Goal: Task Accomplishment & Management: Manage account settings

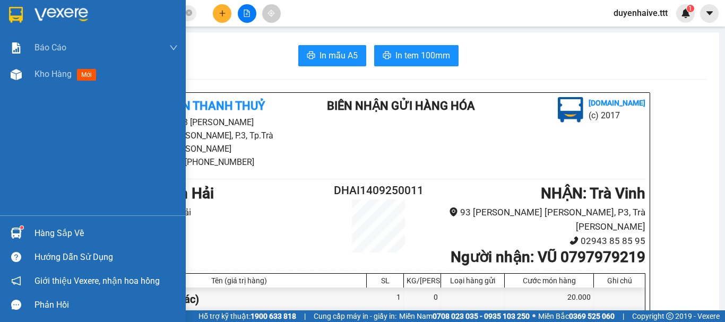
click at [53, 233] on div "Hàng sắp về" at bounding box center [106, 234] width 143 height 16
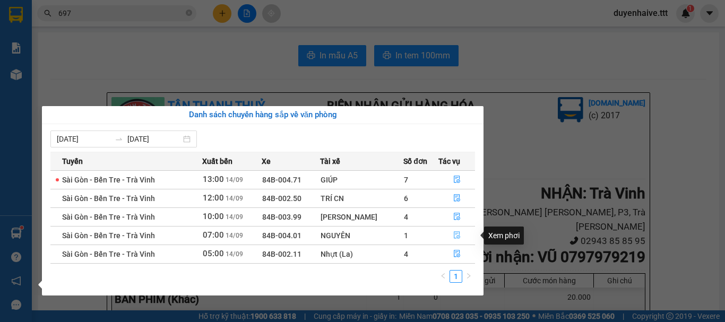
click at [455, 235] on icon "file-done" at bounding box center [457, 235] width 6 height 7
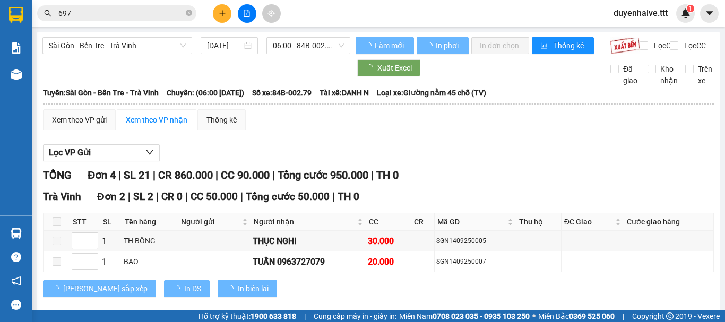
scroll to position [147, 0]
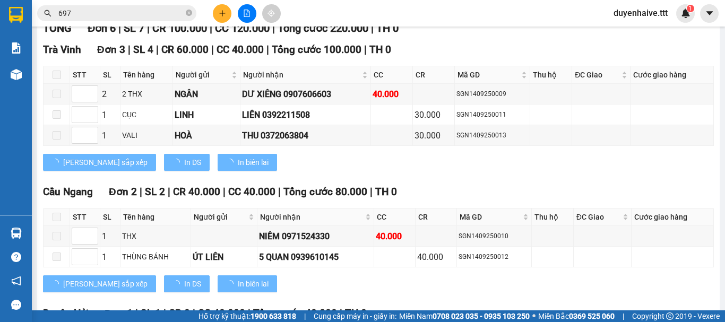
click at [55, 221] on span at bounding box center [57, 217] width 8 height 8
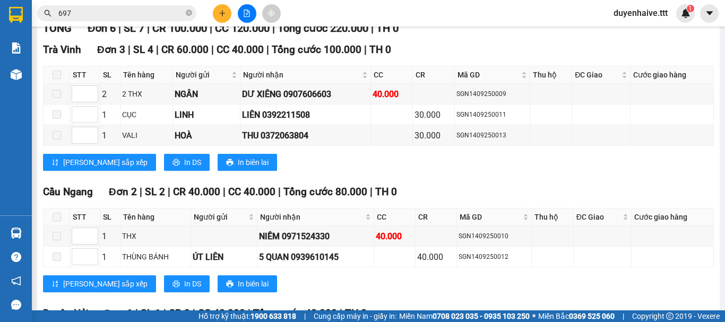
click at [57, 221] on span at bounding box center [57, 217] width 8 height 8
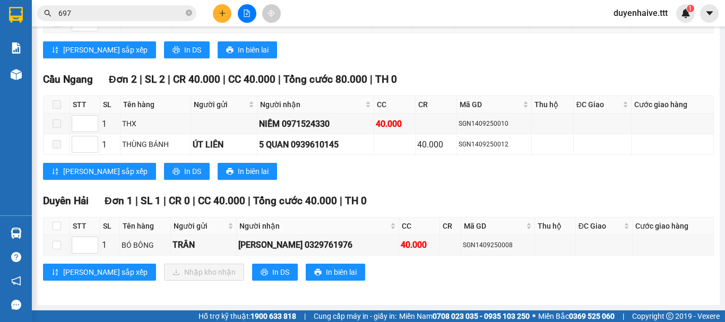
click at [52, 225] on th at bounding box center [57, 227] width 27 height 18
click at [59, 224] on input "checkbox" at bounding box center [57, 226] width 8 height 8
checkbox input "true"
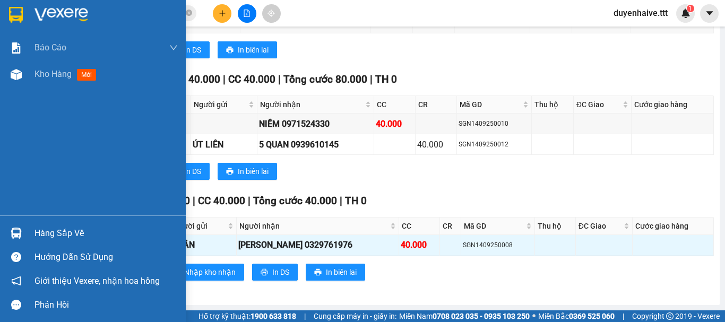
click at [63, 229] on div "Hàng sắp về" at bounding box center [106, 234] width 143 height 16
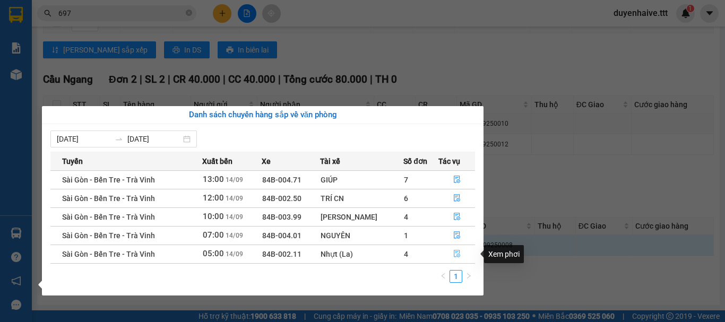
click at [456, 251] on icon "file-done" at bounding box center [457, 253] width 7 height 7
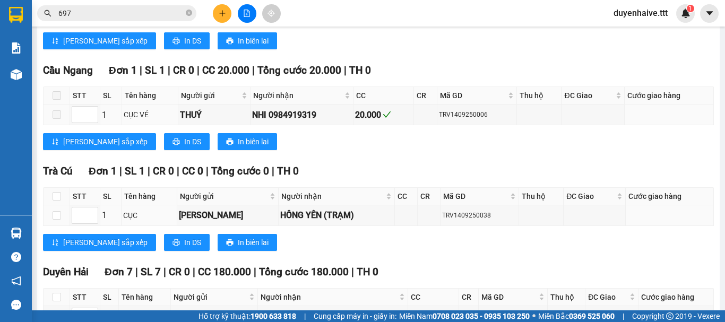
scroll to position [473, 0]
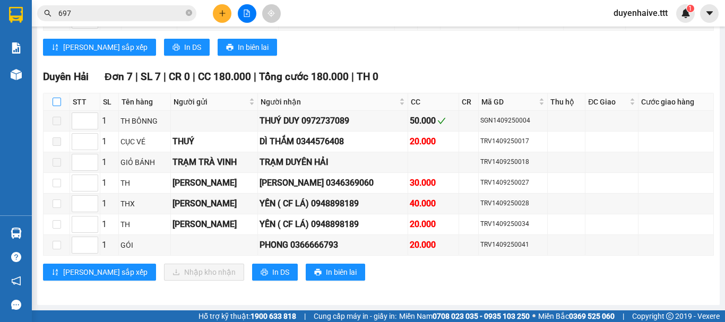
click at [57, 103] on input "checkbox" at bounding box center [57, 102] width 8 height 8
checkbox input "true"
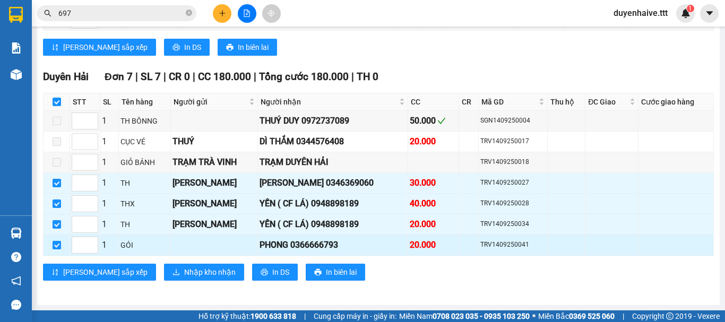
click at [55, 243] on input "checkbox" at bounding box center [57, 245] width 8 height 8
checkbox input "false"
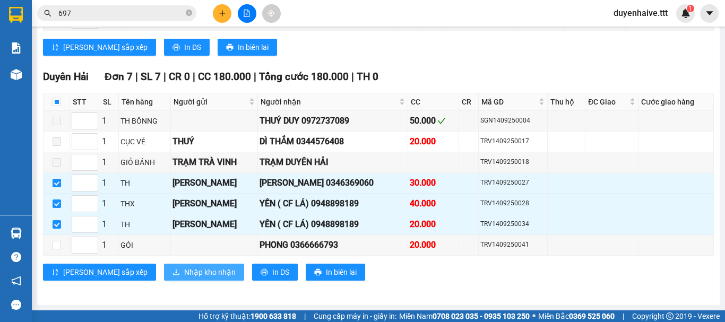
click at [184, 270] on span "Nhập kho nhận" at bounding box center [210, 273] width 52 height 12
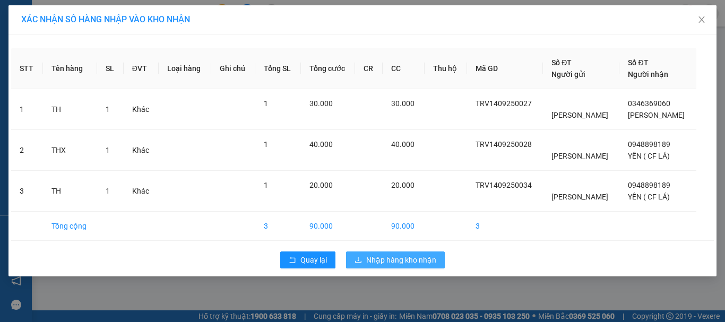
click at [407, 255] on span "Nhập hàng kho nhận" at bounding box center [401, 260] width 70 height 12
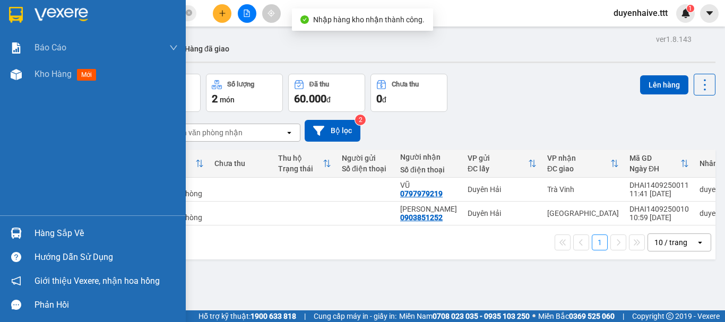
click at [57, 235] on div "Hàng sắp về" at bounding box center [106, 234] width 143 height 16
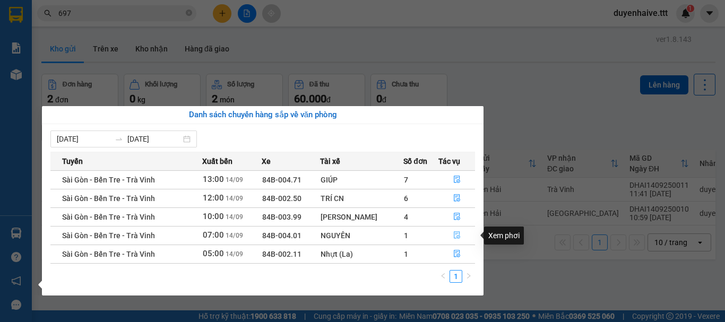
click at [454, 233] on icon "file-done" at bounding box center [457, 235] width 7 height 7
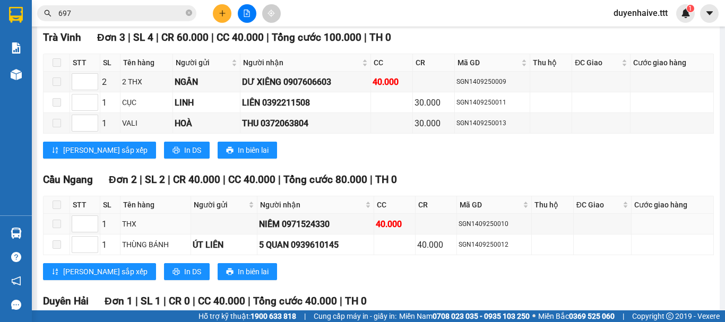
scroll to position [269, 0]
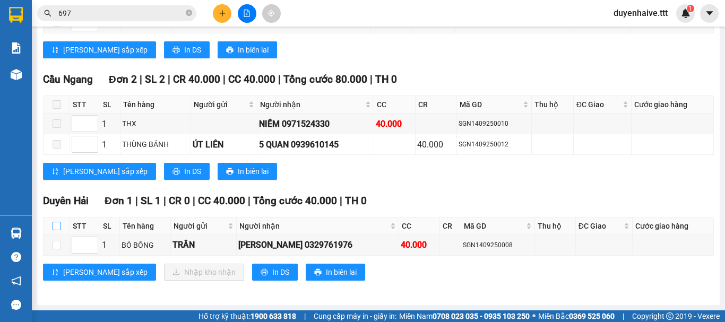
click at [53, 228] on input "checkbox" at bounding box center [57, 226] width 8 height 8
checkbox input "true"
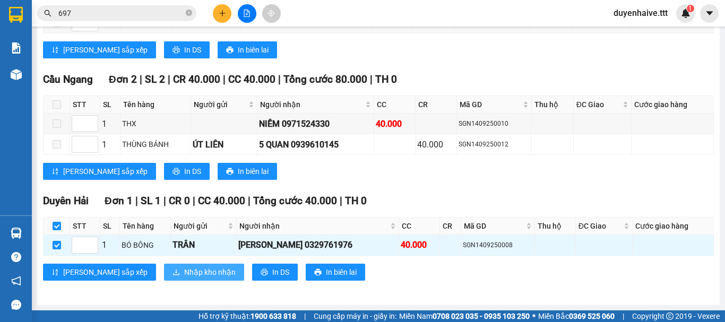
click at [184, 269] on span "Nhập kho nhận" at bounding box center [210, 273] width 52 height 12
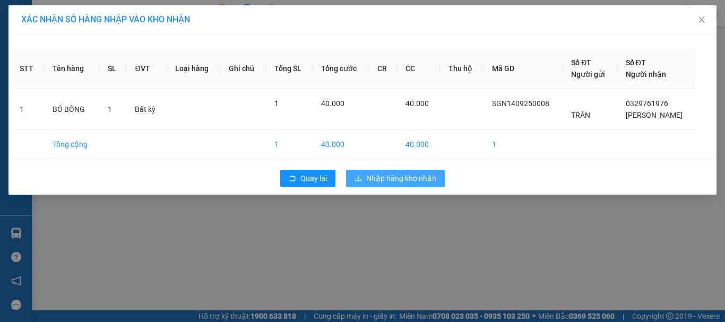
click at [422, 176] on span "Nhập hàng kho nhận" at bounding box center [401, 179] width 70 height 12
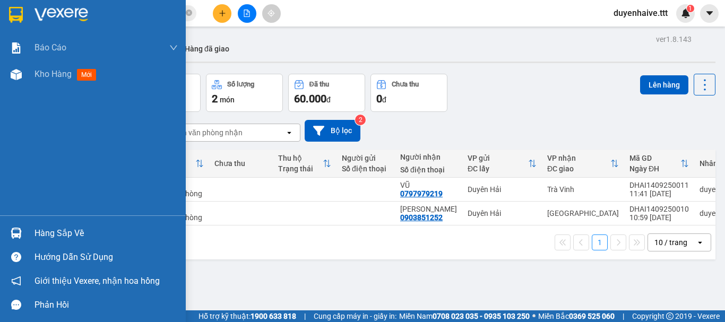
click at [74, 233] on div "Hàng sắp về" at bounding box center [106, 234] width 143 height 16
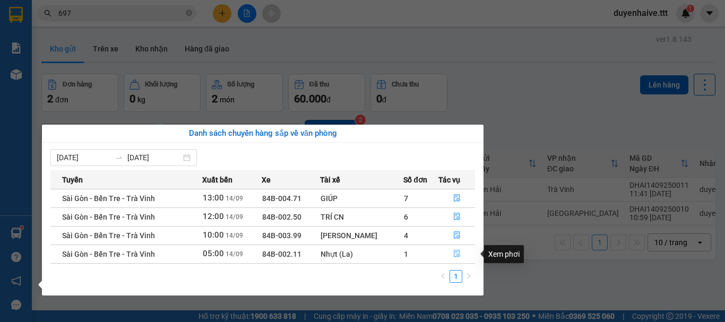
click at [457, 254] on icon "file-done" at bounding box center [457, 254] width 6 height 7
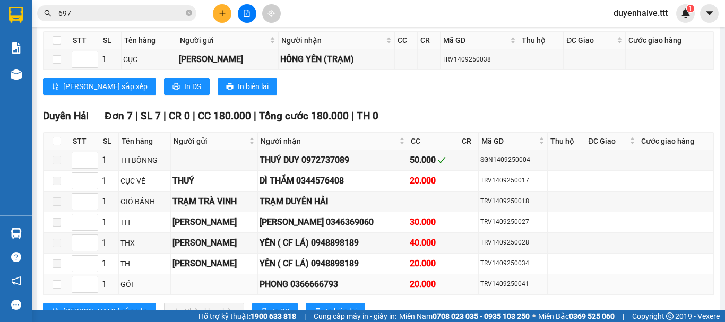
scroll to position [473, 0]
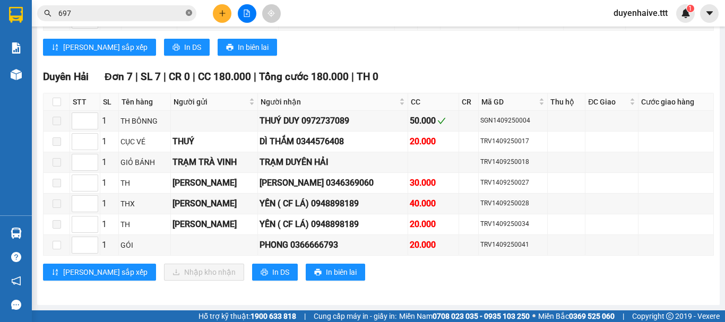
click at [188, 14] on icon "close-circle" at bounding box center [189, 13] width 6 height 6
type input "BI"
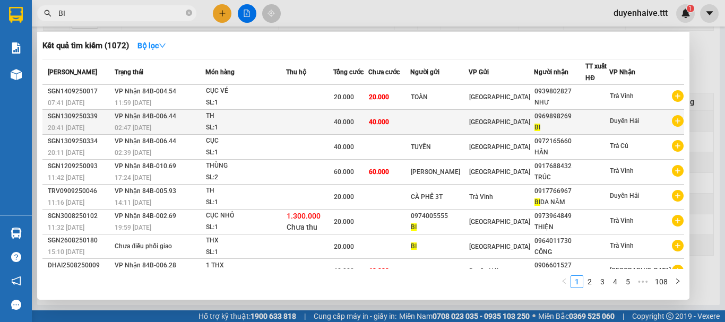
scroll to position [53, 0]
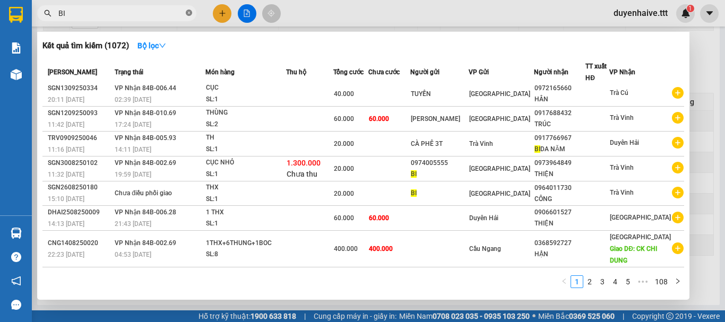
click at [187, 14] on icon "close-circle" at bounding box center [189, 13] width 6 height 6
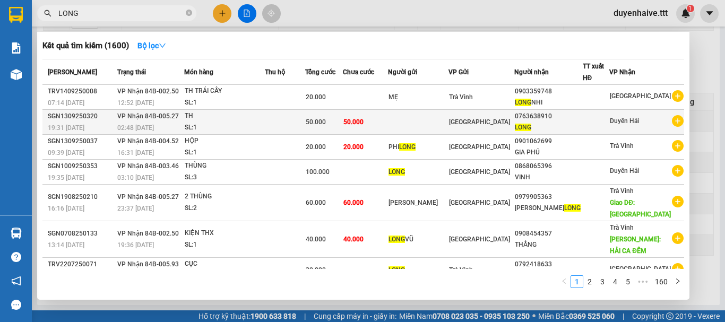
type input "LONG"
click at [289, 116] on td at bounding box center [285, 122] width 41 height 25
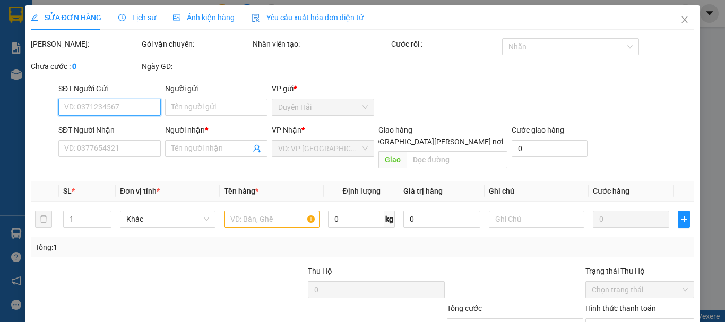
scroll to position [73, 0]
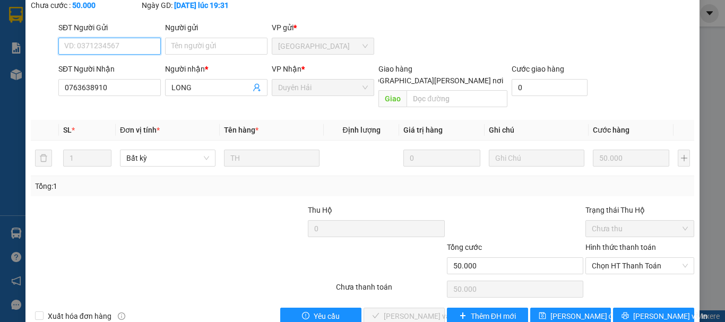
type input "0763638910"
type input "LONG"
type input "50.000"
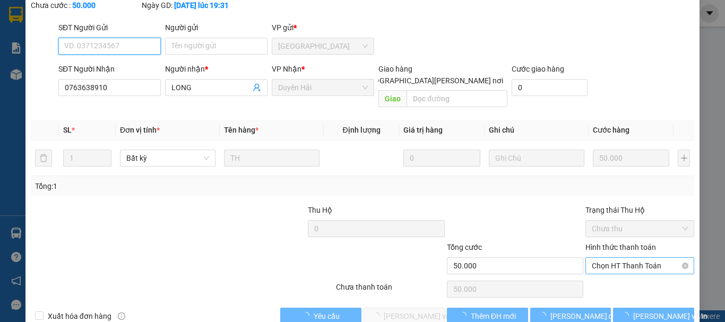
click at [633, 258] on span "Chọn HT Thanh Toán" at bounding box center [640, 266] width 96 height 16
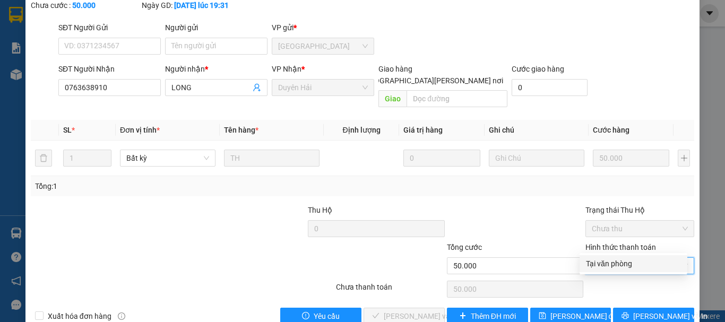
click at [618, 258] on div "Tại văn phòng" at bounding box center [634, 263] width 108 height 17
type input "0"
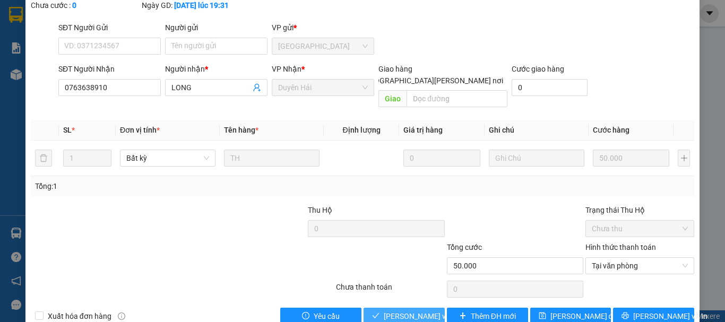
click at [411, 311] on span "Lưu và Giao hàng" at bounding box center [455, 317] width 143 height 12
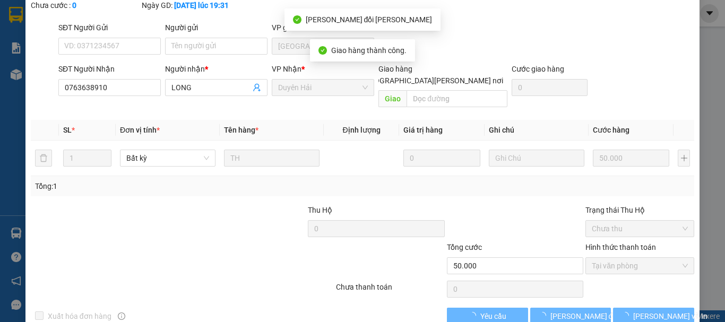
scroll to position [0, 0]
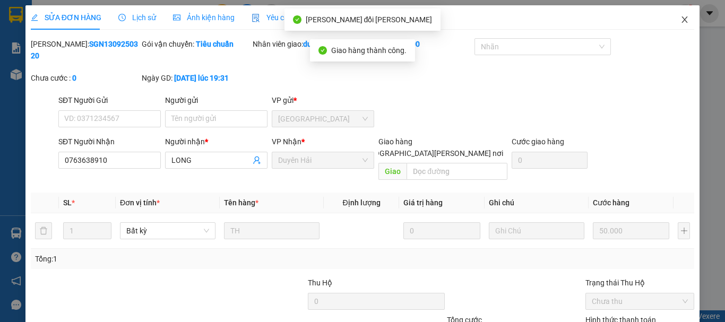
click at [681, 17] on icon "close" at bounding box center [685, 19] width 8 height 8
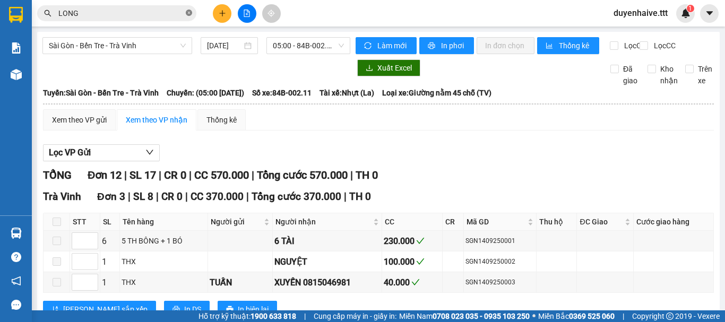
click at [189, 14] on icon "close-circle" at bounding box center [189, 13] width 6 height 6
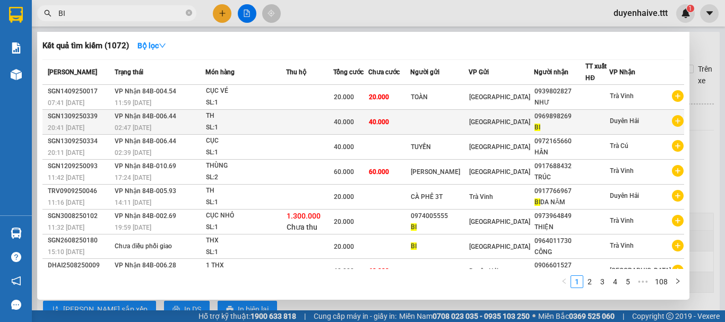
type input "BI"
click at [390, 129] on td "40.000" at bounding box center [390, 122] width 42 height 25
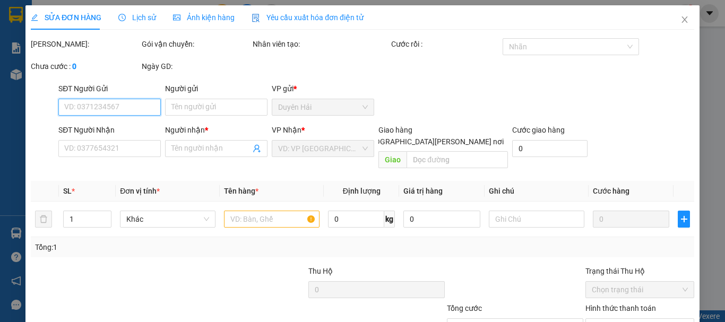
type input "0969898269"
type input "BI"
type input "40.000"
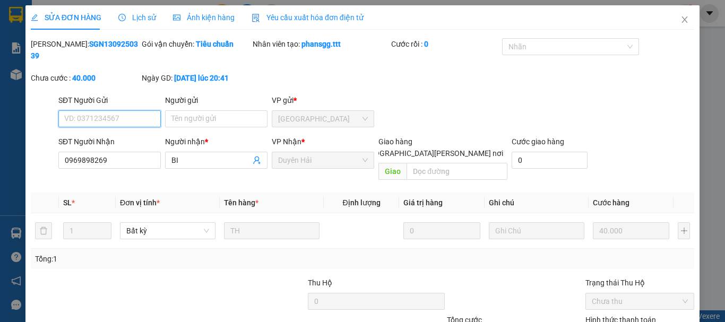
scroll to position [73, 0]
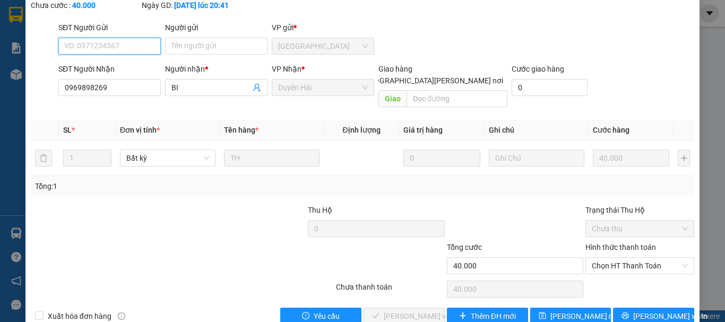
drag, startPoint x: 617, startPoint y: 235, endPoint x: 605, endPoint y: 252, distance: 20.9
click at [617, 258] on span "Chọn HT Thanh Toán" at bounding box center [640, 266] width 96 height 16
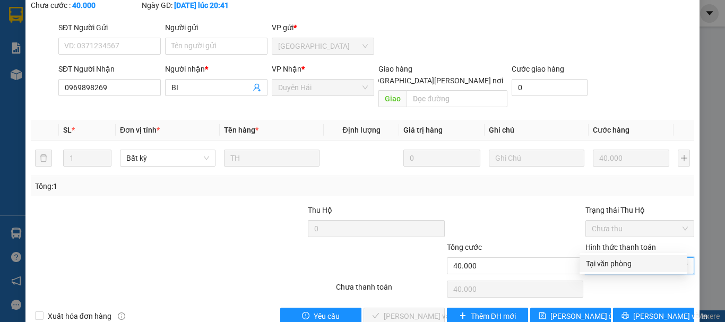
drag, startPoint x: 599, startPoint y: 264, endPoint x: 540, endPoint y: 271, distance: 59.4
click at [598, 266] on div "Tại văn phòng" at bounding box center [633, 264] width 95 height 12
type input "0"
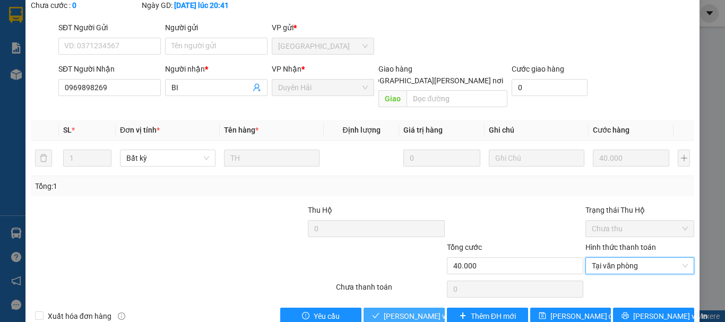
click at [417, 311] on span "Lưu và Giao hàng" at bounding box center [455, 317] width 143 height 12
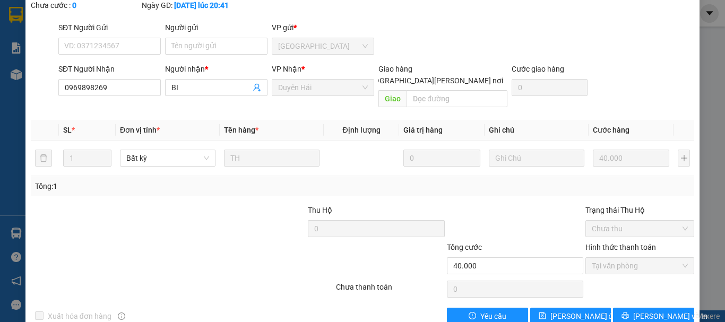
scroll to position [0, 0]
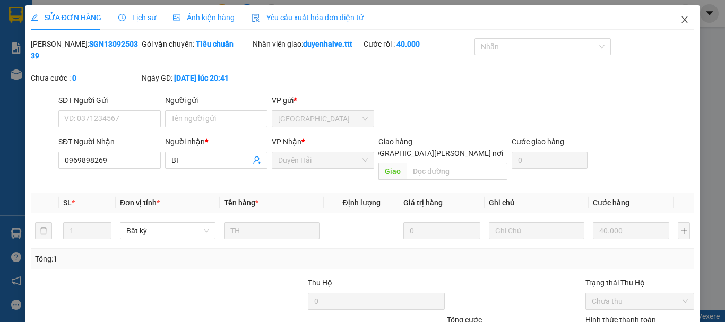
click at [671, 20] on span "Close" at bounding box center [685, 20] width 30 height 30
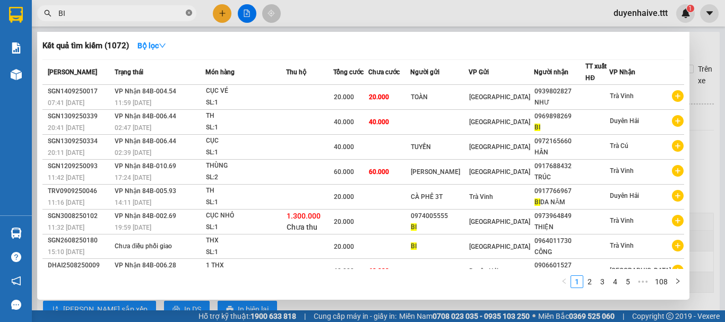
click at [190, 11] on icon "close-circle" at bounding box center [189, 13] width 6 height 6
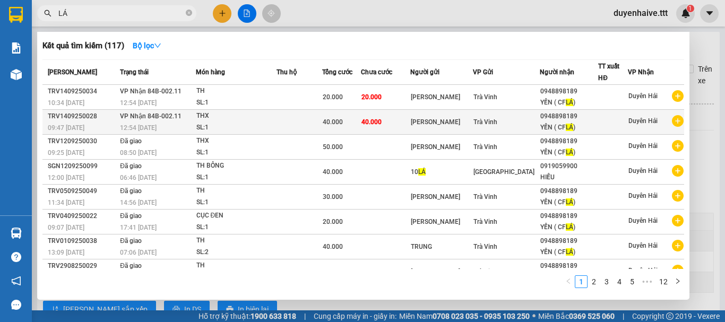
type input "LÁ"
click at [291, 119] on td at bounding box center [300, 122] width 46 height 25
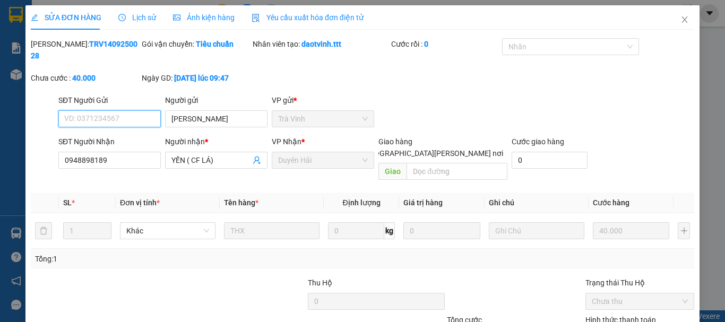
type input "[PERSON_NAME]"
type input "0948898189"
type input "YẾN ( CF LÁ)"
type input "40.000"
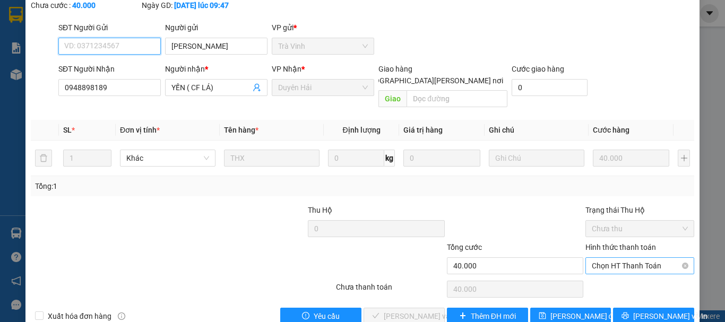
click at [617, 258] on span "Chọn HT Thanh Toán" at bounding box center [640, 266] width 96 height 16
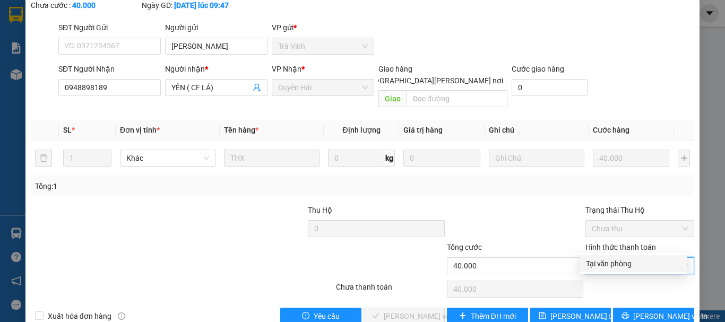
click at [616, 258] on div "Tại văn phòng" at bounding box center [634, 263] width 108 height 17
type input "0"
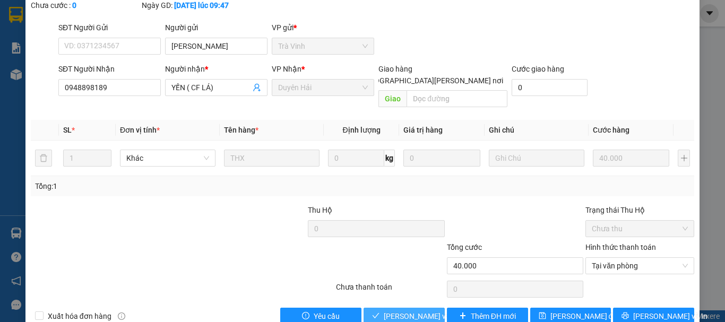
click at [416, 311] on span "Lưu và Giao hàng" at bounding box center [455, 317] width 143 height 12
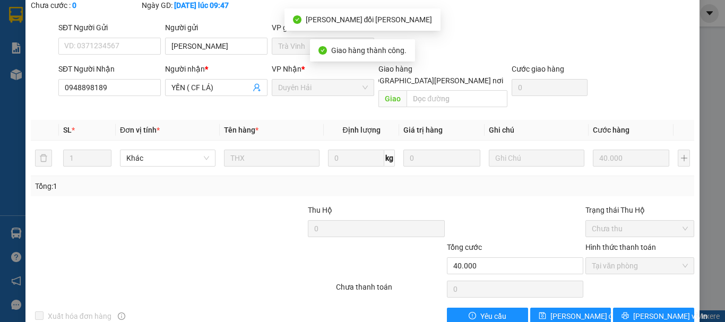
scroll to position [0, 0]
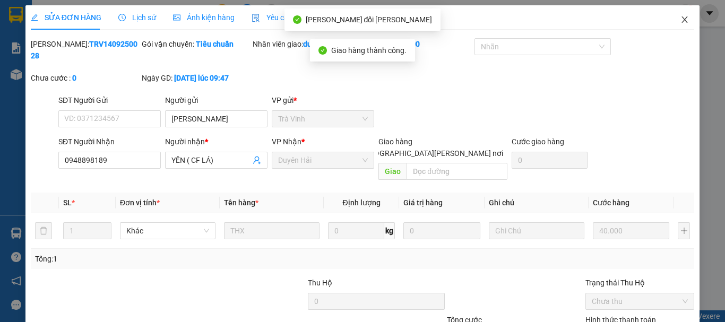
click at [681, 17] on icon "close" at bounding box center [685, 19] width 8 height 8
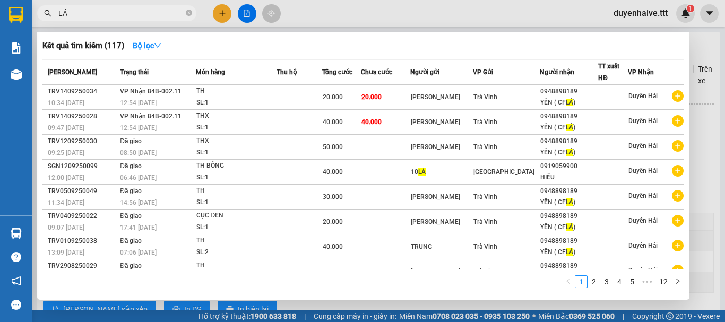
click at [121, 17] on input "LÁ" at bounding box center [120, 13] width 125 height 12
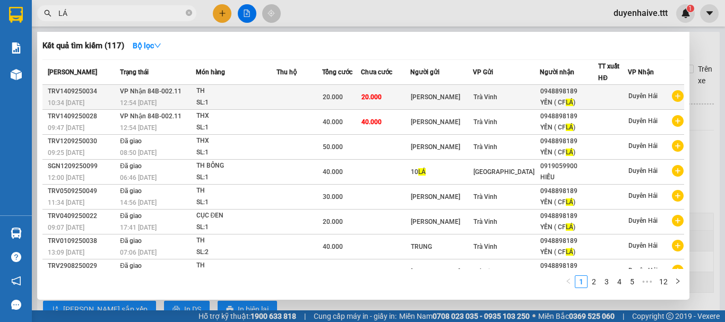
click at [297, 95] on td at bounding box center [300, 97] width 46 height 25
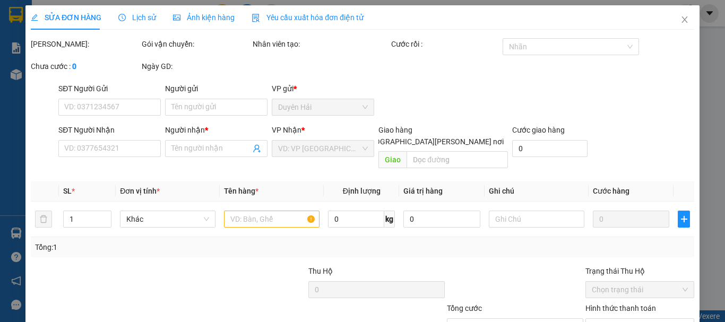
type input "[PERSON_NAME]"
type input "0948898189"
type input "YẾN ( CF LÁ)"
type input "20.000"
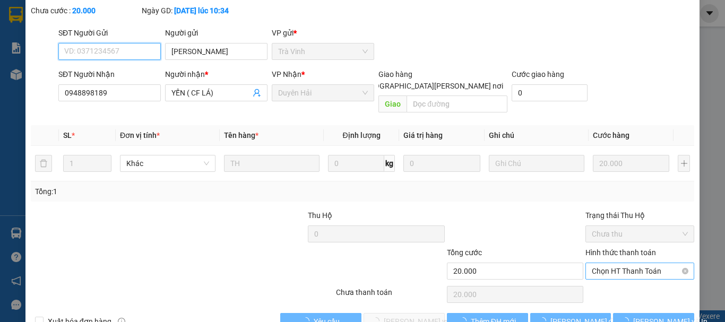
scroll to position [67, 0]
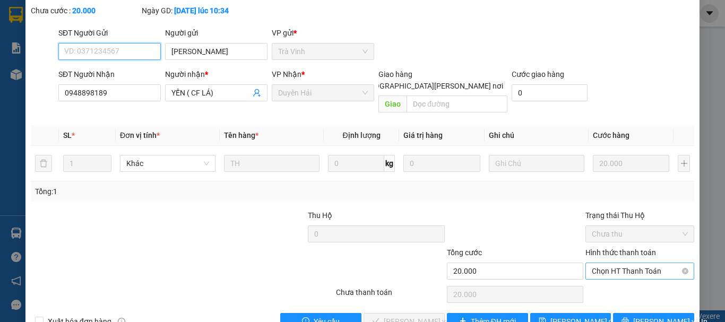
click at [629, 263] on span "Chọn HT Thanh Toán" at bounding box center [640, 271] width 96 height 16
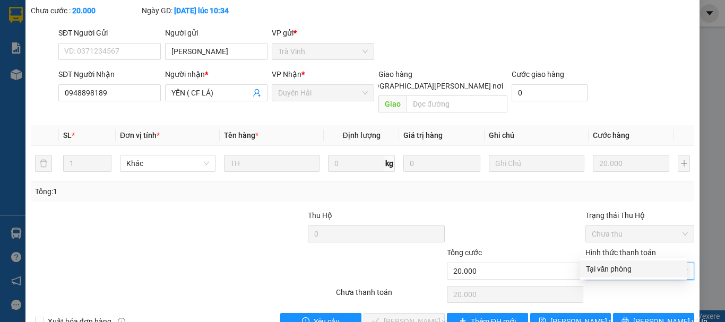
click at [622, 266] on div "Tại văn phòng" at bounding box center [633, 269] width 95 height 12
type input "0"
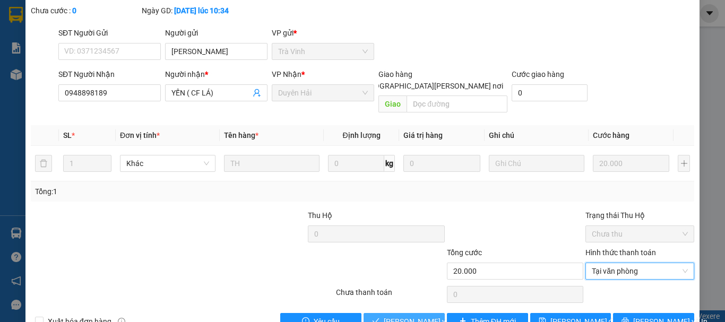
drag, startPoint x: 395, startPoint y: 298, endPoint x: 404, endPoint y: 294, distance: 10.0
click at [395, 316] on span "Lưu và Giao hàng" at bounding box center [455, 322] width 143 height 12
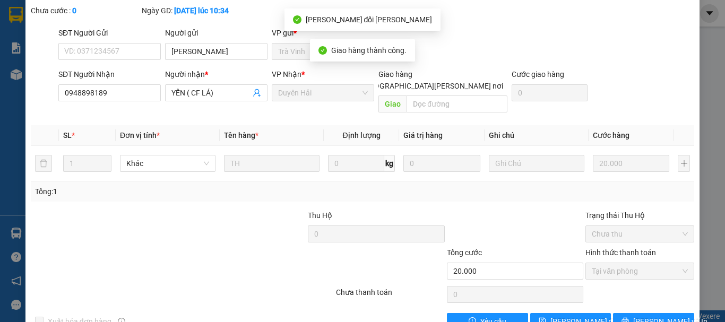
scroll to position [0, 0]
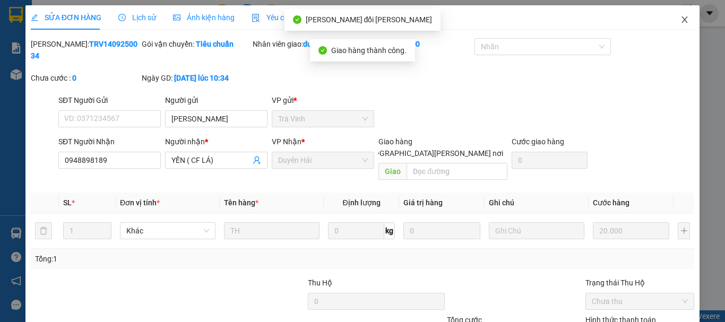
click at [681, 21] on icon "close" at bounding box center [685, 19] width 8 height 8
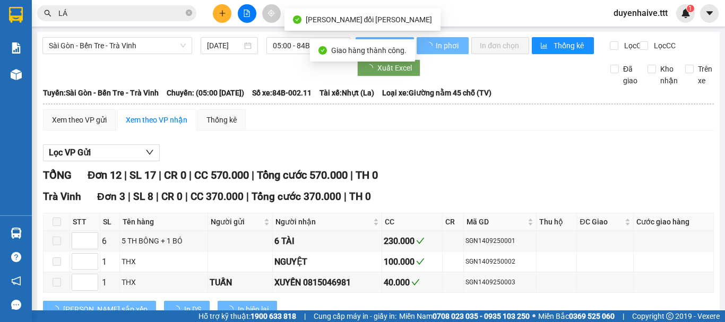
click at [188, 16] on icon "close-circle" at bounding box center [189, 13] width 6 height 6
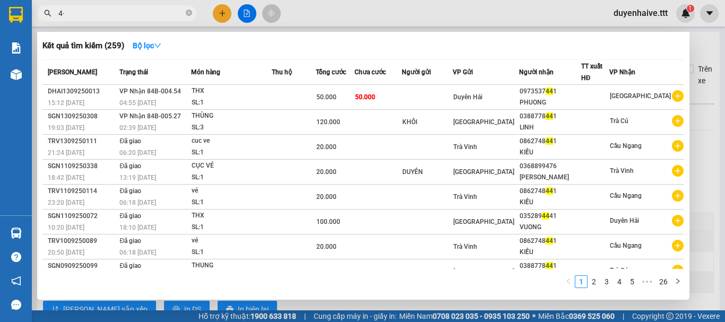
type input "4"
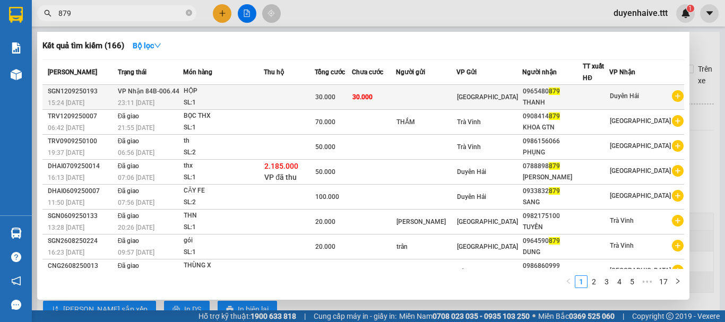
type input "879"
click at [431, 99] on td at bounding box center [426, 97] width 61 height 25
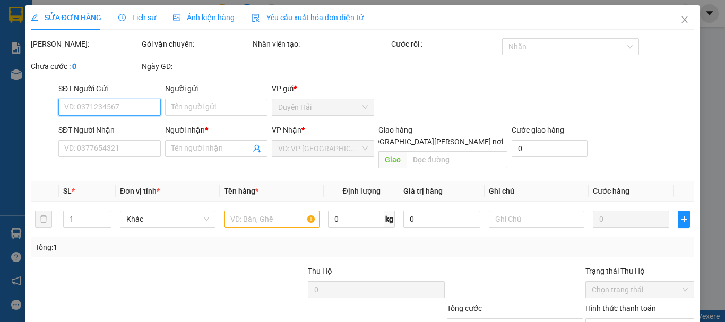
scroll to position [73, 0]
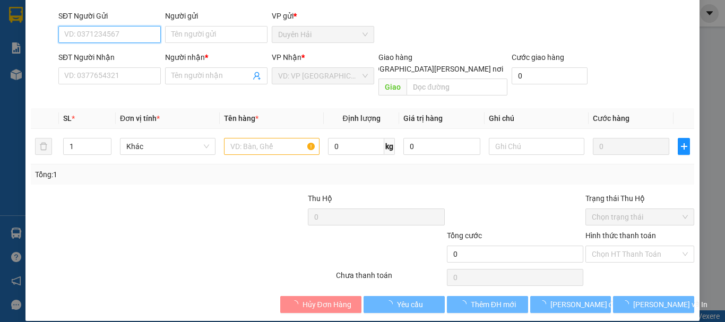
type input "0965480879"
type input "THANH"
type input "30.000"
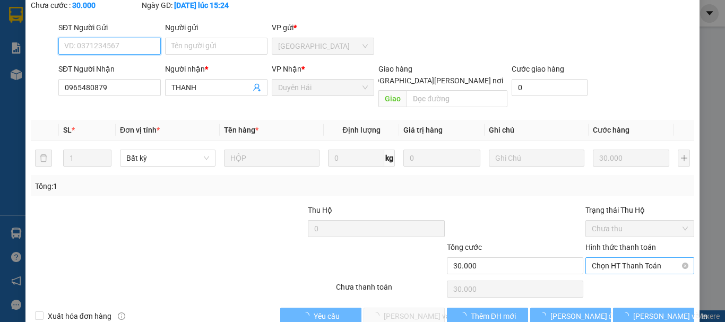
click at [614, 258] on span "Chọn HT Thanh Toán" at bounding box center [640, 266] width 96 height 16
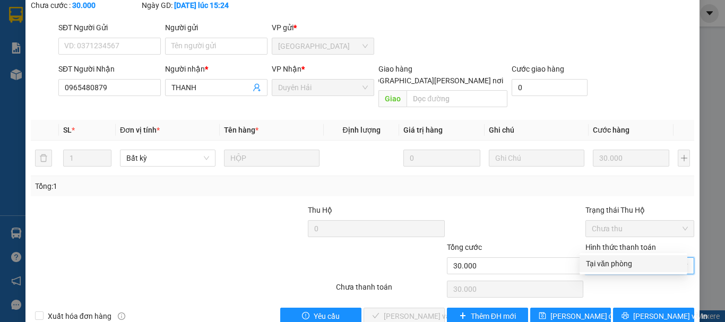
click at [611, 260] on div "Tại văn phòng" at bounding box center [633, 264] width 95 height 12
type input "0"
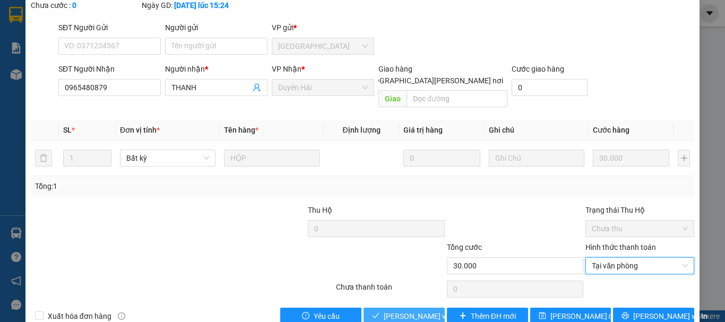
click at [400, 311] on span "Lưu và Giao hàng" at bounding box center [455, 317] width 143 height 12
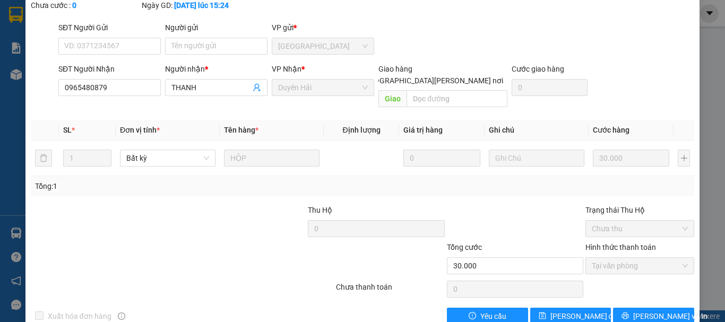
scroll to position [20, 0]
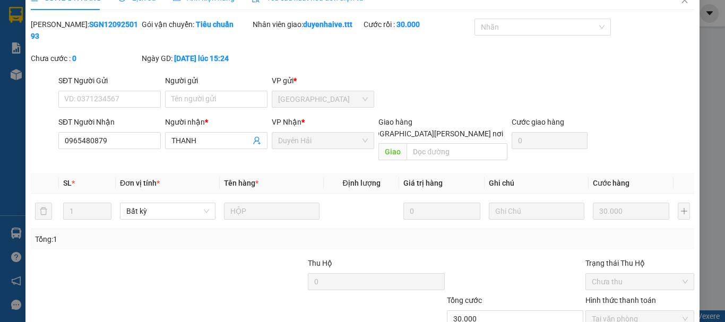
drag, startPoint x: 701, startPoint y: 117, endPoint x: 707, endPoint y: 126, distance: 10.8
click at [707, 126] on div "SỬA ĐƠN HÀNG Lịch sử Ảnh kiện hàng Yêu cầu xuất hóa đơn điện tử Total Paid Fee …" at bounding box center [362, 161] width 725 height 322
click at [681, 1] on icon "close" at bounding box center [685, 0] width 8 height 8
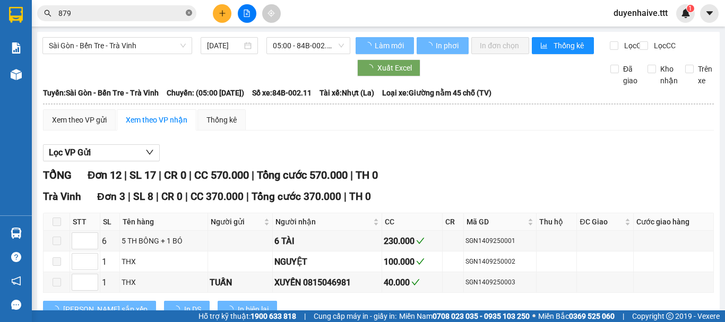
click at [189, 13] on icon "close-circle" at bounding box center [189, 13] width 6 height 6
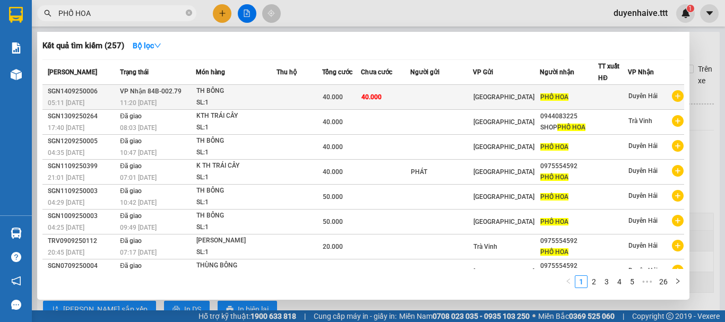
type input "PHỐ HOA"
drag, startPoint x: 347, startPoint y: 94, endPoint x: 341, endPoint y: 96, distance: 6.6
click at [341, 96] on span "40.000" at bounding box center [333, 96] width 20 height 7
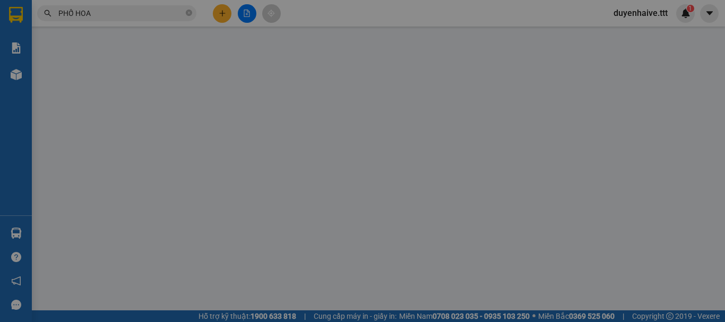
type input "PHỐ HOA"
type input "40.000"
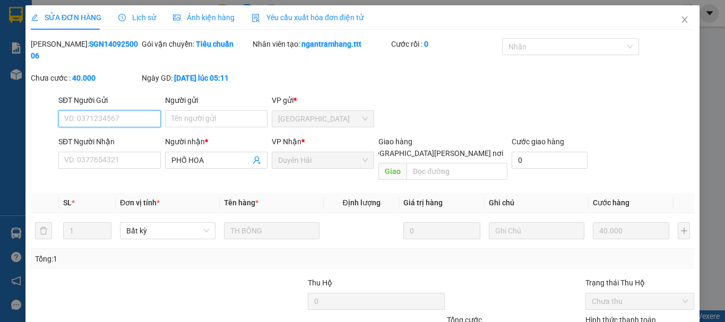
scroll to position [67, 0]
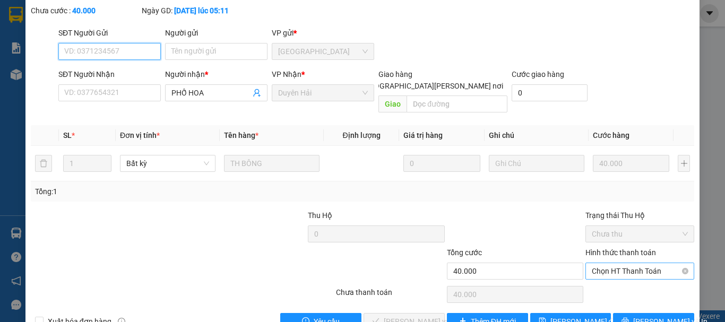
click at [649, 263] on span "Chọn HT Thanh Toán" at bounding box center [640, 271] width 96 height 16
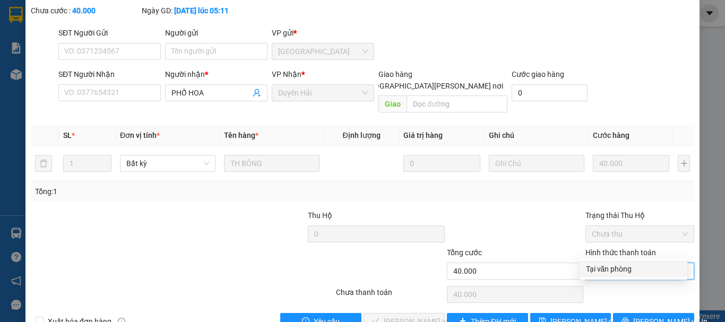
click at [637, 267] on div "Tại văn phòng" at bounding box center [633, 269] width 95 height 12
type input "0"
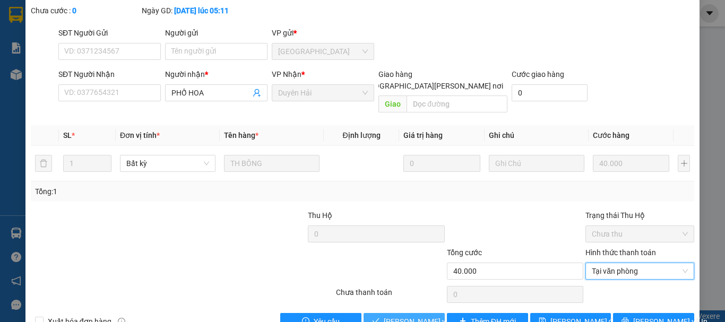
click at [421, 316] on span "Lưu và Giao hàng" at bounding box center [455, 322] width 143 height 12
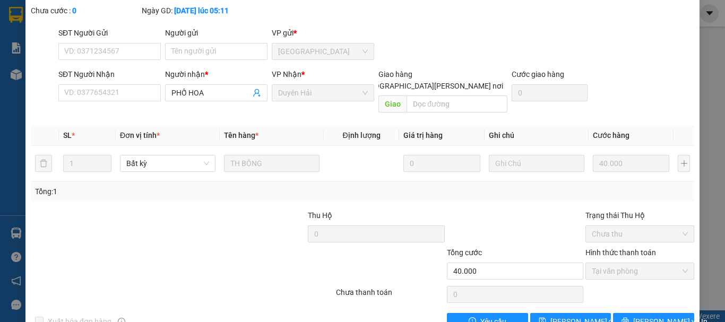
scroll to position [0, 0]
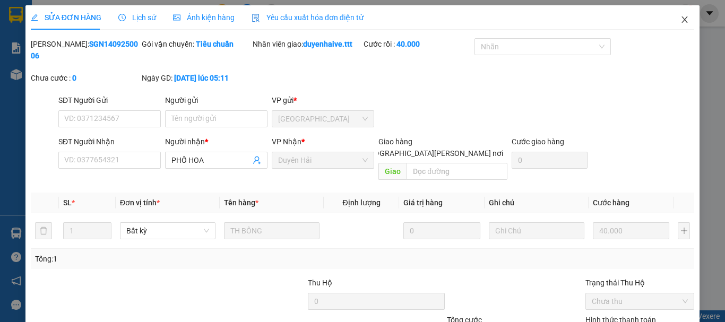
click at [682, 18] on icon "close" at bounding box center [685, 19] width 6 height 6
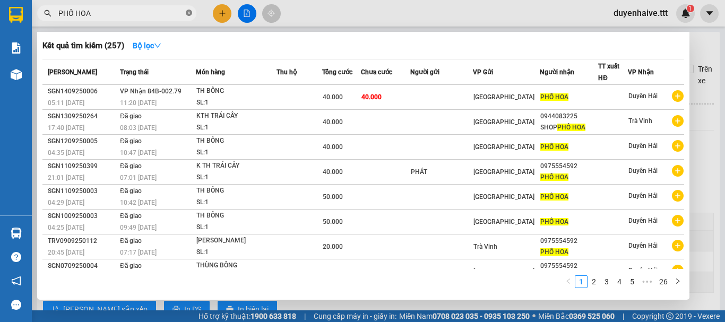
click at [189, 13] on icon "close-circle" at bounding box center [189, 13] width 6 height 6
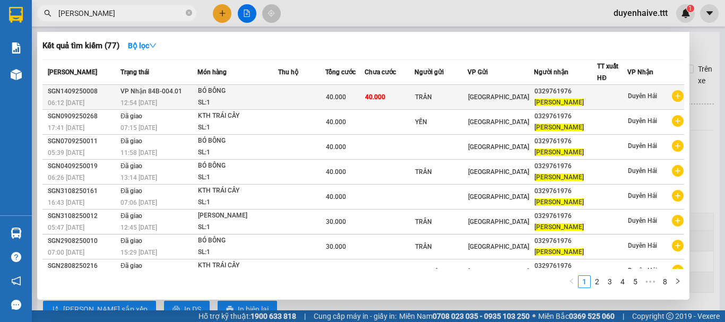
type input "DUY MINH"
click at [396, 98] on td "40.000" at bounding box center [390, 97] width 50 height 25
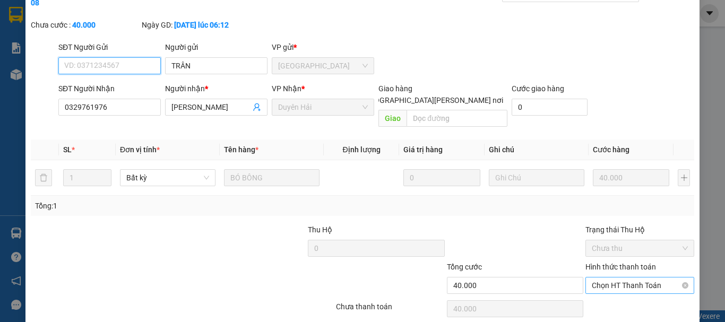
scroll to position [73, 0]
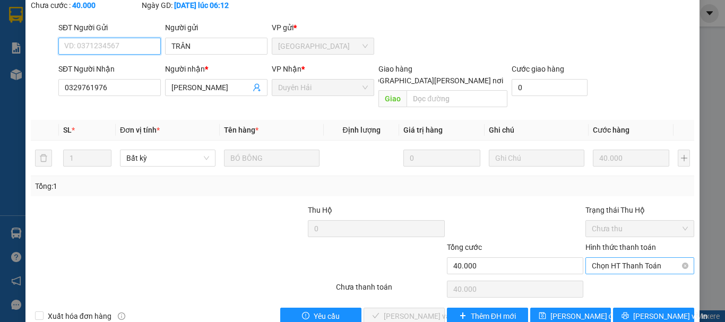
click at [614, 258] on span "Chọn HT Thanh Toán" at bounding box center [640, 266] width 96 height 16
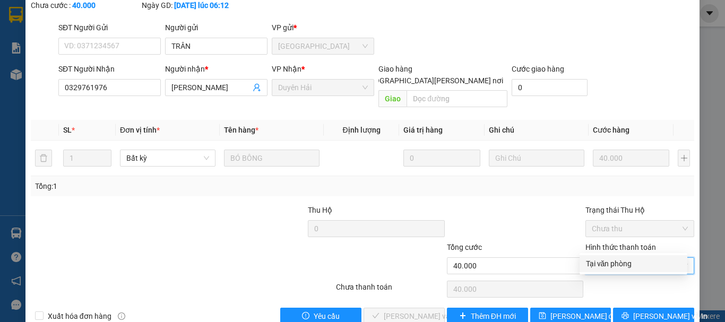
click at [611, 262] on div "Tại văn phòng" at bounding box center [633, 264] width 95 height 12
type input "0"
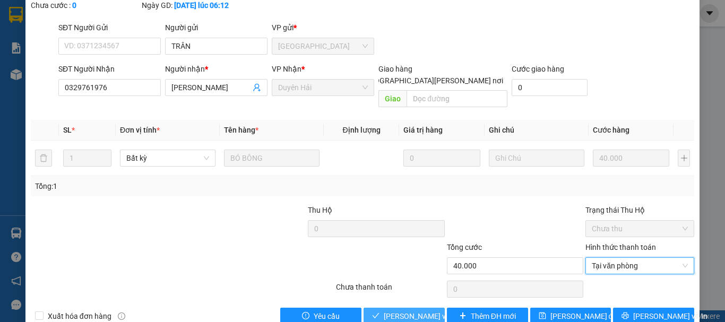
click at [389, 311] on span "Lưu và Giao hàng" at bounding box center [455, 317] width 143 height 12
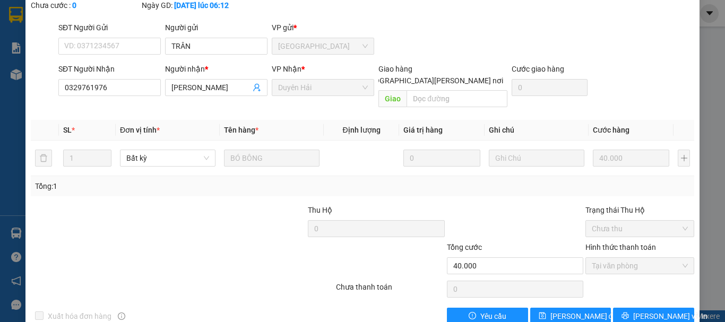
scroll to position [0, 0]
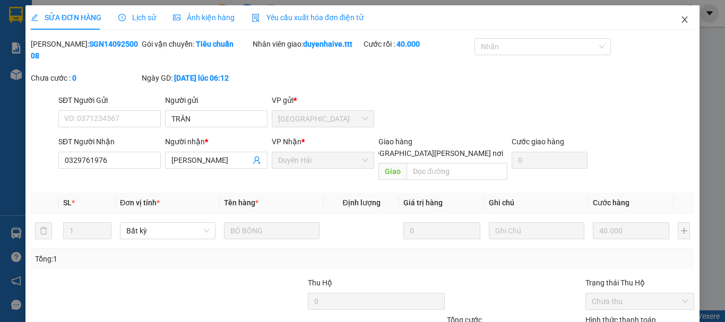
click at [681, 20] on icon "close" at bounding box center [685, 19] width 8 height 8
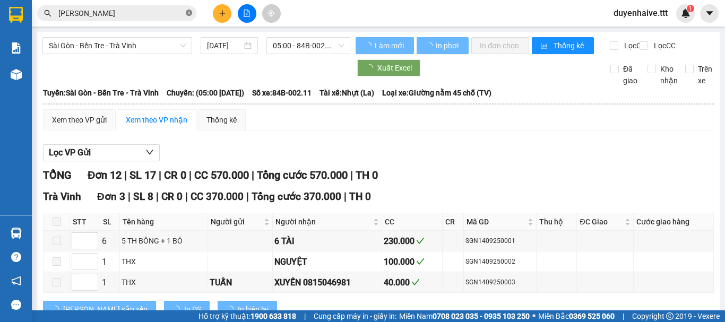
click at [190, 13] on icon "close-circle" at bounding box center [189, 13] width 6 height 6
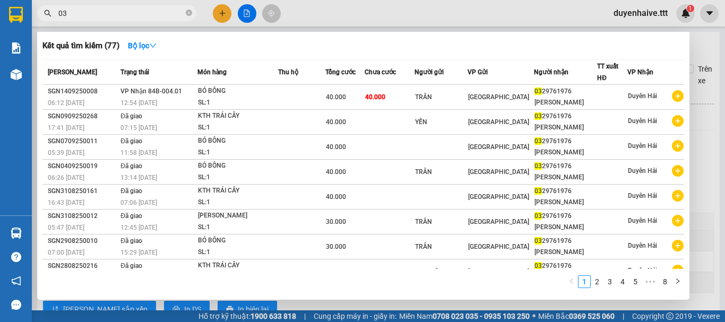
type input "038"
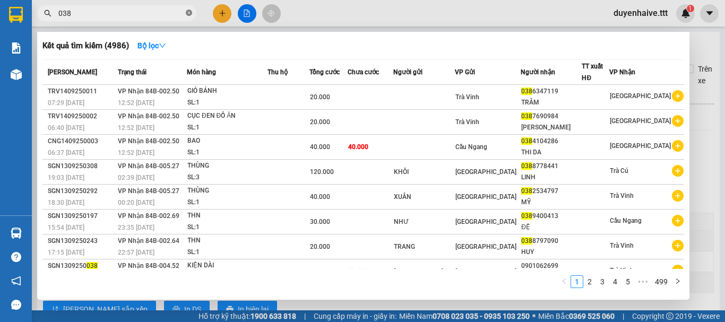
click at [188, 14] on icon "close-circle" at bounding box center [189, 13] width 6 height 6
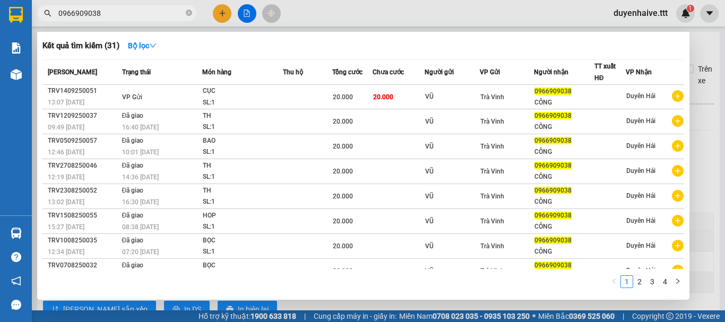
type input "0966909038"
click at [268, 8] on div at bounding box center [362, 161] width 725 height 322
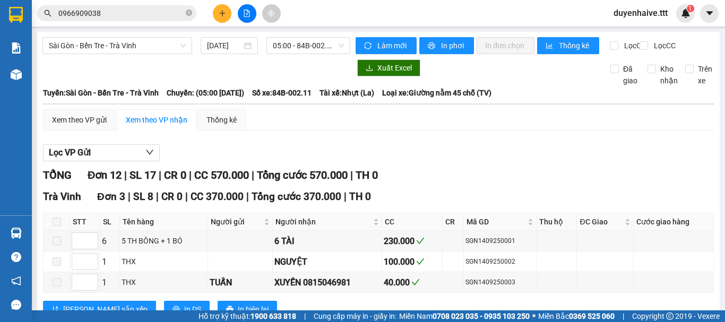
drag, startPoint x: 268, startPoint y: 8, endPoint x: 25, endPoint y: 233, distance: 331.1
click at [19, 231] on img at bounding box center [16, 233] width 11 height 11
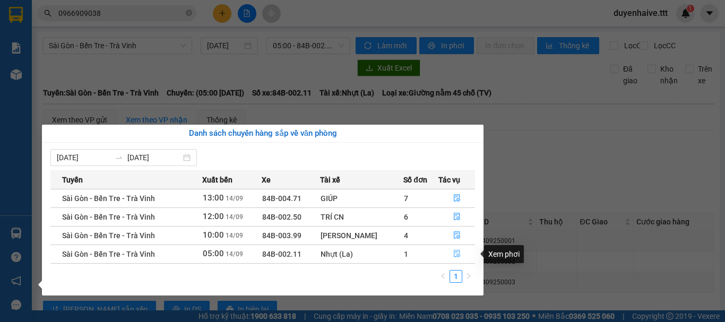
click at [462, 252] on button "button" at bounding box center [457, 254] width 36 height 17
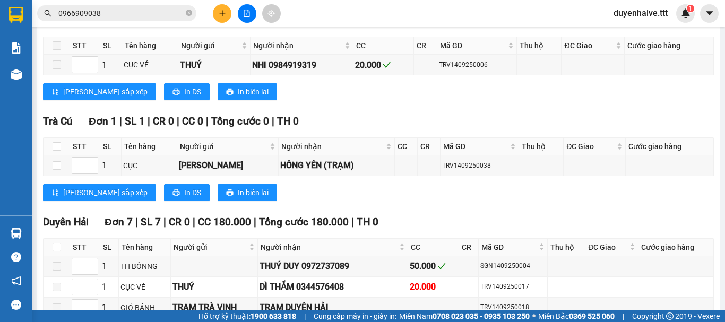
scroll to position [473, 0]
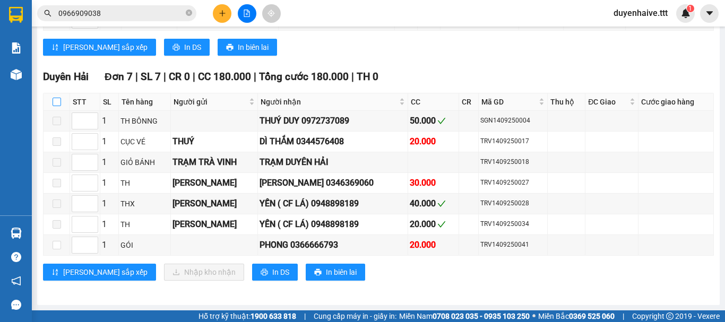
click at [56, 101] on input "checkbox" at bounding box center [57, 102] width 8 height 8
checkbox input "true"
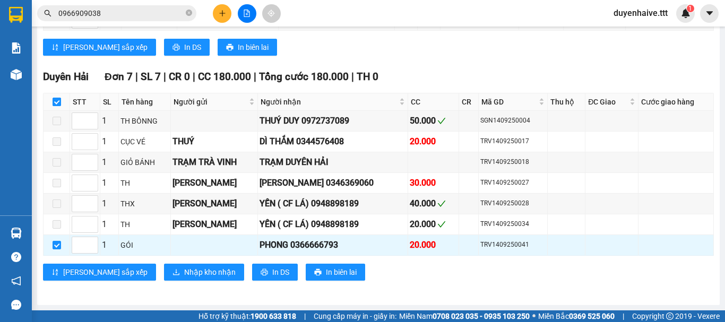
checkbox input "true"
click at [184, 272] on span "Nhập kho nhận" at bounding box center [210, 273] width 52 height 12
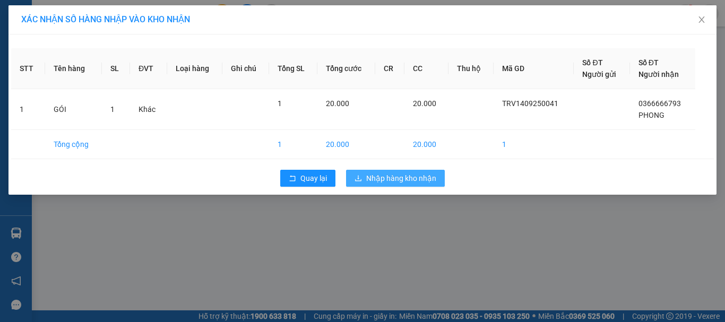
click at [400, 181] on span "Nhập hàng kho nhận" at bounding box center [401, 179] width 70 height 12
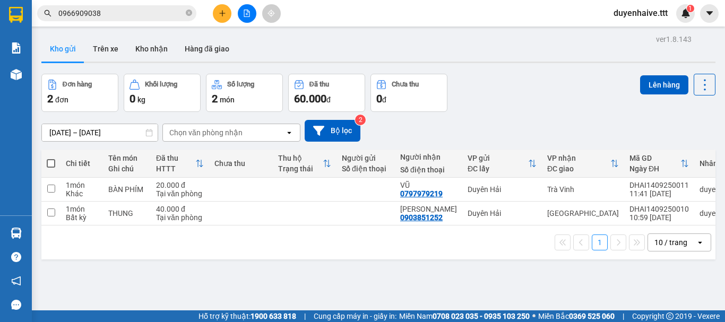
click at [52, 165] on span at bounding box center [51, 163] width 8 height 8
click at [51, 158] on input "checkbox" at bounding box center [51, 158] width 0 height 0
checkbox input "true"
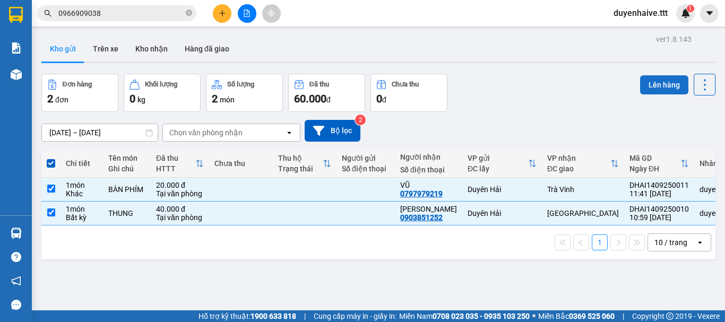
click at [657, 87] on button "Lên hàng" at bounding box center [664, 84] width 48 height 19
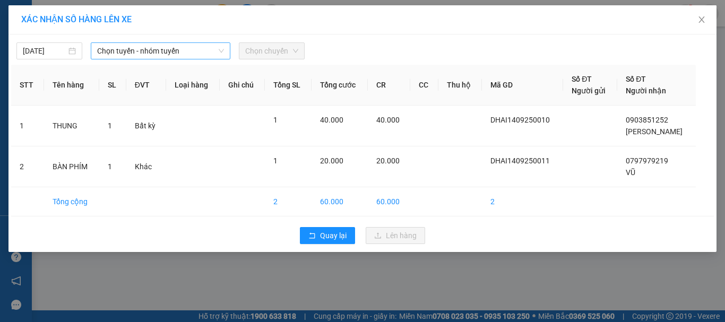
click at [168, 50] on span "Chọn tuyến - nhóm tuyến" at bounding box center [160, 51] width 127 height 16
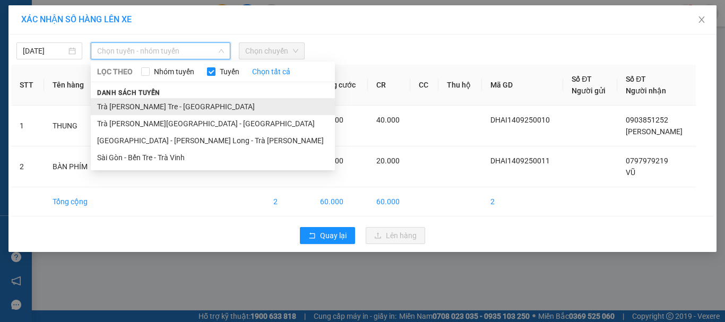
click at [191, 103] on li "Trà Vinh - Bến Tre - Sài Gòn" at bounding box center [213, 106] width 244 height 17
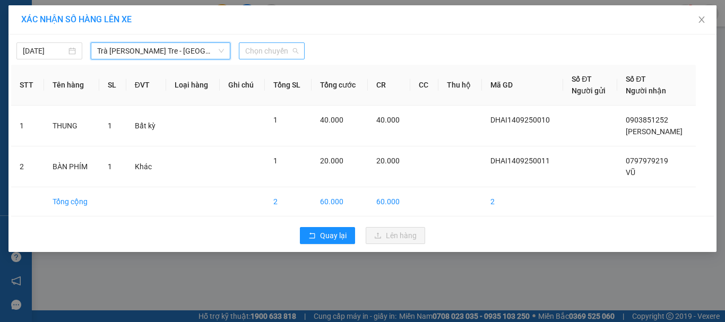
click at [285, 53] on span "Chọn chuyến" at bounding box center [271, 51] width 53 height 16
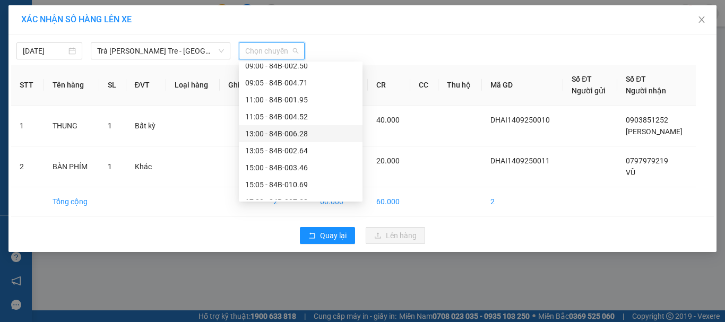
scroll to position [238, 0]
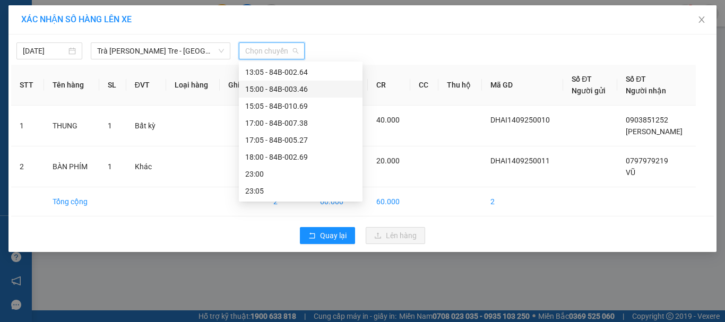
click at [271, 91] on div "15:00 - 84B-003.46" at bounding box center [300, 89] width 111 height 12
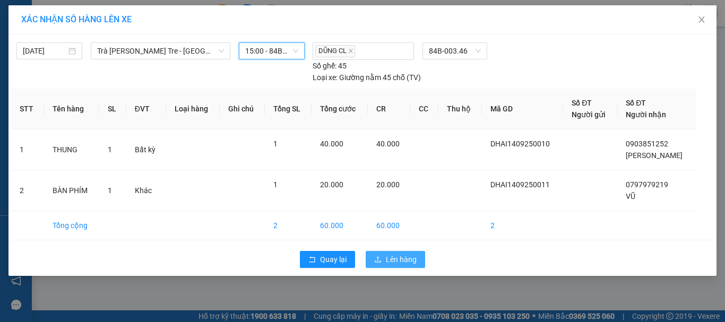
click at [413, 253] on button "Lên hàng" at bounding box center [395, 259] width 59 height 17
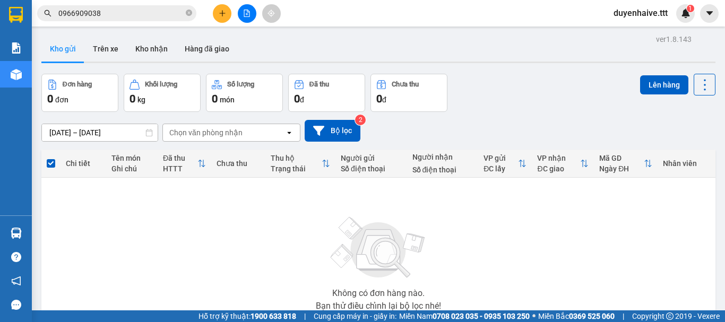
click at [190, 13] on icon "close-circle" at bounding box center [189, 13] width 6 height 6
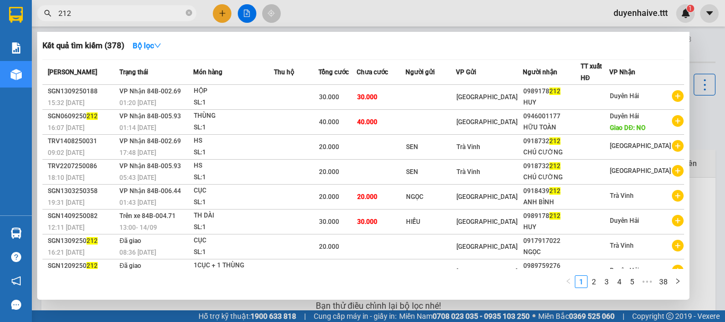
type input "212"
click at [217, 12] on div at bounding box center [362, 161] width 725 height 322
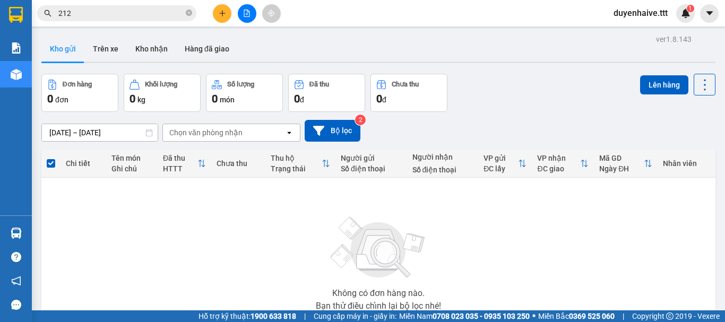
click at [224, 14] on icon "plus" at bounding box center [222, 13] width 7 height 7
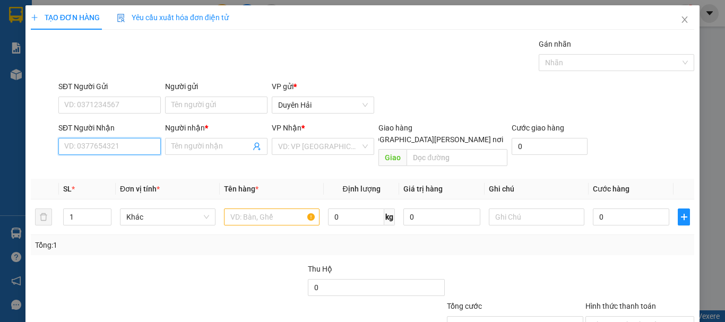
click at [148, 142] on input "SĐT Người Nhận" at bounding box center [109, 146] width 102 height 17
click at [119, 148] on input "SĐT Người Nhận" at bounding box center [109, 146] width 102 height 17
click at [675, 14] on span "Close" at bounding box center [685, 20] width 30 height 30
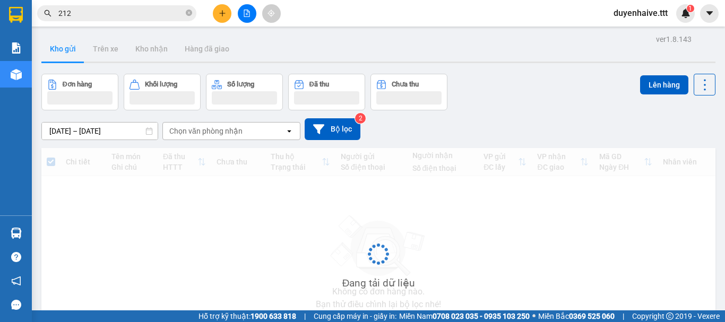
click at [159, 11] on input "212" at bounding box center [120, 13] width 125 height 12
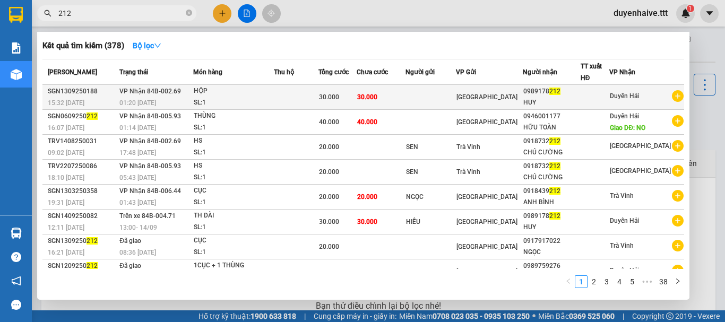
click at [319, 95] on td at bounding box center [296, 97] width 45 height 25
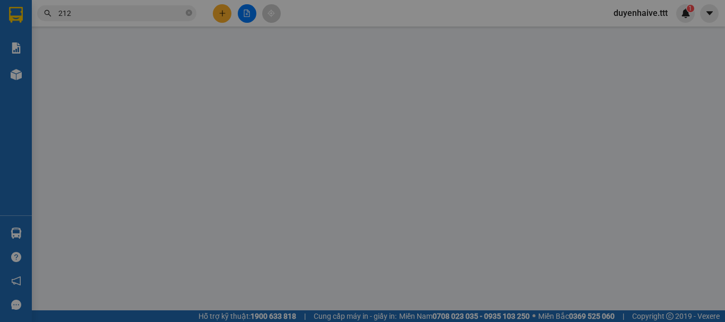
type input "0989178212"
type input "HUY"
type input "30.000"
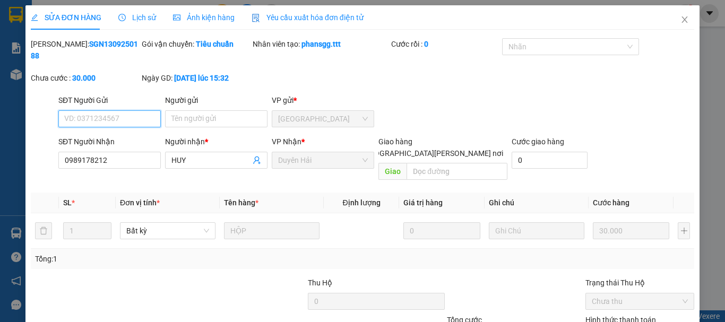
scroll to position [73, 0]
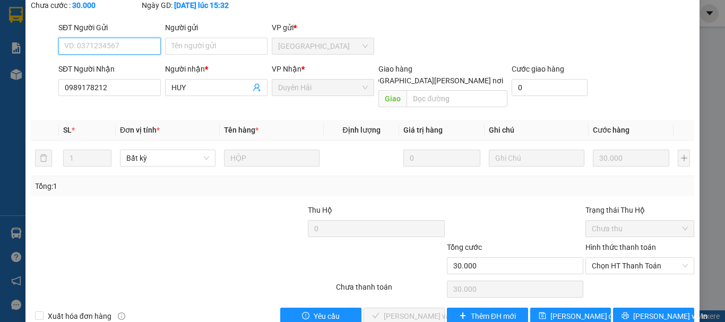
drag, startPoint x: 626, startPoint y: 240, endPoint x: 615, endPoint y: 252, distance: 16.6
click at [627, 258] on span "Chọn HT Thanh Toán" at bounding box center [640, 266] width 96 height 16
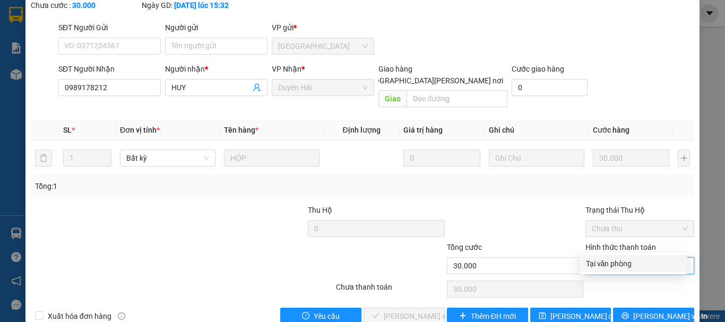
click at [609, 263] on div "Tại văn phòng" at bounding box center [633, 264] width 95 height 12
type input "0"
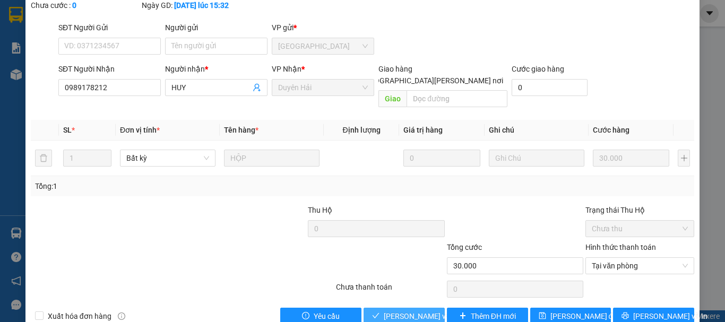
click at [416, 311] on span "Lưu và Giao hàng" at bounding box center [455, 317] width 143 height 12
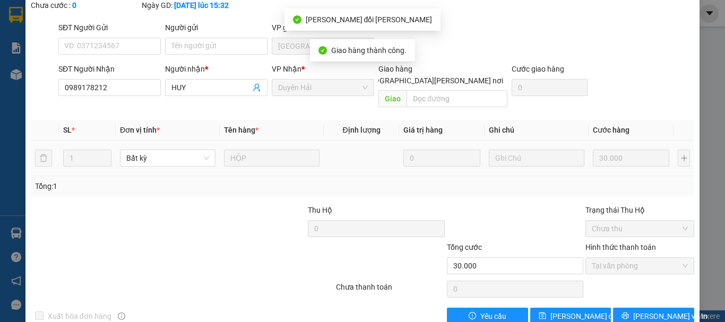
scroll to position [0, 0]
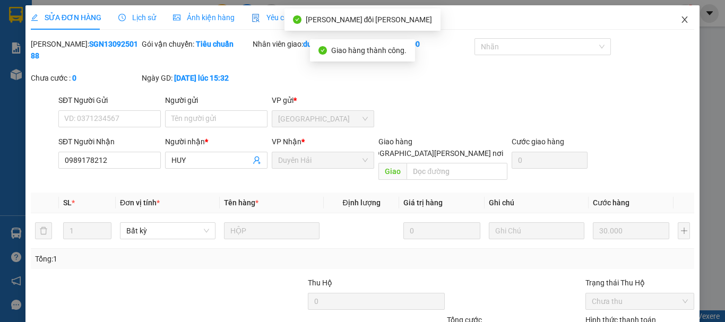
click at [681, 16] on icon "close" at bounding box center [685, 19] width 8 height 8
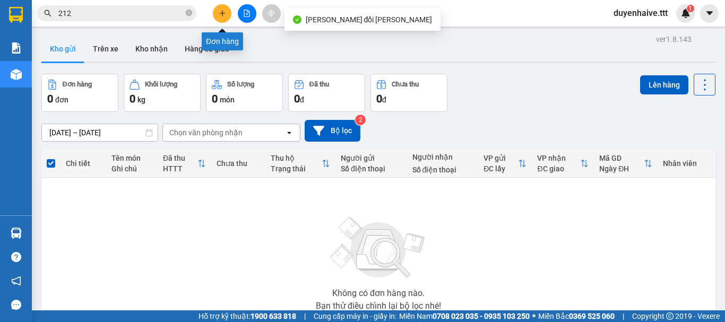
click at [219, 12] on icon "plus" at bounding box center [222, 13] width 7 height 7
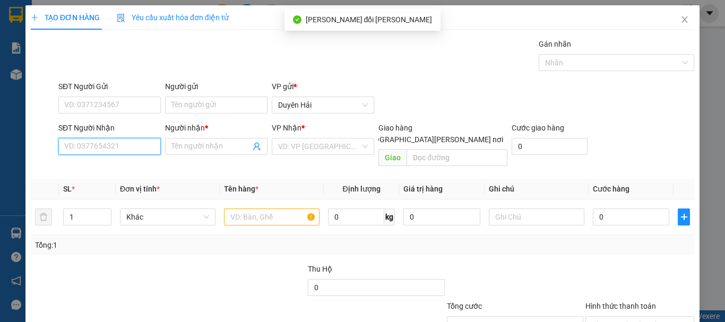
click at [148, 140] on input "SĐT Người Nhận" at bounding box center [109, 146] width 102 height 17
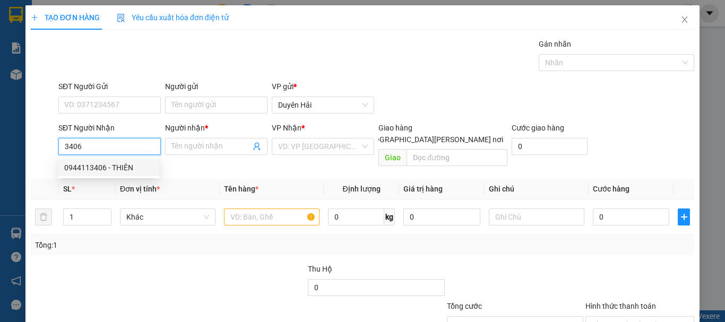
click at [104, 164] on div "0944113406 - THIÊN" at bounding box center [108, 168] width 89 height 12
type input "0944113406"
type input "THIÊN"
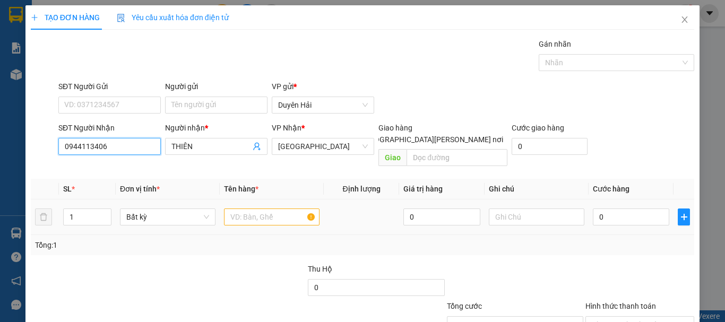
type input "0944113406"
click at [237, 209] on input "text" at bounding box center [272, 217] width 96 height 17
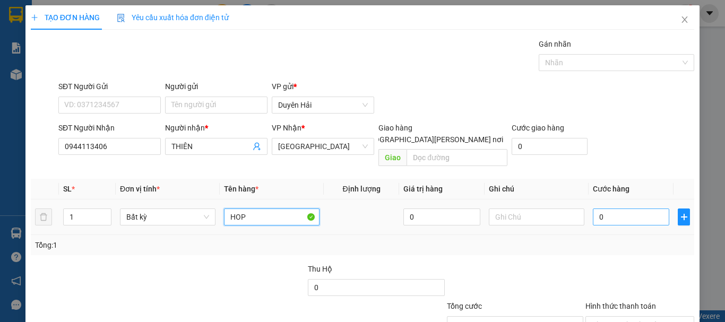
type input "HOP"
click at [630, 212] on input "0" at bounding box center [631, 217] width 76 height 17
type input "3"
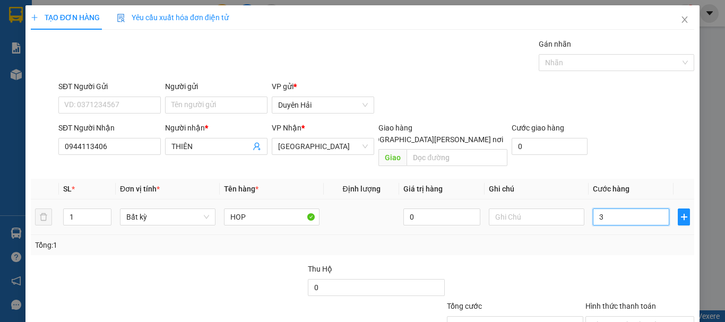
type input "30"
type input "30.000"
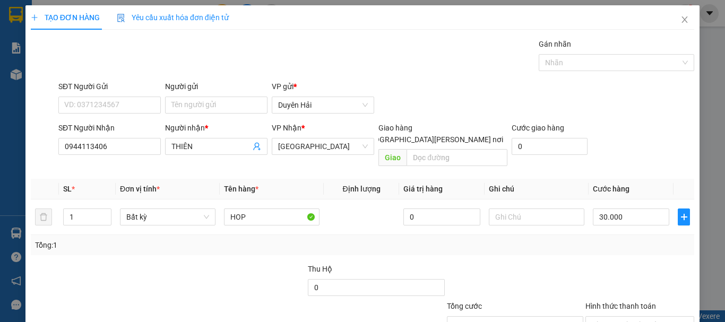
click at [635, 240] on div "Tổng: 1" at bounding box center [362, 246] width 655 height 12
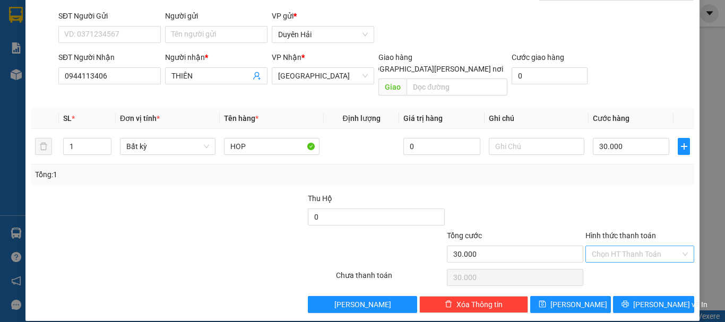
click at [633, 250] on input "Hình thức thanh toán" at bounding box center [636, 254] width 89 height 16
click at [622, 266] on div "Tại văn phòng" at bounding box center [633, 264] width 95 height 12
type input "0"
click at [651, 299] on span "Lưu và In" at bounding box center [671, 305] width 74 height 12
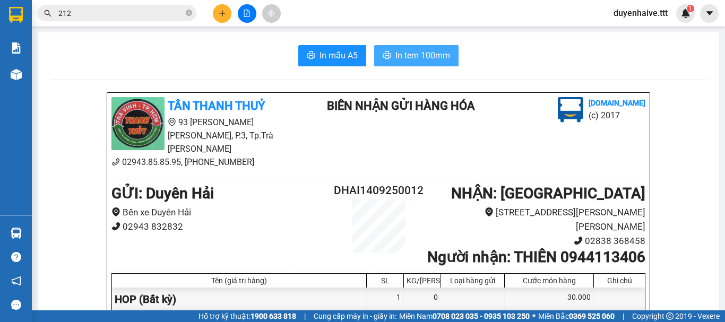
click at [398, 59] on span "In tem 100mm" at bounding box center [423, 55] width 55 height 13
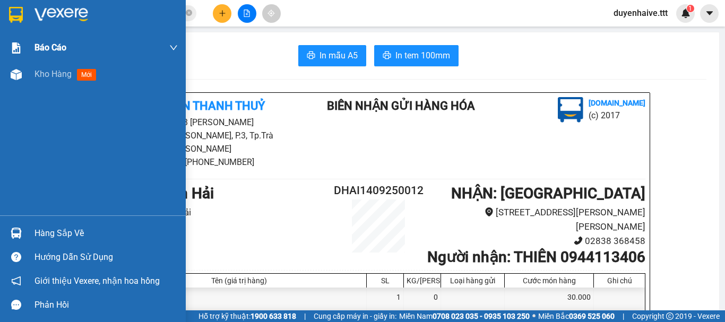
click at [58, 73] on span "Kho hàng" at bounding box center [53, 74] width 37 height 10
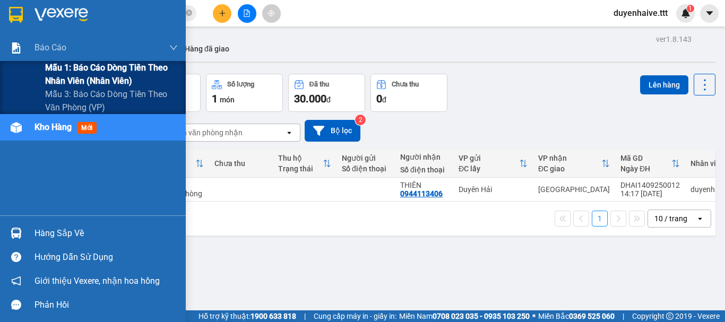
click at [63, 69] on span "Mẫu 1: Báo cáo dòng tiền theo nhân viên (nhân viên)" at bounding box center [111, 74] width 133 height 27
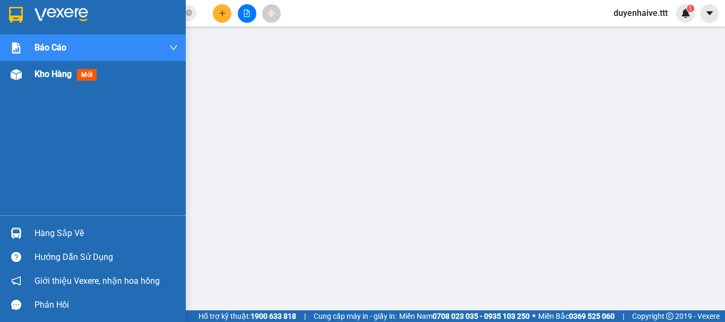
click at [60, 69] on span "Kho hàng" at bounding box center [53, 74] width 37 height 10
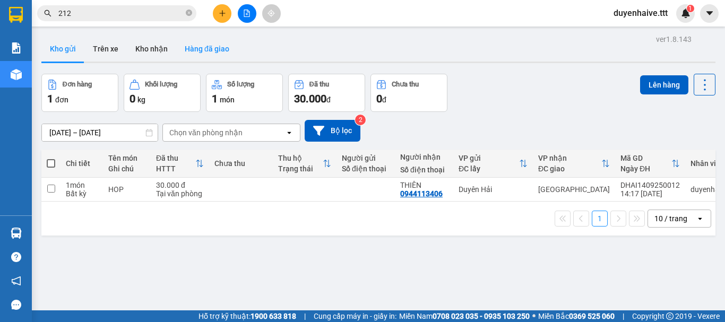
click at [192, 52] on button "Hàng đã giao" at bounding box center [207, 48] width 62 height 25
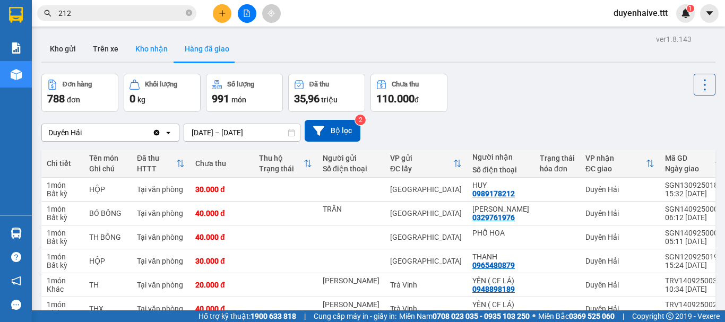
click at [170, 54] on button "Kho nhận" at bounding box center [151, 48] width 49 height 25
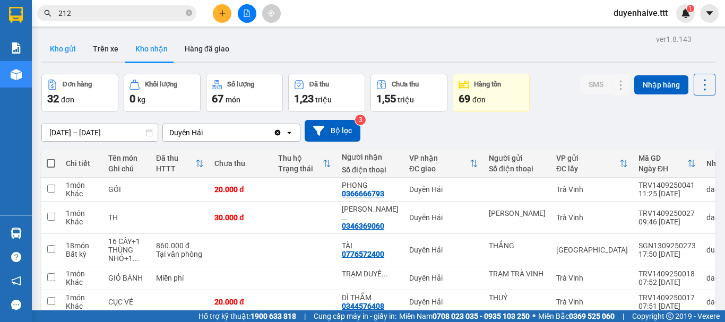
click at [69, 49] on button "Kho gửi" at bounding box center [62, 48] width 43 height 25
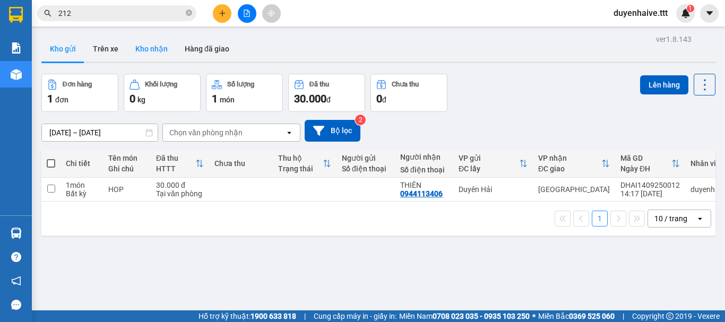
click at [157, 49] on button "Kho nhận" at bounding box center [151, 48] width 49 height 25
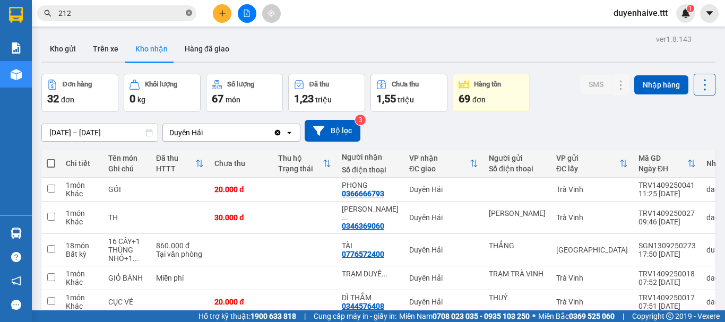
click at [189, 12] on icon "close-circle" at bounding box center [189, 13] width 6 height 6
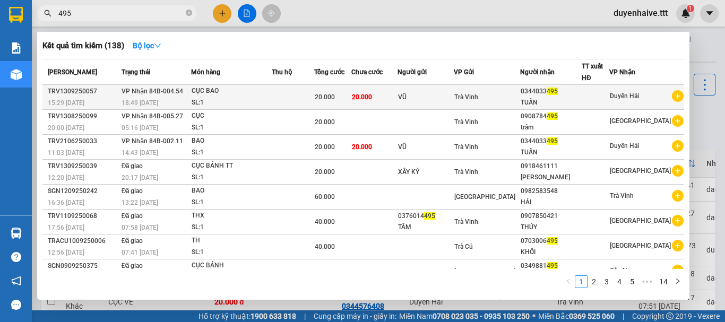
type input "495"
click at [351, 95] on div "20.000" at bounding box center [333, 97] width 36 height 12
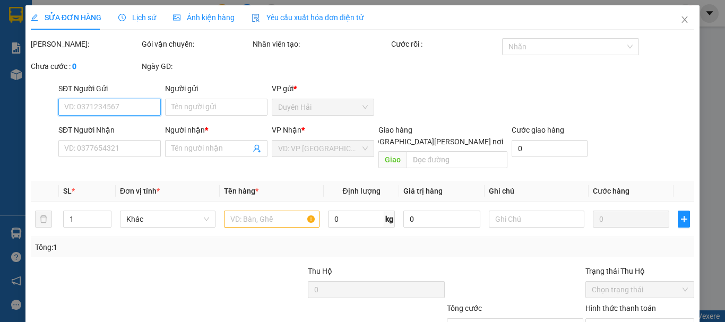
type input "VŨ"
type input "0344033495"
type input "TUẤN"
type input "20.000"
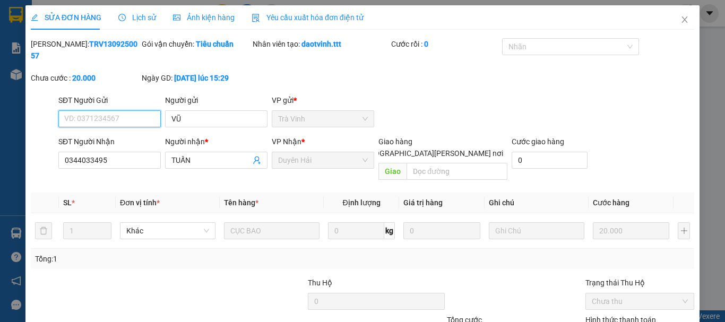
scroll to position [73, 0]
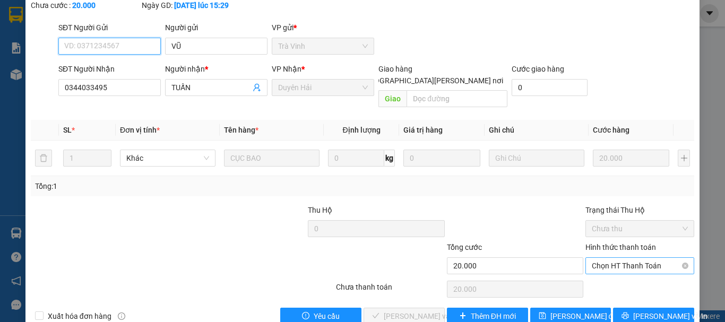
click at [639, 258] on span "Chọn HT Thanh Toán" at bounding box center [640, 266] width 96 height 16
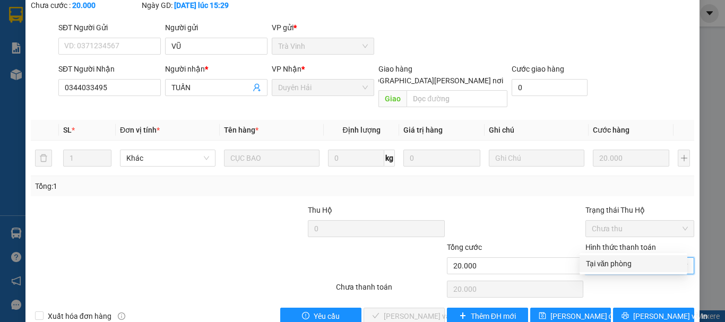
click at [621, 262] on div "Tại văn phòng" at bounding box center [633, 264] width 95 height 12
type input "0"
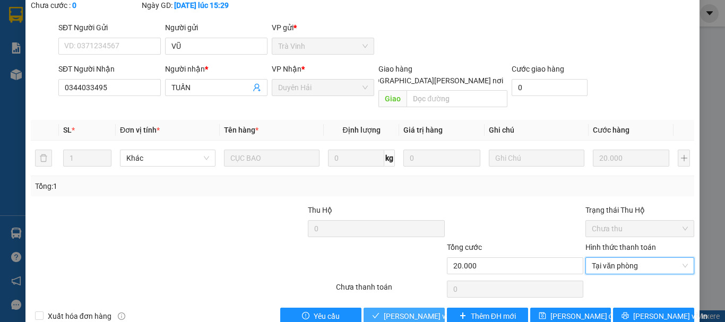
click at [400, 311] on span "Lưu và Giao hàng" at bounding box center [455, 317] width 143 height 12
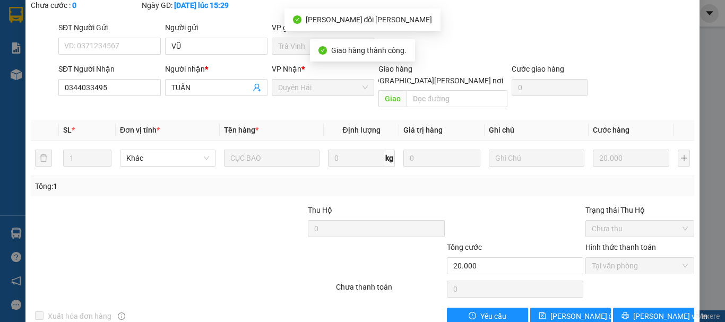
scroll to position [0, 0]
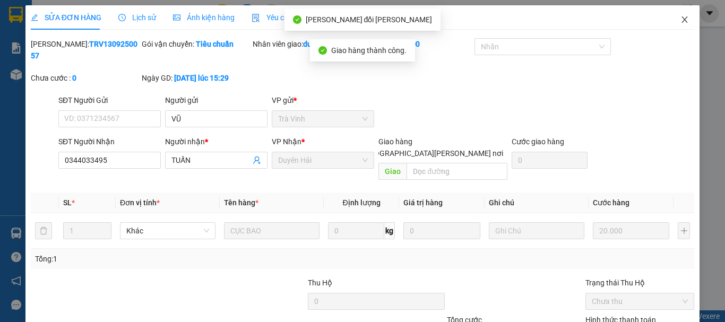
click at [681, 16] on icon "close" at bounding box center [685, 19] width 8 height 8
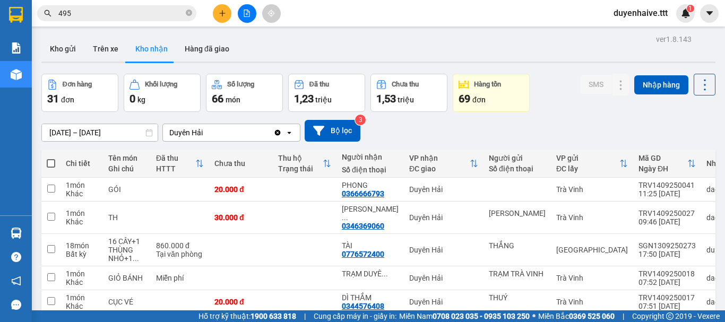
click at [114, 16] on input "495" at bounding box center [120, 13] width 125 height 12
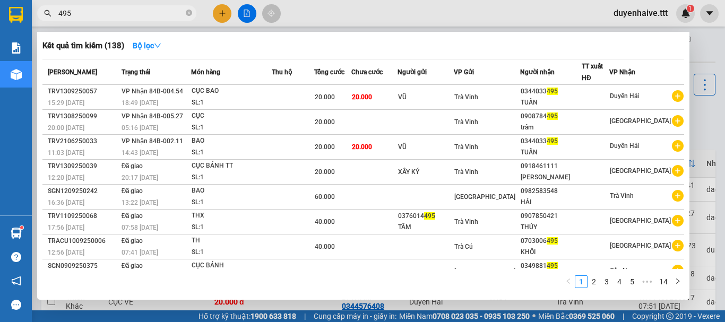
click at [221, 12] on div at bounding box center [362, 161] width 725 height 322
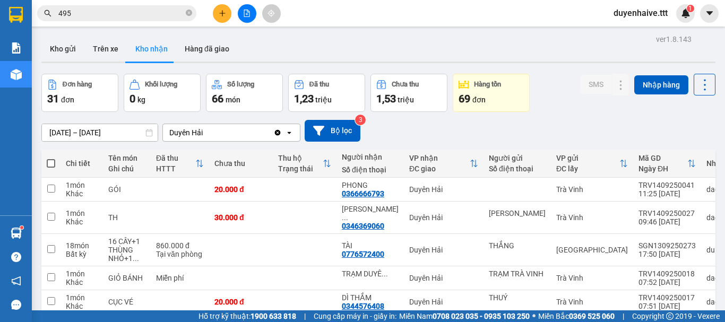
click at [220, 12] on icon "plus" at bounding box center [222, 13] width 7 height 7
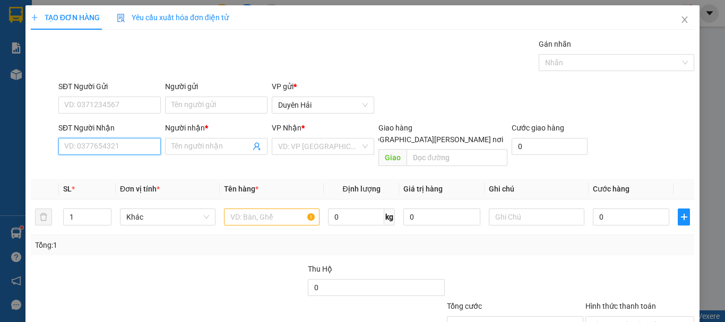
click at [136, 145] on input "SĐT Người Nhận" at bounding box center [109, 146] width 102 height 17
type input "0366940811"
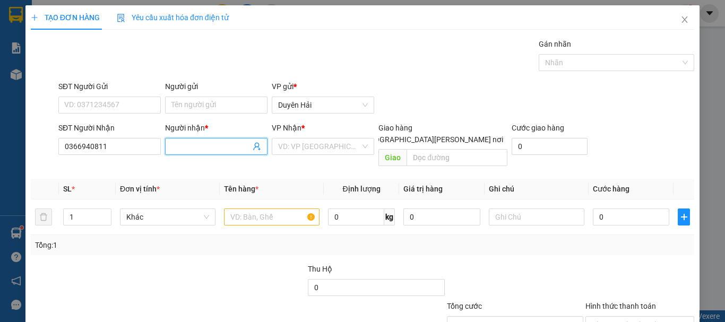
click at [197, 148] on input "Người nhận *" at bounding box center [211, 147] width 79 height 12
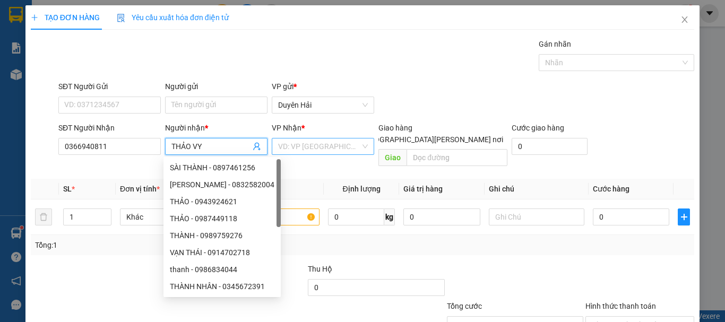
type input "THẢO VY"
click at [321, 141] on input "search" at bounding box center [319, 147] width 82 height 16
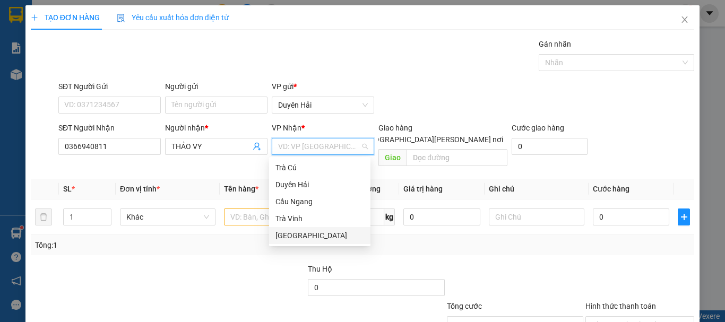
click at [297, 235] on div "[GEOGRAPHIC_DATA]" at bounding box center [320, 236] width 89 height 12
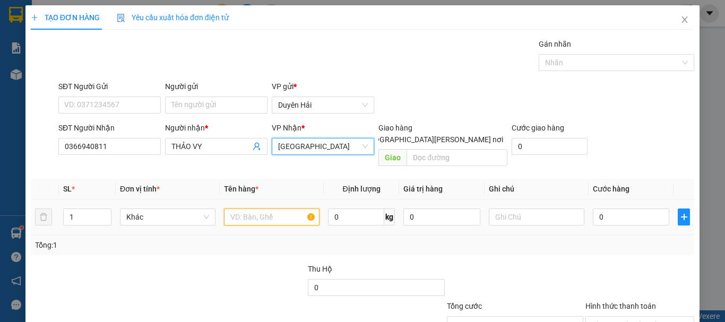
click at [257, 209] on input "text" at bounding box center [272, 217] width 96 height 17
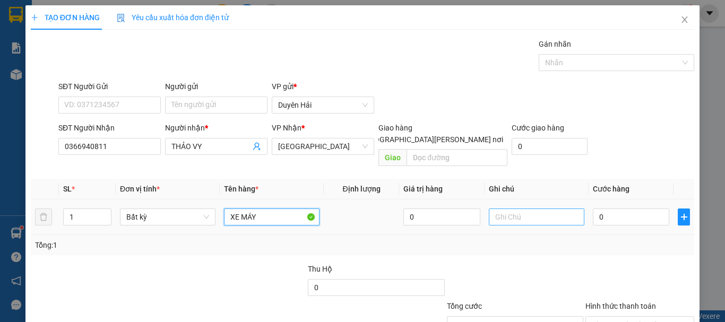
type input "XE MÁY"
click at [518, 209] on input "text" at bounding box center [537, 217] width 96 height 17
type input "B"
click at [269, 209] on input "XE MÁY" at bounding box center [272, 217] width 96 height 17
type input "XE MÁY BS ' 84AE04188"
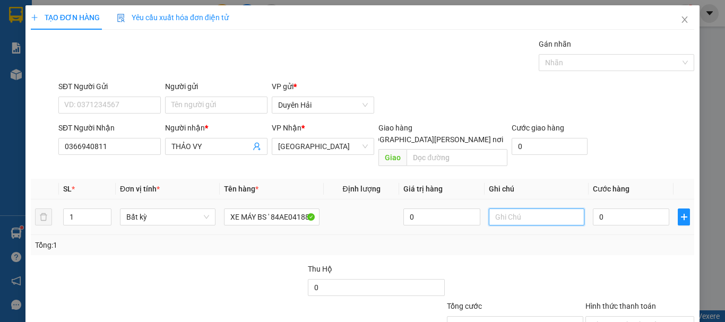
click at [523, 209] on input "text" at bounding box center [537, 217] width 96 height 17
click at [643, 209] on input "0" at bounding box center [631, 217] width 76 height 17
type input "3"
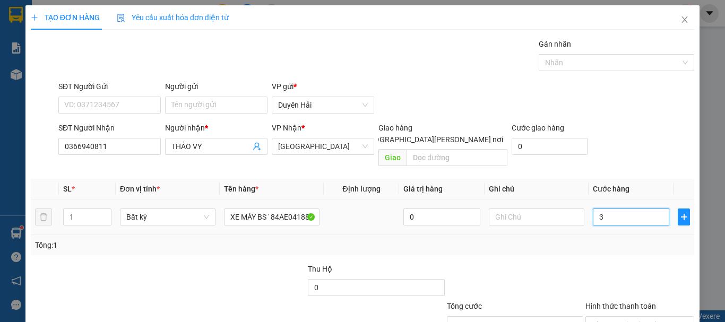
type input "35"
type input "350"
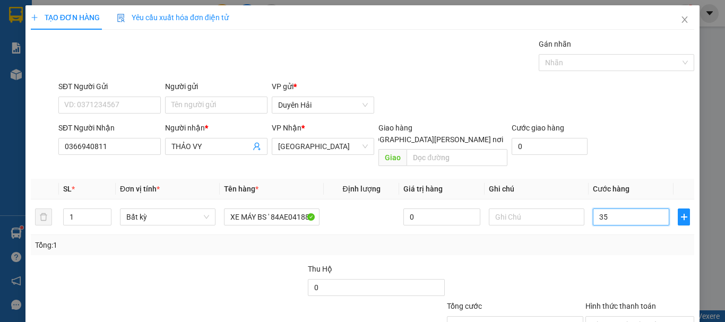
type input "350"
type input "350.000"
click at [643, 240] on div "Tổng: 1" at bounding box center [362, 246] width 655 height 12
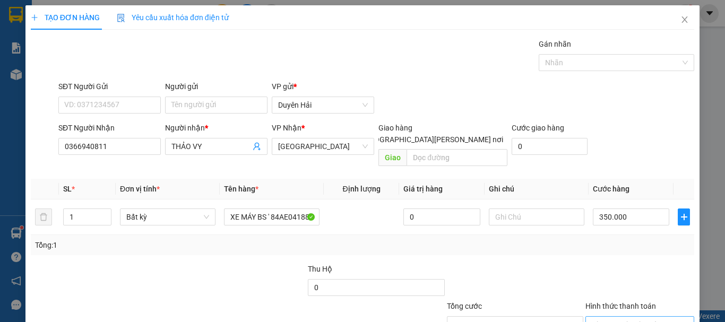
scroll to position [71, 0]
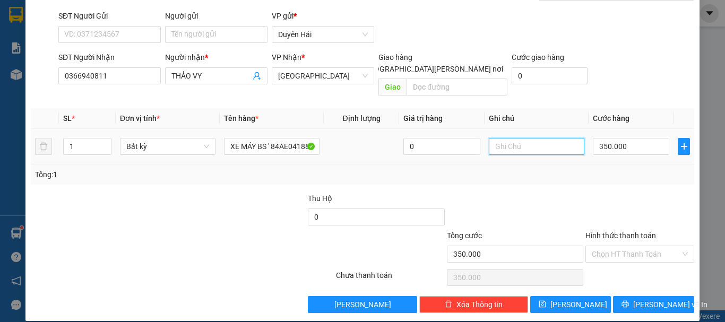
click at [519, 138] on input "text" at bounding box center [537, 146] width 96 height 17
type input "BỂ VỠ K ĐỀN"
click at [631, 246] on input "Hình thức thanh toán" at bounding box center [636, 254] width 89 height 16
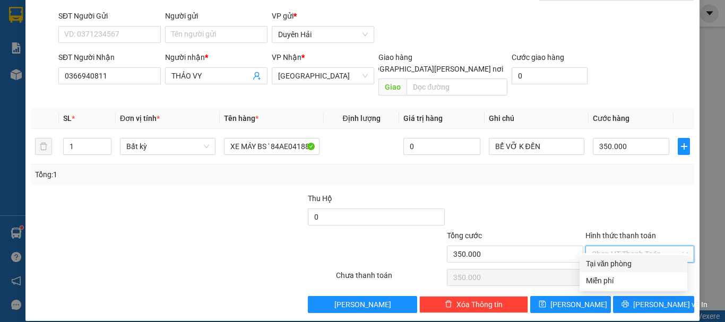
click at [635, 207] on div at bounding box center [640, 211] width 111 height 37
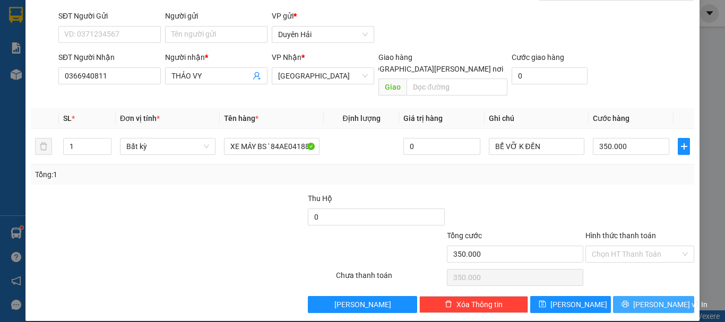
click at [651, 299] on span "Lưu và In" at bounding box center [671, 305] width 74 height 12
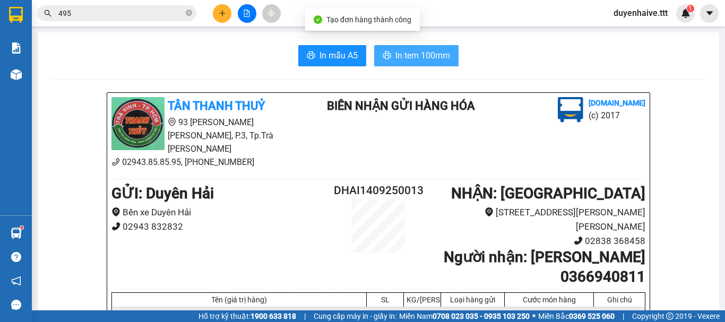
click at [385, 61] on span "printer" at bounding box center [387, 56] width 8 height 10
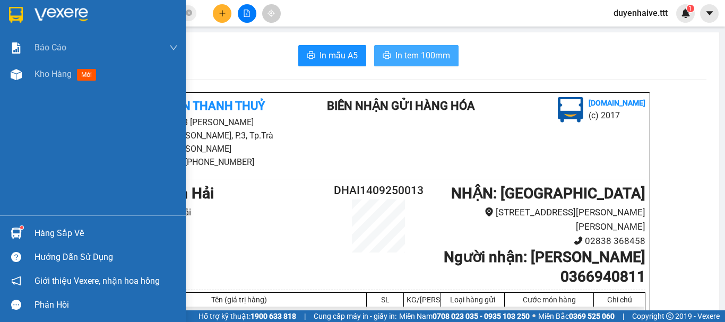
click at [59, 238] on div "Hàng sắp về" at bounding box center [106, 234] width 143 height 16
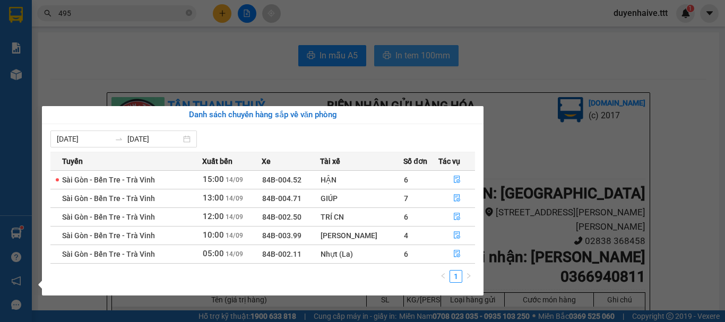
click at [555, 81] on section "Kết quả tìm kiếm ( 138 ) Bộ lọc Mã ĐH Trạng thái Món hàng Thu hộ Tổng cước Chưa…" at bounding box center [362, 161] width 725 height 322
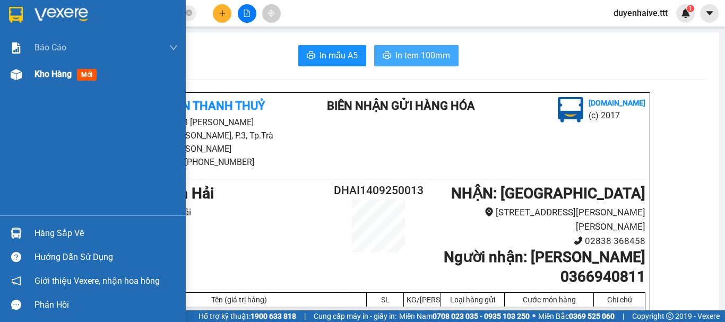
click at [66, 76] on span "Kho hàng" at bounding box center [53, 74] width 37 height 10
click at [64, 71] on span "Kho hàng" at bounding box center [53, 74] width 37 height 10
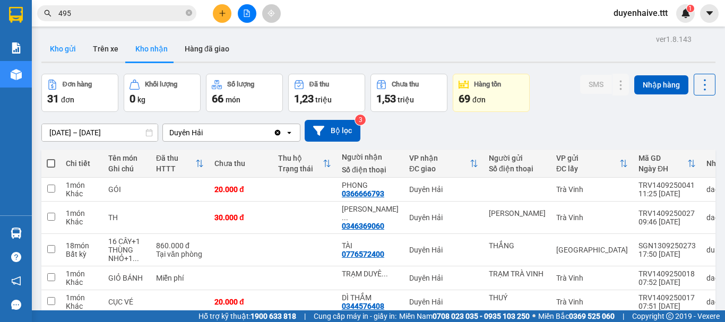
click at [66, 45] on button "Kho gửi" at bounding box center [62, 48] width 43 height 25
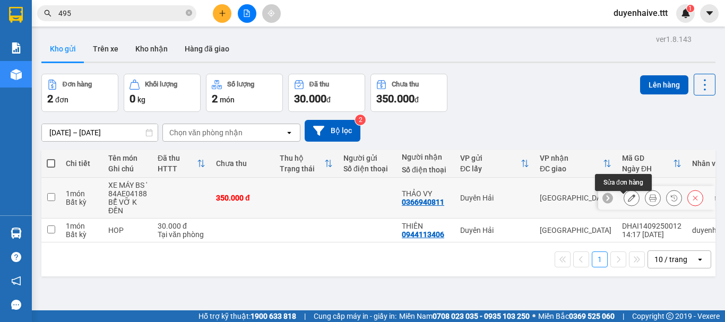
click at [628, 201] on icon at bounding box center [631, 197] width 7 height 7
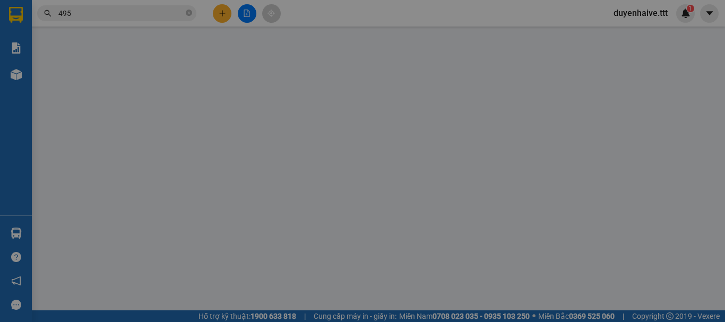
type input "0366940811"
type input "THẢO VY"
type input "350.000"
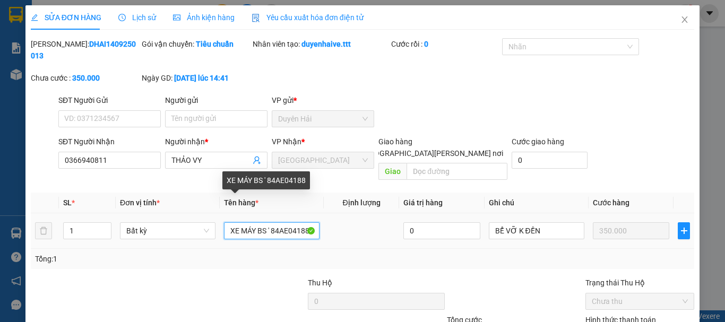
drag, startPoint x: 273, startPoint y: 210, endPoint x: 303, endPoint y: 212, distance: 30.3
click at [303, 223] on input "XE MÁY BS ' 84AE04188" at bounding box center [272, 231] width 96 height 17
click at [307, 223] on input "XE MÁY BS ' 84AE04188" at bounding box center [272, 231] width 96 height 17
click at [308, 223] on input "XE MÁY BS ' 84AE04188" at bounding box center [272, 231] width 96 height 17
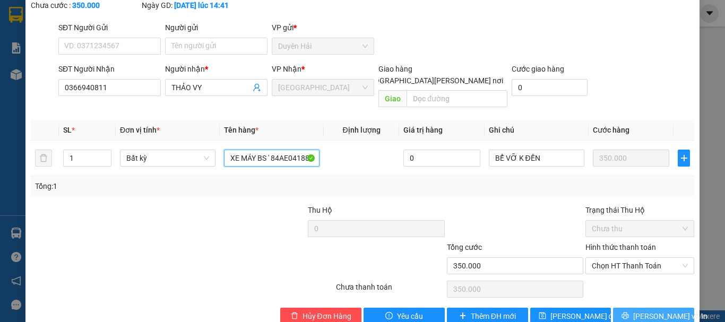
type input "XE MÁY BS ' 84AE04188'"
click at [636, 308] on button "Lưu và In" at bounding box center [653, 316] width 81 height 17
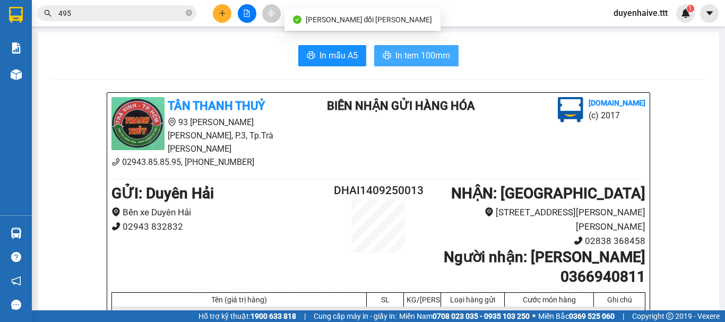
click at [414, 56] on span "In tem 100mm" at bounding box center [423, 55] width 55 height 13
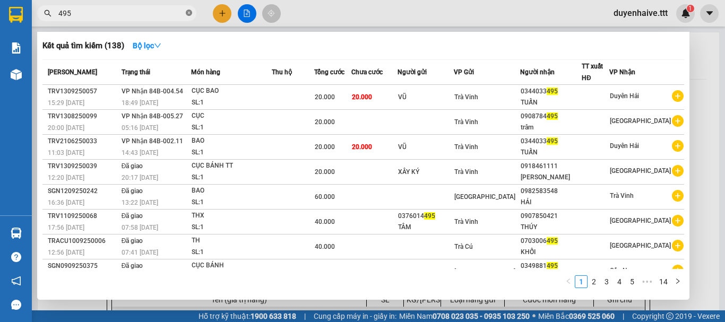
click at [187, 14] on icon "close-circle" at bounding box center [189, 13] width 6 height 6
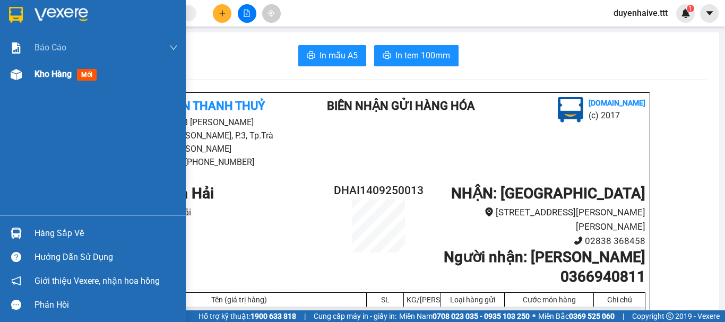
click at [47, 75] on span "Kho hàng" at bounding box center [53, 74] width 37 height 10
click at [458, 9] on div "Kết quả tìm kiếm ( 138 ) Bộ lọc Mã ĐH Trạng thái Món hàng Thu hộ Tổng cước Chưa…" at bounding box center [362, 13] width 725 height 27
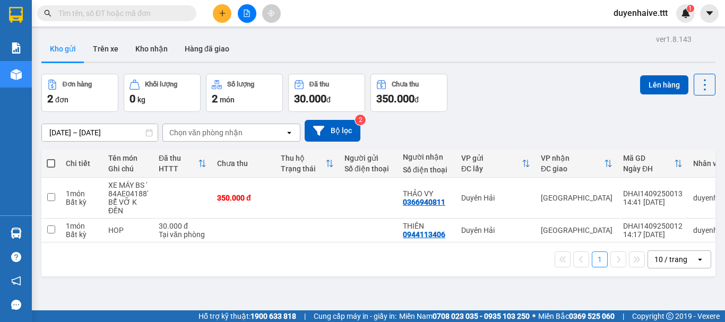
click at [348, 16] on div "Kết quả tìm kiếm ( 138 ) Bộ lọc Mã ĐH Trạng thái Món hàng Thu hộ Tổng cước Chưa…" at bounding box center [362, 13] width 725 height 27
click at [50, 159] on span at bounding box center [51, 163] width 8 height 8
click at [51, 158] on input "checkbox" at bounding box center [51, 158] width 0 height 0
checkbox input "true"
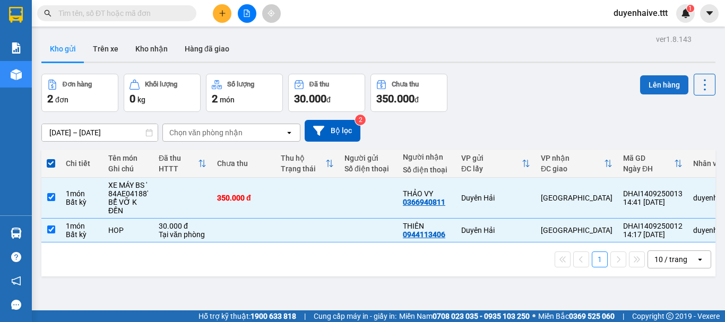
click at [656, 81] on button "Lên hàng" at bounding box center [664, 84] width 48 height 19
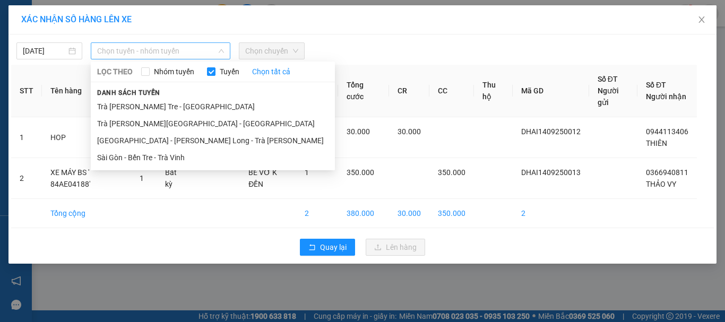
click at [147, 52] on span "Chọn tuyến - nhóm tuyến" at bounding box center [160, 51] width 127 height 16
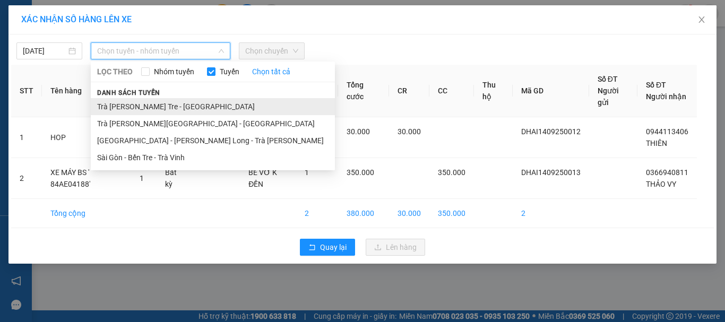
click at [114, 107] on li "Trà Vinh - Bến Tre - Sài Gòn" at bounding box center [213, 106] width 244 height 17
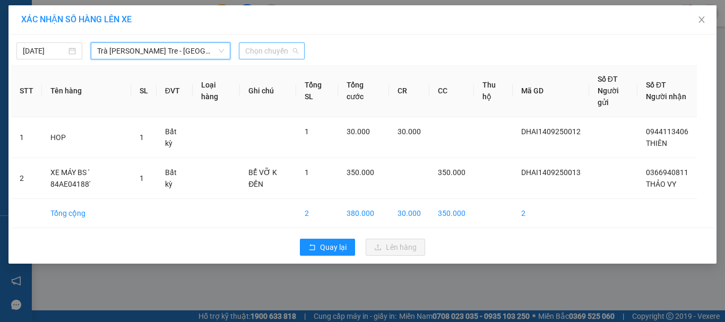
click at [261, 52] on span "Chọn chuyến" at bounding box center [271, 51] width 53 height 16
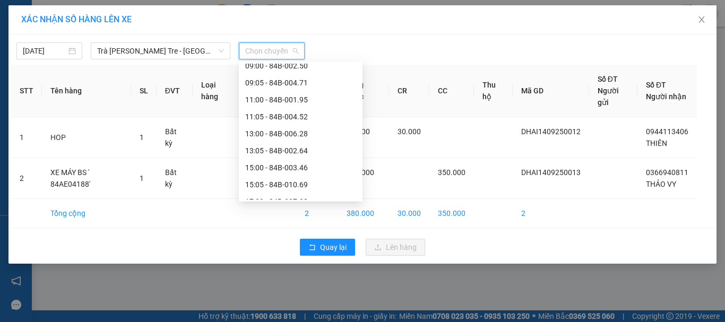
scroll to position [238, 0]
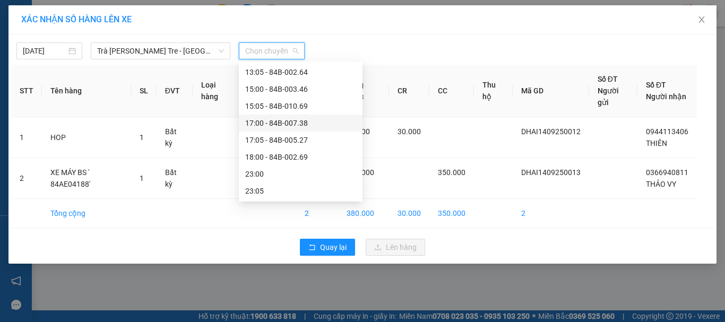
click at [279, 124] on div "17:00 - 84B-007.38" at bounding box center [300, 123] width 111 height 12
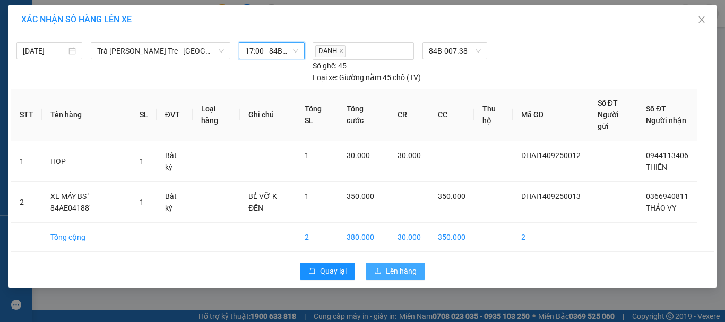
click at [387, 270] on span "Lên hàng" at bounding box center [401, 272] width 31 height 12
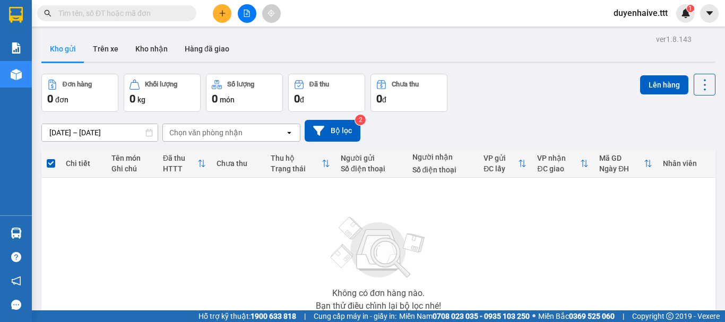
click at [147, 8] on input "text" at bounding box center [120, 13] width 125 height 12
click at [143, 10] on input "text" at bounding box center [120, 13] width 125 height 12
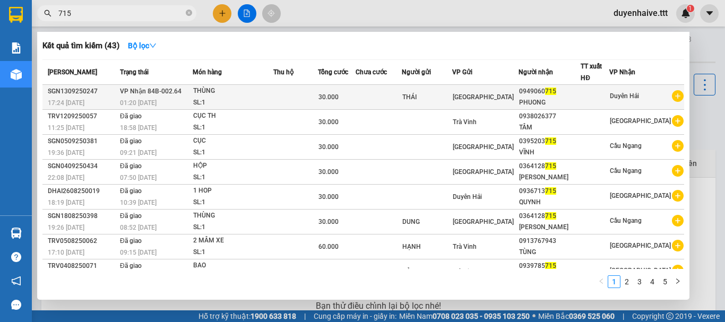
type input "715"
click at [574, 99] on div "PHUONG" at bounding box center [549, 102] width 61 height 11
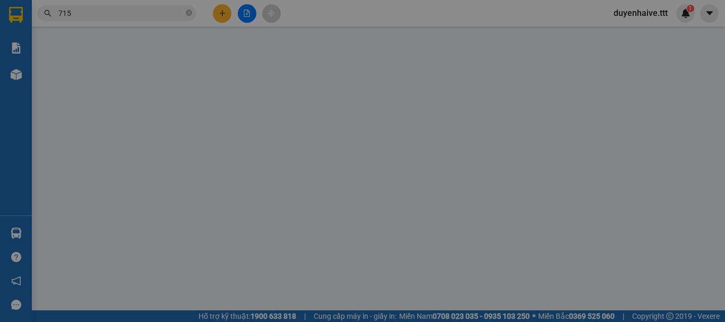
type input "THÁI"
type input "0949060715"
type input "PHUONG"
type input "30.000"
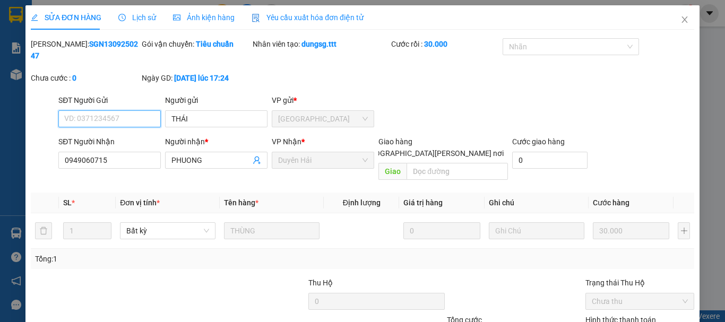
scroll to position [67, 0]
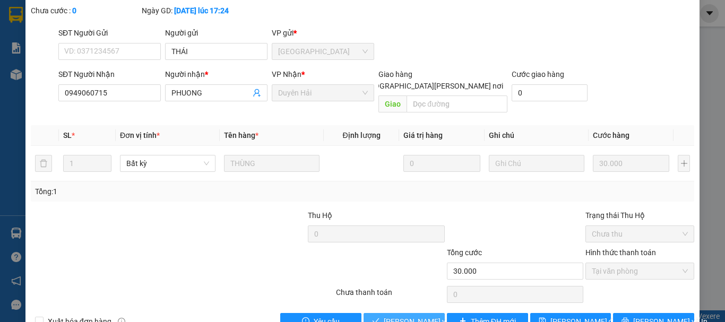
click at [420, 316] on span "Lưu và Giao hàng" at bounding box center [455, 322] width 143 height 12
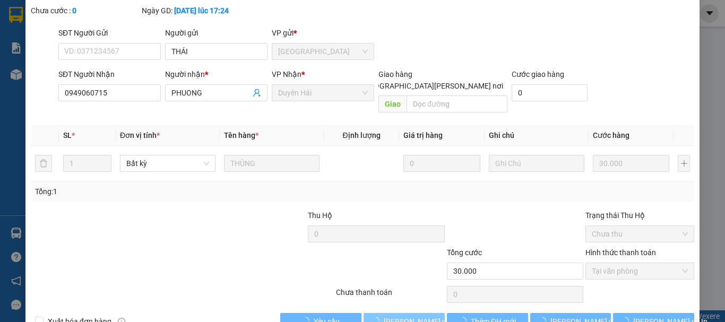
scroll to position [0, 0]
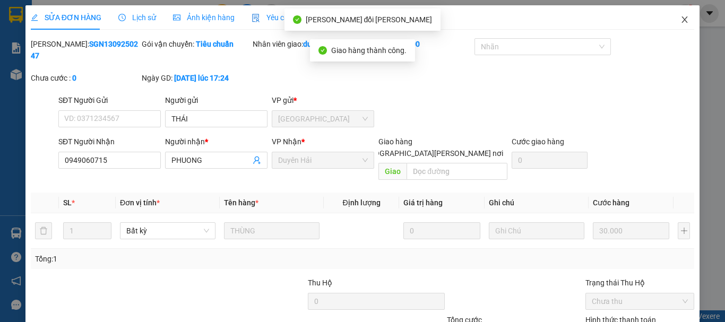
click at [681, 23] on icon "close" at bounding box center [685, 19] width 8 height 8
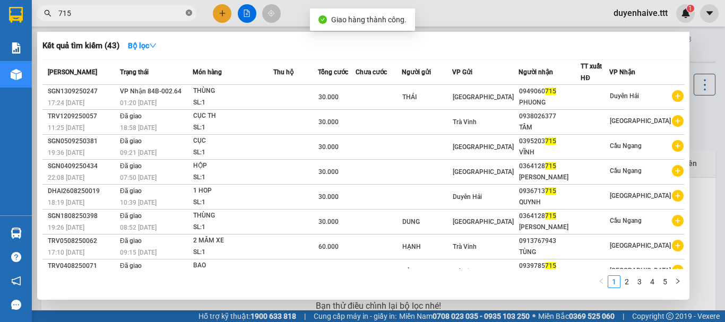
click at [189, 12] on icon "close-circle" at bounding box center [189, 13] width 6 height 6
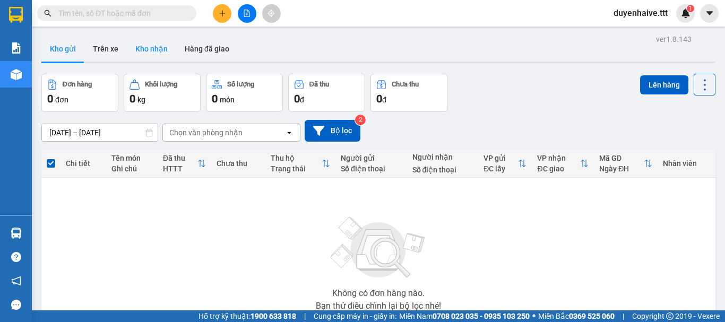
click at [159, 49] on button "Kho nhận" at bounding box center [151, 48] width 49 height 25
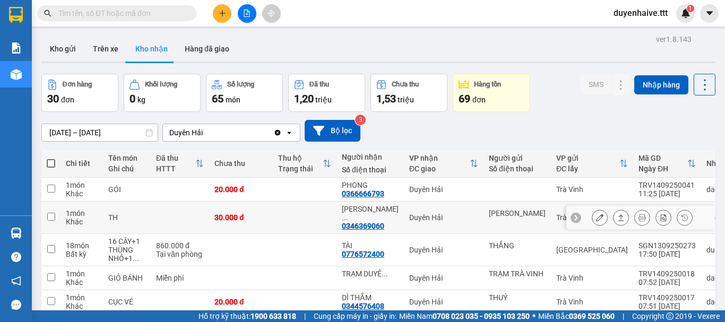
scroll to position [106, 0]
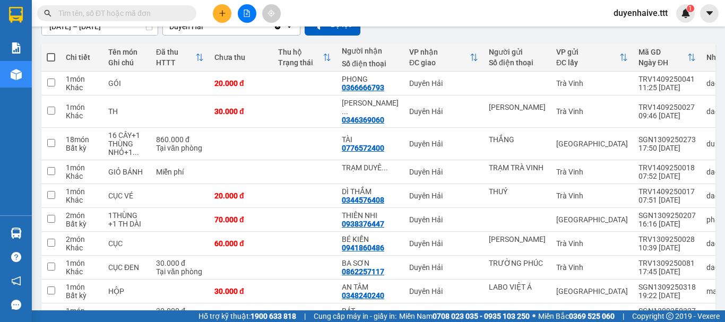
click at [154, 13] on input "text" at bounding box center [120, 13] width 125 height 12
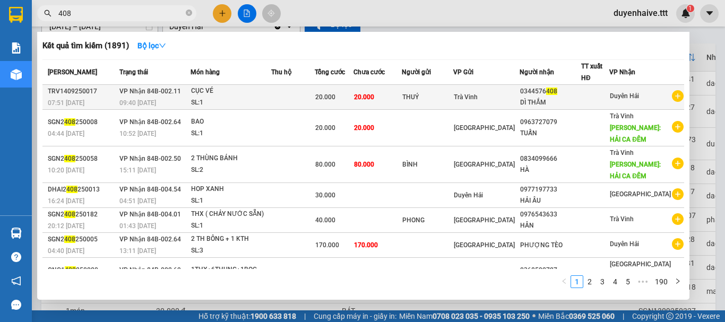
type input "408"
click at [585, 99] on div at bounding box center [595, 97] width 27 height 11
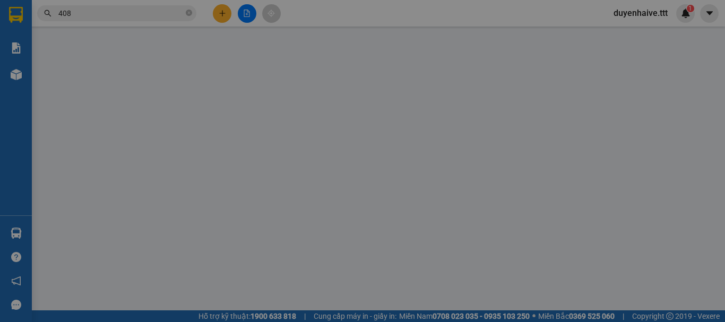
type input "THUÝ"
type input "0344576408"
type input "DÌ THẮM"
type input "20.000"
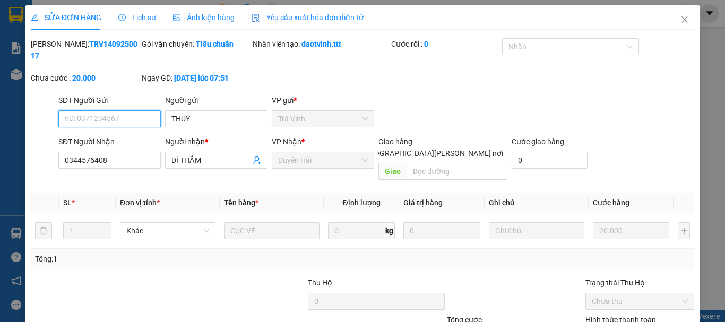
scroll to position [73, 0]
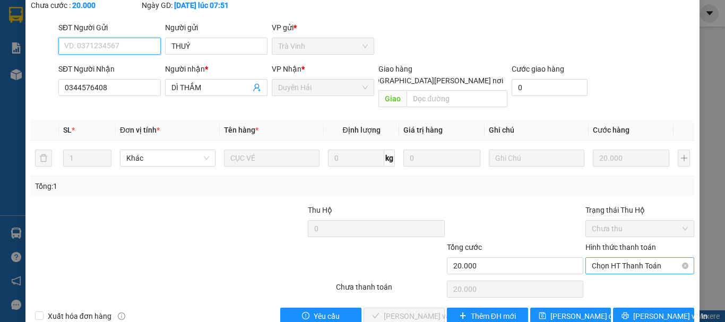
click at [601, 258] on span "Chọn HT Thanh Toán" at bounding box center [640, 266] width 96 height 16
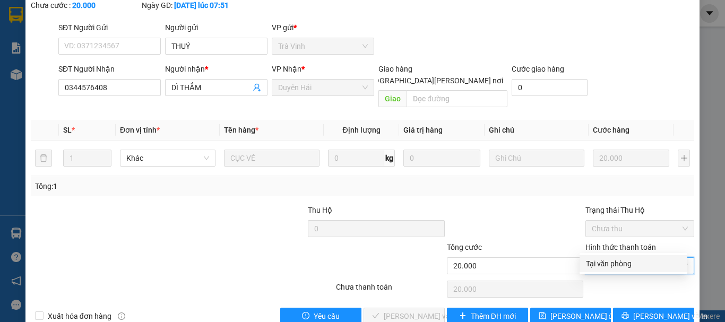
click at [602, 267] on div "Tại văn phòng" at bounding box center [633, 264] width 95 height 12
type input "0"
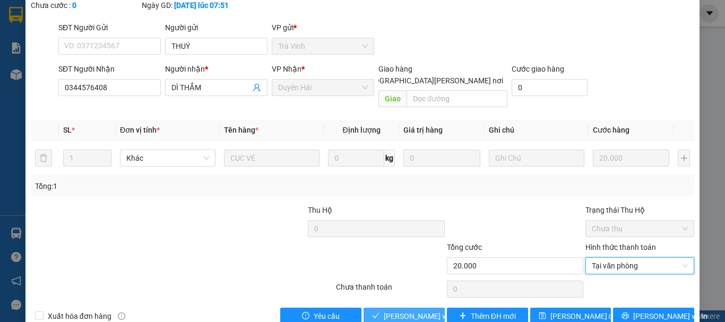
click at [425, 311] on span "Lưu và Giao hàng" at bounding box center [455, 317] width 143 height 12
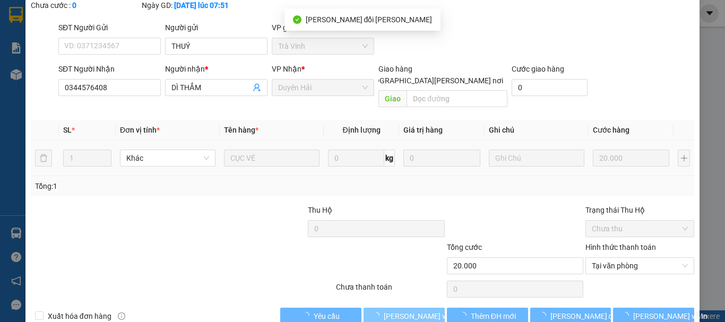
scroll to position [0, 0]
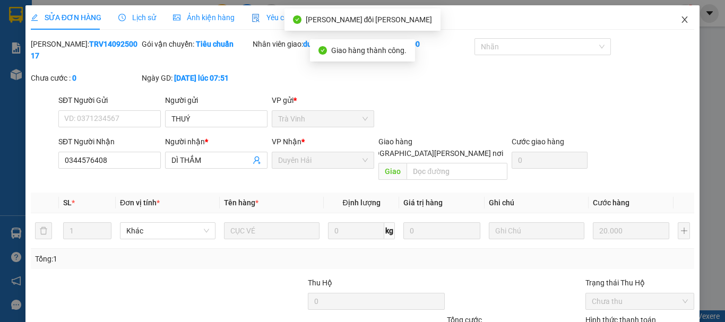
click at [681, 20] on icon "close" at bounding box center [685, 19] width 8 height 8
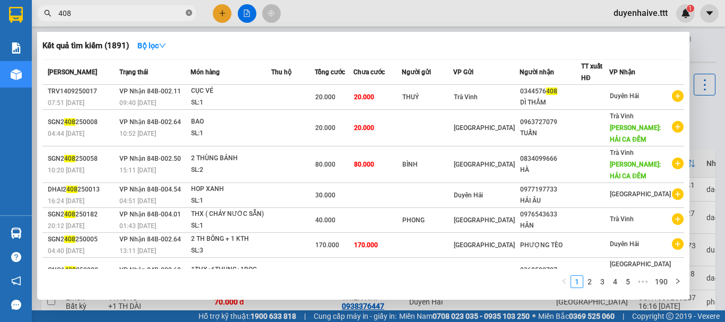
click at [191, 13] on icon "close-circle" at bounding box center [189, 13] width 6 height 6
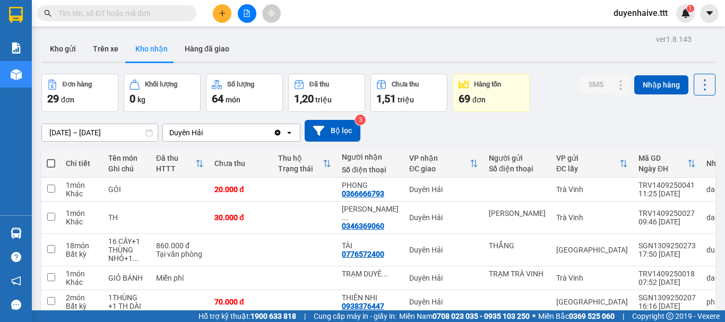
scroll to position [159, 0]
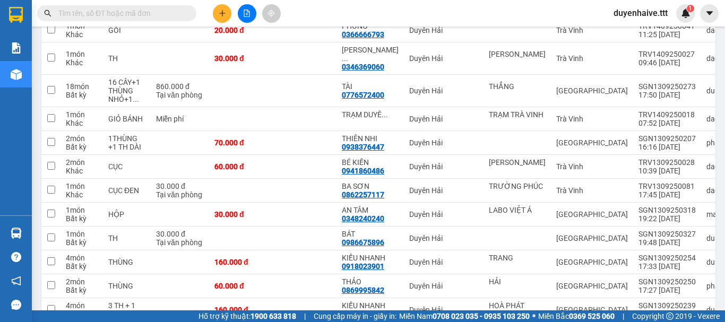
click at [170, 12] on input "text" at bounding box center [120, 13] width 125 height 12
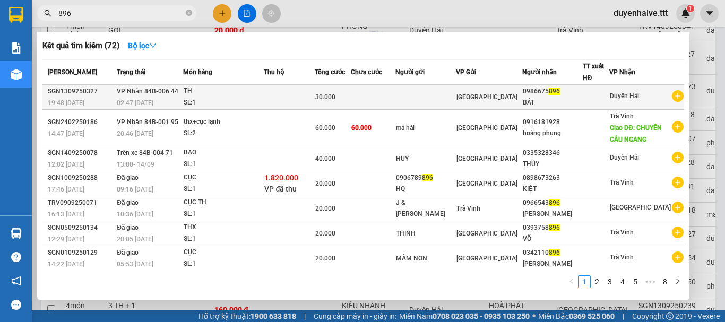
type input "896"
click at [598, 93] on div at bounding box center [596, 97] width 25 height 11
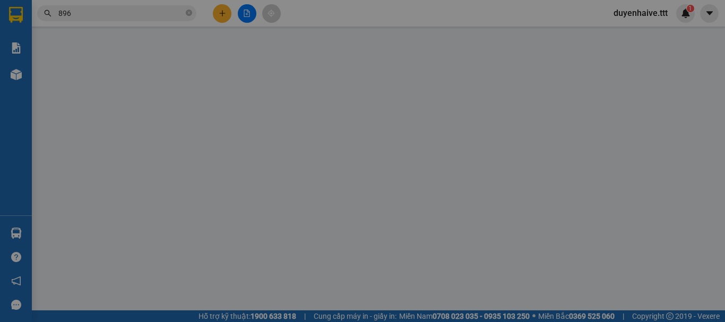
type input "0986675896"
type input "BÁT"
type input "30.000"
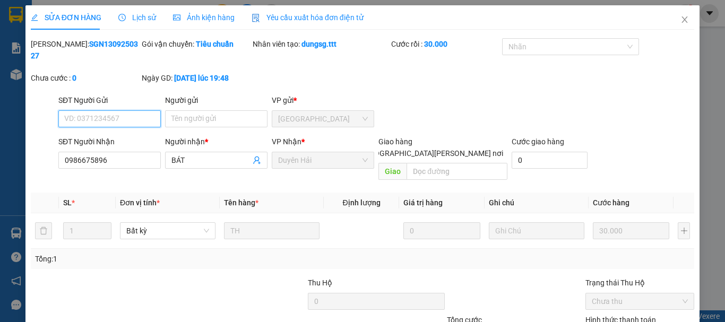
scroll to position [67, 0]
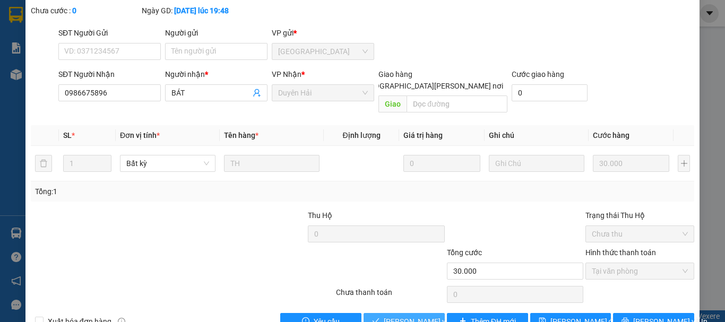
click at [422, 316] on span "Lưu và Giao hàng" at bounding box center [455, 322] width 143 height 12
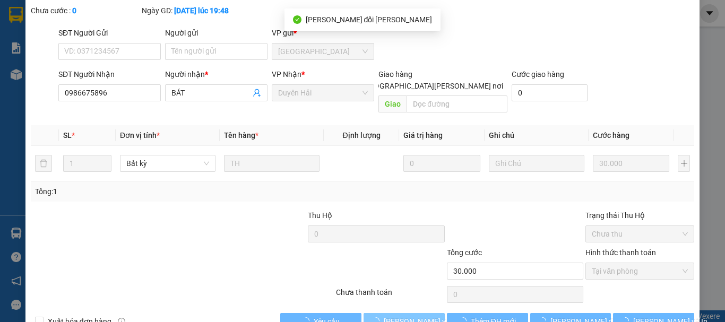
scroll to position [0, 0]
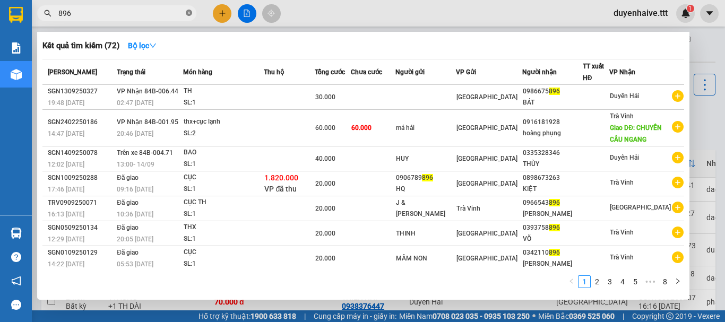
click at [188, 11] on icon "close-circle" at bounding box center [189, 13] width 6 height 6
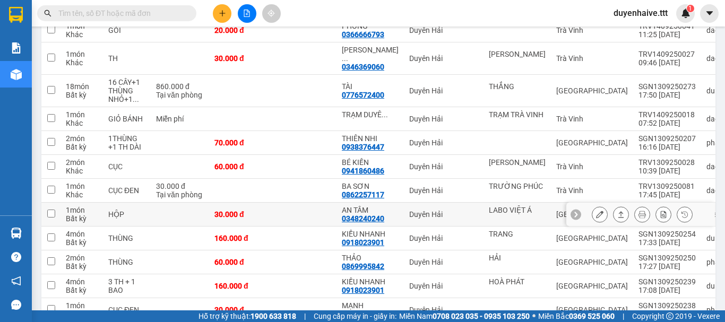
scroll to position [266, 0]
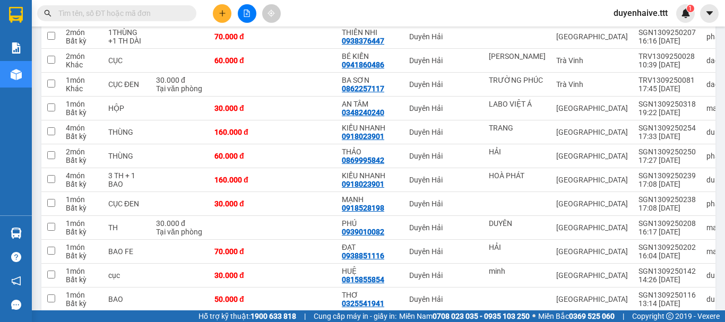
click at [174, 14] on input "text" at bounding box center [120, 13] width 125 height 12
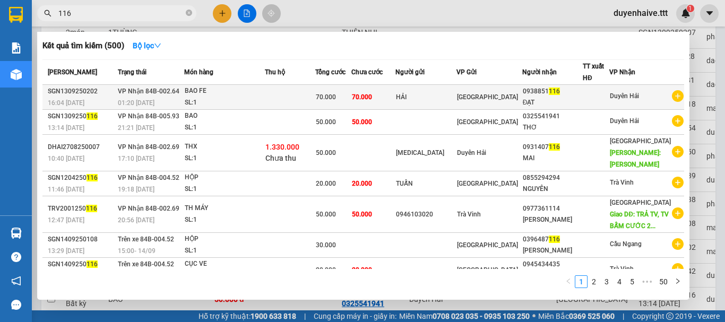
type input "116"
click at [609, 95] on div at bounding box center [596, 97] width 25 height 11
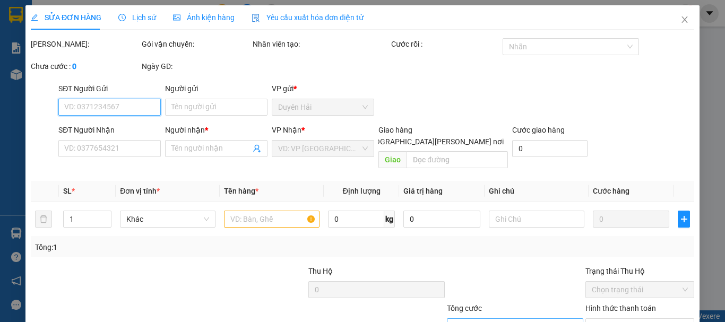
type input "HẢI"
type input "0938851116"
type input "ĐẠT"
type input "70.000"
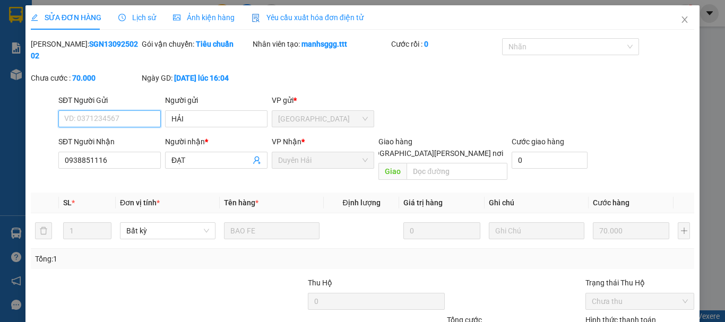
scroll to position [73, 0]
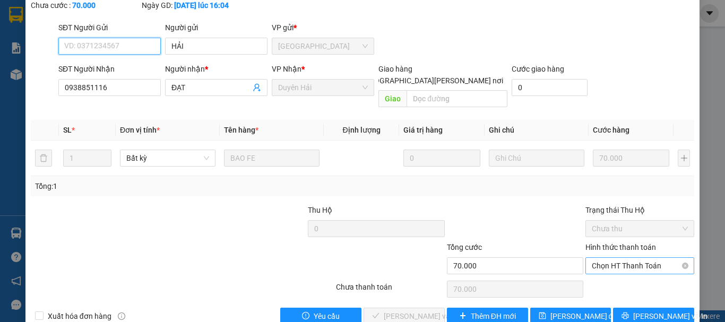
click at [605, 258] on span "Chọn HT Thanh Toán" at bounding box center [640, 266] width 96 height 16
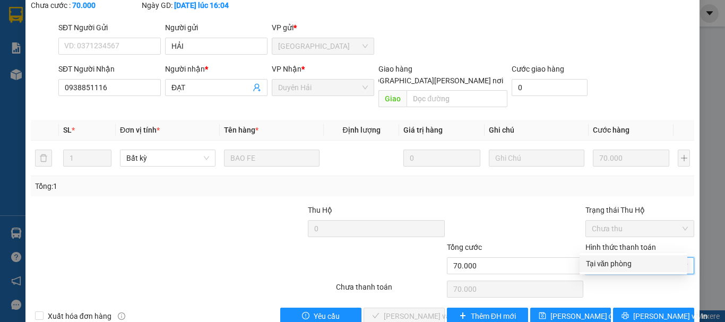
click at [602, 263] on div "Tại văn phòng" at bounding box center [633, 264] width 95 height 12
type input "0"
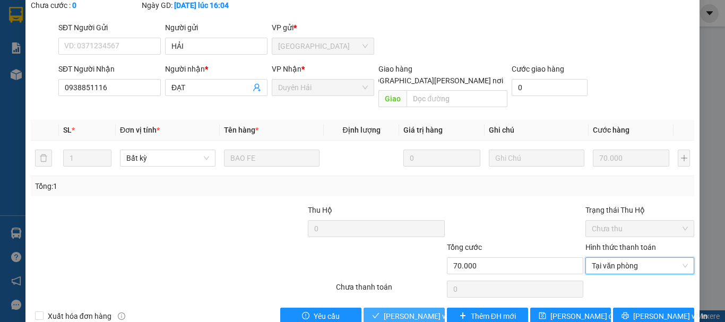
click at [403, 311] on span "[PERSON_NAME] và [PERSON_NAME] hàng" at bounding box center [455, 317] width 143 height 12
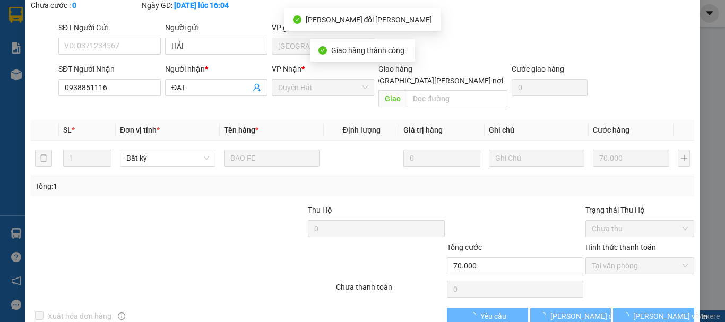
scroll to position [0, 0]
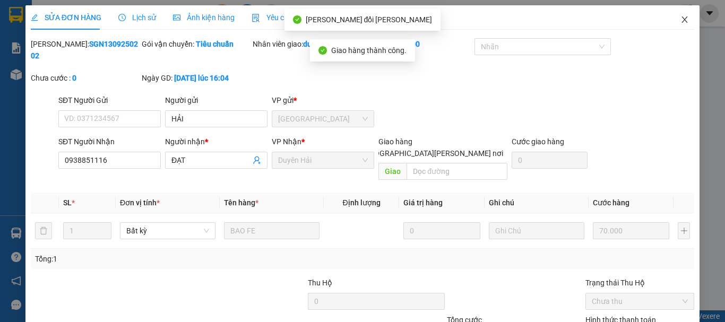
click at [681, 18] on icon "close" at bounding box center [685, 19] width 8 height 8
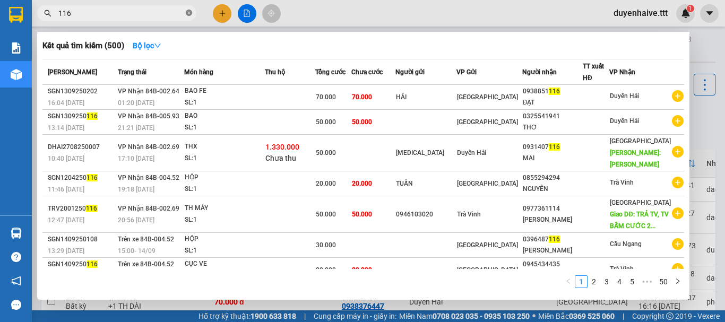
click at [191, 12] on icon "close-circle" at bounding box center [189, 13] width 6 height 6
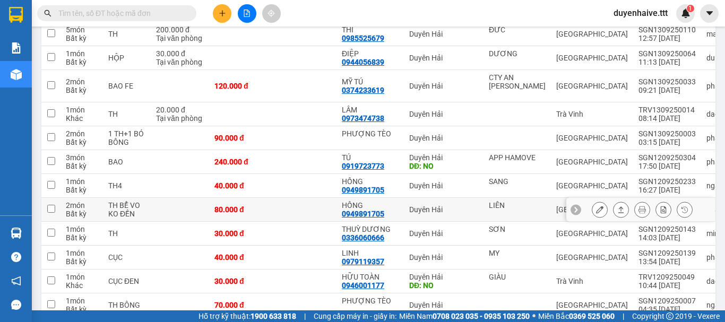
scroll to position [611, 0]
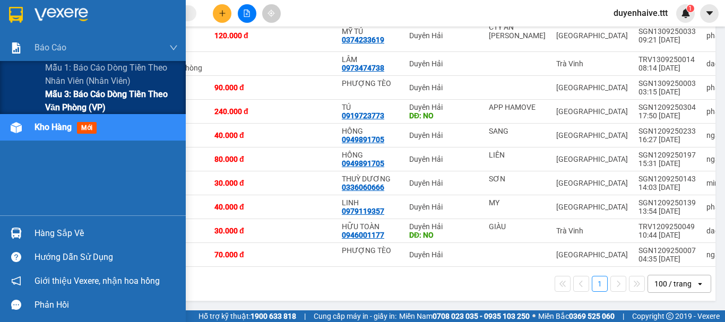
click at [59, 96] on span "Mẫu 3: Báo cáo dòng tiền theo văn phòng (VP)" at bounding box center [111, 101] width 133 height 27
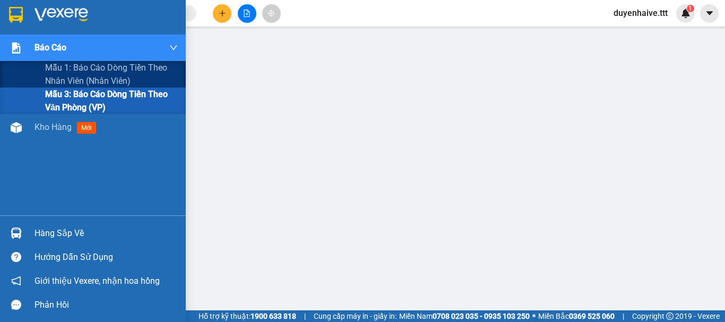
click at [53, 100] on span "Mẫu 3: Báo cáo dòng tiền theo văn phòng (VP)" at bounding box center [111, 101] width 133 height 27
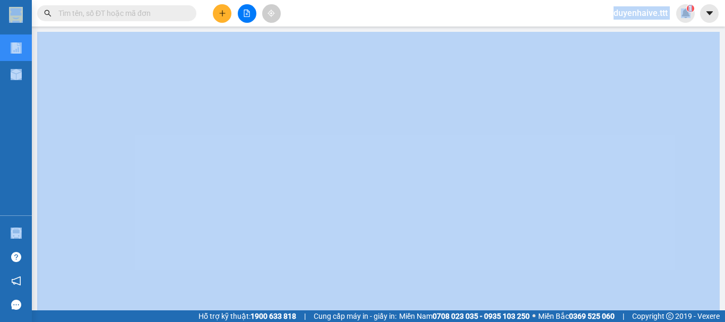
click at [206, 30] on section "Kết quả tìm kiếm ( 500 ) Bộ lọc Mã ĐH Trạng thái Món hàng Thu hộ Tổng cước Chưa…" at bounding box center [362, 161] width 725 height 322
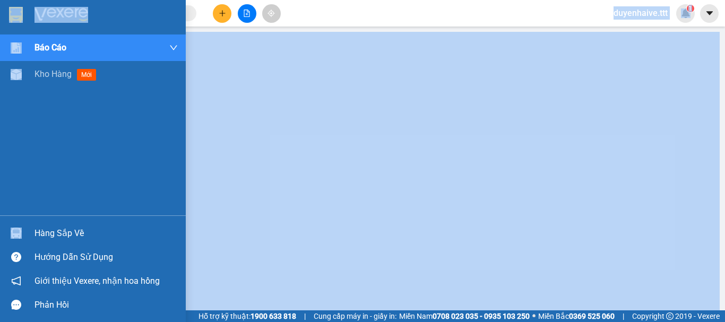
click at [47, 228] on div "Hàng sắp về" at bounding box center [106, 234] width 143 height 16
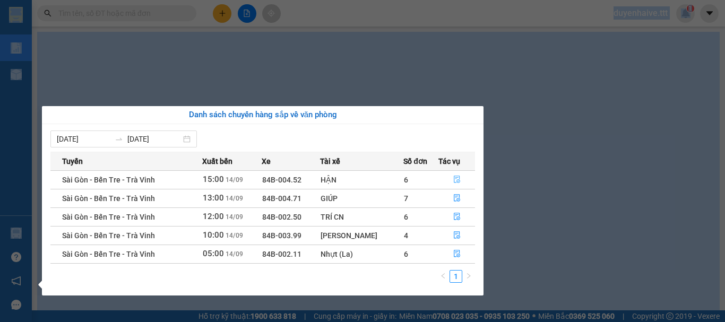
click at [451, 179] on button "button" at bounding box center [457, 180] width 36 height 17
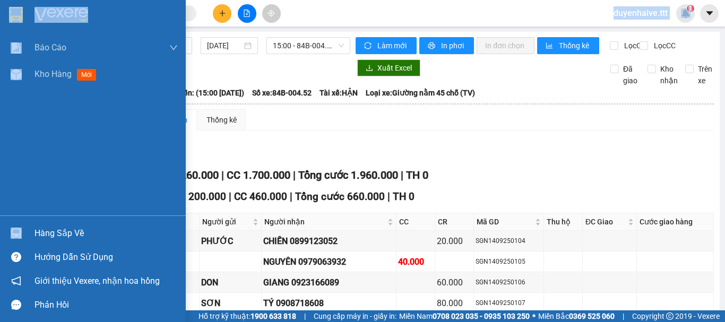
click at [44, 229] on div "Hàng sắp về" at bounding box center [106, 234] width 143 height 16
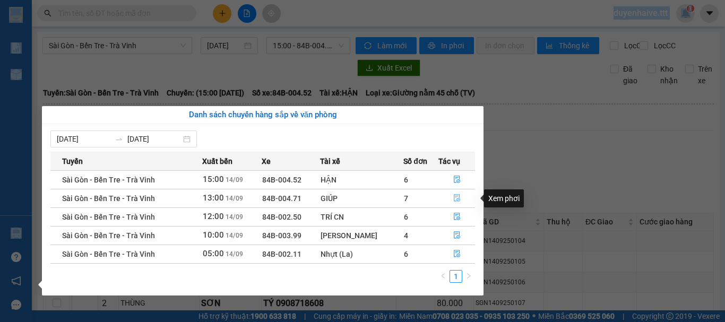
click at [454, 197] on icon "file-done" at bounding box center [457, 198] width 6 height 7
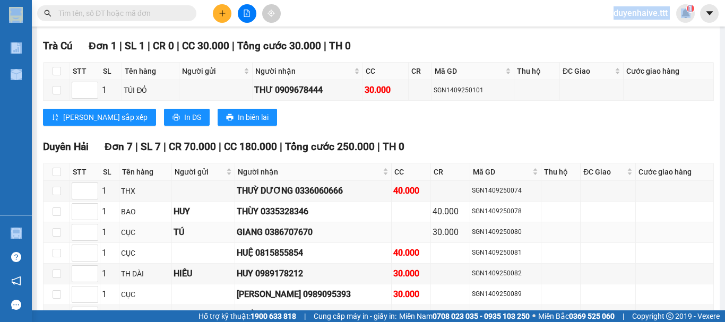
scroll to position [929, 0]
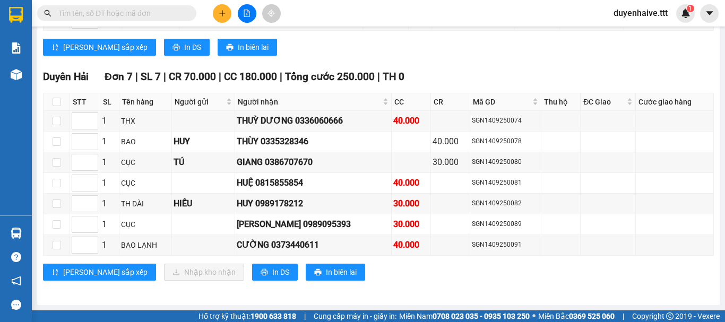
click at [329, 13] on div "Kết quả tìm kiếm ( 500 ) Bộ lọc Mã ĐH Trạng thái Món hàng Thu hộ Tổng cước Chưa…" at bounding box center [362, 13] width 725 height 27
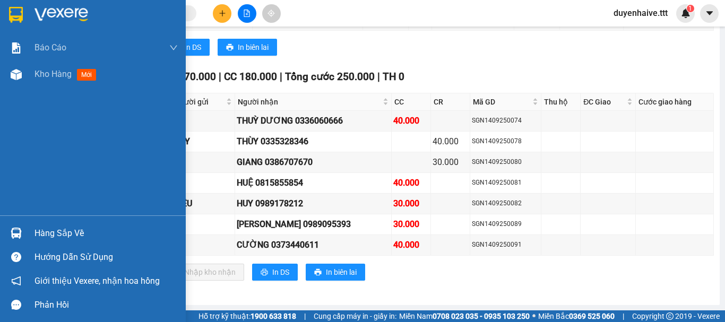
click at [72, 237] on div "Hàng sắp về" at bounding box center [106, 234] width 143 height 16
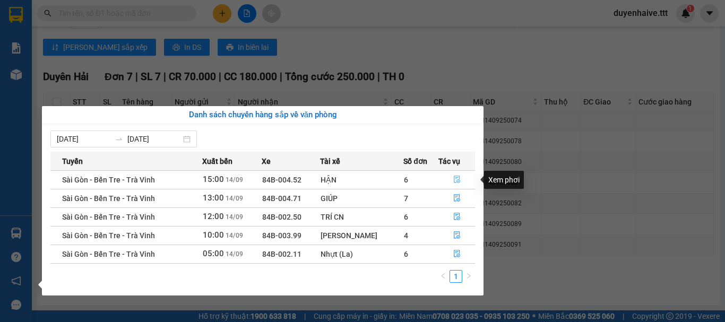
click at [459, 180] on icon "file-done" at bounding box center [457, 179] width 7 height 7
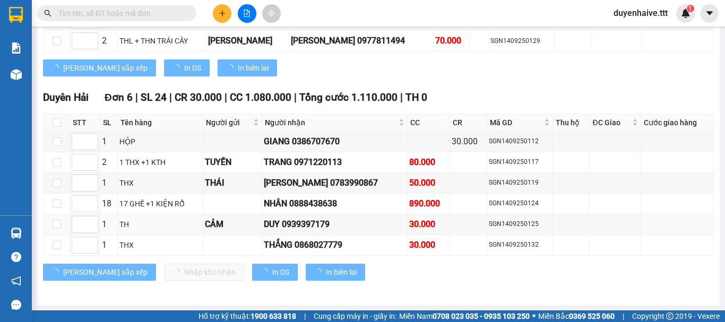
scroll to position [887, 0]
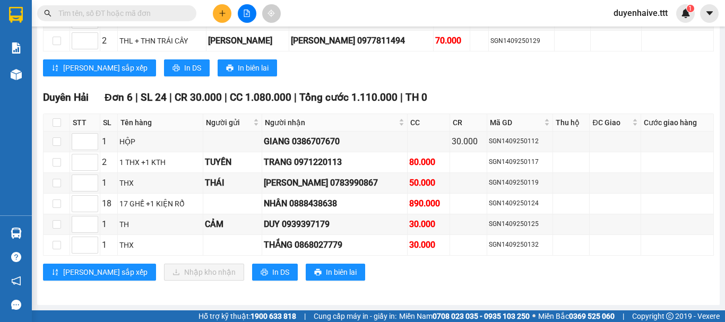
click at [142, 14] on input "text" at bounding box center [120, 13] width 125 height 12
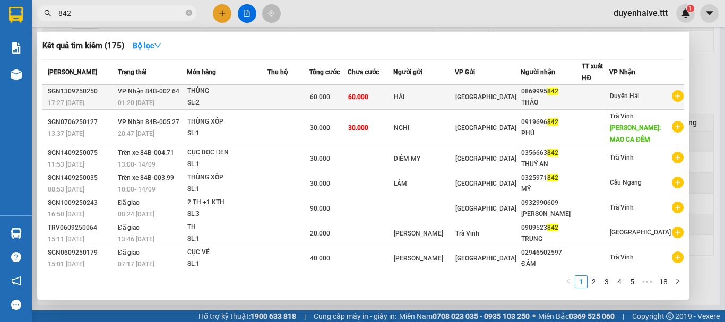
type input "842"
click at [545, 100] on div "THẢO" at bounding box center [552, 102] width 60 height 11
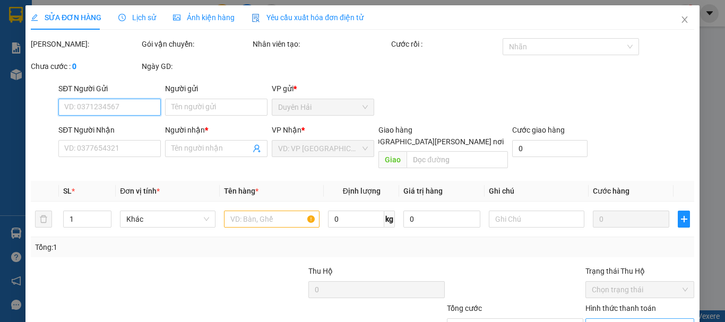
scroll to position [18, 0]
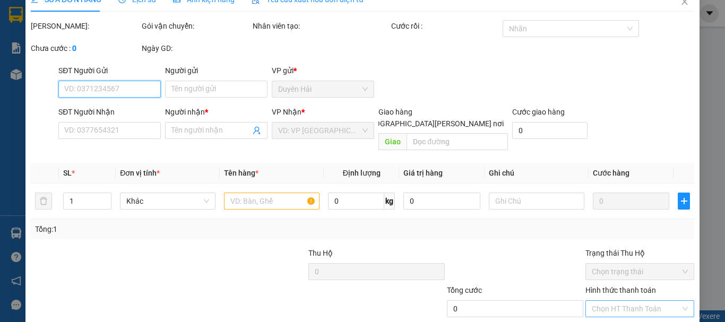
type input "HẢI"
type input "0869995842"
type input "THẢO"
type input "60.000"
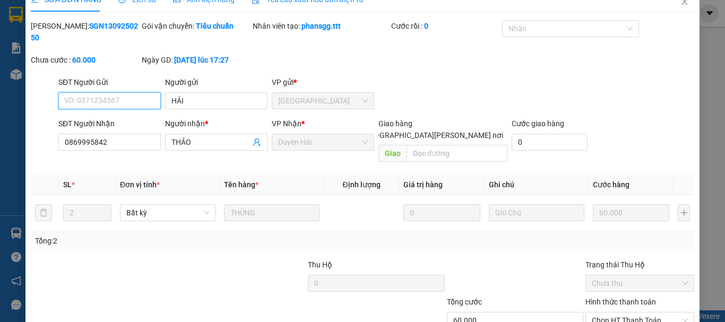
scroll to position [73, 0]
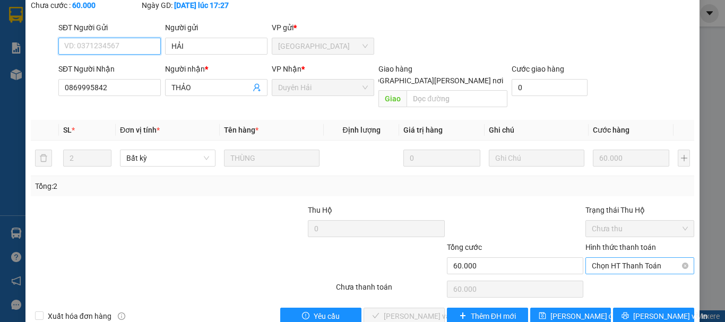
click at [606, 258] on span "Chọn HT Thanh Toán" at bounding box center [640, 266] width 96 height 16
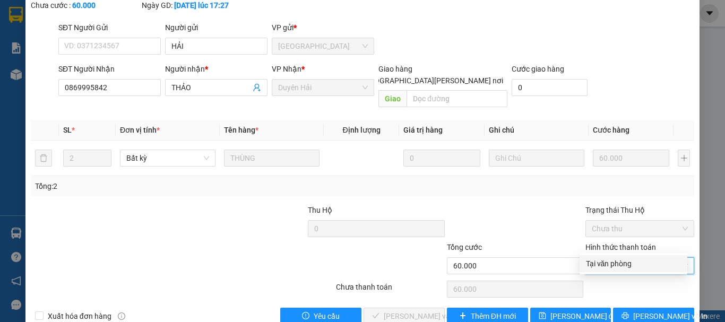
click at [603, 264] on div "Tại văn phòng" at bounding box center [633, 264] width 95 height 12
type input "0"
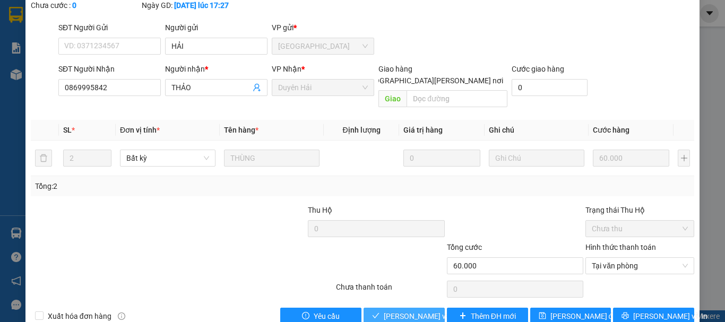
click at [391, 311] on span "[PERSON_NAME] và [PERSON_NAME] hàng" at bounding box center [455, 317] width 143 height 12
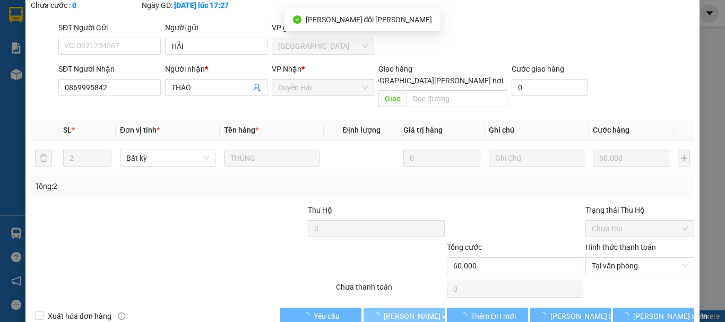
scroll to position [0, 0]
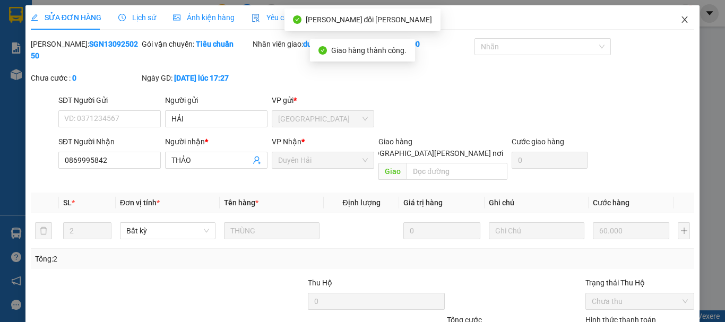
click at [681, 21] on icon "close" at bounding box center [685, 19] width 8 height 8
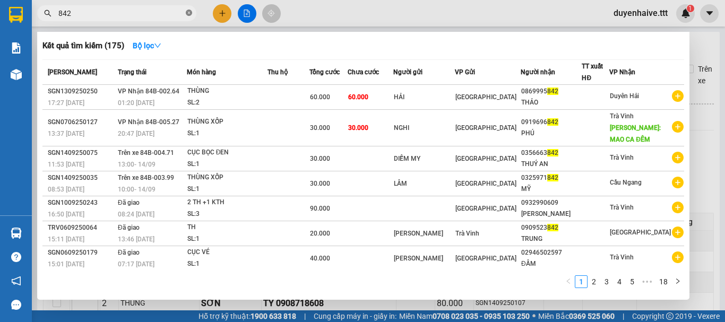
click at [189, 14] on icon "close-circle" at bounding box center [189, 13] width 6 height 6
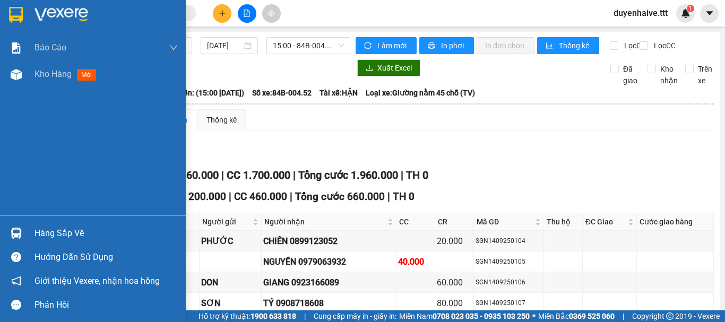
click at [44, 229] on div "Hàng sắp về" at bounding box center [106, 234] width 143 height 16
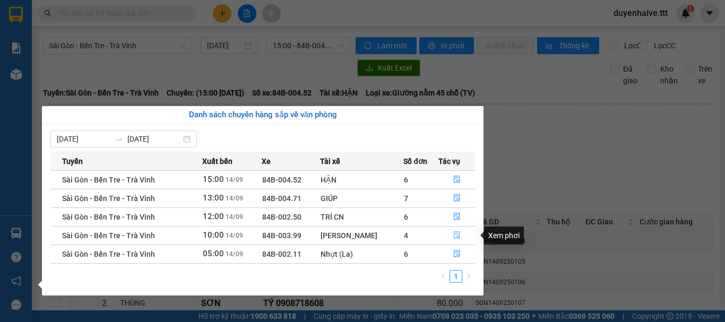
click at [459, 235] on icon "file-done" at bounding box center [457, 235] width 7 height 7
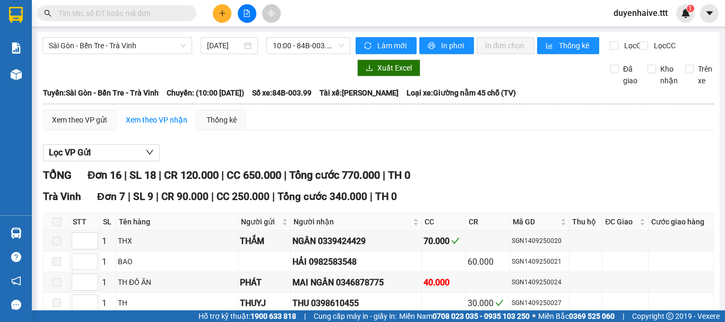
scroll to position [556, 0]
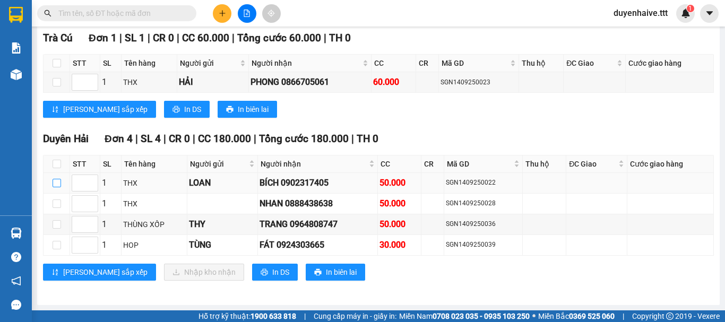
click at [56, 183] on input "checkbox" at bounding box center [57, 183] width 8 height 8
checkbox input "true"
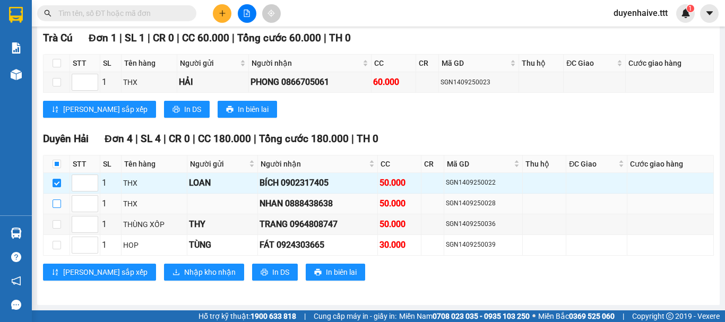
click at [56, 202] on input "checkbox" at bounding box center [57, 204] width 8 height 8
checkbox input "true"
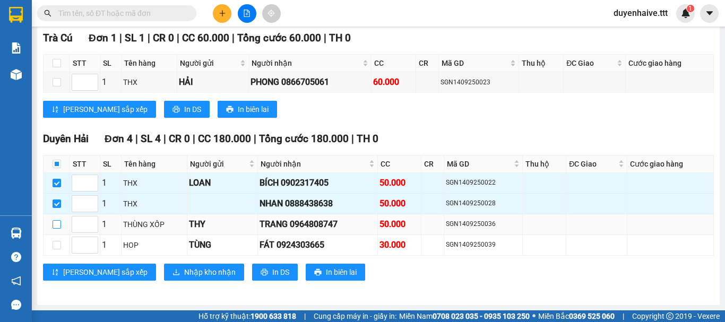
click at [54, 224] on input "checkbox" at bounding box center [57, 224] width 8 height 8
checkbox input "true"
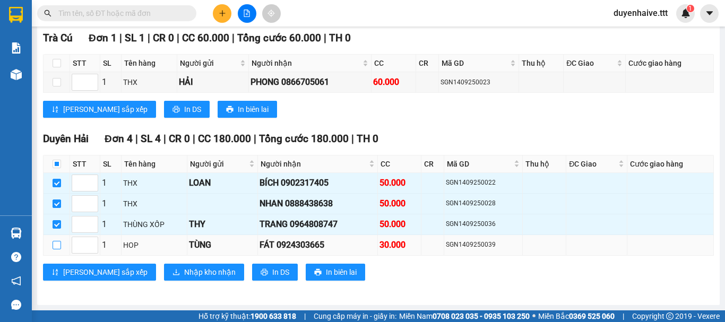
click at [53, 243] on input "checkbox" at bounding box center [57, 245] width 8 height 8
checkbox input "true"
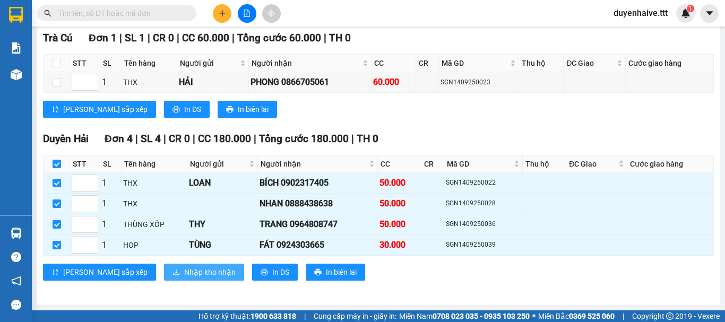
click at [184, 269] on span "Nhập kho nhận" at bounding box center [210, 273] width 52 height 12
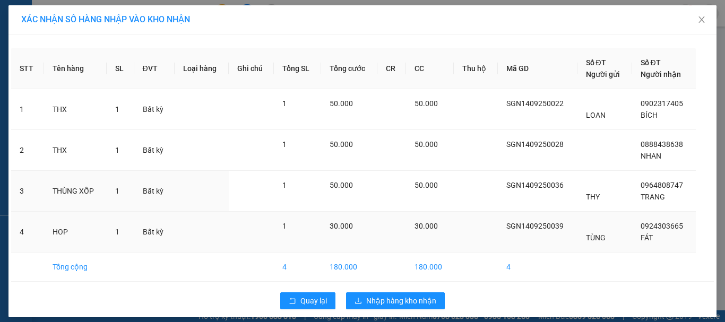
scroll to position [8, 0]
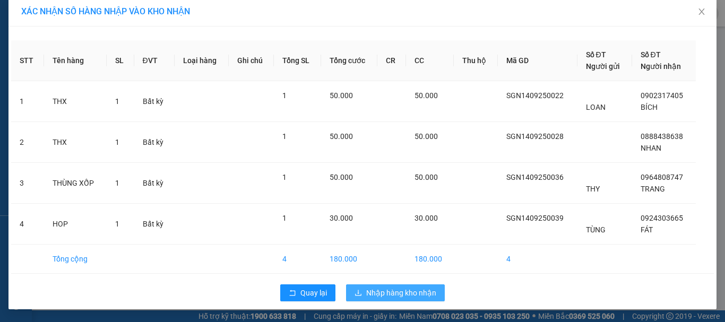
click at [386, 288] on span "Nhập hàng kho nhận" at bounding box center [401, 293] width 70 height 12
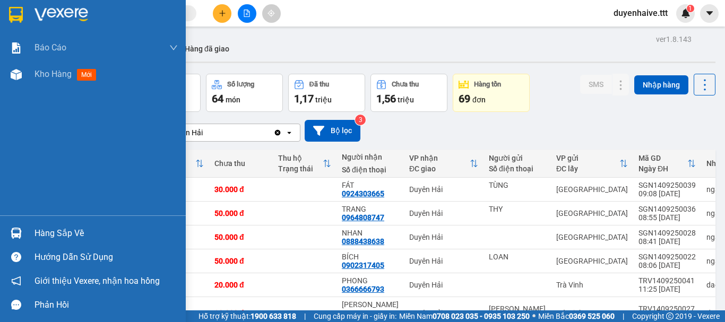
click at [48, 236] on div "Hàng sắp về" at bounding box center [106, 234] width 143 height 16
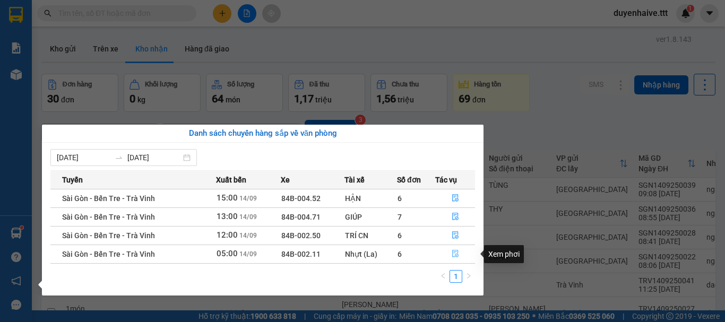
click at [457, 257] on icon "file-done" at bounding box center [455, 253] width 7 height 7
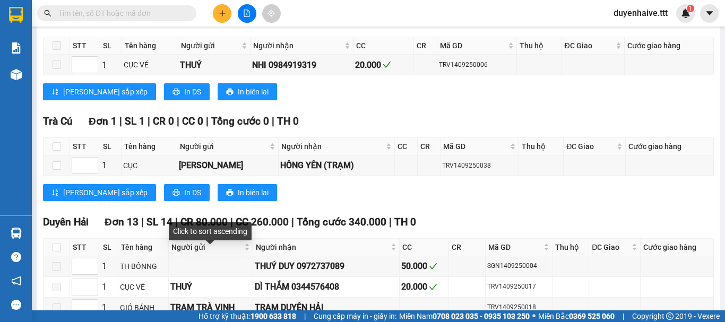
scroll to position [531, 0]
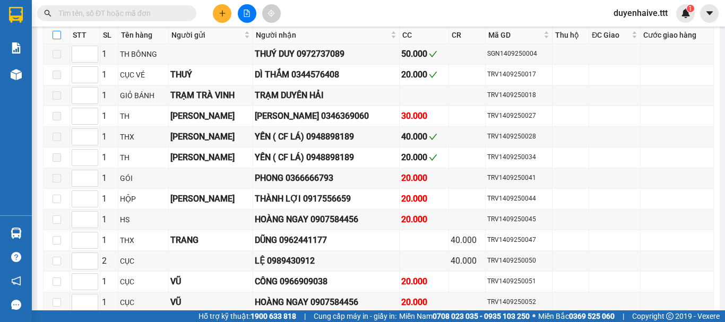
click at [57, 39] on input "checkbox" at bounding box center [57, 35] width 8 height 8
checkbox input "true"
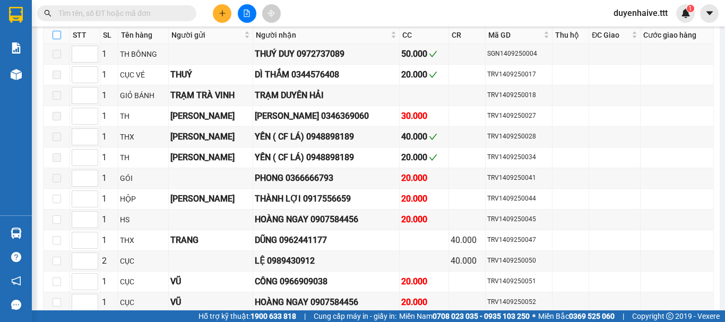
checkbox input "true"
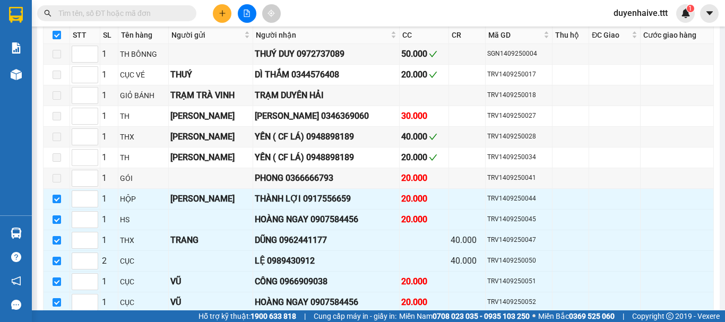
click at [57, 39] on input "checkbox" at bounding box center [57, 35] width 8 height 8
checkbox input "false"
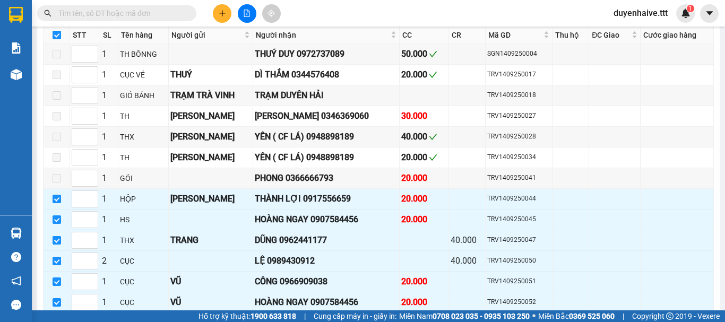
checkbox input "false"
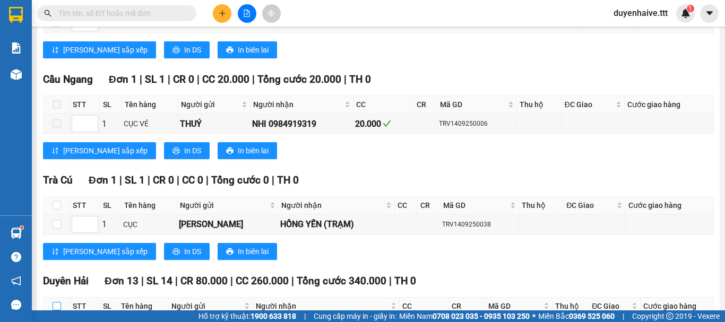
scroll to position [260, 0]
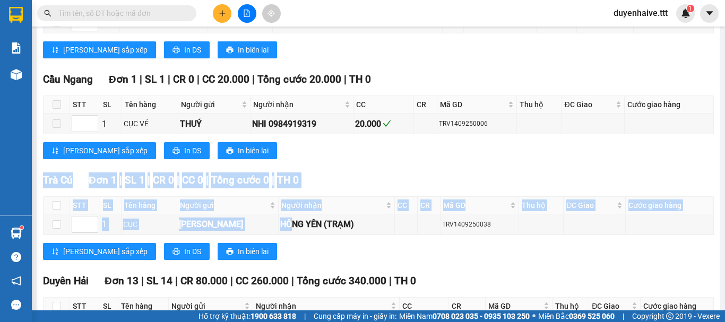
drag, startPoint x: 275, startPoint y: 231, endPoint x: 406, endPoint y: 10, distance: 257.2
click at [394, 38] on div "TỔNG Đơn 18 | SL 24 | CR 80.000 | CC 650.000 | Tổng cước 730.000 | TH 0 Trà Vin…" at bounding box center [378, 265] width 671 height 715
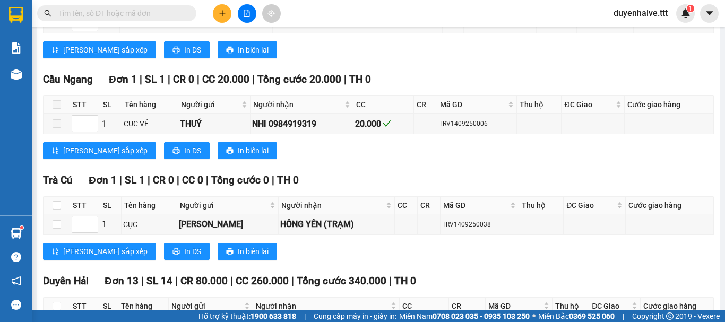
click at [178, 7] on input "text" at bounding box center [120, 13] width 125 height 12
click at [175, 12] on input "text" at bounding box center [120, 13] width 125 height 12
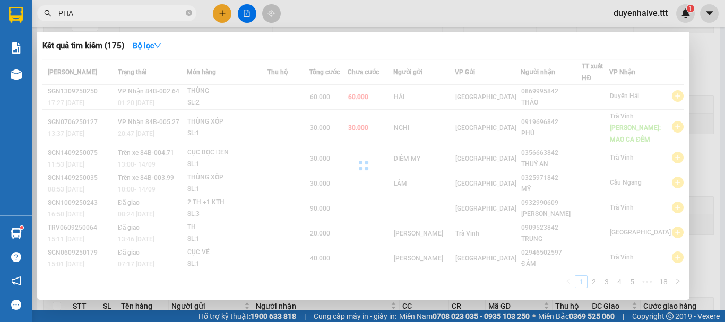
type input "PHAT"
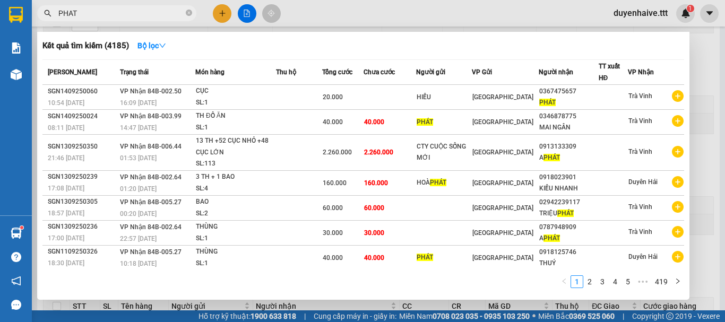
scroll to position [76, 0]
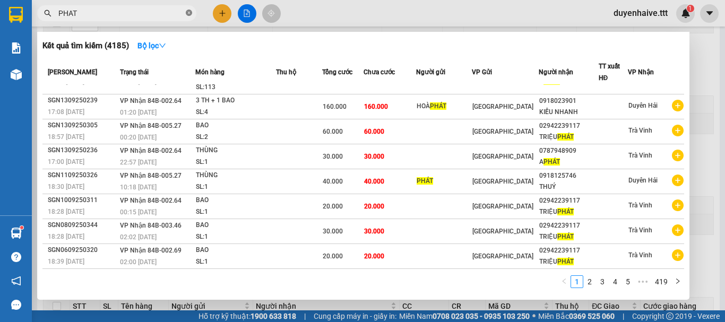
click at [187, 11] on icon "close-circle" at bounding box center [189, 13] width 6 height 6
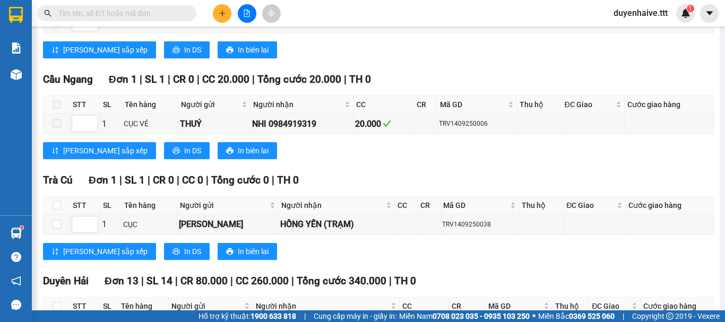
click at [164, 15] on input "text" at bounding box center [120, 13] width 125 height 12
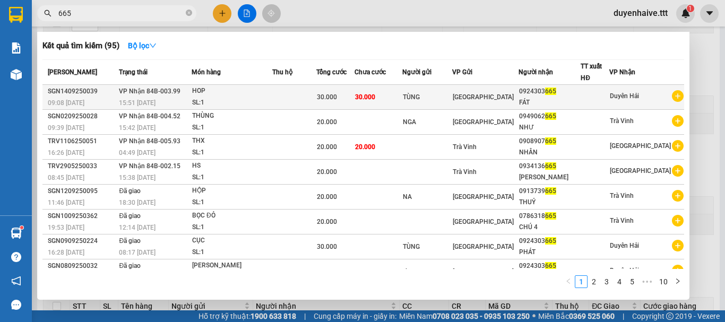
type input "665"
click at [632, 99] on span "Duyên Hải" at bounding box center [624, 95] width 29 height 7
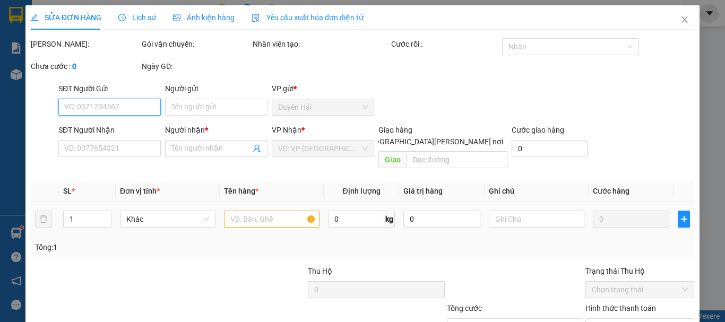
scroll to position [73, 0]
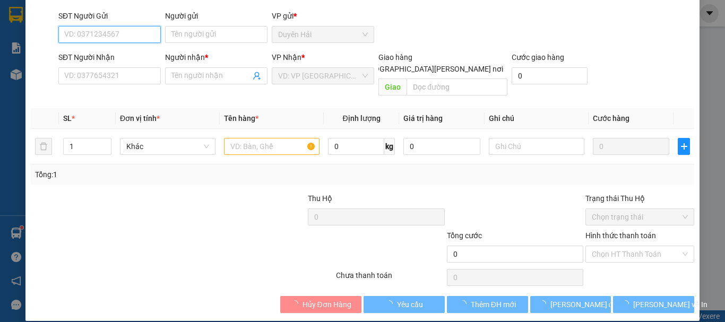
type input "TÙNG"
type input "0924303665"
type input "FÁT"
type input "30.000"
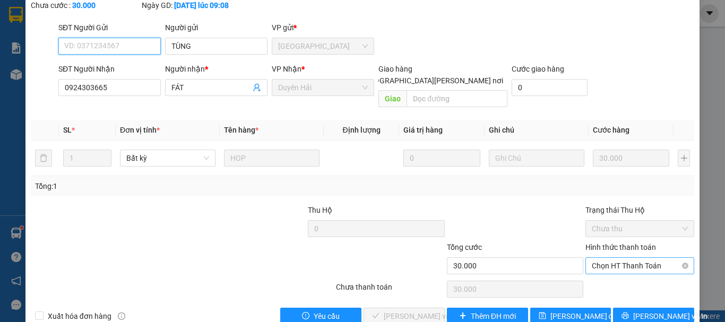
click at [614, 258] on span "Chọn HT Thanh Toán" at bounding box center [640, 266] width 96 height 16
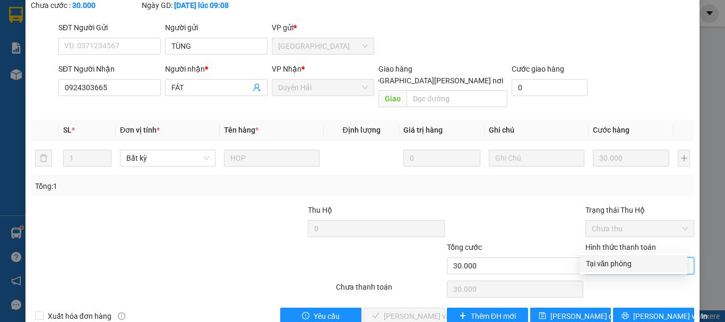
click at [593, 264] on div "Tại văn phòng" at bounding box center [633, 264] width 95 height 12
type input "0"
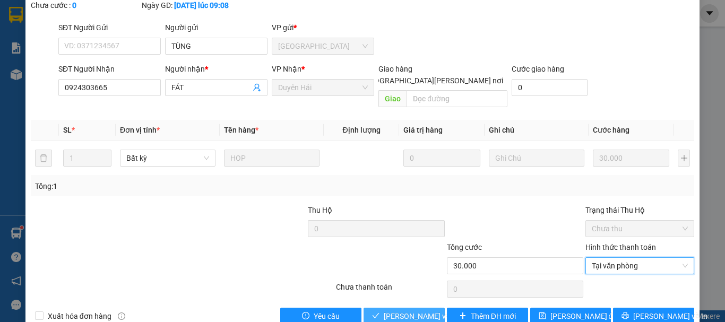
click at [379, 308] on button "[PERSON_NAME] và Giao hàng" at bounding box center [404, 316] width 81 height 17
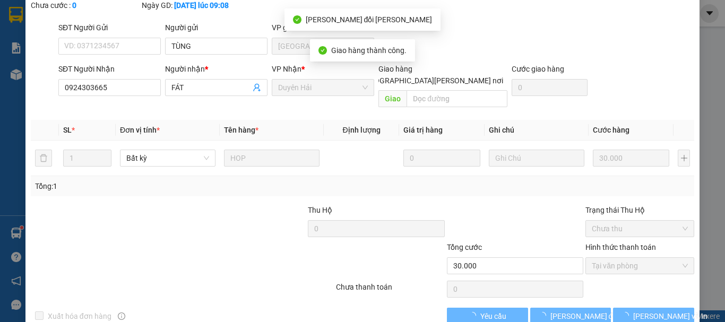
scroll to position [0, 0]
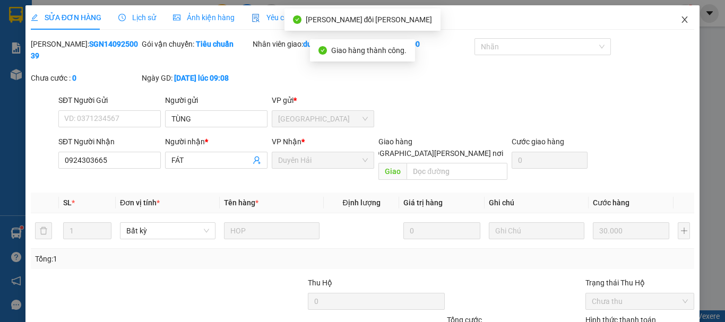
click at [681, 24] on icon "close" at bounding box center [685, 19] width 8 height 8
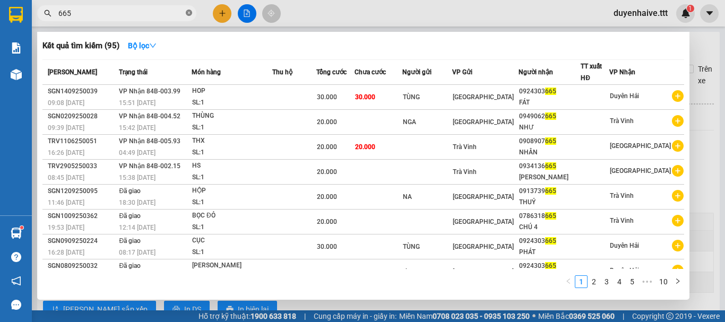
click at [188, 11] on icon "close-circle" at bounding box center [189, 13] width 6 height 6
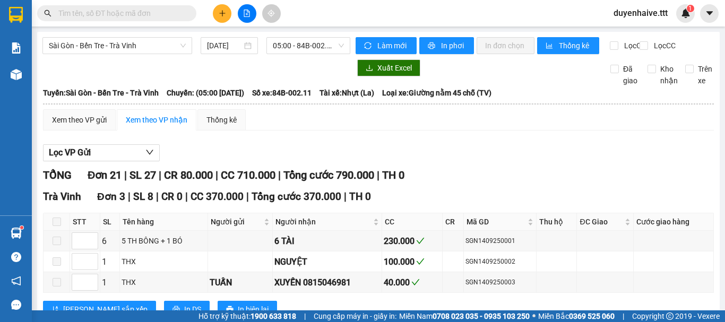
click at [155, 12] on input "text" at bounding box center [120, 13] width 125 height 12
type input "0"
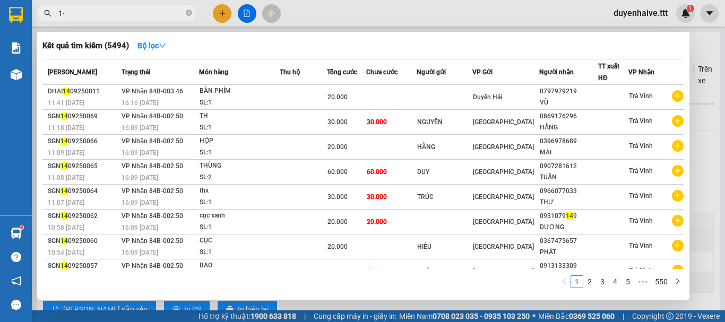
type input "1"
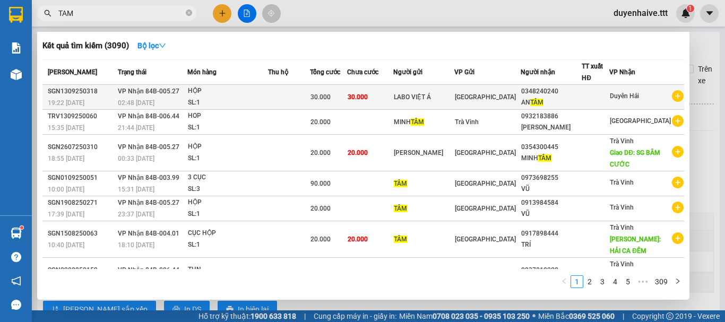
type input "TAM"
click at [609, 95] on div at bounding box center [596, 97] width 27 height 11
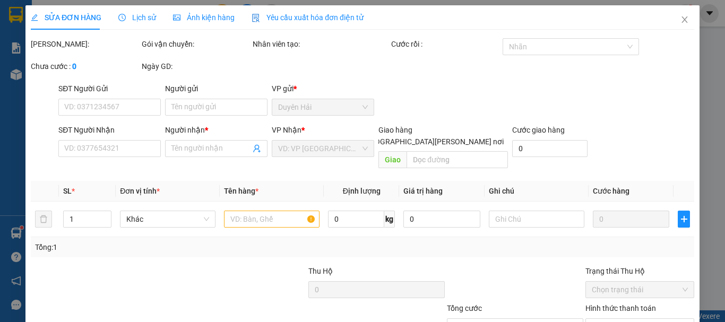
type input "LABO VIỆT Á"
type input "0348240240"
type input "AN TÂM"
type input "30.000"
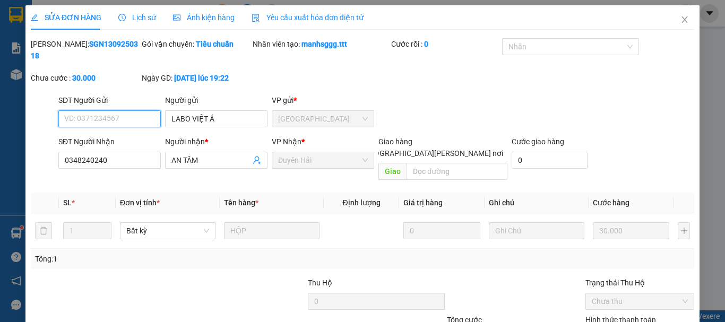
scroll to position [67, 0]
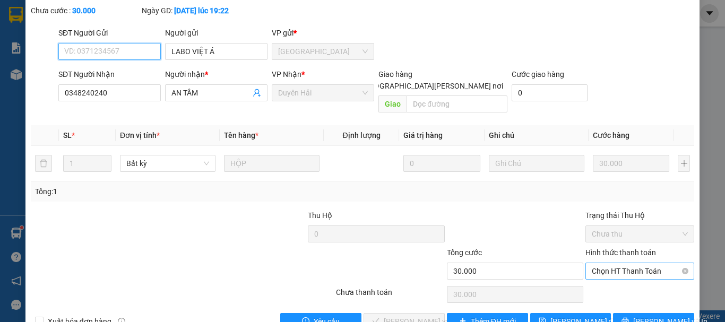
click at [613, 263] on span "Chọn HT Thanh Toán" at bounding box center [640, 271] width 96 height 16
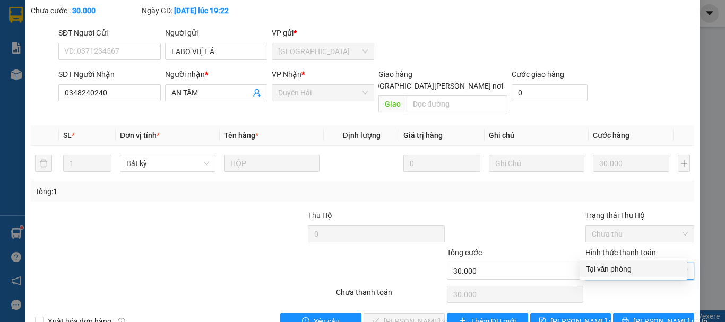
click at [605, 277] on div "Tại văn phòng" at bounding box center [634, 269] width 108 height 17
type input "0"
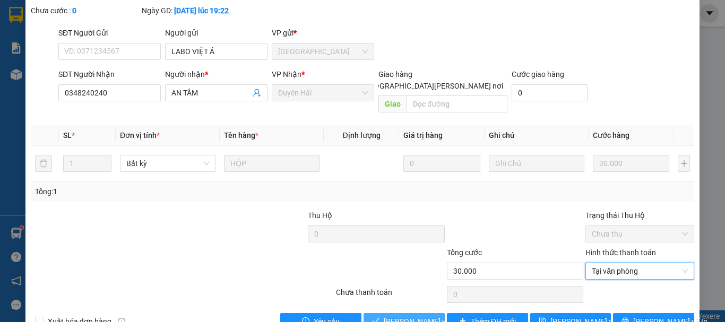
click at [411, 316] on span "[PERSON_NAME] và Giao hàng" at bounding box center [455, 322] width 143 height 12
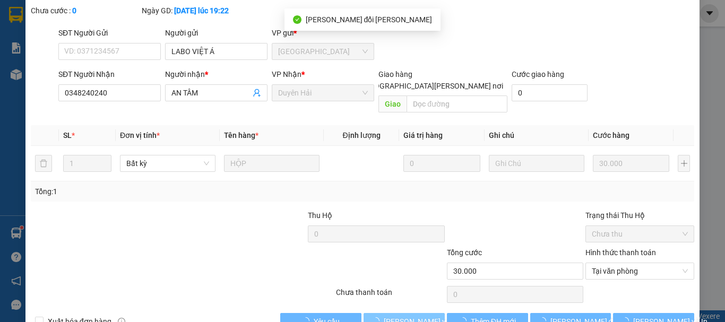
scroll to position [0, 0]
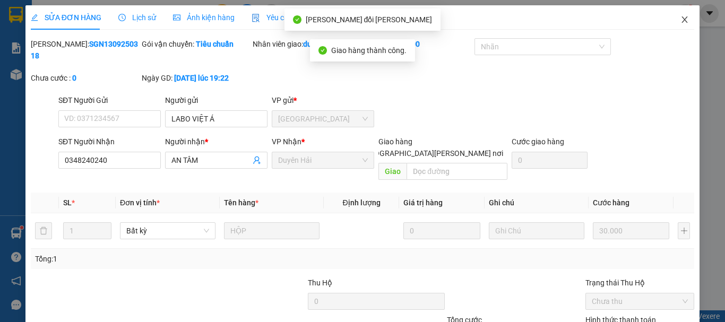
click at [682, 19] on icon "close" at bounding box center [685, 19] width 6 height 6
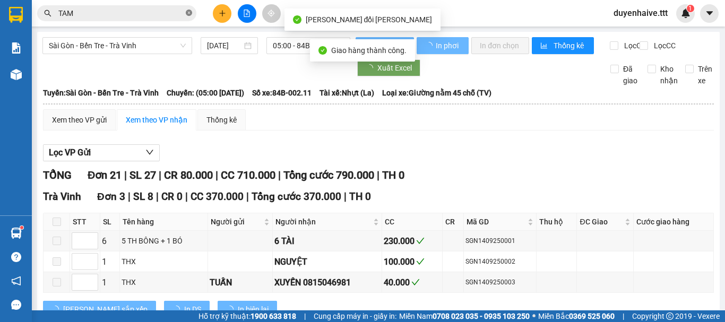
click at [189, 11] on icon "close-circle" at bounding box center [189, 13] width 6 height 6
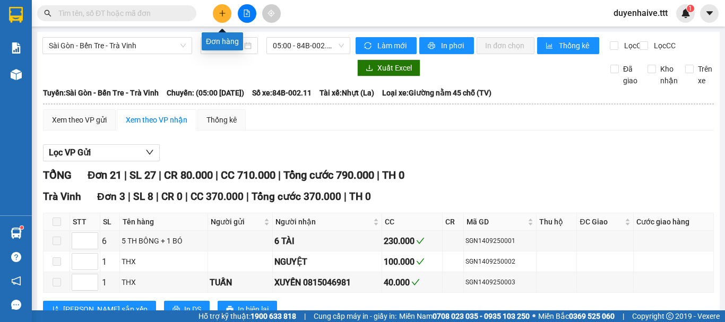
click at [221, 13] on icon "plus" at bounding box center [222, 13] width 6 height 1
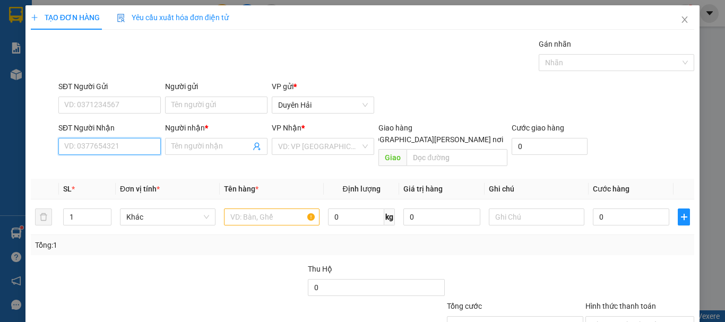
click at [123, 148] on input "SĐT Người Nhận" at bounding box center [109, 146] width 102 height 17
click at [129, 163] on div "02838122018 - LABO ĐẮC" at bounding box center [108, 168] width 89 height 12
type input "02838122018"
type input "LABO ĐẮC"
type input "02838122018"
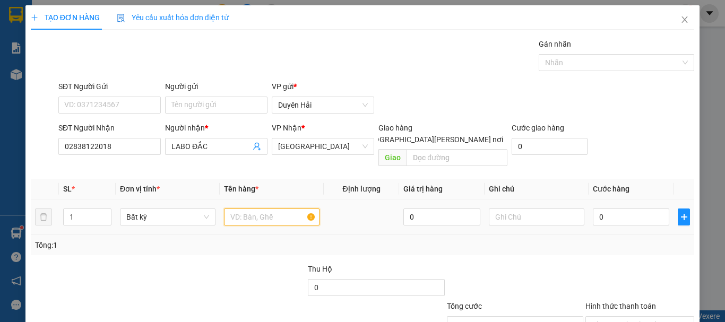
click at [250, 209] on input "text" at bounding box center [272, 217] width 96 height 17
type input "HOP"
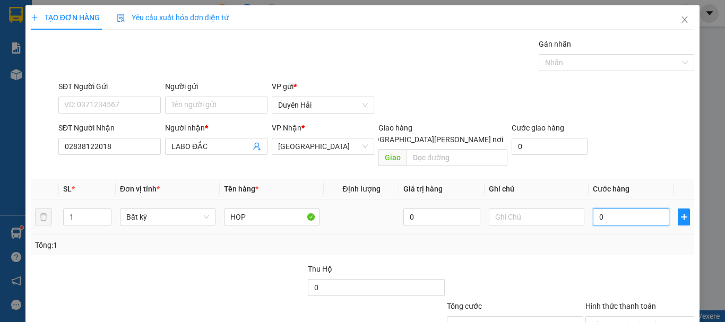
click at [603, 209] on input "0" at bounding box center [631, 217] width 76 height 17
type input "3"
type input "30"
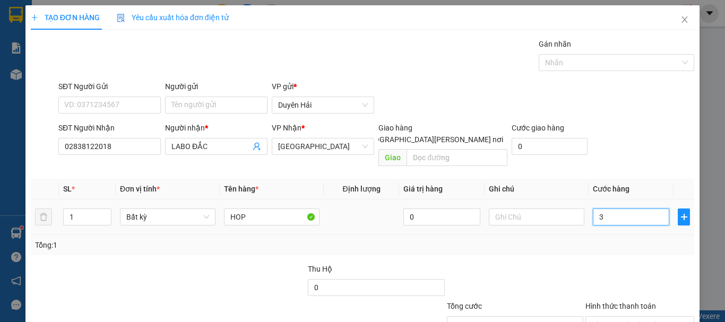
type input "30"
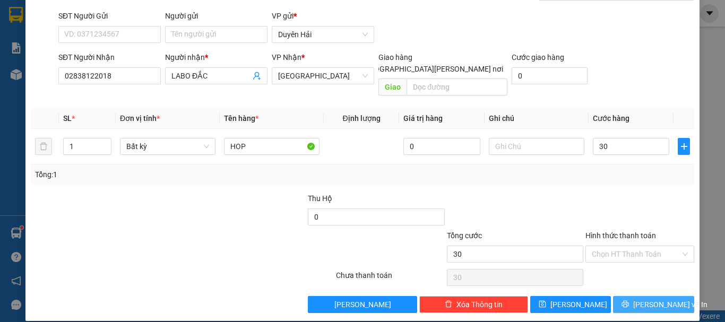
type input "30.000"
click at [639, 299] on span "[PERSON_NAME] và In" at bounding box center [671, 305] width 74 height 12
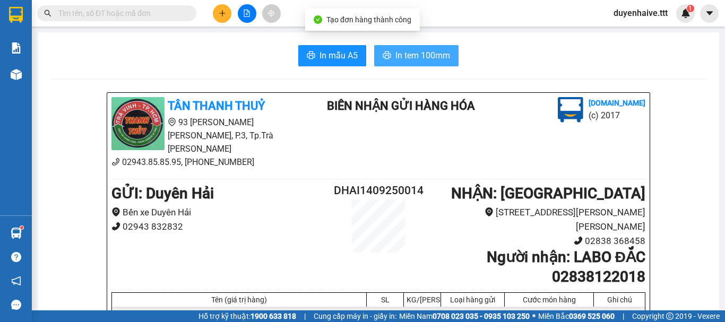
click at [416, 59] on span "In tem 100mm" at bounding box center [423, 55] width 55 height 13
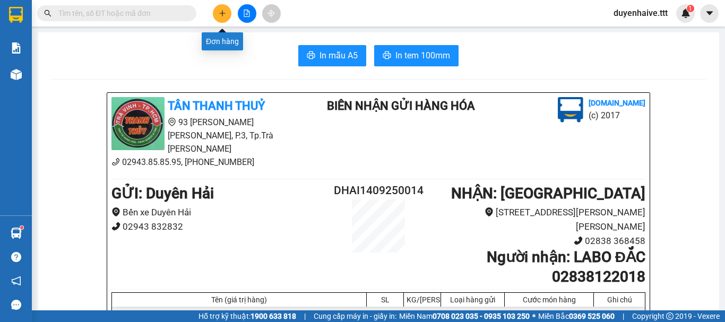
click at [224, 18] on button at bounding box center [222, 13] width 19 height 19
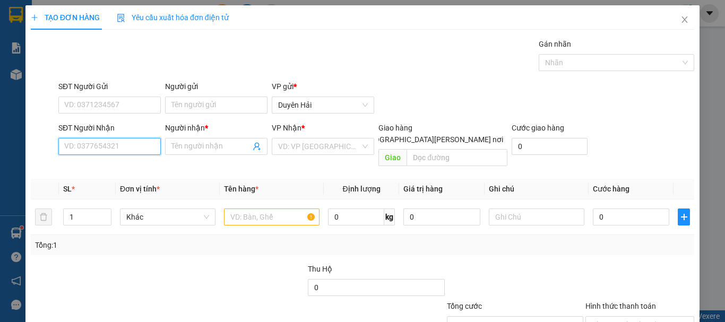
click at [83, 149] on input "SĐT Người Nhận" at bounding box center [109, 146] width 102 height 17
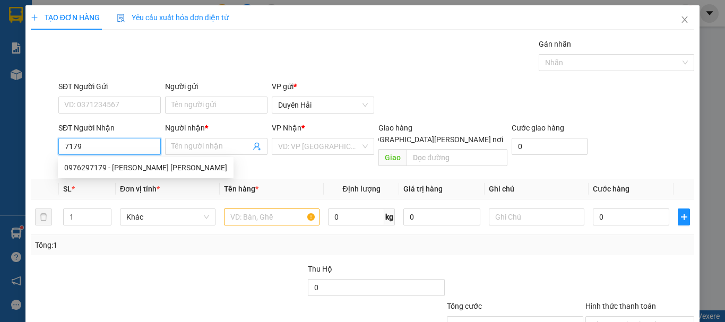
click at [84, 149] on input "7179" at bounding box center [109, 146] width 102 height 17
click at [110, 167] on div "0976297179 - LABO TUẤN ANH" at bounding box center [145, 168] width 163 height 12
type input "0976297179"
type input "LABO TUẤN ANH"
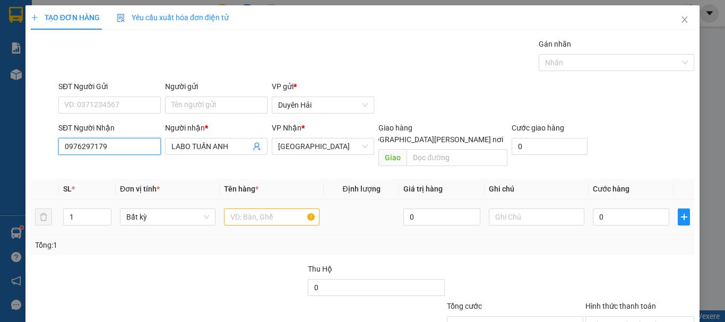
type input "0976297179"
click at [249, 209] on input "text" at bounding box center [272, 217] width 96 height 17
click at [250, 209] on input "text" at bounding box center [272, 217] width 96 height 17
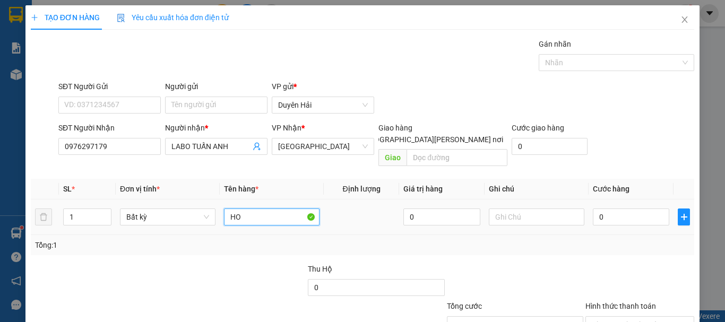
type input "HOP"
click at [603, 209] on input "0" at bounding box center [631, 217] width 76 height 17
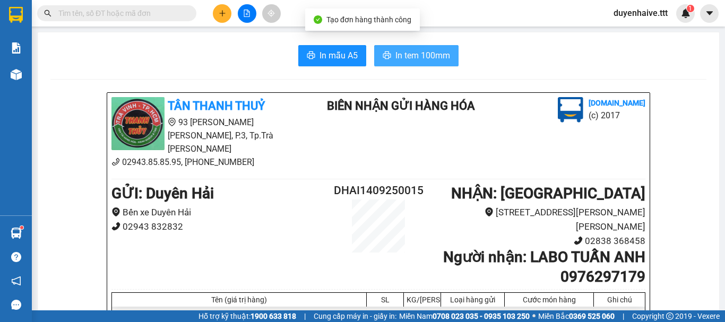
click at [396, 50] on span "In tem 100mm" at bounding box center [423, 55] width 55 height 13
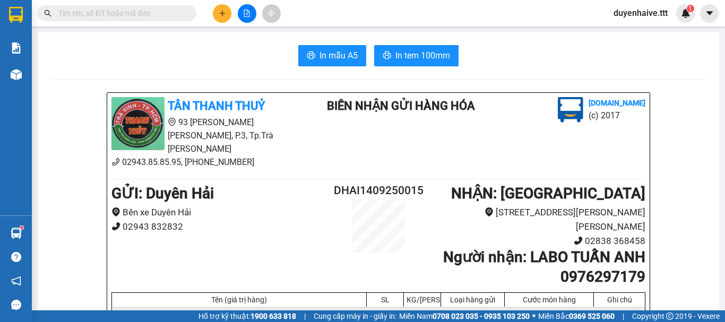
click at [137, 13] on input "text" at bounding box center [120, 13] width 125 height 12
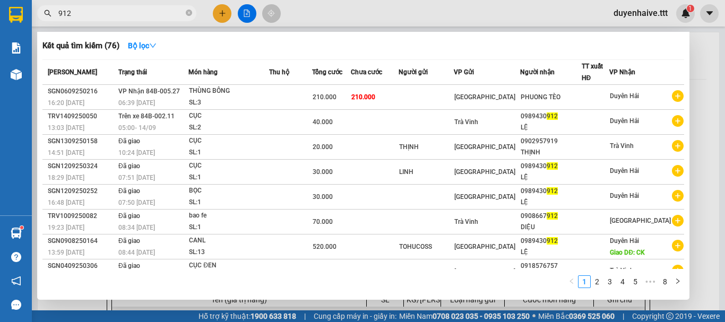
type input "912"
click at [185, 15] on span "912" at bounding box center [116, 13] width 159 height 16
click at [185, 11] on span "912" at bounding box center [116, 13] width 159 height 16
click at [191, 14] on icon "close-circle" at bounding box center [189, 13] width 6 height 6
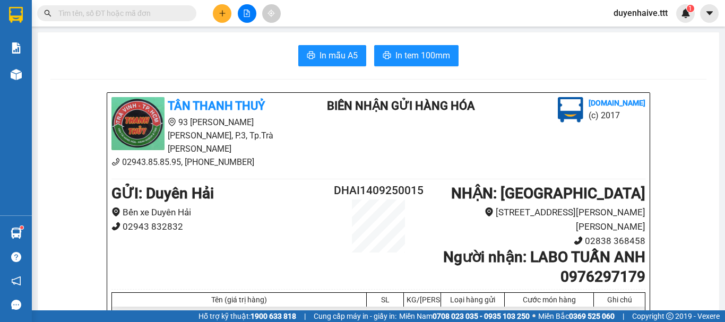
click at [126, 15] on input "text" at bounding box center [120, 13] width 125 height 12
click at [122, 13] on input "text" at bounding box center [120, 13] width 125 height 12
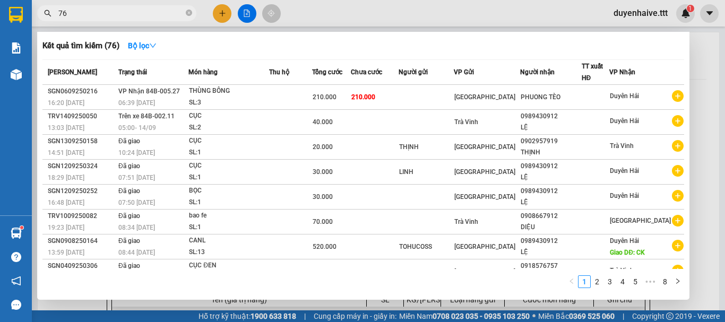
type input "763"
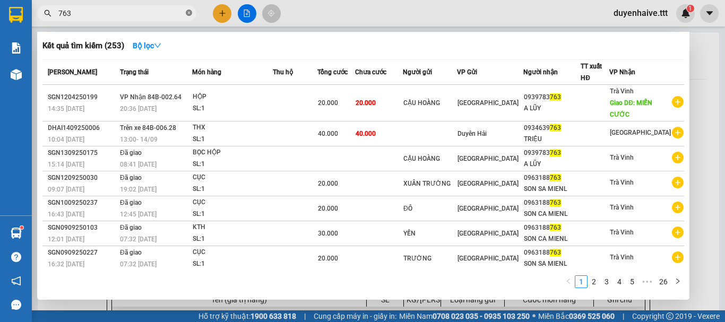
click at [189, 13] on icon "close-circle" at bounding box center [189, 13] width 6 height 6
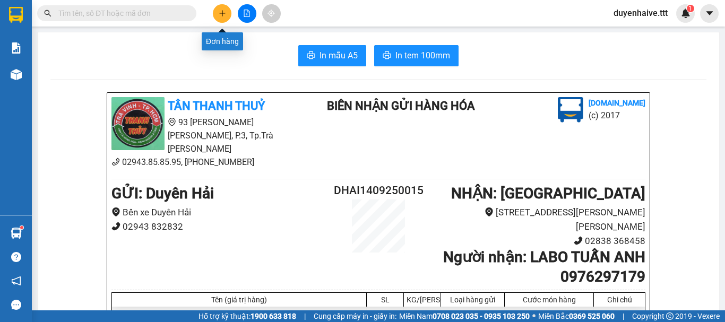
click at [220, 10] on icon "plus" at bounding box center [222, 13] width 7 height 7
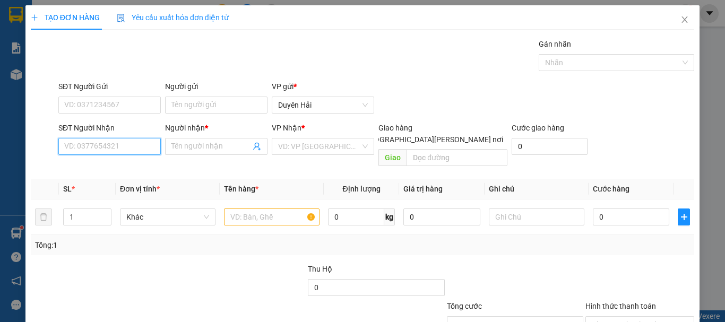
click at [92, 144] on input "SĐT Người Nhận" at bounding box center [109, 146] width 102 height 17
click at [92, 144] on input "7676" at bounding box center [109, 146] width 102 height 17
click at [97, 165] on div "0908447676 - NGHỊ" at bounding box center [108, 168] width 89 height 12
type input "0908447676"
type input "NGHỊ"
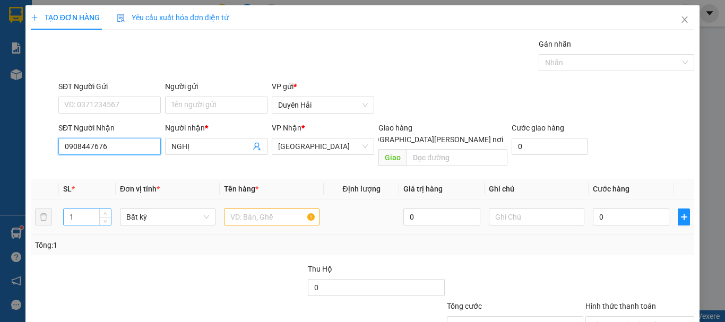
type input "0908447676"
click at [81, 209] on input "1" at bounding box center [87, 217] width 47 height 16
type input "2"
click at [232, 209] on input "text" at bounding box center [272, 217] width 96 height 17
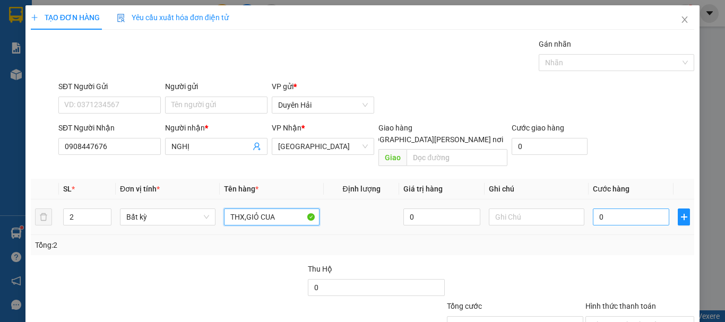
type input "THX,GIỎ CUA"
click at [609, 209] on input "0" at bounding box center [631, 217] width 76 height 17
type input "7"
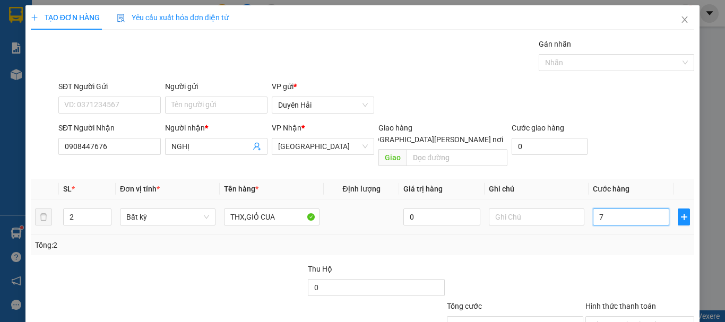
type input "70"
type input "70.000"
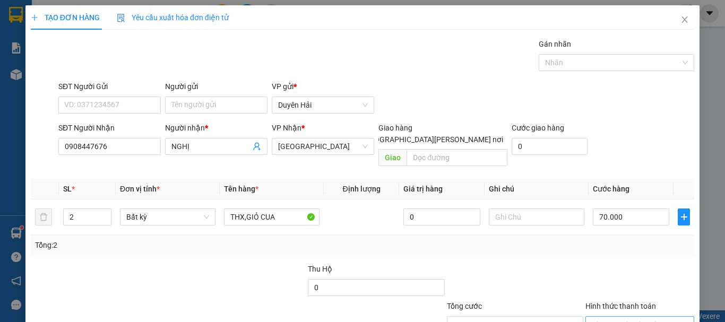
click at [601, 317] on input "Hình thức thanh toán" at bounding box center [636, 325] width 89 height 16
type input "0"
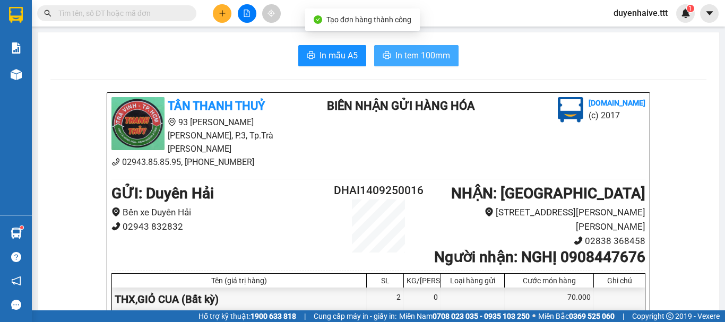
click at [432, 55] on span "In tem 100mm" at bounding box center [423, 55] width 55 height 13
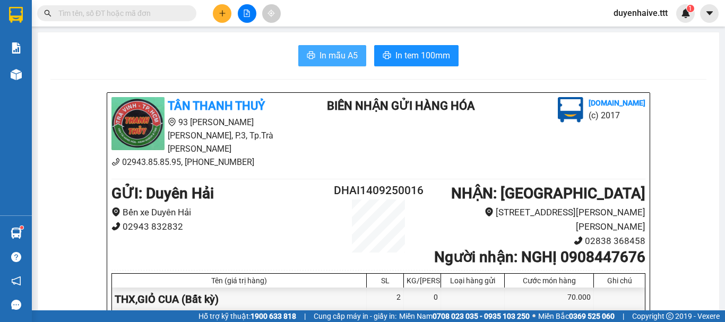
click at [338, 59] on span "In mẫu A5" at bounding box center [339, 55] width 38 height 13
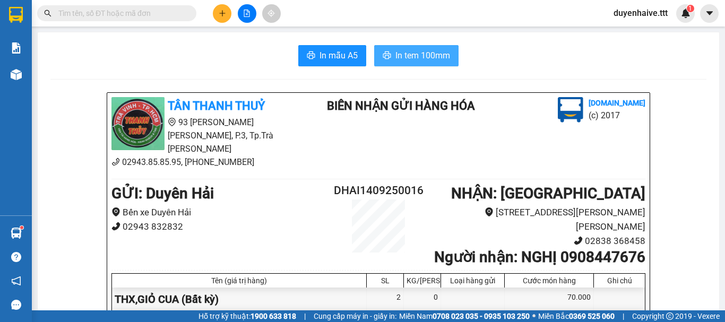
click at [408, 51] on span "In tem 100mm" at bounding box center [423, 55] width 55 height 13
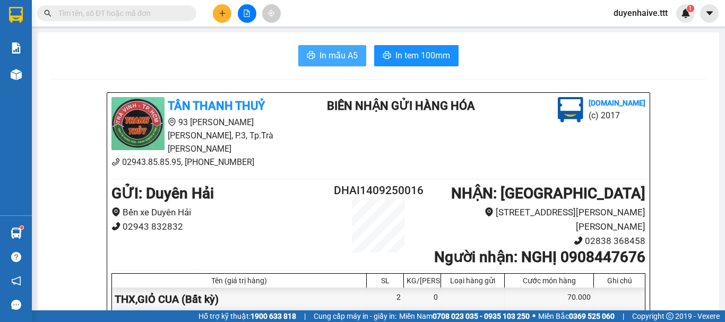
click at [329, 60] on span "In mẫu A5" at bounding box center [339, 55] width 38 height 13
click at [104, 15] on input "text" at bounding box center [120, 13] width 125 height 12
click at [121, 12] on input "text" at bounding box center [120, 13] width 125 height 12
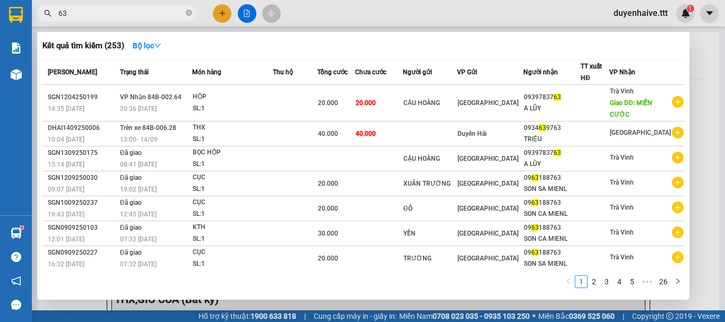
type input "638"
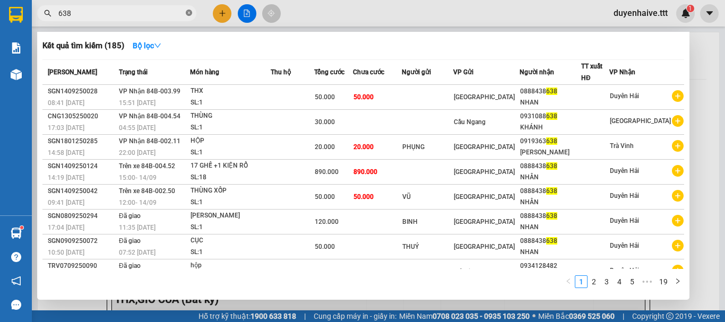
click at [192, 14] on icon "close-circle" at bounding box center [189, 13] width 6 height 6
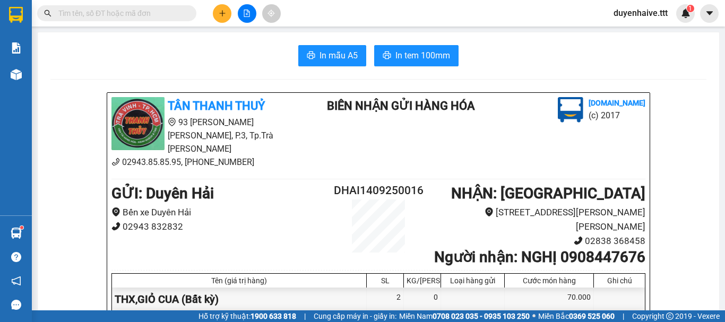
click at [149, 11] on input "text" at bounding box center [120, 13] width 125 height 12
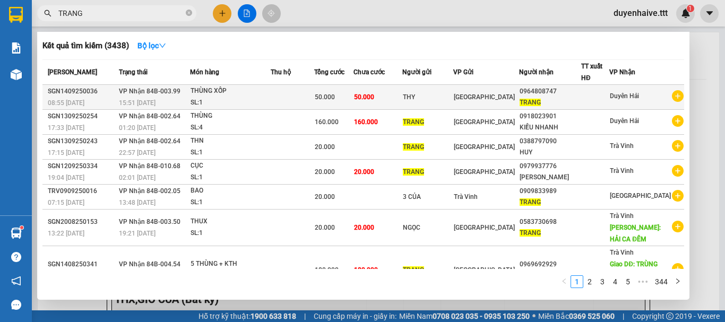
type input "TRANG"
click at [574, 100] on div "TRANG" at bounding box center [550, 102] width 61 height 11
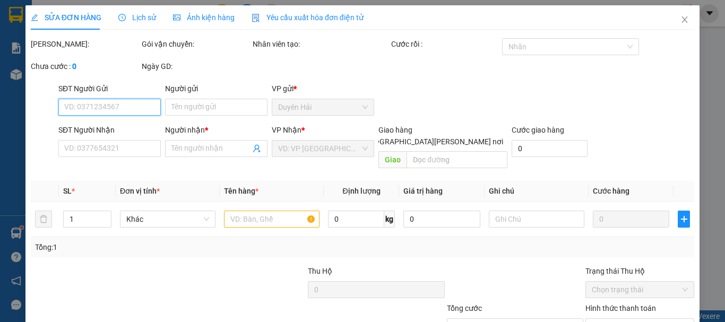
type input "THY"
type input "0964808747"
type input "TRANG"
type input "50.000"
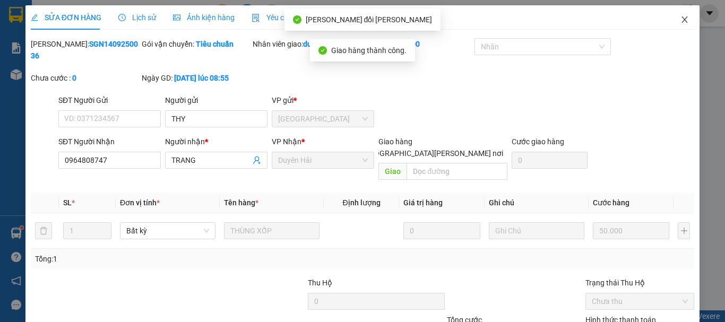
click at [681, 19] on icon "close" at bounding box center [685, 19] width 8 height 8
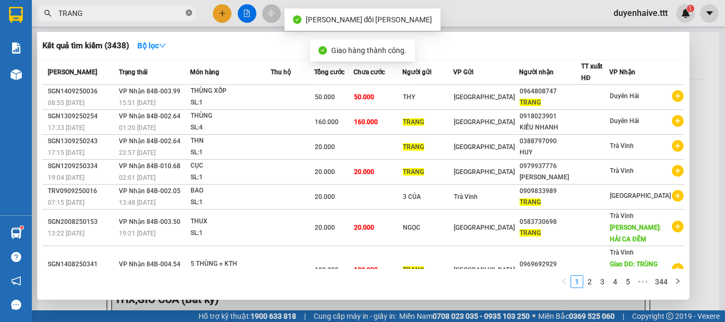
click at [190, 13] on icon "close-circle" at bounding box center [189, 13] width 6 height 6
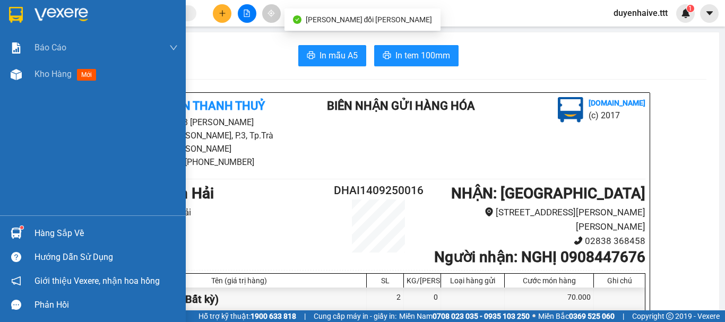
click at [62, 236] on div "Hàng sắp về" at bounding box center [106, 234] width 143 height 16
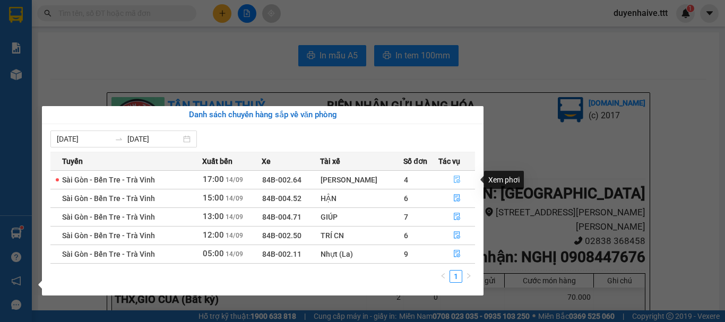
click at [456, 182] on icon "file-done" at bounding box center [457, 179] width 7 height 7
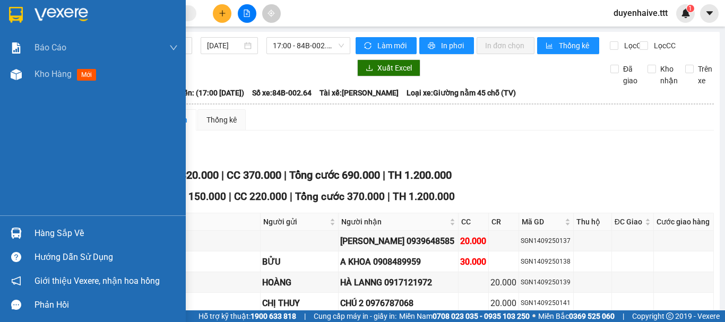
click at [69, 236] on div "Hàng sắp về" at bounding box center [106, 234] width 143 height 16
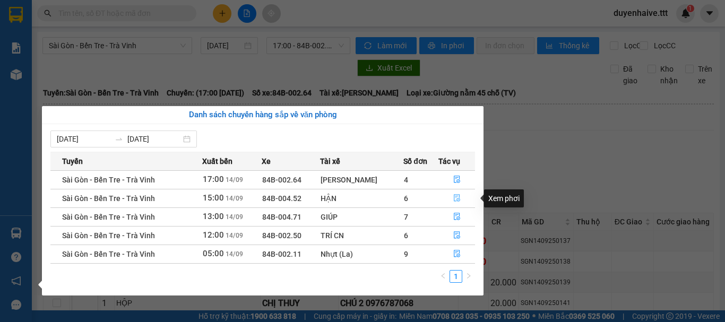
click at [455, 197] on icon "file-done" at bounding box center [457, 197] width 7 height 7
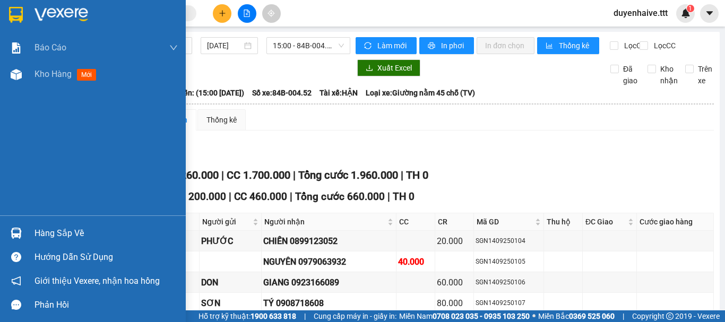
click at [49, 235] on div "Hàng sắp về" at bounding box center [106, 234] width 143 height 16
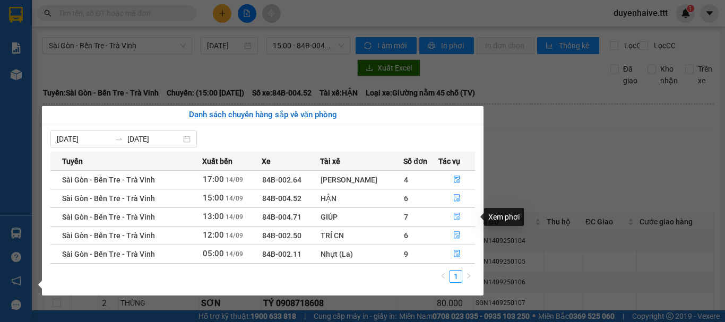
click at [455, 217] on icon "file-done" at bounding box center [457, 216] width 7 height 7
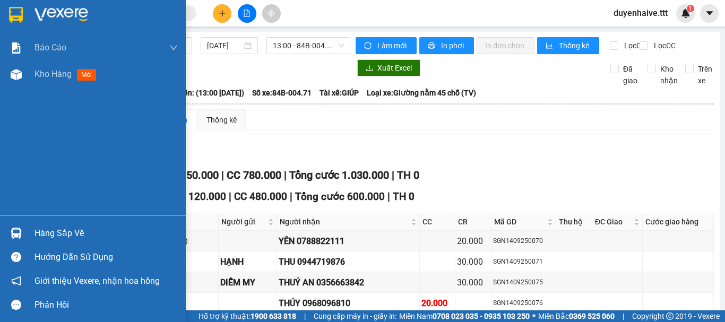
click at [50, 233] on div "Hàng sắp về" at bounding box center [106, 234] width 143 height 16
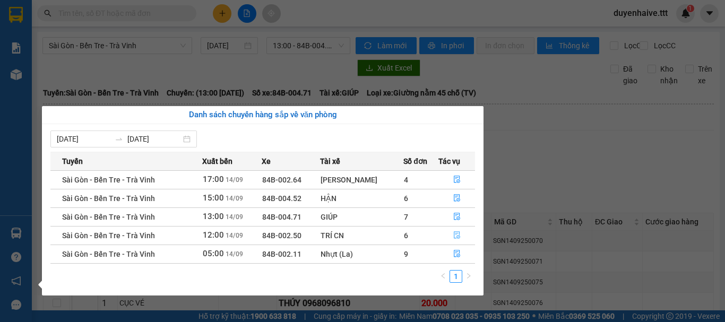
click at [455, 233] on icon "file-done" at bounding box center [457, 235] width 7 height 7
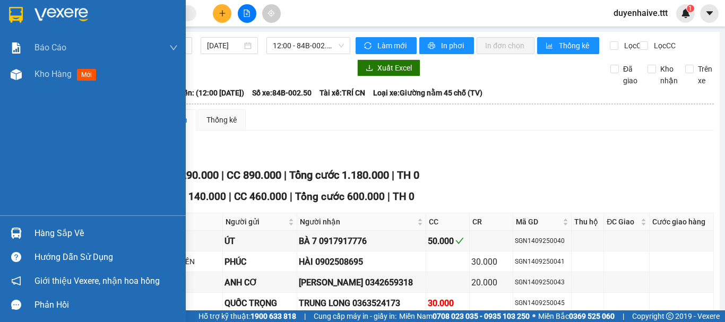
click at [43, 232] on div "Hàng sắp về" at bounding box center [106, 234] width 143 height 16
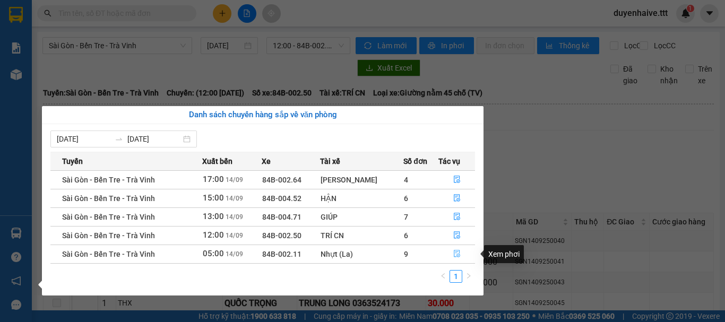
click at [449, 252] on button "button" at bounding box center [457, 254] width 36 height 17
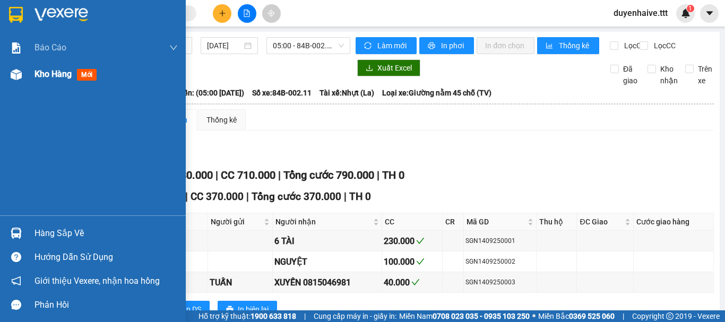
click at [45, 75] on span "Kho hàng" at bounding box center [53, 74] width 37 height 10
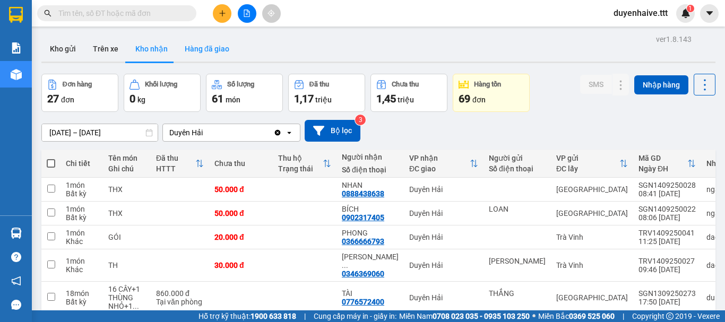
click at [200, 50] on button "Hàng đã giao" at bounding box center [207, 48] width 62 height 25
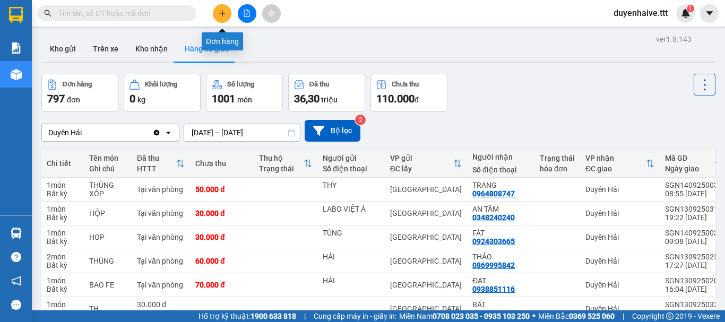
click at [218, 15] on button at bounding box center [222, 13] width 19 height 19
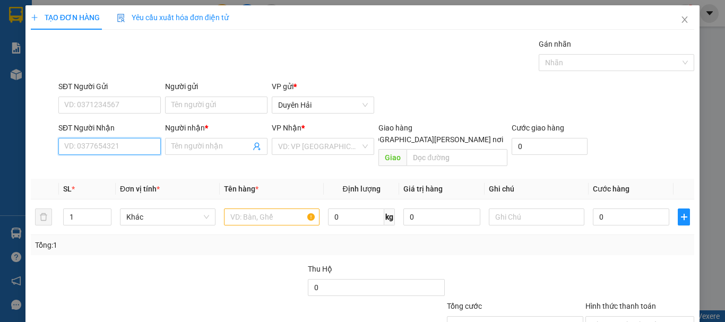
click at [72, 145] on input "SĐT Người Nhận" at bounding box center [109, 146] width 102 height 17
click at [121, 149] on input "0918528198" at bounding box center [109, 146] width 102 height 17
type input "0"
type input "1"
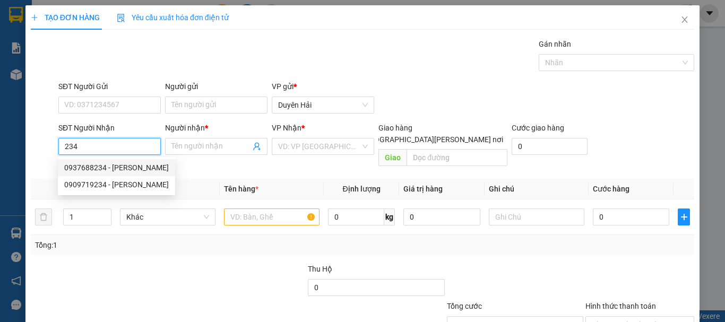
click at [112, 163] on div "0937688234 - HUY THUẬN" at bounding box center [116, 168] width 105 height 12
type input "0937688234"
type input "[PERSON_NAME]"
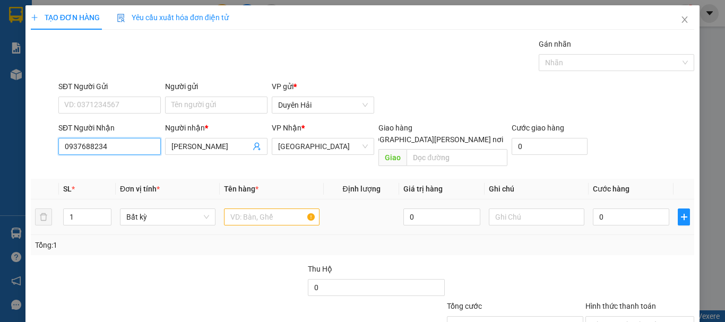
type input "0937688234"
click at [235, 211] on input "text" at bounding box center [272, 217] width 96 height 17
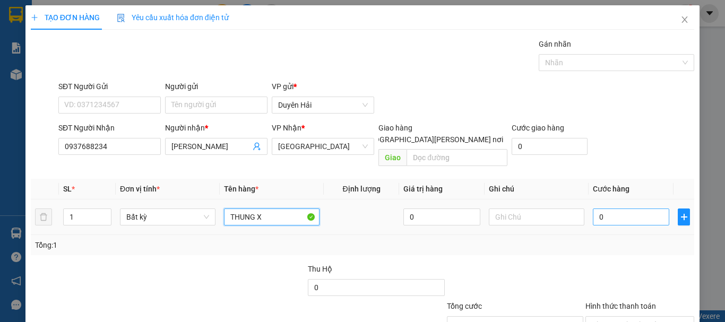
type input "THUNG X"
click at [593, 210] on input "0" at bounding box center [631, 217] width 76 height 17
type input "5"
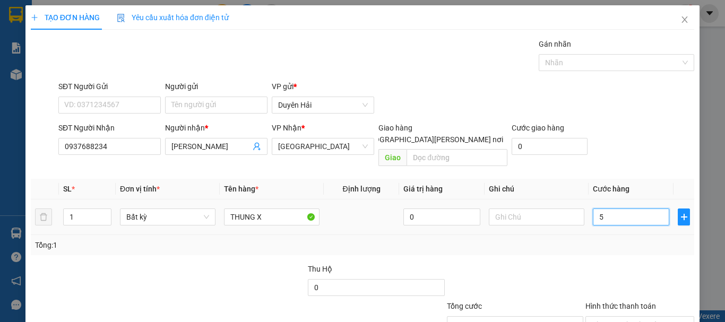
type input "50"
type input "50.000"
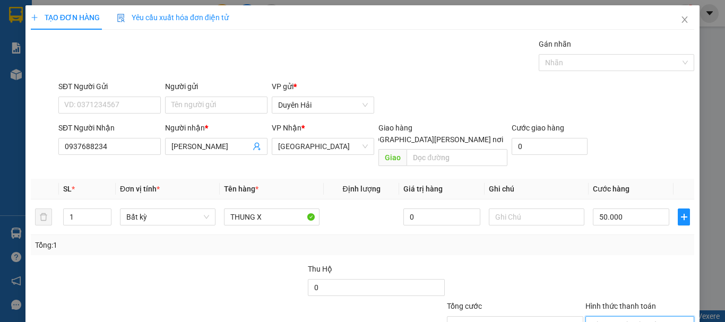
click at [610, 317] on input "Hình thức thanh toán" at bounding box center [636, 325] width 89 height 16
type input "0"
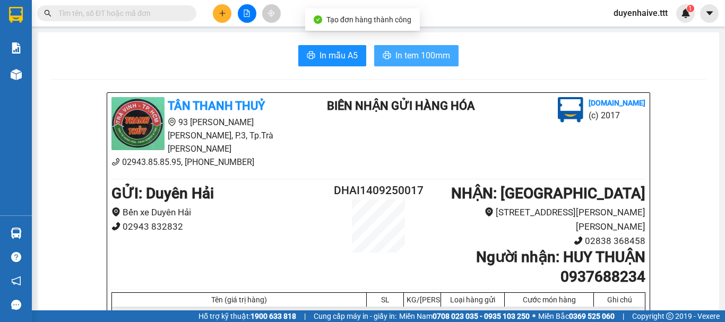
click at [420, 53] on span "In tem 100mm" at bounding box center [423, 55] width 55 height 13
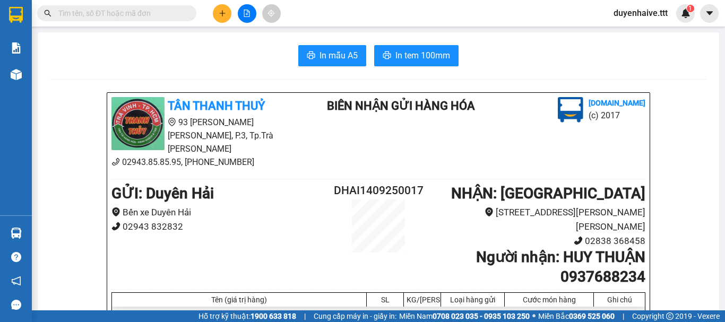
click at [127, 14] on input "text" at bounding box center [120, 13] width 125 height 12
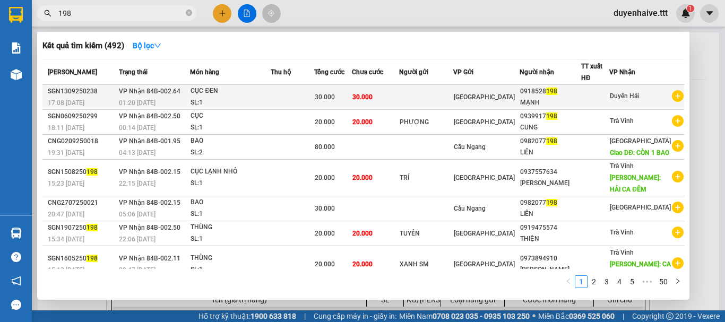
type input "198"
click at [606, 98] on div at bounding box center [595, 97] width 27 height 11
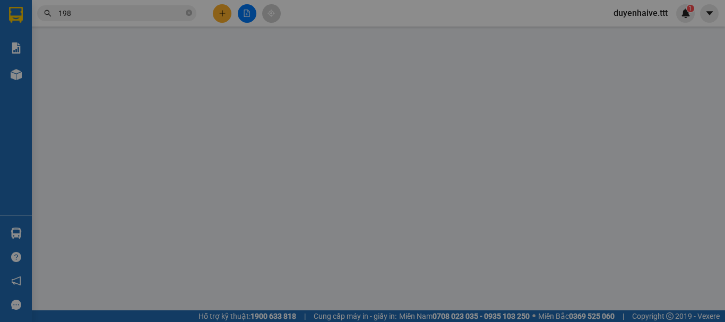
type input "0918528198"
type input "MẠNH"
type input "30.000"
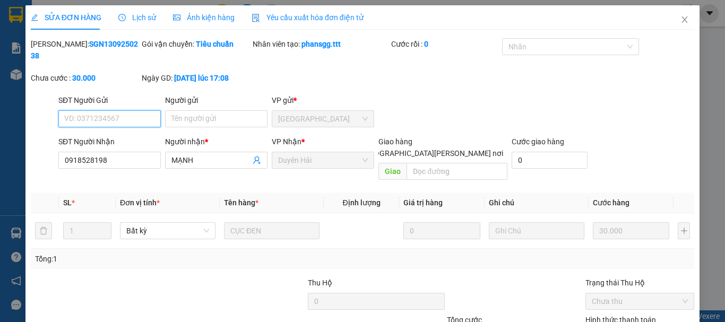
type input "0"
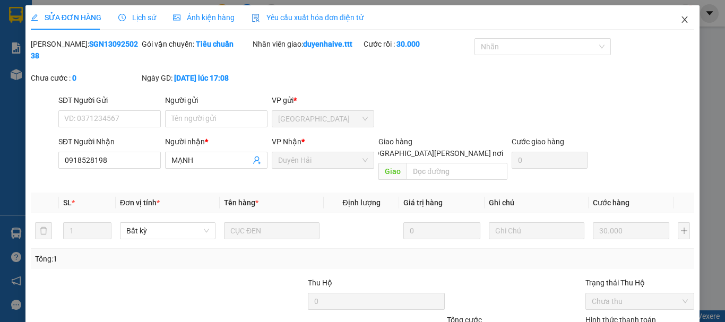
click at [681, 18] on icon "close" at bounding box center [685, 19] width 8 height 8
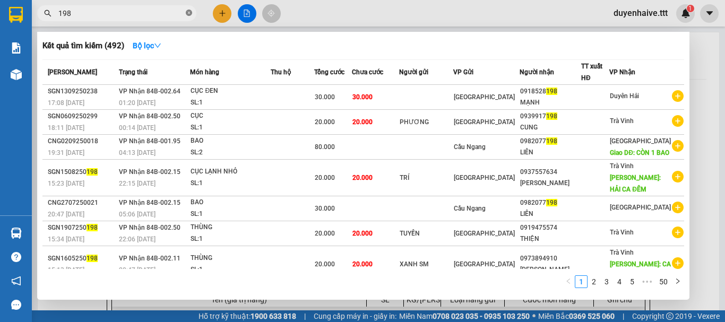
click at [189, 12] on icon "close-circle" at bounding box center [189, 13] width 6 height 6
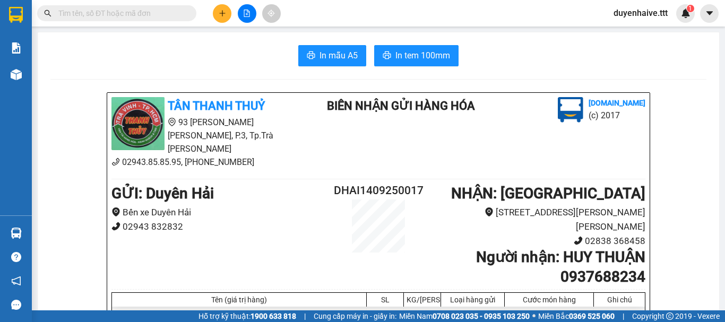
click at [169, 11] on input "text" at bounding box center [120, 13] width 125 height 12
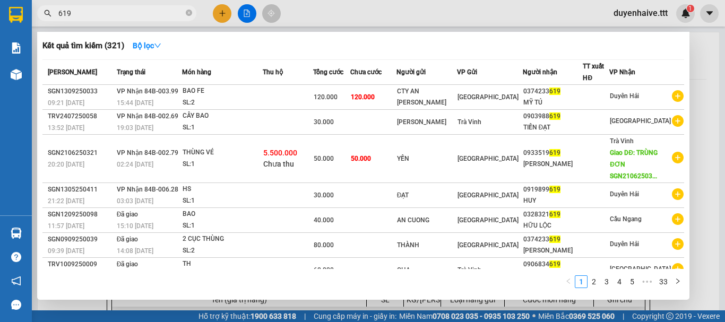
type input "619"
click at [185, 14] on span "619" at bounding box center [116, 13] width 159 height 16
click at [186, 12] on icon "close-circle" at bounding box center [189, 13] width 6 height 6
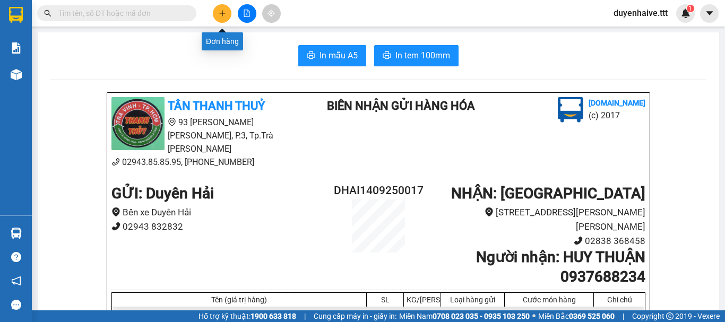
click at [223, 14] on icon "plus" at bounding box center [222, 13] width 1 height 6
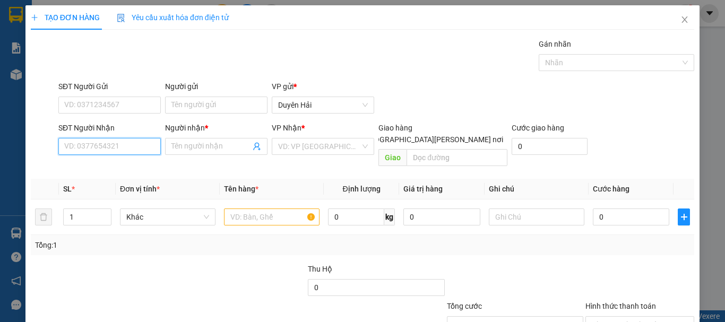
click at [86, 143] on input "SĐT Người Nhận" at bounding box center [109, 146] width 102 height 17
click at [91, 150] on input "SĐT Người Nhận" at bounding box center [109, 146] width 102 height 17
click at [92, 148] on input "SĐT Người Nhận" at bounding box center [109, 146] width 102 height 17
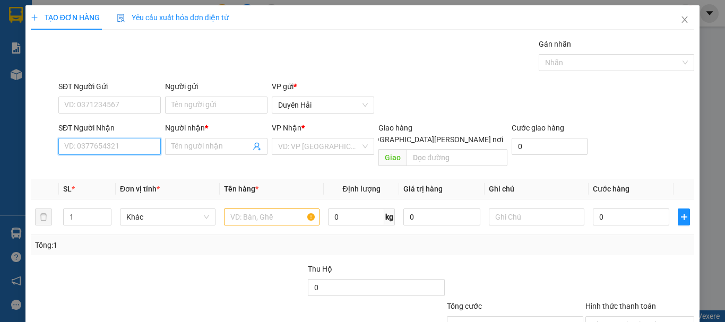
click at [91, 146] on input "SĐT Người Nhận" at bounding box center [109, 146] width 102 height 17
type input "0358632474"
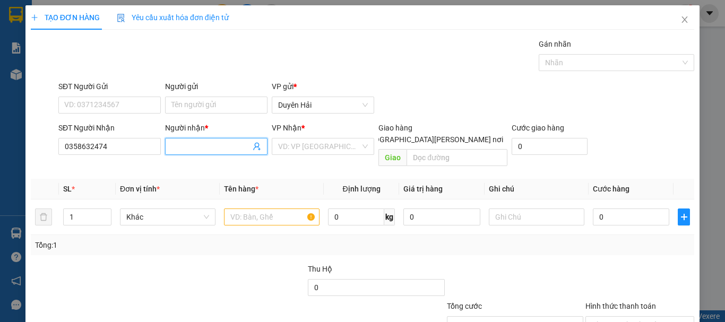
click at [182, 150] on input "Người nhận *" at bounding box center [211, 147] width 79 height 12
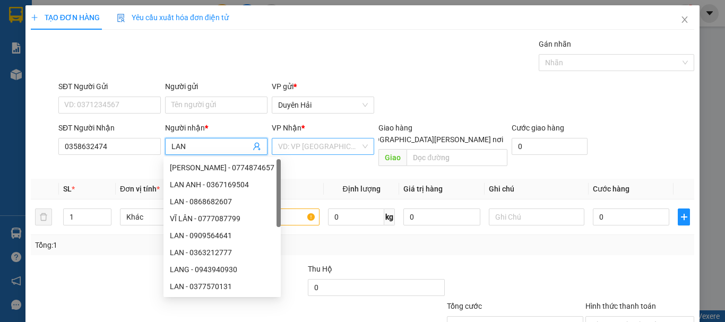
type input "LAN"
click at [312, 151] on input "search" at bounding box center [319, 147] width 82 height 16
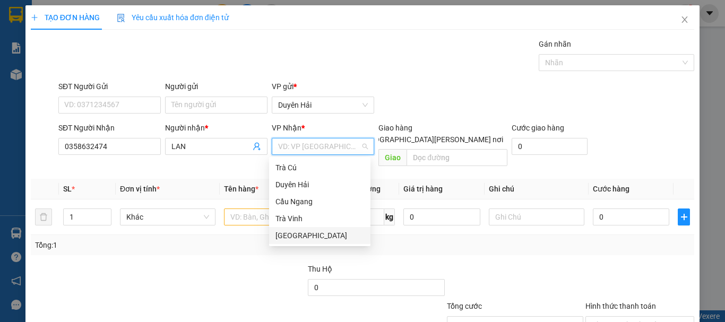
click at [286, 241] on div "[GEOGRAPHIC_DATA]" at bounding box center [320, 236] width 89 height 12
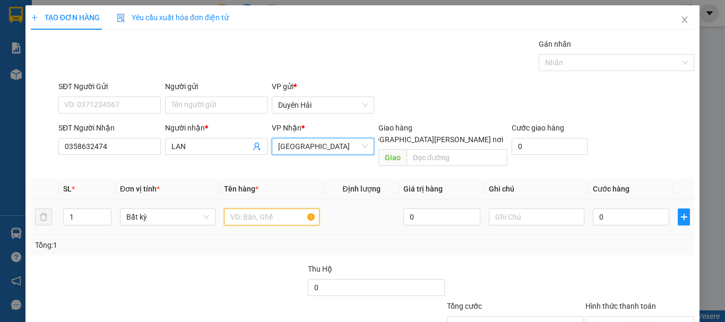
click at [252, 209] on input "text" at bounding box center [272, 217] width 96 height 17
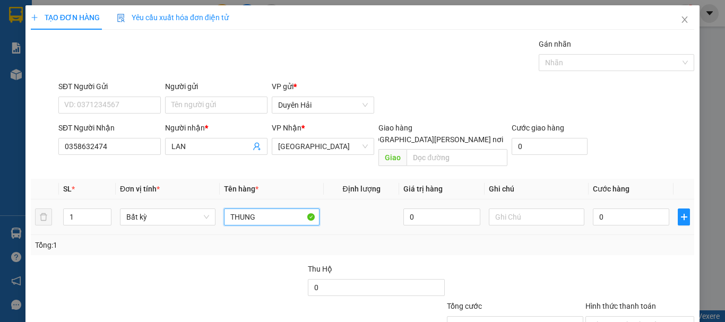
type input "THUNG X"
click at [609, 213] on input "0" at bounding box center [631, 217] width 76 height 17
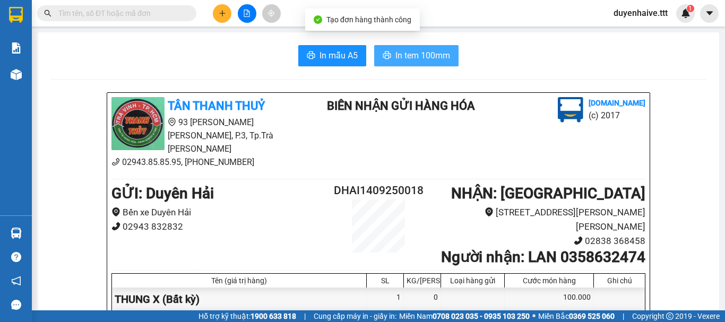
click at [409, 59] on span "In tem 100mm" at bounding box center [423, 55] width 55 height 13
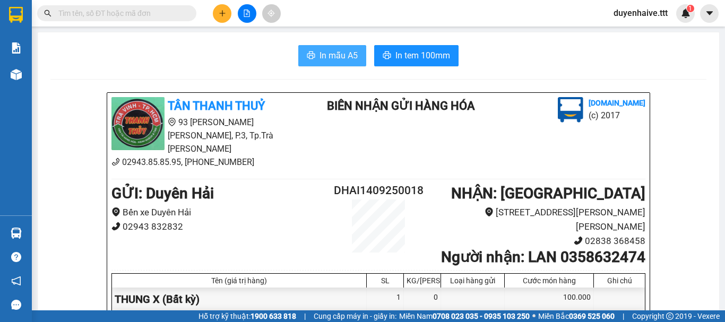
click at [337, 54] on span "In mẫu A5" at bounding box center [339, 55] width 38 height 13
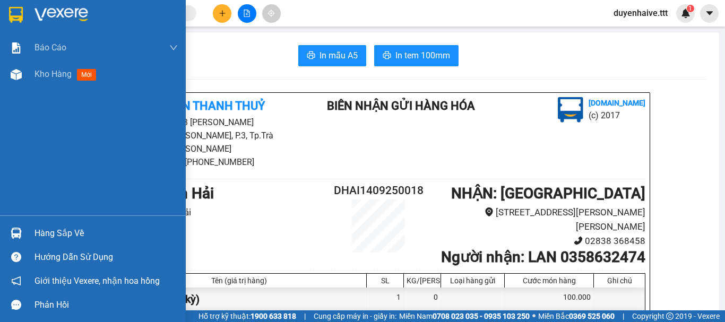
click at [48, 232] on div "Hàng sắp về" at bounding box center [106, 234] width 143 height 16
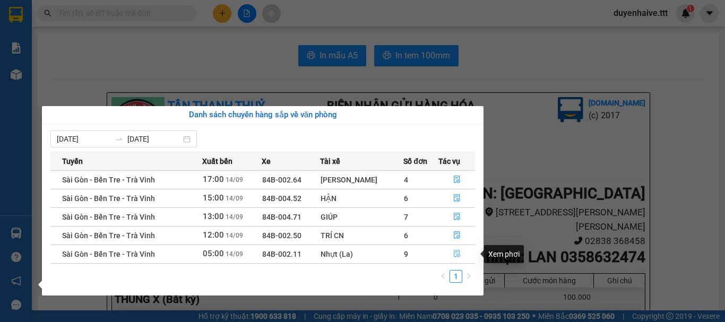
click at [454, 254] on icon "file-done" at bounding box center [457, 254] width 6 height 7
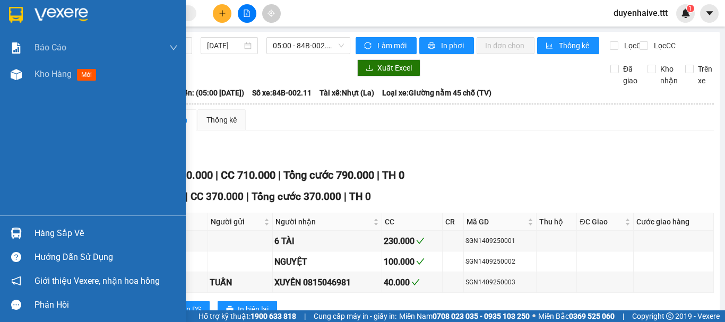
click at [37, 233] on div "Hàng sắp về" at bounding box center [106, 234] width 143 height 16
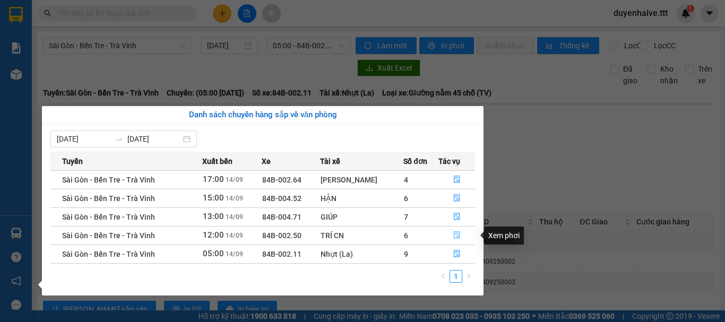
click at [454, 234] on icon "file-done" at bounding box center [457, 235] width 7 height 7
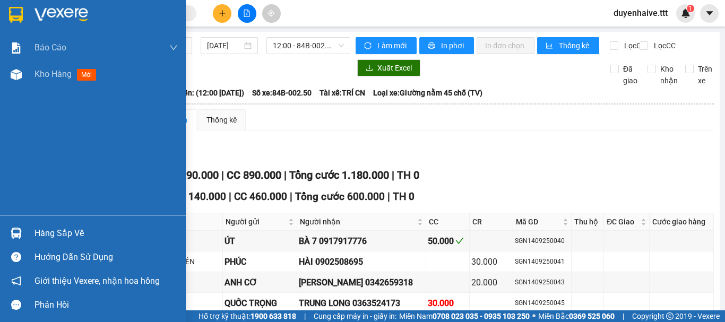
click at [43, 234] on div "Hàng sắp về" at bounding box center [106, 234] width 143 height 16
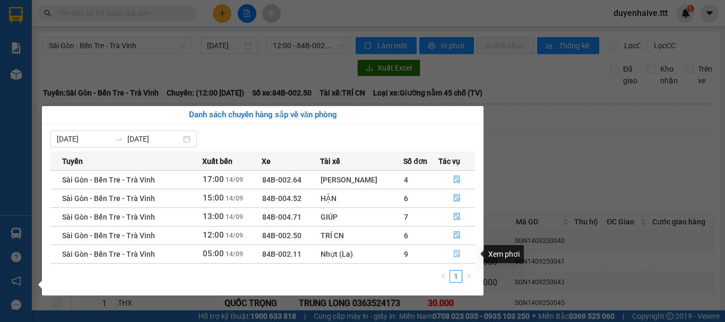
click at [456, 257] on icon "file-done" at bounding box center [457, 253] width 7 height 7
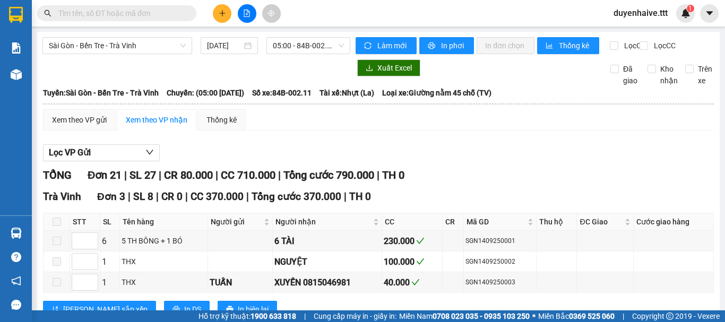
checkbox input "true"
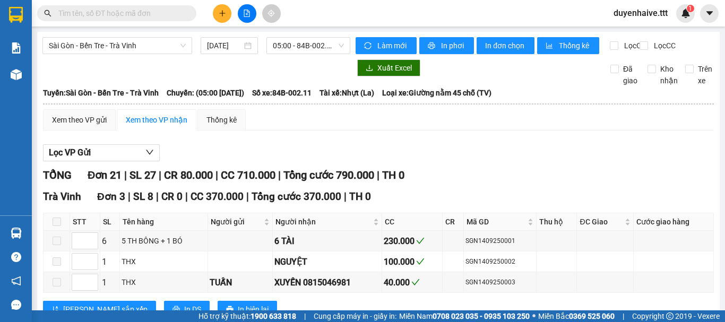
checkbox input "true"
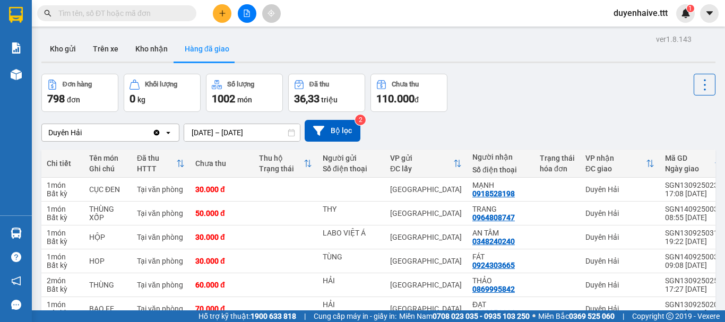
click at [221, 16] on icon "plus" at bounding box center [222, 13] width 7 height 7
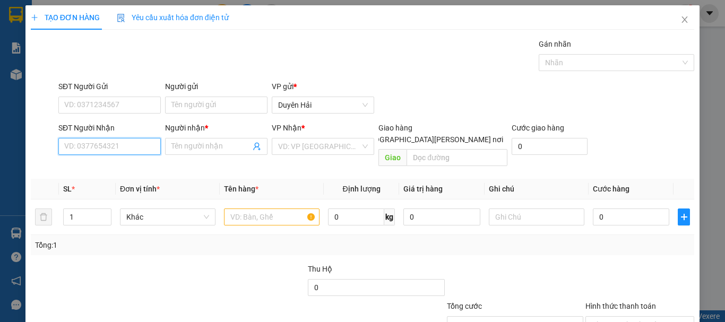
click at [91, 149] on input "SĐT Người Nhận" at bounding box center [109, 146] width 102 height 17
type input "616"
click at [93, 141] on input "616" at bounding box center [109, 146] width 102 height 17
click at [96, 144] on input "616" at bounding box center [109, 146] width 102 height 17
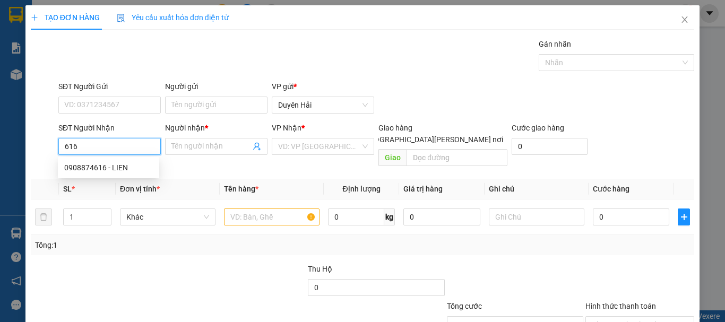
click at [105, 143] on input "616" at bounding box center [109, 146] width 102 height 17
click at [681, 24] on icon "close" at bounding box center [685, 19] width 8 height 8
click at [678, 19] on div "1" at bounding box center [686, 13] width 19 height 19
click at [678, 19] on body "Kết quả tìm kiếm ( 321 ) Bộ lọc Mã ĐH Trạng thái Món hàng Thu hộ Tổng cước Chưa…" at bounding box center [362, 161] width 725 height 322
click at [725, 0] on div at bounding box center [725, 0] width 0 height 0
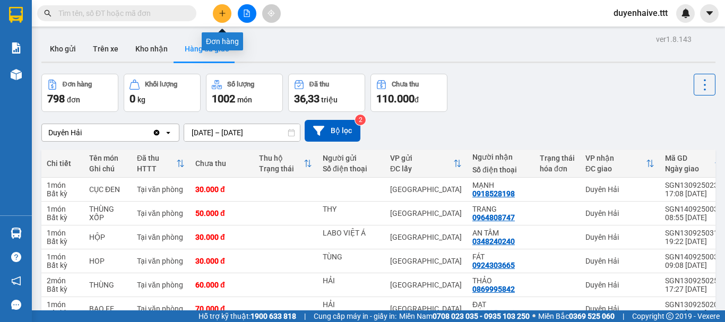
click at [223, 13] on icon "plus" at bounding box center [222, 13] width 6 height 1
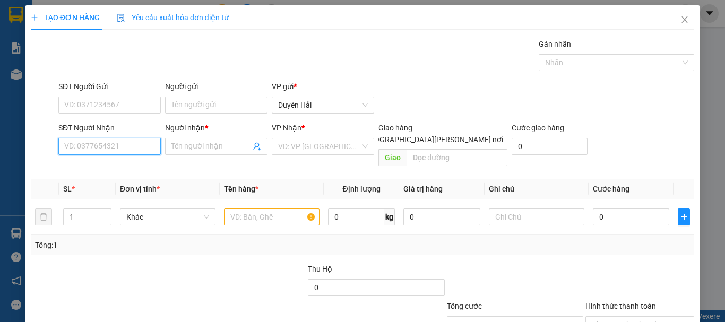
click at [89, 146] on input "SĐT Người Nhận" at bounding box center [109, 146] width 102 height 17
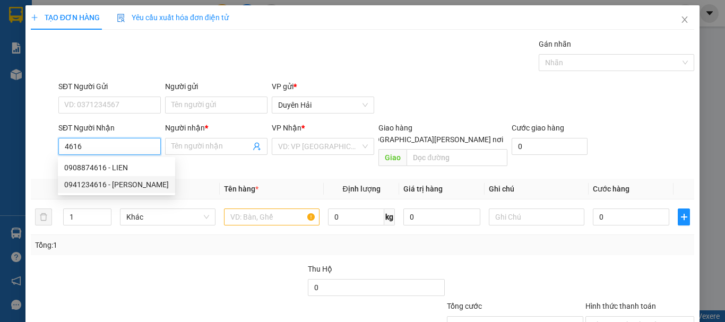
click at [95, 181] on div "0941234616 - TUẤN" at bounding box center [116, 185] width 105 height 12
type input "0941234616"
type input "TUẤN"
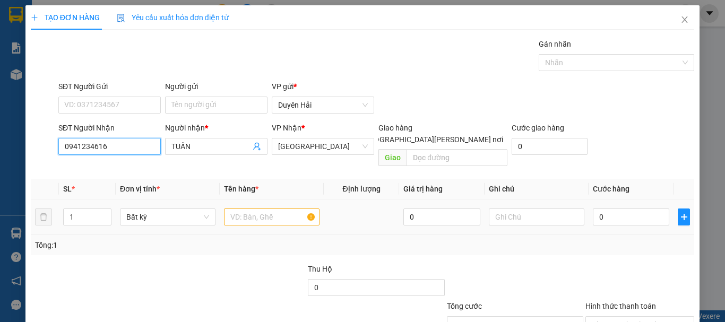
type input "0941234616"
click at [225, 209] on input "text" at bounding box center [272, 217] width 96 height 17
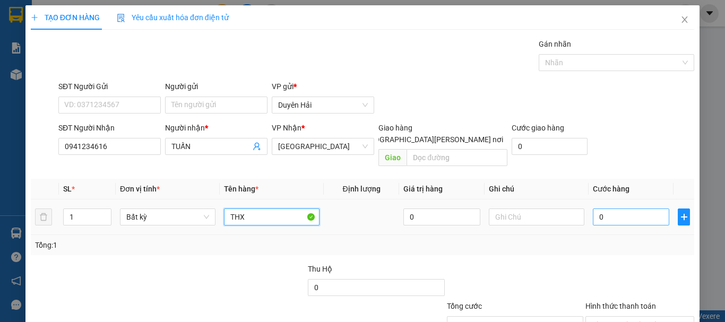
type input "THX"
click at [618, 209] on input "0" at bounding box center [631, 217] width 76 height 17
type input "5"
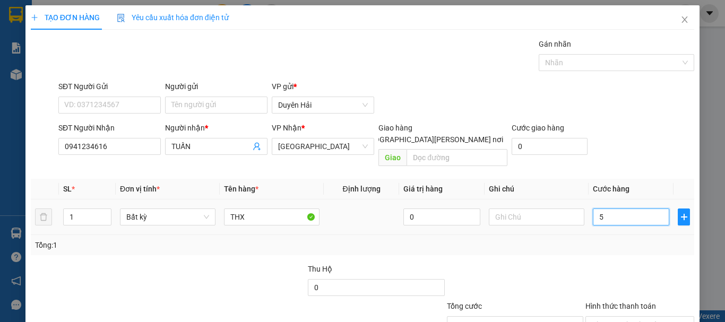
type input "50"
type input "50.000"
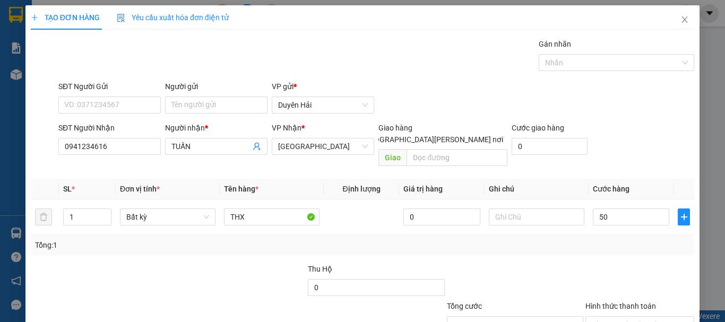
type input "50.000"
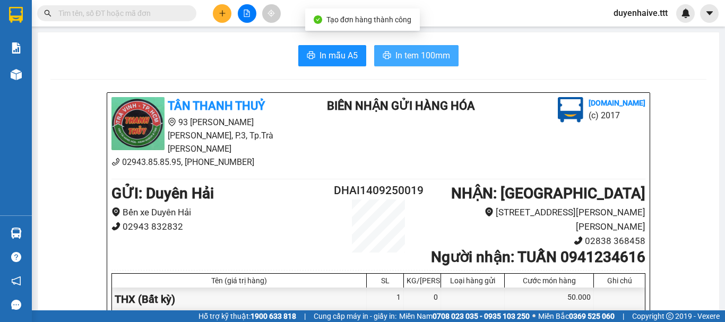
click at [421, 58] on span "In tem 100mm" at bounding box center [423, 55] width 55 height 13
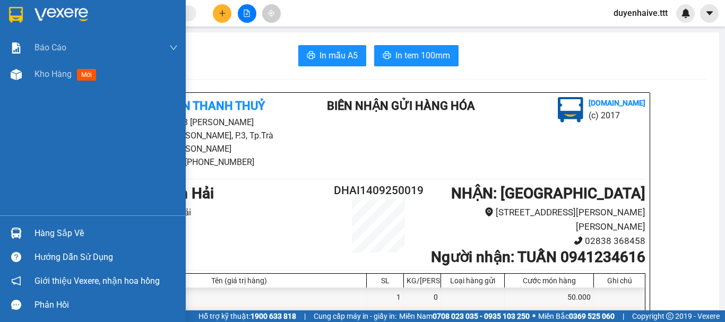
click at [44, 228] on div "Hàng sắp về" at bounding box center [106, 234] width 143 height 16
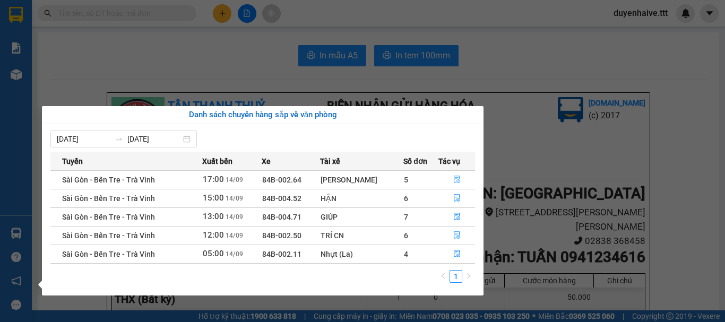
click at [455, 177] on icon "file-done" at bounding box center [457, 179] width 7 height 7
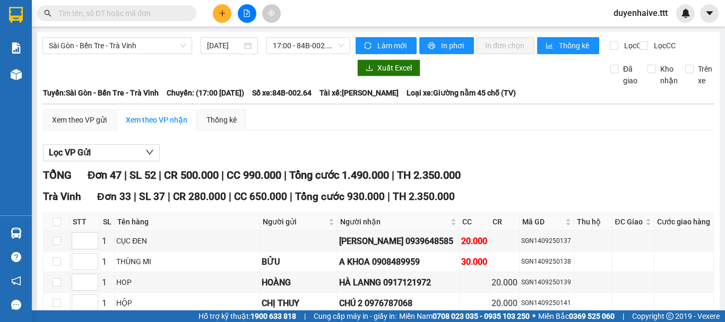
click at [319, 11] on div "Kết quả tìm kiếm ( 321 ) Bộ lọc Mã ĐH Trạng thái Món hàng Thu hộ Tổng cước Chưa…" at bounding box center [362, 13] width 725 height 27
click at [143, 11] on input "text" at bounding box center [120, 13] width 125 height 12
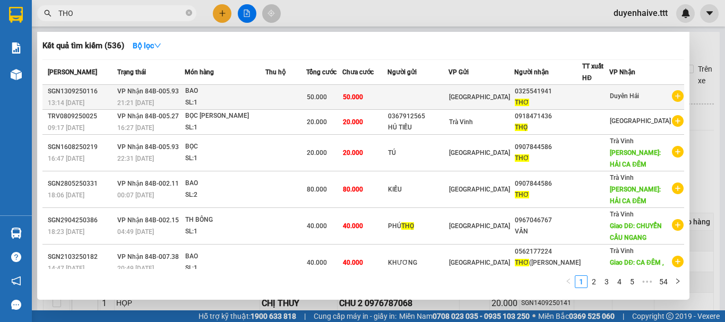
type input "THO"
click at [609, 96] on div at bounding box center [596, 97] width 26 height 11
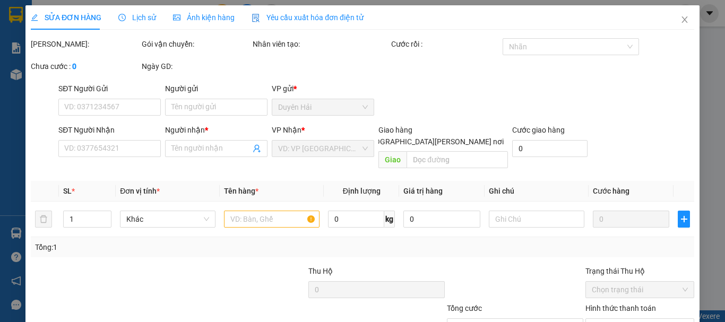
type input "0325541941"
type input "THƠ"
type input "50.000"
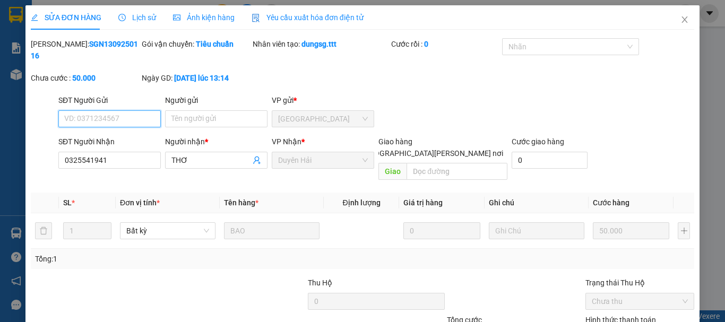
type input "0"
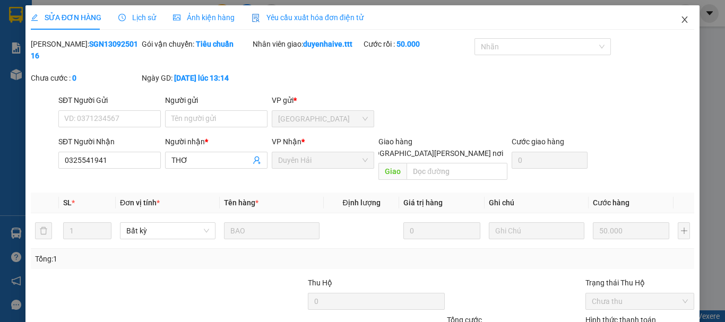
click at [679, 15] on span "Close" at bounding box center [685, 20] width 30 height 30
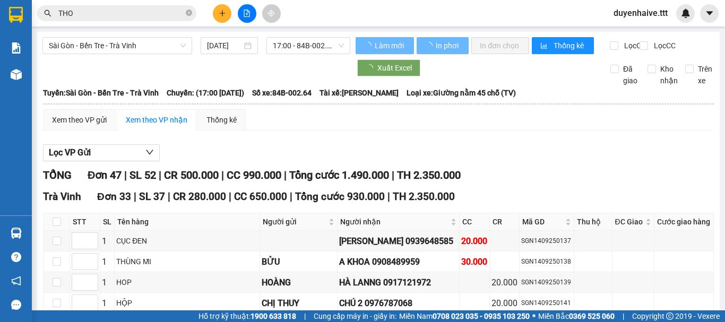
click at [189, 13] on icon "close-circle" at bounding box center [189, 13] width 6 height 6
click at [189, 10] on span at bounding box center [189, 13] width 6 height 12
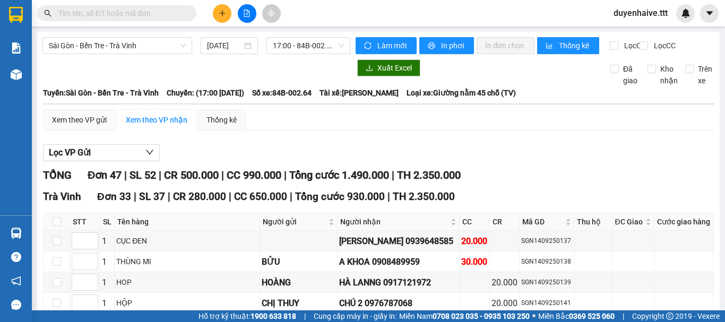
click at [317, 7] on div "Kết quả tìm kiếm ( 536 ) Bộ lọc Mã ĐH Trạng thái Món hàng Thu hộ Tổng cước Chưa…" at bounding box center [362, 13] width 725 height 27
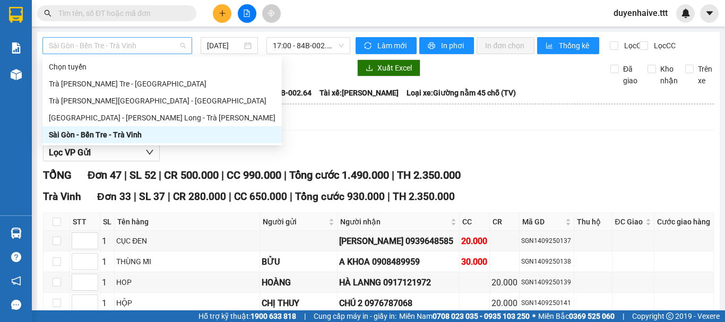
click at [173, 41] on span "Sài Gòn - Bến Tre - Trà Vinh" at bounding box center [117, 46] width 137 height 16
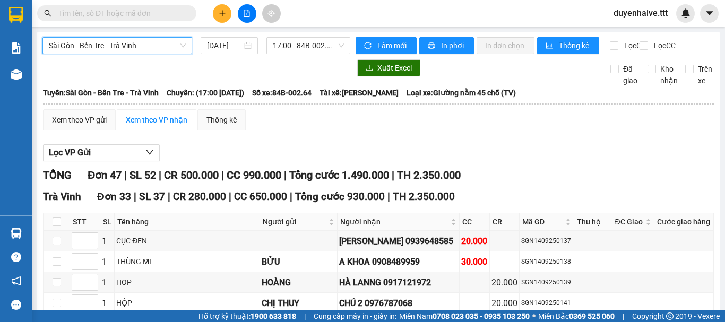
click at [142, 13] on input "text" at bounding box center [120, 13] width 125 height 12
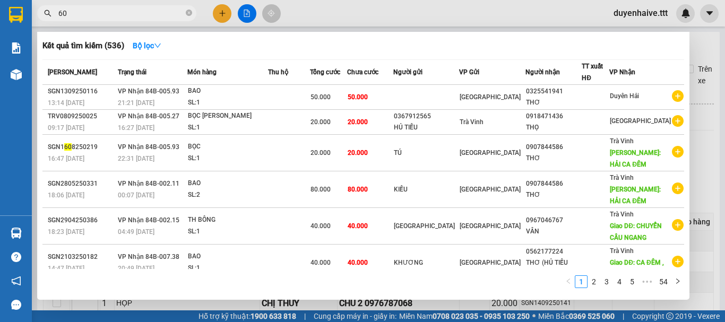
type input "603"
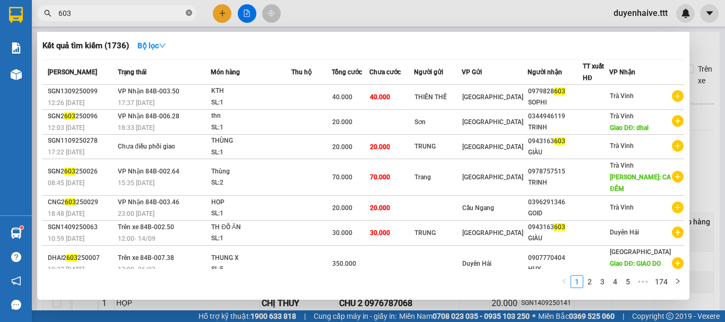
click at [188, 12] on icon "close-circle" at bounding box center [189, 13] width 6 height 6
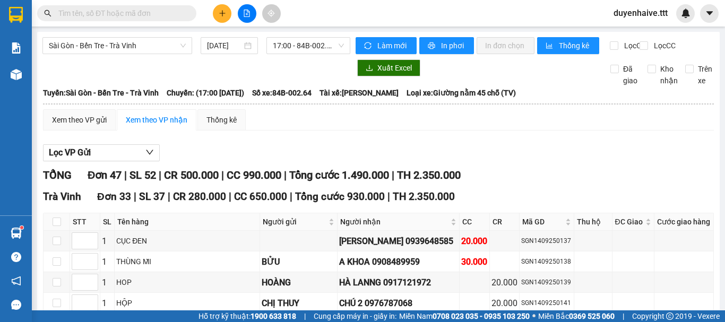
click at [163, 11] on input "text" at bounding box center [120, 13] width 125 height 12
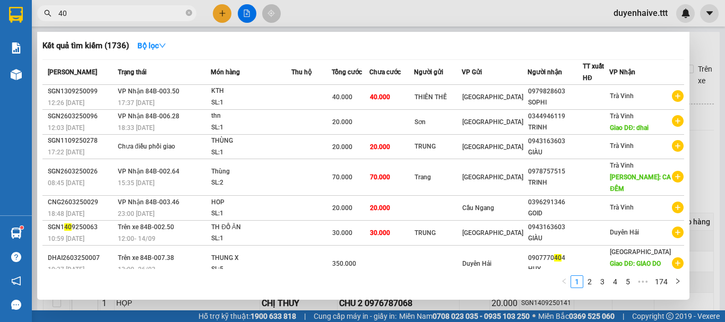
type input "405"
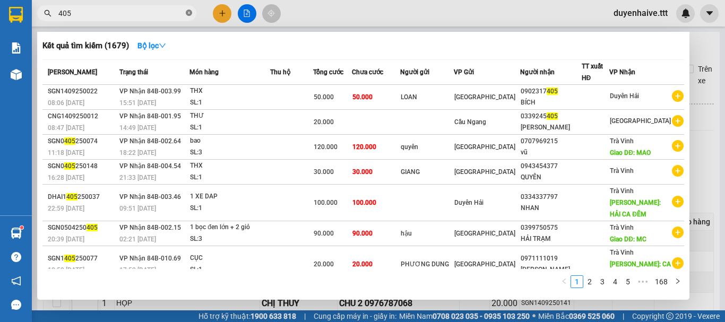
click at [191, 11] on icon "close-circle" at bounding box center [189, 13] width 6 height 6
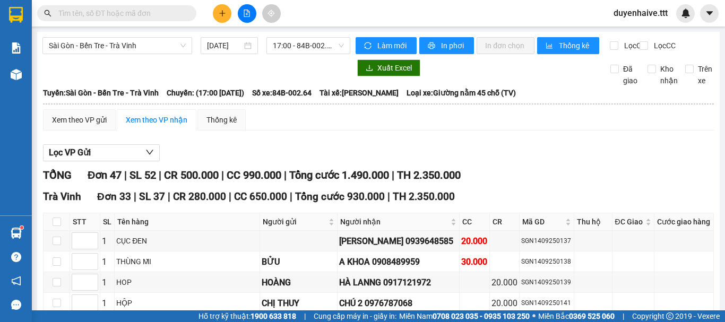
click at [165, 16] on input "text" at bounding box center [120, 13] width 125 height 12
type input "03"
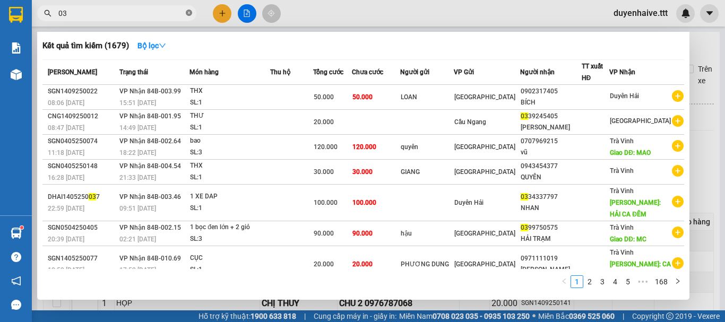
click at [188, 13] on icon "close-circle" at bounding box center [189, 13] width 6 height 6
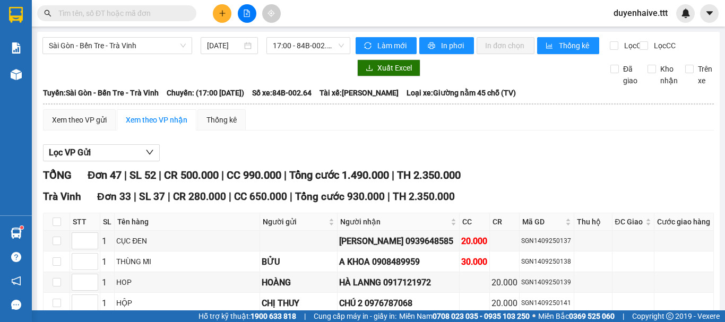
click at [162, 12] on input "text" at bounding box center [120, 13] width 125 height 12
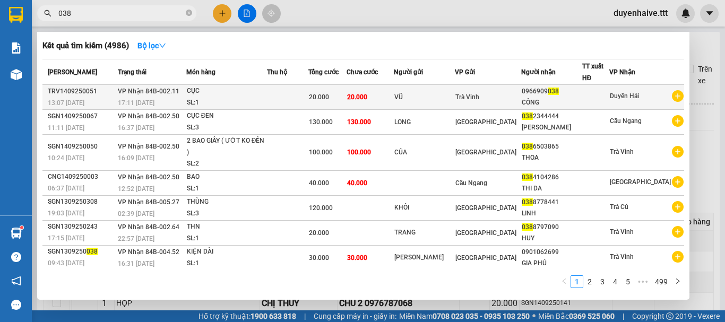
type input "038"
click at [610, 102] on div at bounding box center [596, 97] width 27 height 11
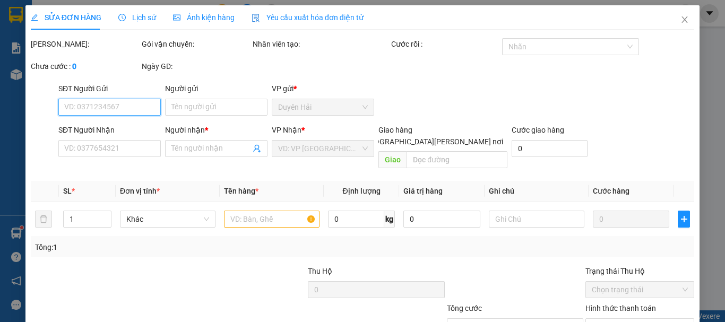
type input "VŨ"
type input "0966909038"
type input "CÔNG"
type input "20.000"
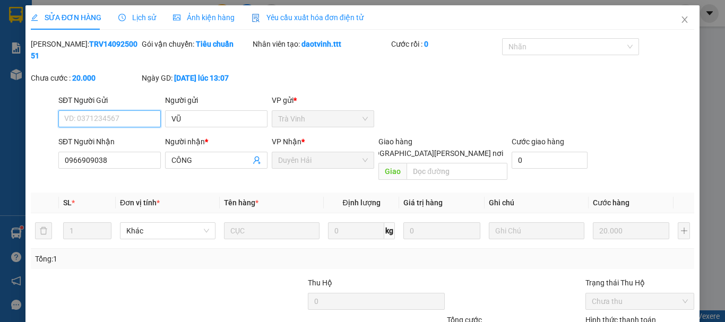
type input "0"
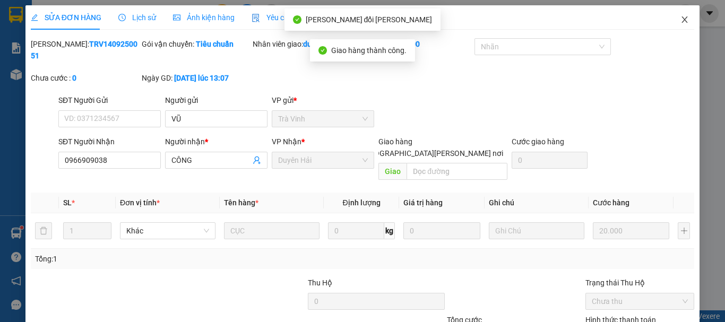
click at [682, 20] on icon "close" at bounding box center [685, 19] width 6 height 6
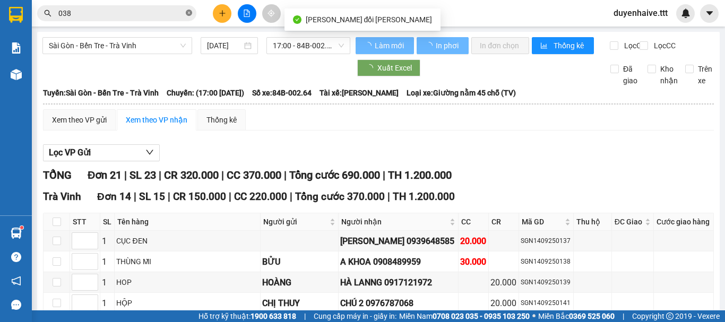
click at [191, 15] on icon "close-circle" at bounding box center [189, 13] width 6 height 6
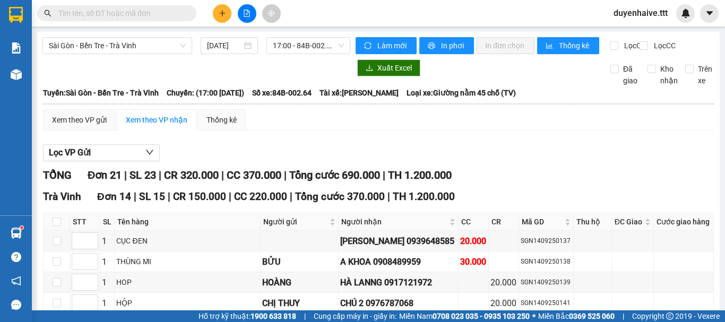
click at [149, 13] on input "text" at bounding box center [120, 13] width 125 height 12
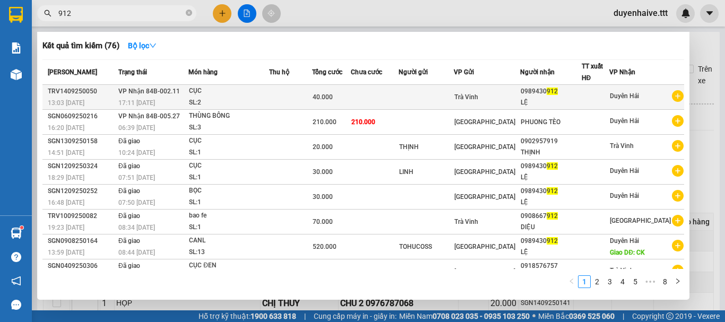
type input "912"
click at [582, 97] on div "LỆ" at bounding box center [551, 102] width 61 height 11
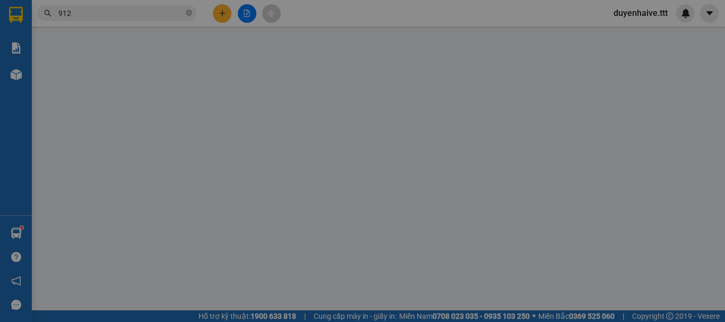
type input "0989430912"
type input "LỆ"
type input "40.000"
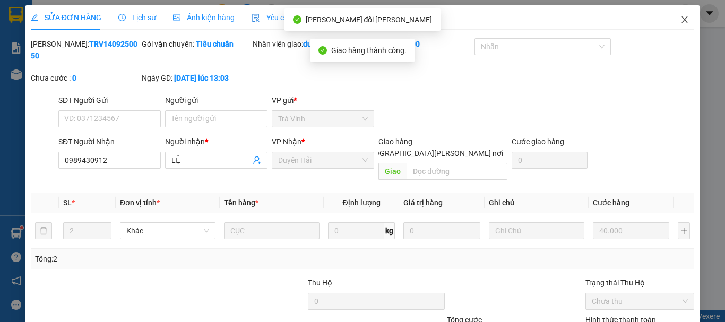
click at [681, 21] on icon "close" at bounding box center [685, 19] width 8 height 8
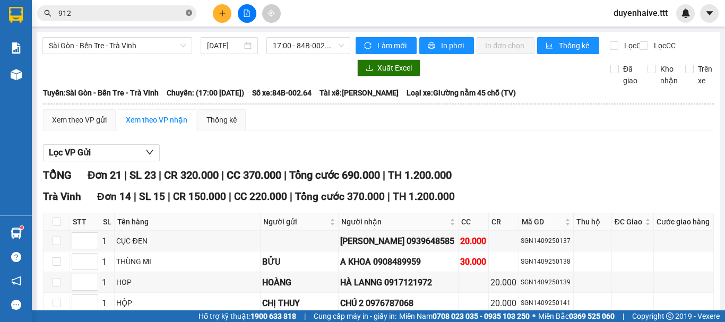
click at [190, 14] on icon "close-circle" at bounding box center [189, 13] width 6 height 6
click at [173, 11] on input "text" at bounding box center [120, 13] width 125 height 12
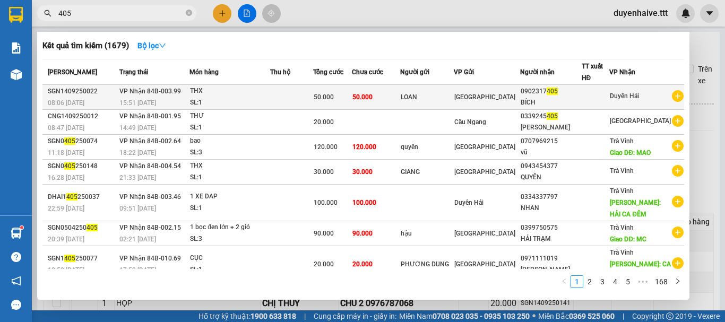
type input "405"
click at [582, 100] on div "BÍCH" at bounding box center [551, 102] width 61 height 11
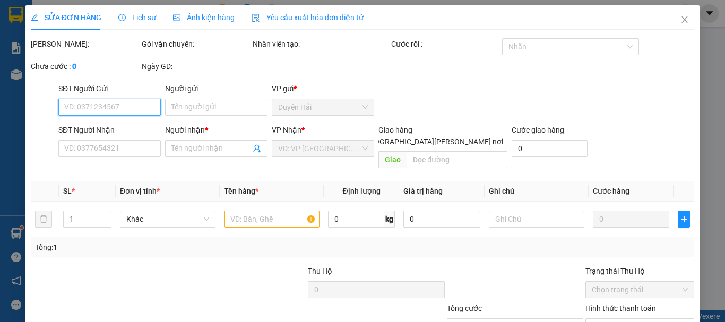
type input "LOAN"
type input "0902317405"
type input "BÍCH"
type input "50.000"
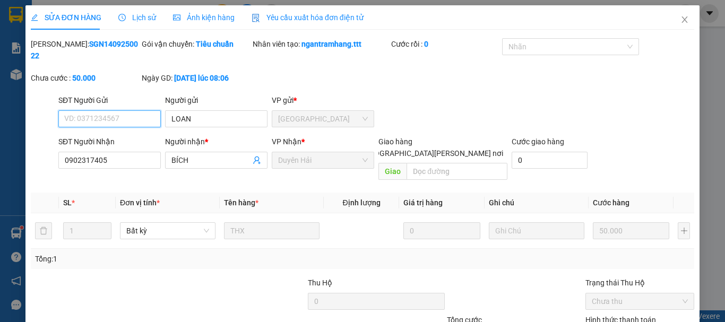
scroll to position [73, 0]
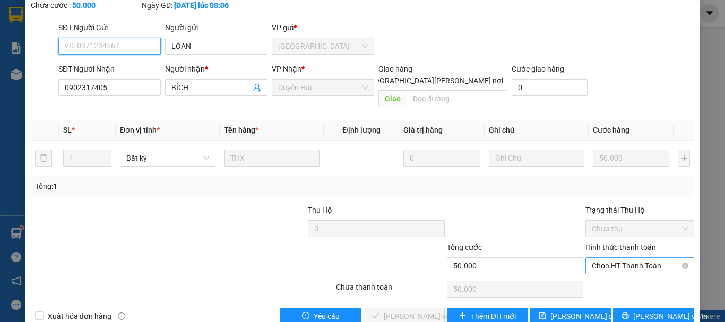
click at [603, 258] on span "Chọn HT Thanh Toán" at bounding box center [640, 266] width 96 height 16
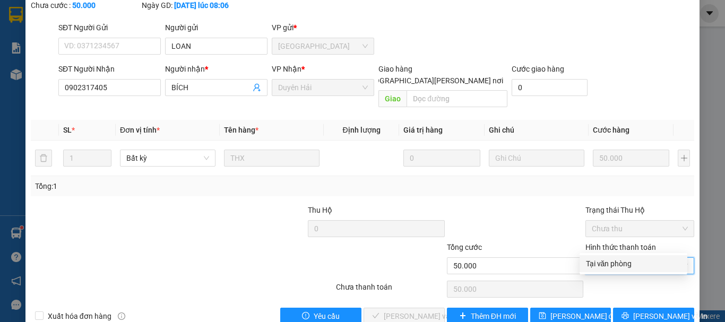
click at [600, 265] on div "Tại văn phòng" at bounding box center [633, 264] width 95 height 12
type input "0"
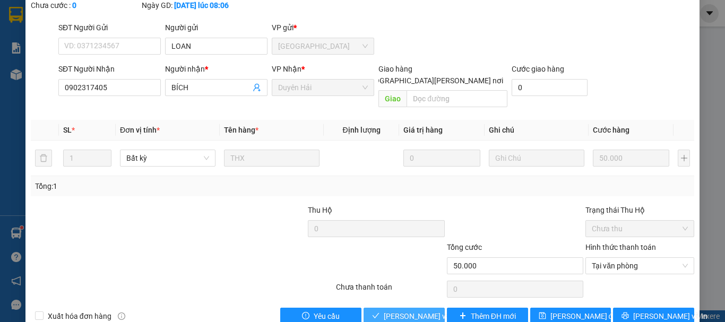
click at [384, 311] on span "[PERSON_NAME] và [PERSON_NAME] hàng" at bounding box center [455, 317] width 143 height 12
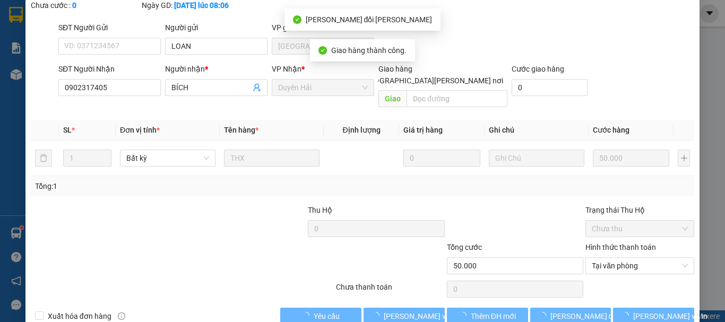
scroll to position [0, 0]
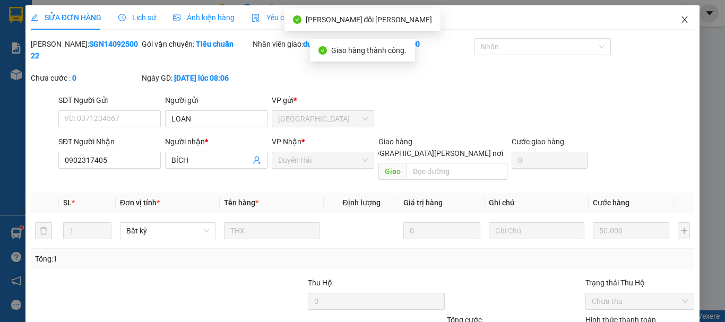
click at [682, 21] on icon "close" at bounding box center [685, 19] width 6 height 6
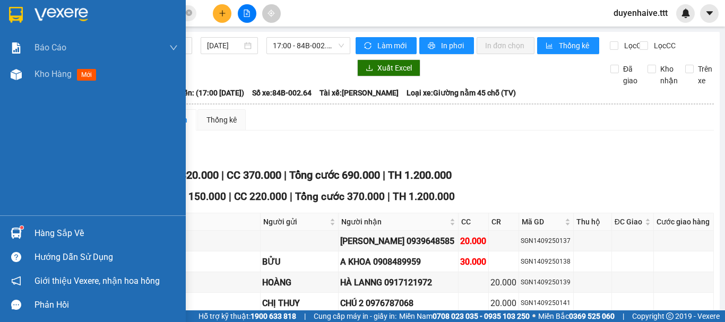
click at [48, 229] on div "Hàng sắp về" at bounding box center [106, 234] width 143 height 16
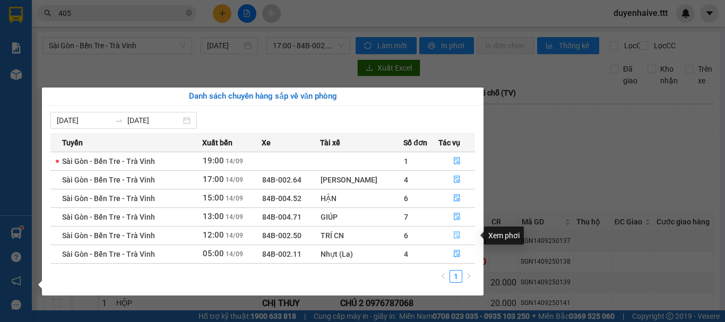
click at [456, 234] on icon "file-done" at bounding box center [457, 235] width 7 height 7
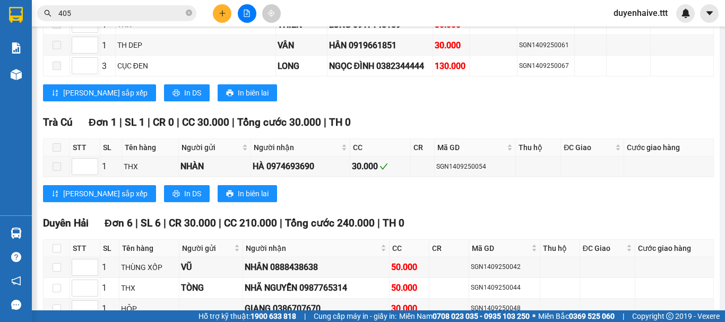
scroll to position [825, 0]
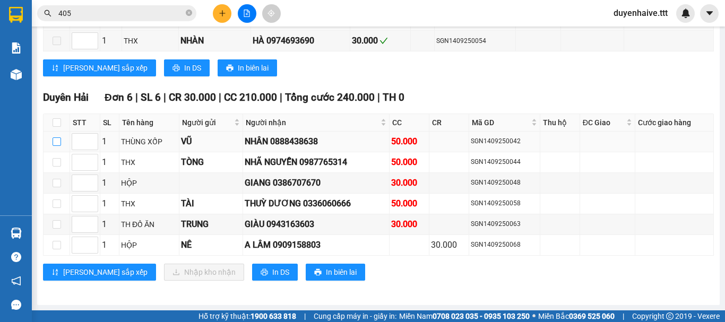
click at [57, 143] on input "checkbox" at bounding box center [57, 142] width 8 height 8
checkbox input "true"
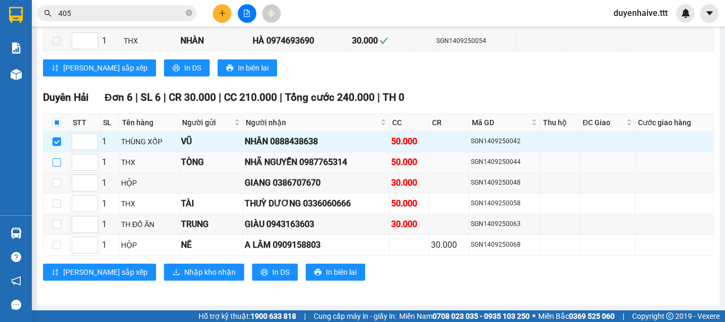
click at [54, 161] on input "checkbox" at bounding box center [57, 162] width 8 height 8
checkbox input "true"
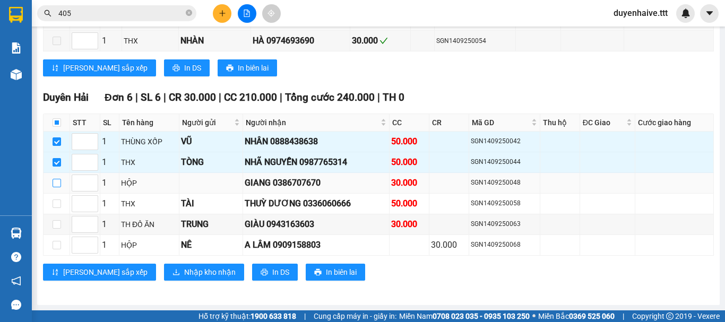
click at [58, 182] on input "checkbox" at bounding box center [57, 183] width 8 height 8
checkbox input "true"
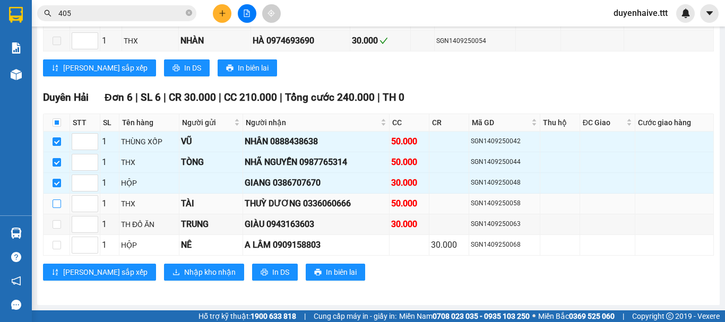
click at [57, 203] on input "checkbox" at bounding box center [57, 204] width 8 height 8
checkbox input "true"
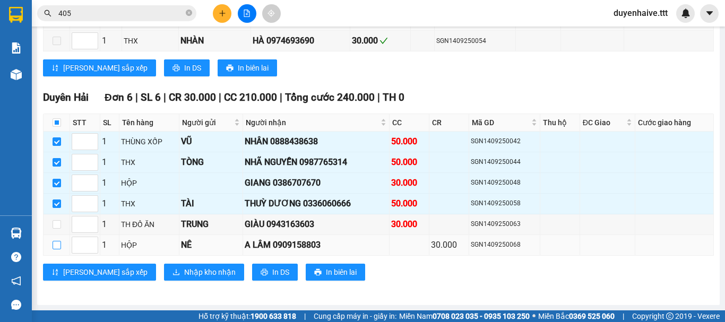
click at [56, 244] on input "checkbox" at bounding box center [57, 245] width 8 height 8
checkbox input "true"
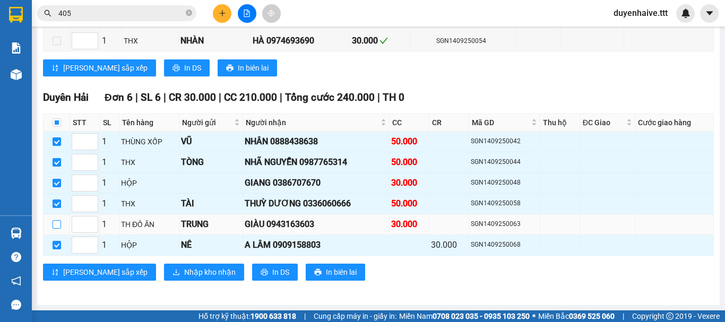
drag, startPoint x: 58, startPoint y: 223, endPoint x: 50, endPoint y: 217, distance: 9.1
click at [56, 221] on input "checkbox" at bounding box center [57, 224] width 8 height 8
checkbox input "true"
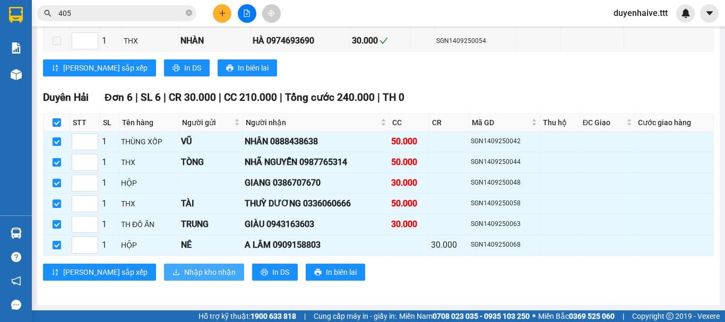
click at [184, 274] on span "Nhập kho nhận" at bounding box center [210, 273] width 52 height 12
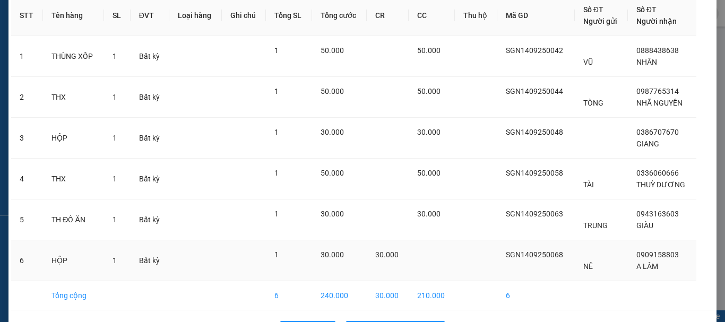
scroll to position [90, 0]
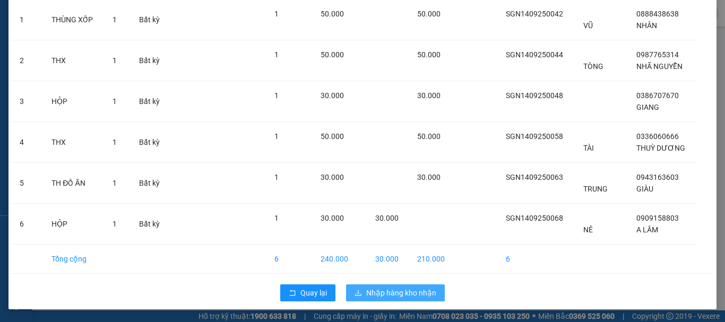
click at [407, 297] on span "Nhập hàng kho nhận" at bounding box center [401, 293] width 70 height 12
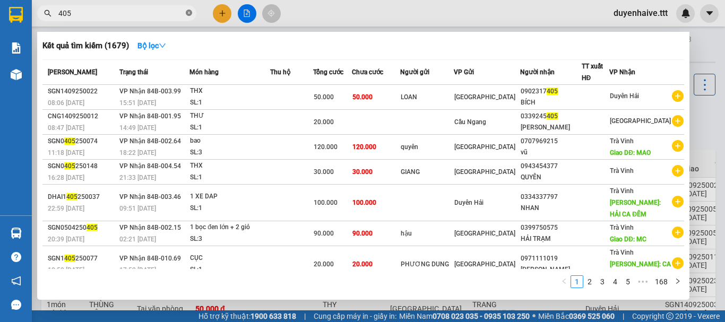
click at [191, 11] on icon "close-circle" at bounding box center [189, 13] width 6 height 6
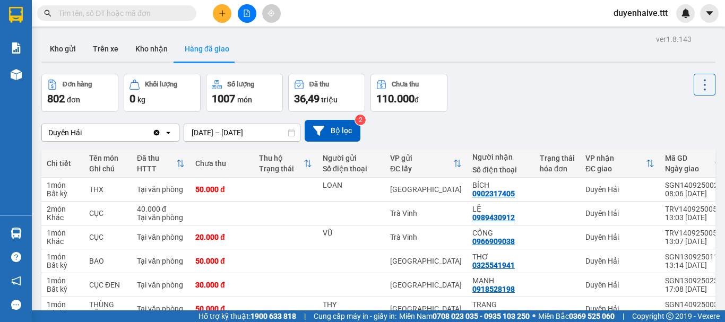
click at [174, 12] on input "text" at bounding box center [120, 13] width 125 height 12
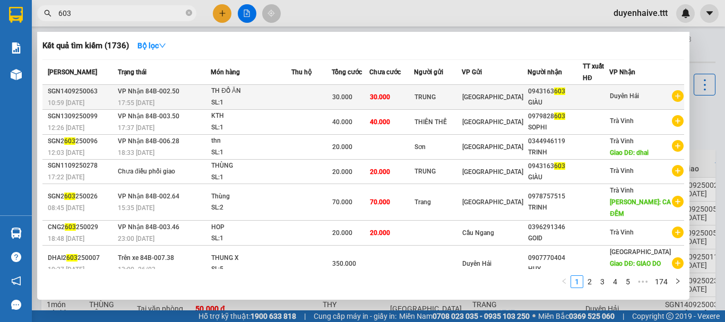
type input "603"
click at [628, 100] on span "Duyên Hải" at bounding box center [624, 95] width 29 height 7
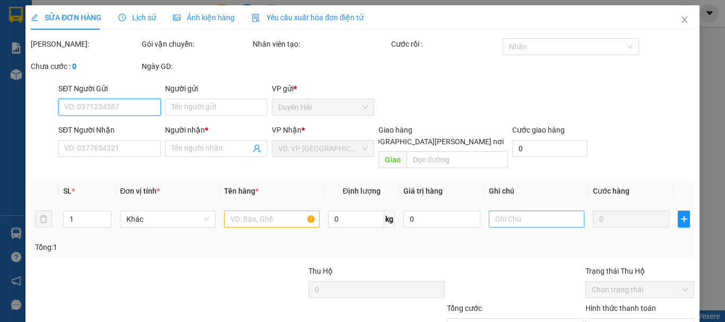
scroll to position [70, 0]
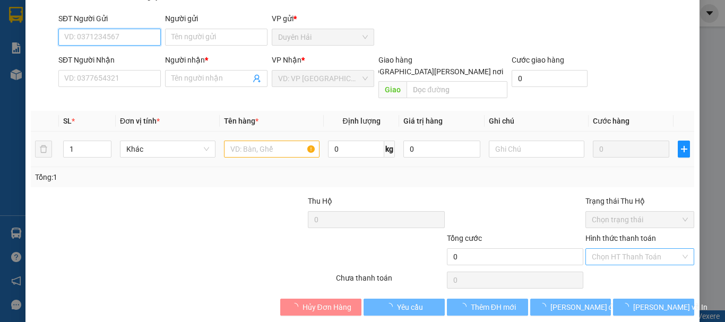
type input "TRUNG"
type input "0943163603"
type input "GIÀU"
type input "30.000"
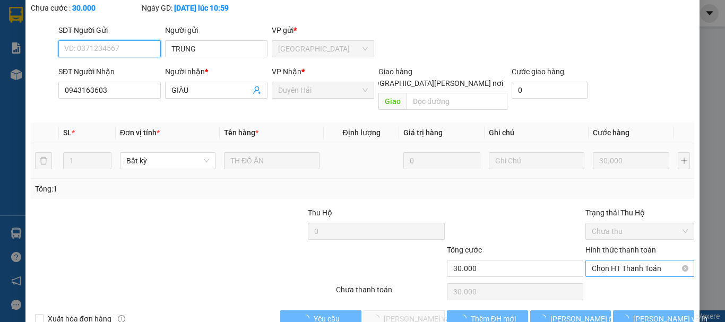
click at [593, 261] on span "Chọn HT Thanh Toán" at bounding box center [640, 269] width 96 height 16
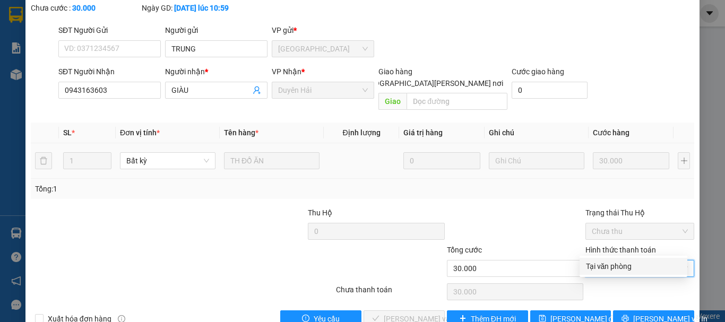
click at [591, 270] on div "Tại văn phòng" at bounding box center [633, 267] width 95 height 12
type input "0"
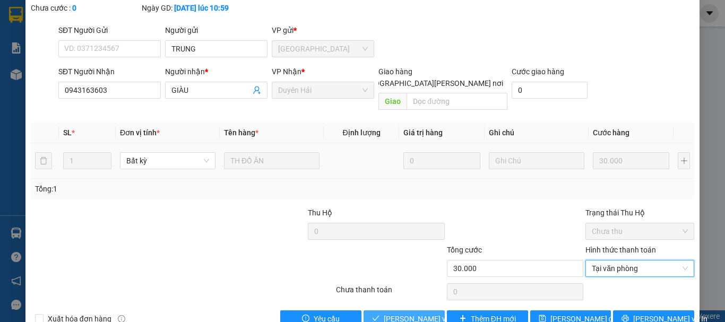
click at [384, 313] on span "[PERSON_NAME] và [PERSON_NAME] hàng" at bounding box center [455, 319] width 143 height 12
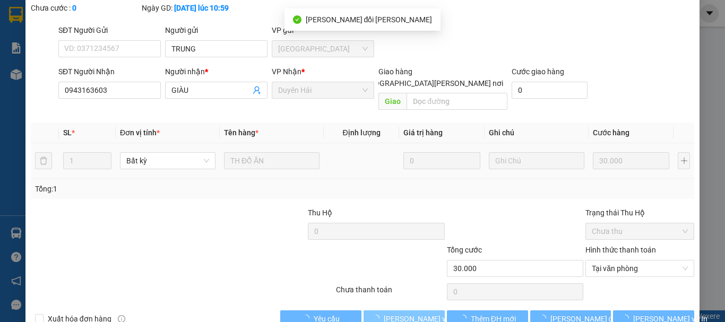
scroll to position [0, 0]
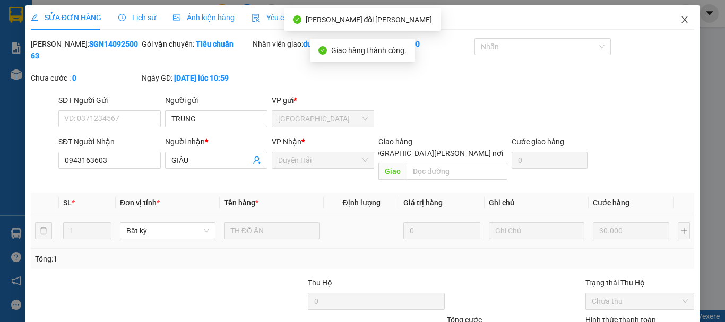
click at [681, 17] on icon "close" at bounding box center [685, 19] width 8 height 8
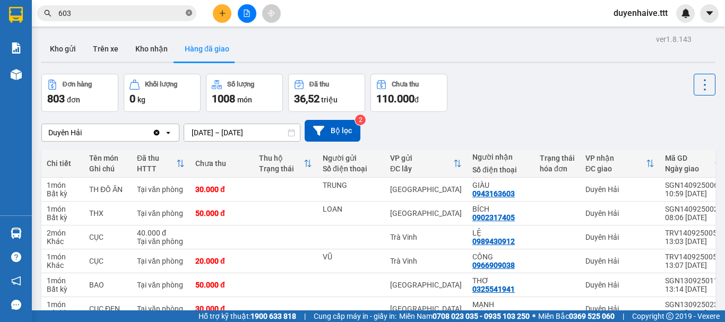
click at [187, 11] on icon "close-circle" at bounding box center [189, 13] width 6 height 6
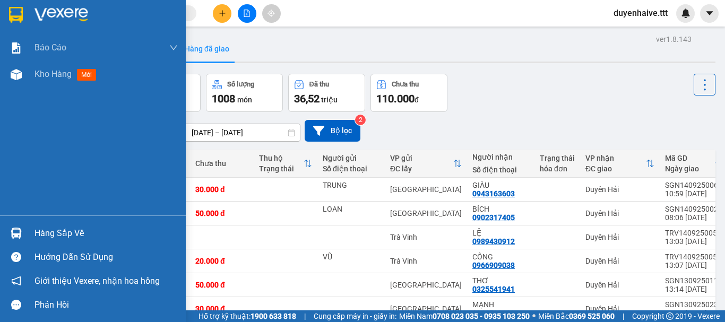
click at [61, 233] on div "Hàng sắp về" at bounding box center [106, 234] width 143 height 16
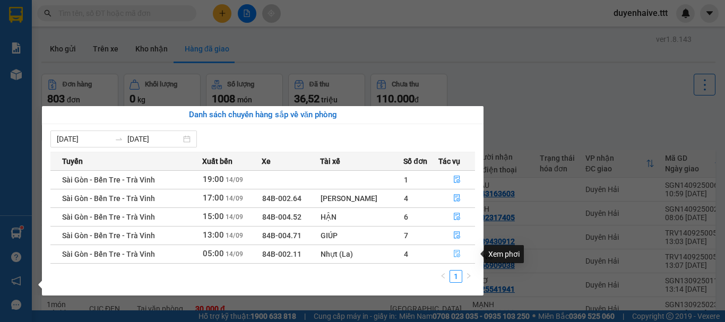
click at [455, 253] on icon "file-done" at bounding box center [457, 253] width 7 height 7
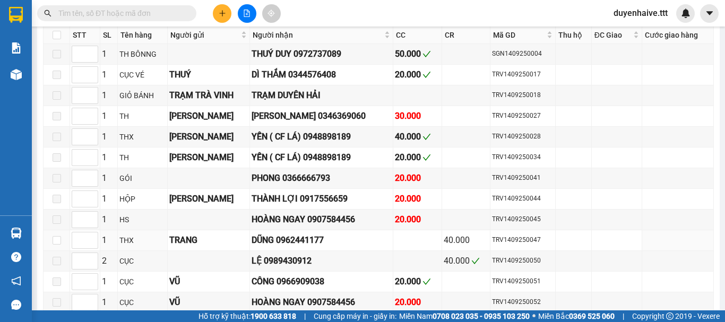
scroll to position [637, 0]
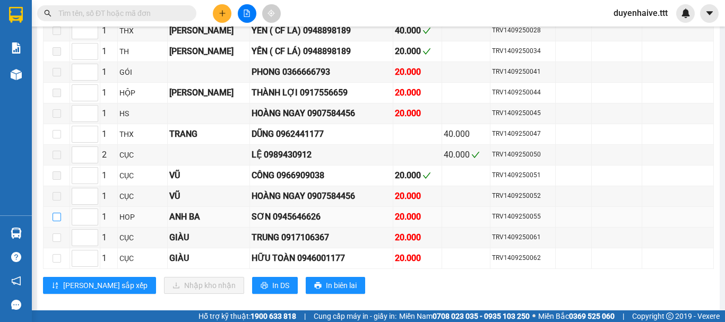
click at [57, 221] on input "checkbox" at bounding box center [57, 217] width 8 height 8
checkbox input "true"
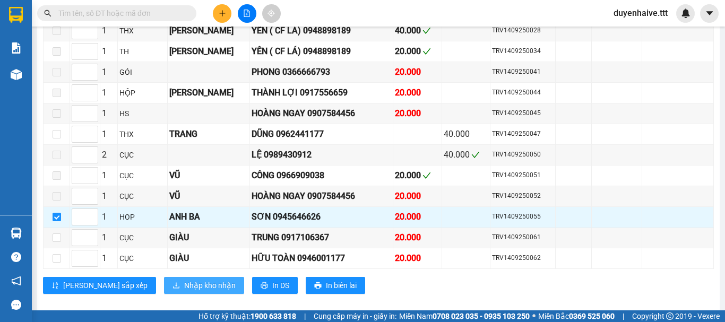
click at [184, 292] on span "Nhập kho nhận" at bounding box center [210, 286] width 52 height 12
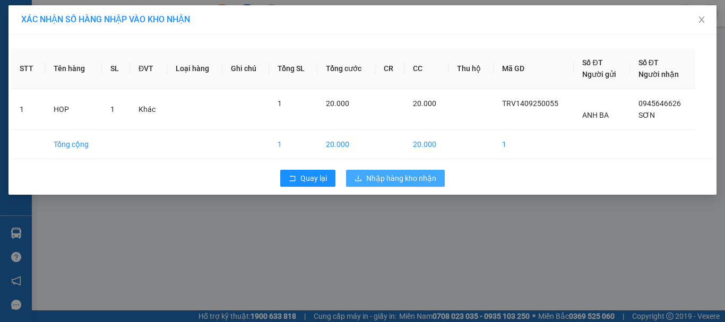
click at [380, 181] on span "Nhập hàng kho nhận" at bounding box center [401, 179] width 70 height 12
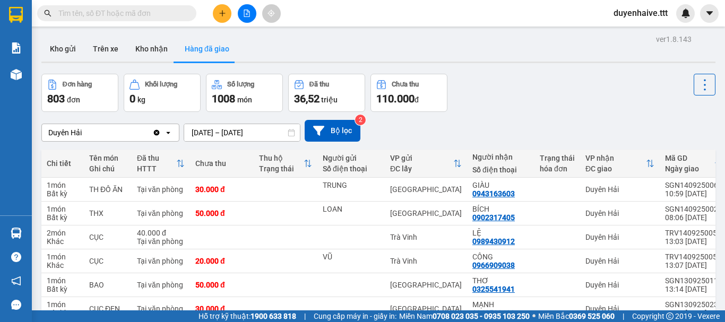
click at [126, 11] on input "text" at bounding box center [120, 13] width 125 height 12
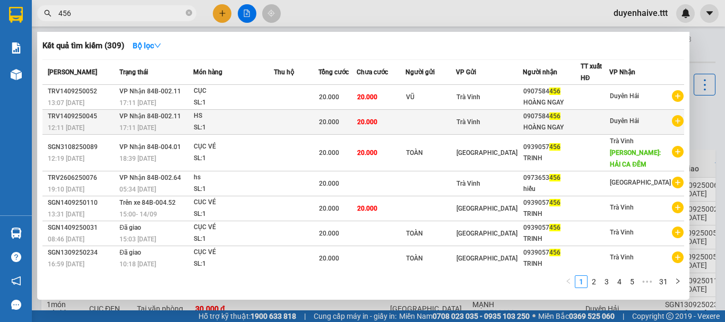
type input "456"
click at [580, 127] on div "HOÀNG NGAY" at bounding box center [552, 127] width 57 height 11
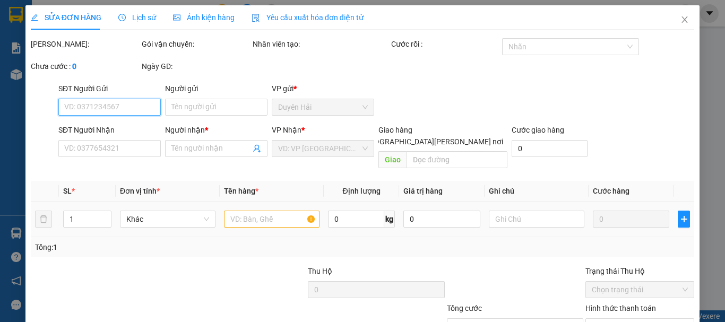
type input "0907584456"
type input "HOÀNG NGAY"
type input "20.000"
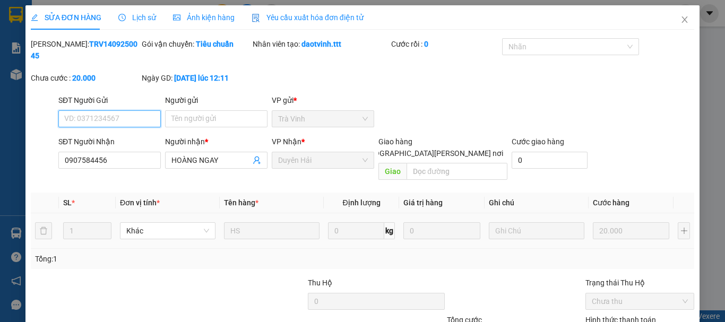
scroll to position [73, 0]
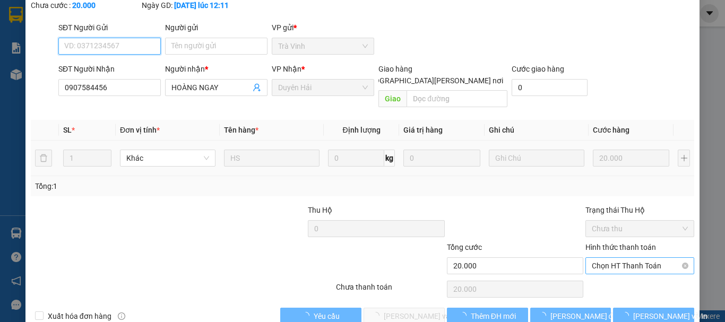
click at [601, 258] on span "Chọn HT Thanh Toán" at bounding box center [640, 266] width 96 height 16
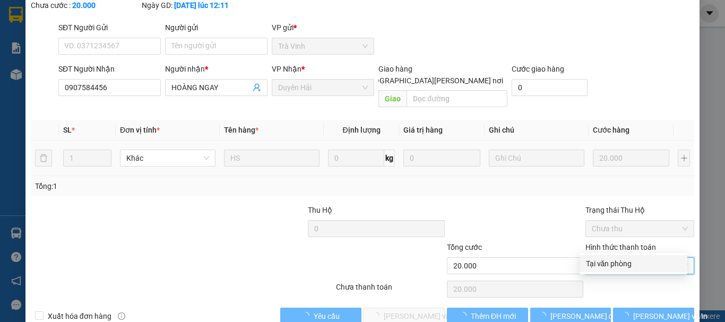
click at [600, 266] on div "Tại văn phòng" at bounding box center [633, 264] width 95 height 12
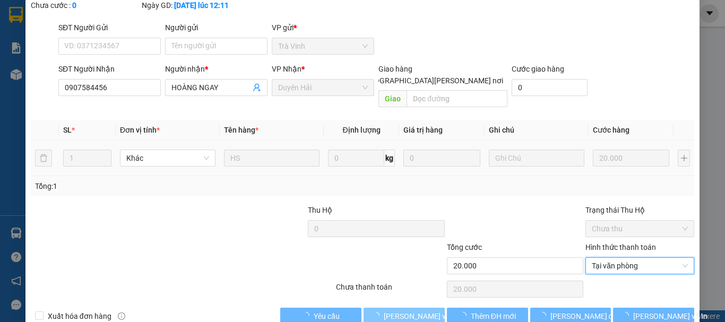
type input "0"
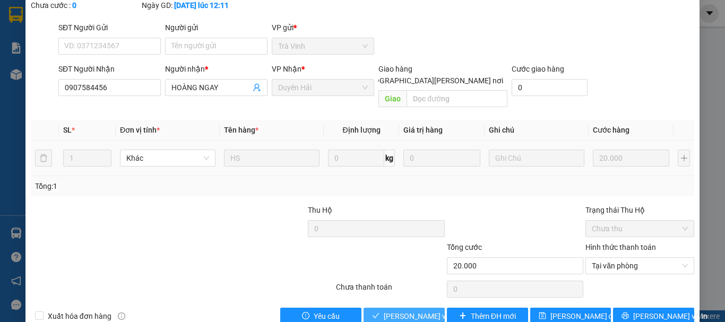
click at [416, 311] on span "[PERSON_NAME] và [PERSON_NAME] hàng" at bounding box center [455, 317] width 143 height 12
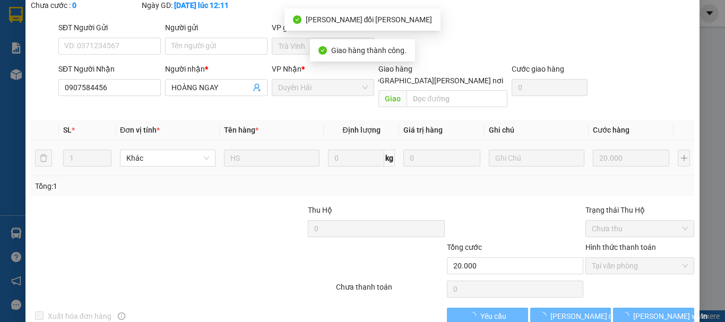
scroll to position [20, 0]
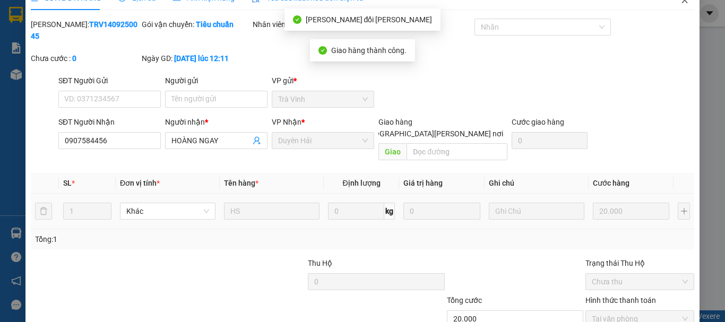
click at [678, 5] on span "Close" at bounding box center [685, 1] width 30 height 30
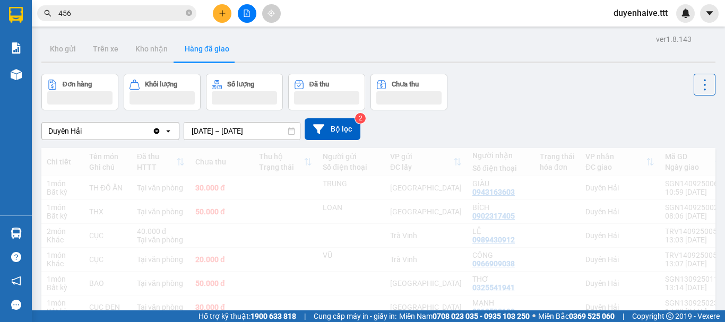
click at [140, 14] on input "456" at bounding box center [120, 13] width 125 height 12
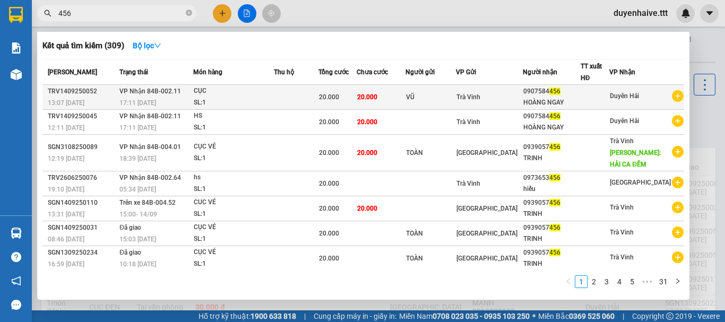
click at [610, 100] on div at bounding box center [596, 97] width 28 height 11
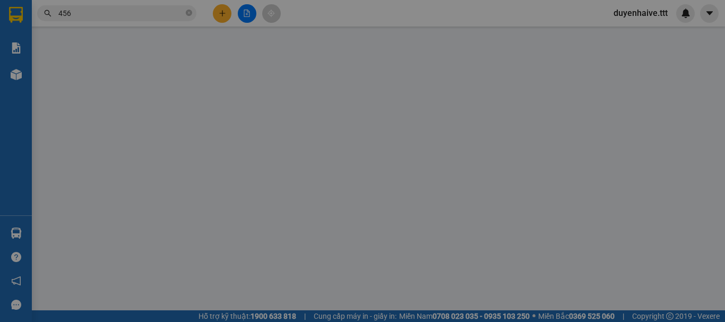
type input "VŨ"
type input "0907584456"
type input "HOÀNG NGAY"
type input "20.000"
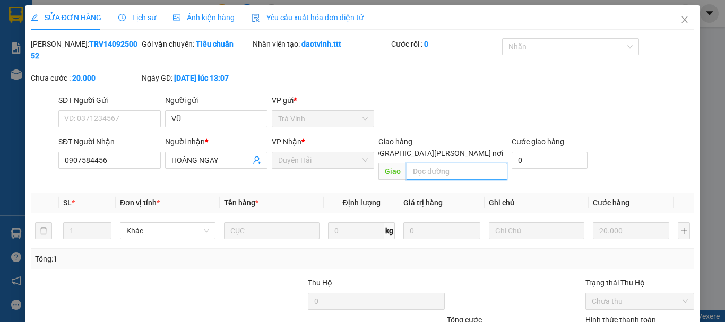
click at [424, 163] on input "text" at bounding box center [457, 171] width 101 height 17
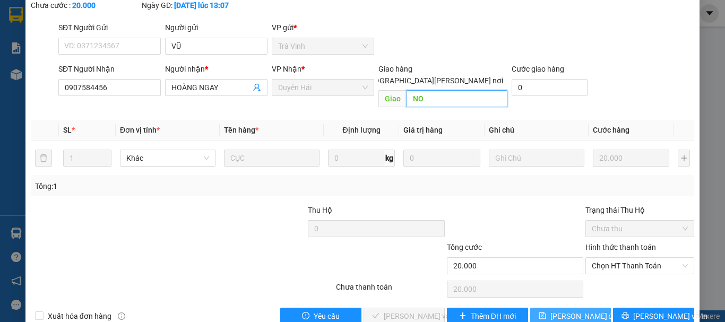
type input "NO"
click at [575, 311] on span "[PERSON_NAME] đổi" at bounding box center [585, 317] width 69 height 12
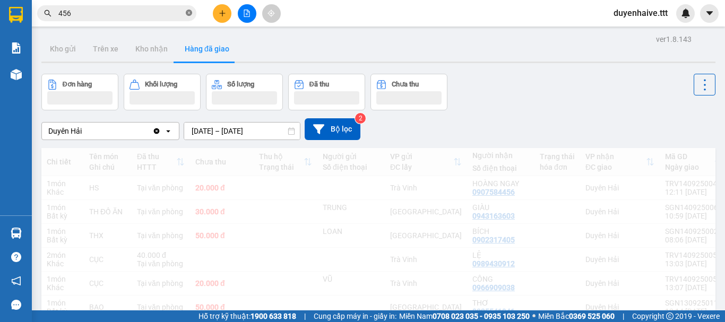
click at [189, 14] on icon "close-circle" at bounding box center [189, 13] width 6 height 6
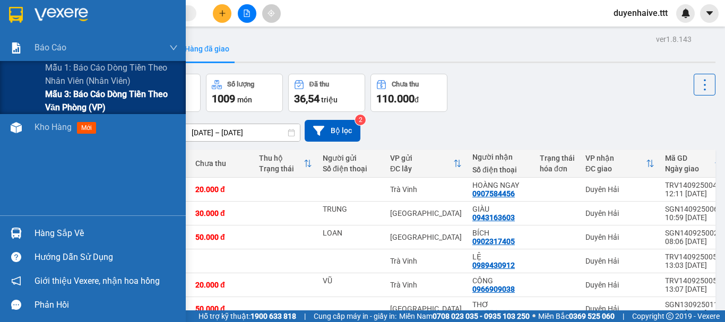
click at [69, 105] on span "Mẫu 3: Báo cáo dòng tiền theo văn phòng (VP)" at bounding box center [111, 101] width 133 height 27
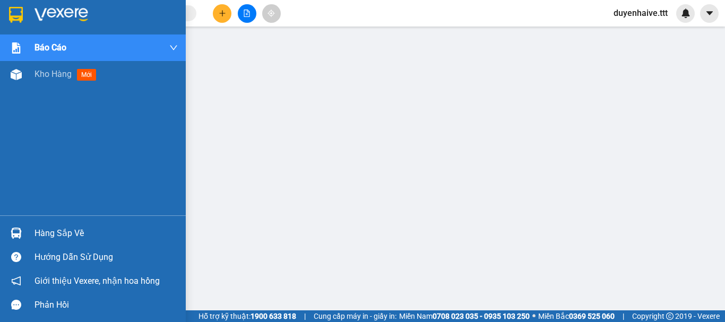
click at [43, 232] on div "Hàng sắp về" at bounding box center [106, 234] width 143 height 16
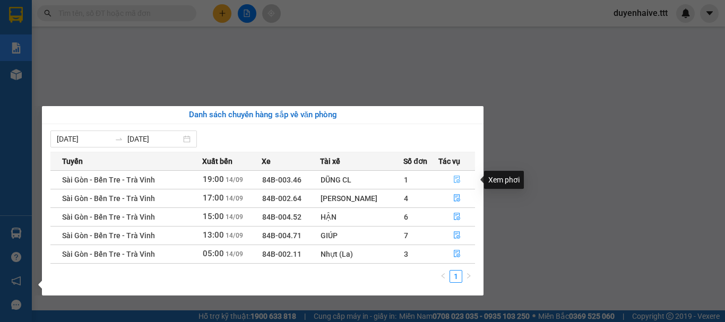
click at [457, 181] on icon "file-done" at bounding box center [457, 179] width 6 height 7
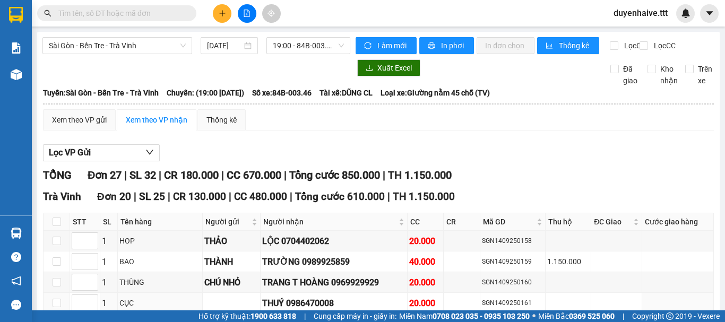
scroll to position [159, 0]
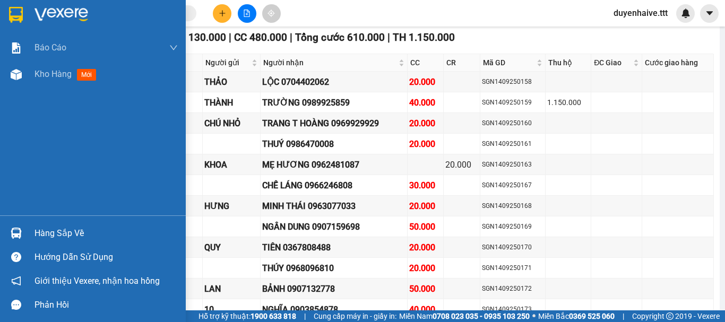
click at [71, 229] on div "Hàng sắp về" at bounding box center [106, 234] width 143 height 16
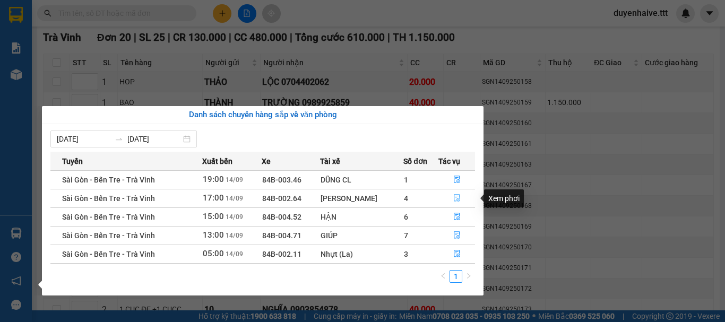
click at [455, 199] on icon "file-done" at bounding box center [457, 197] width 7 height 7
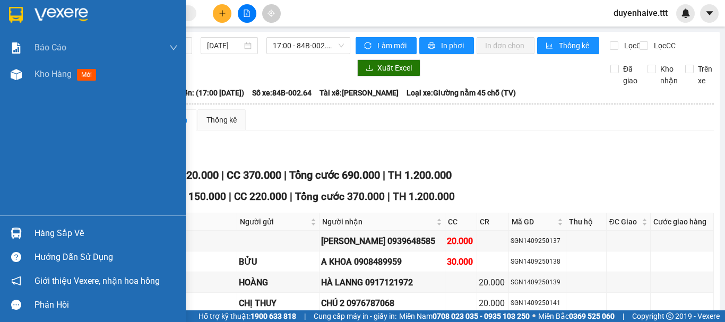
scroll to position [159, 0]
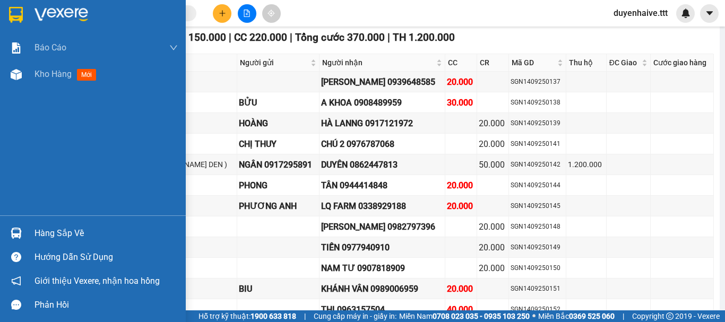
click at [56, 228] on div "Hàng sắp về" at bounding box center [106, 234] width 143 height 16
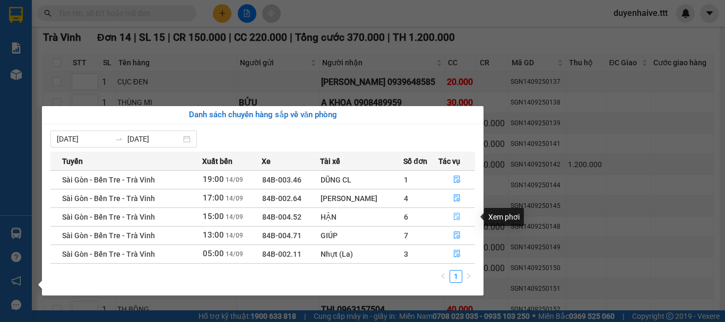
click at [451, 219] on button "button" at bounding box center [457, 217] width 36 height 17
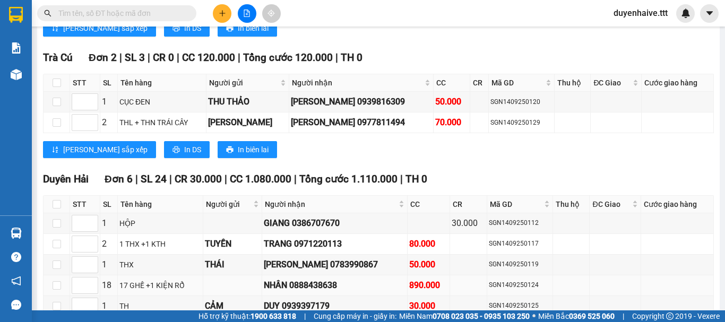
scroll to position [887, 0]
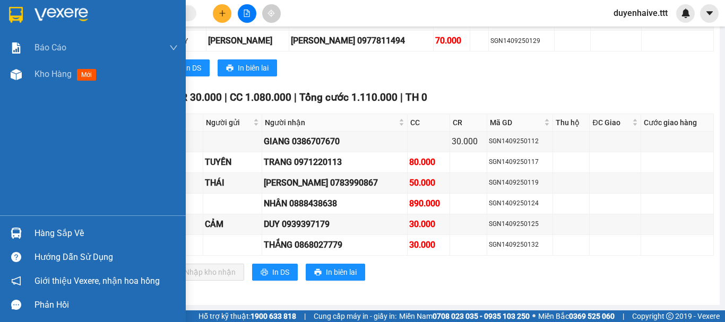
click at [43, 237] on div "Hàng sắp về" at bounding box center [106, 234] width 143 height 16
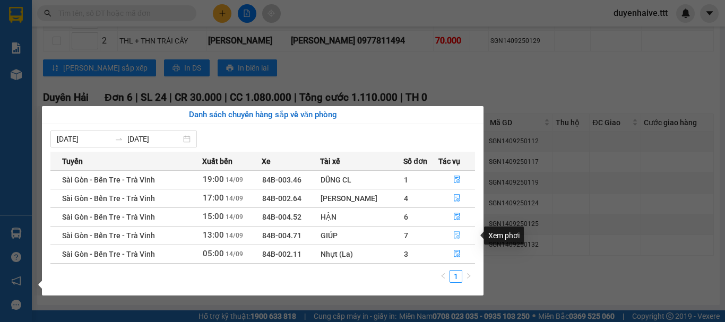
click at [454, 237] on icon "file-done" at bounding box center [457, 235] width 7 height 7
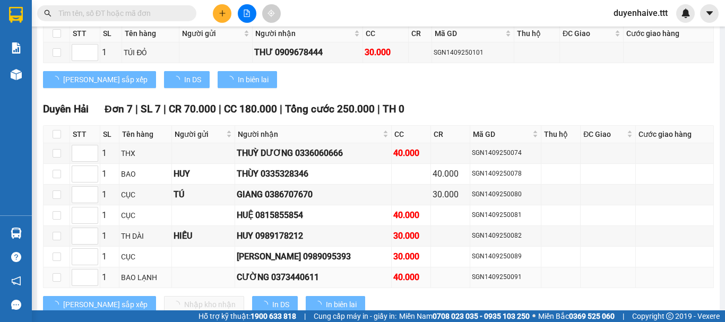
scroll to position [929, 0]
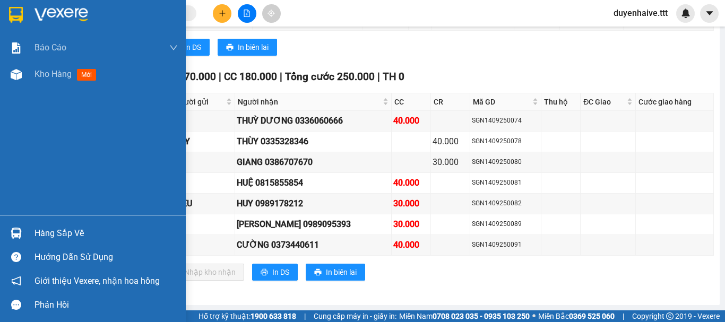
click at [55, 227] on div "Hàng sắp về" at bounding box center [106, 234] width 143 height 16
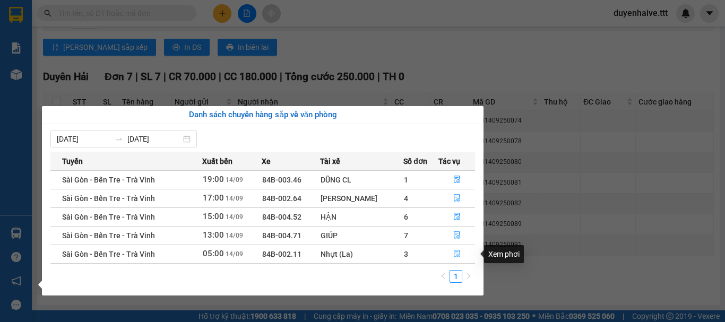
click at [459, 253] on icon "file-done" at bounding box center [457, 253] width 7 height 7
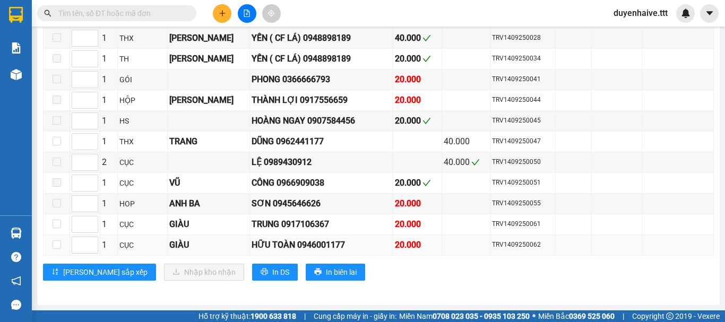
scroll to position [740, 0]
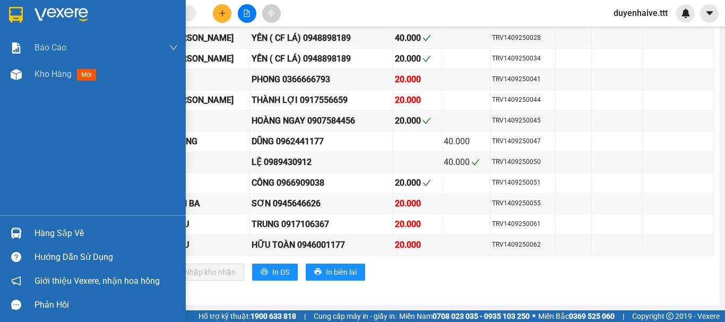
click at [61, 230] on div "Hàng sắp về" at bounding box center [106, 234] width 143 height 16
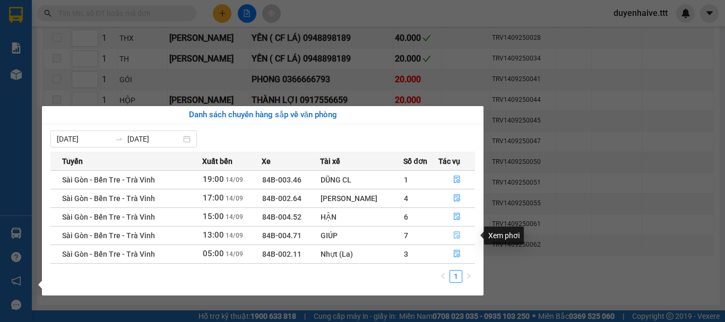
click at [455, 234] on icon "file-done" at bounding box center [457, 235] width 6 height 7
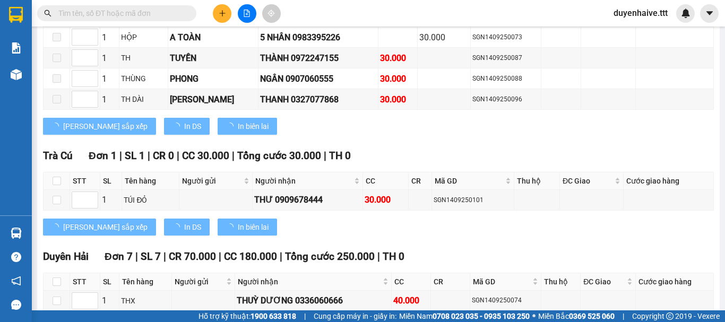
scroll to position [929, 0]
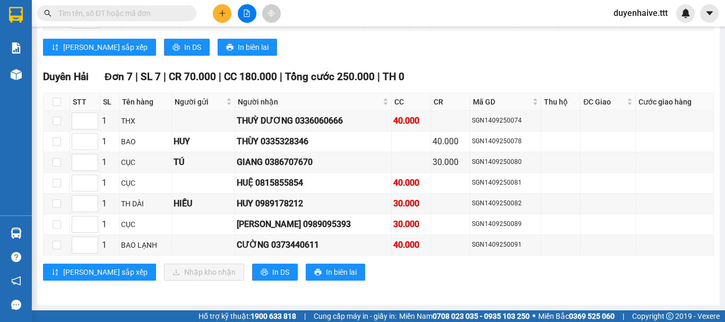
click at [357, 14] on div "Kết quả tìm kiếm ( 309 ) Bộ lọc Mã ĐH Trạng thái Món hàng Thu hộ Tổng cước Chưa…" at bounding box center [362, 13] width 725 height 27
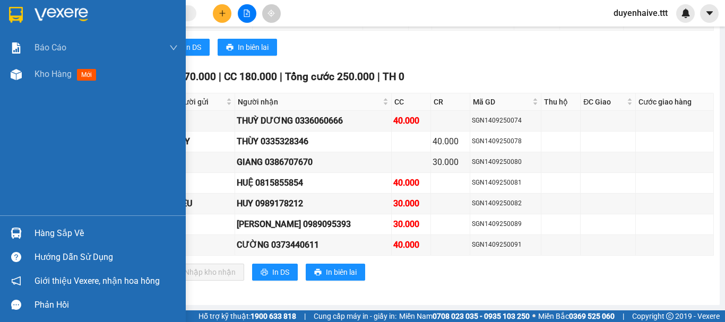
click at [44, 235] on div "Hàng sắp về" at bounding box center [106, 234] width 143 height 16
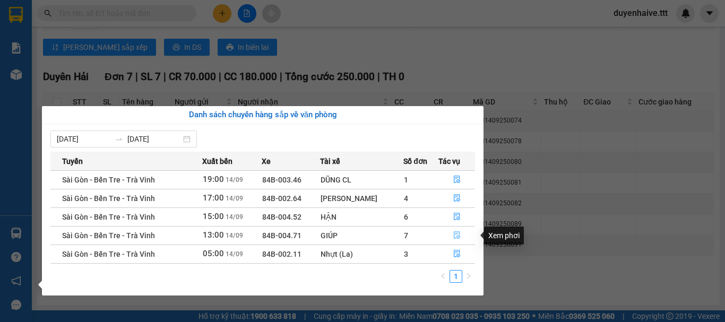
click at [454, 235] on icon "file-done" at bounding box center [457, 235] width 6 height 7
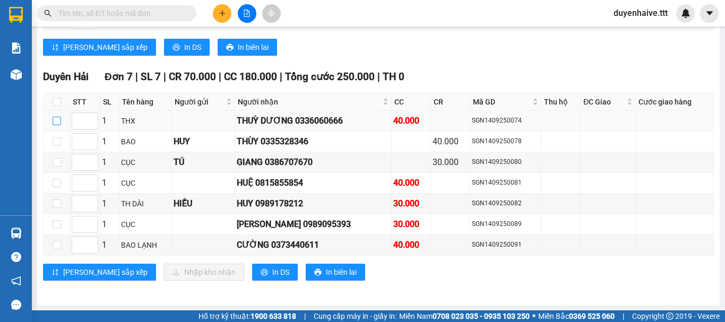
click at [54, 122] on input "checkbox" at bounding box center [57, 121] width 8 height 8
checkbox input "true"
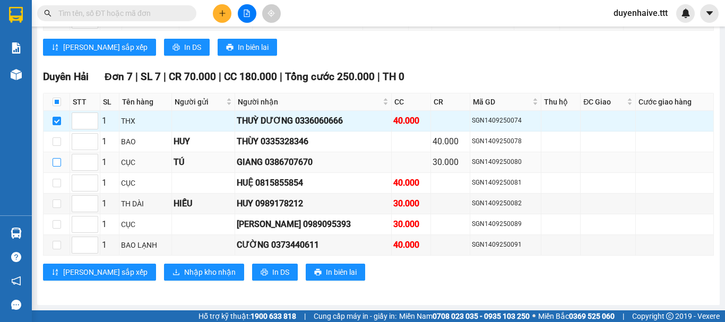
click at [55, 163] on input "checkbox" at bounding box center [57, 162] width 8 height 8
checkbox input "true"
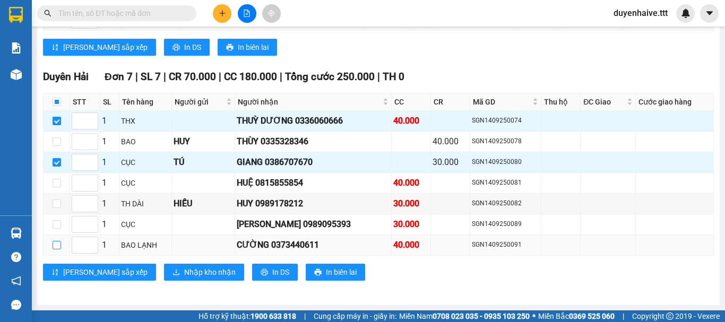
click at [57, 245] on input "checkbox" at bounding box center [57, 245] width 8 height 8
checkbox input "true"
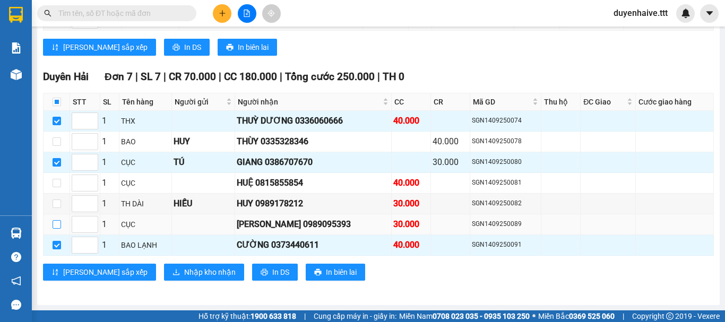
click at [58, 227] on input "checkbox" at bounding box center [57, 224] width 8 height 8
checkbox input "true"
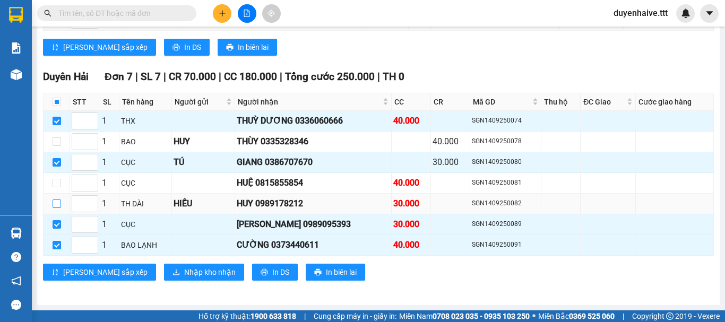
click at [58, 202] on input "checkbox" at bounding box center [57, 204] width 8 height 8
checkbox input "true"
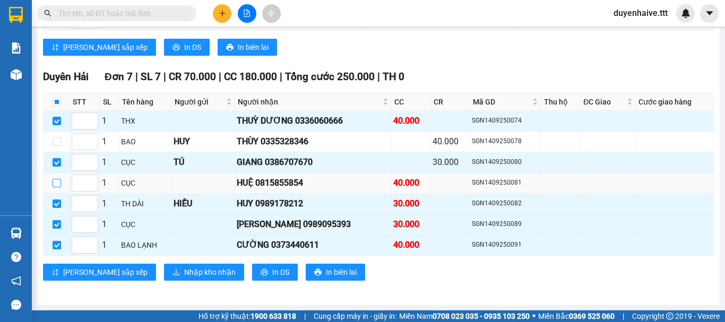
click at [57, 181] on input "checkbox" at bounding box center [57, 183] width 8 height 8
checkbox input "true"
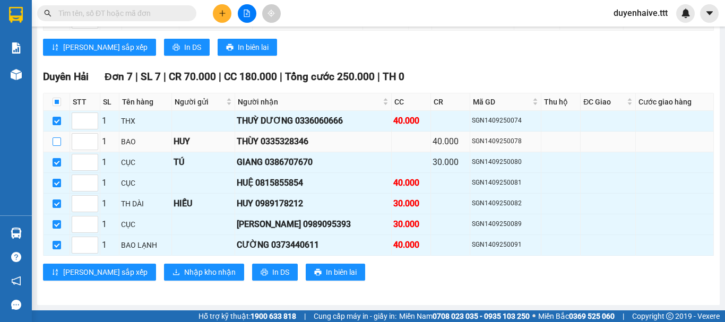
click at [59, 141] on input "checkbox" at bounding box center [57, 142] width 8 height 8
checkbox input "true"
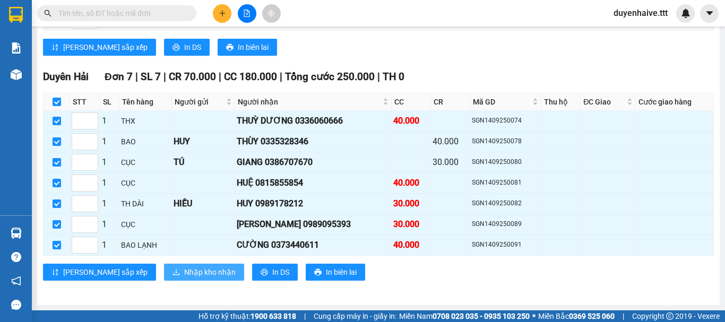
click at [184, 270] on span "Nhập kho nhận" at bounding box center [210, 273] width 52 height 12
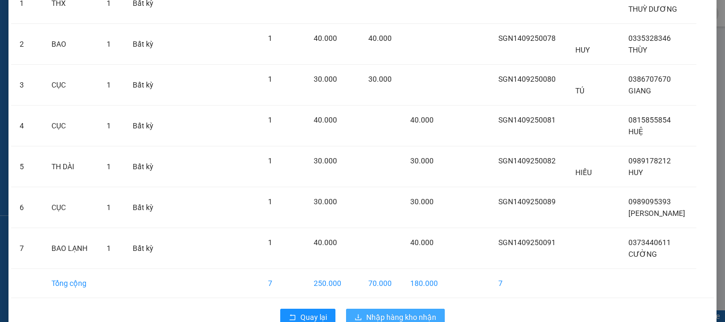
scroll to position [131, 0]
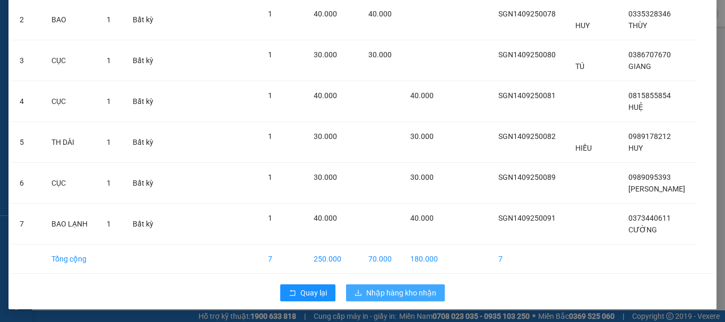
click at [375, 289] on span "Nhập hàng kho nhận" at bounding box center [401, 293] width 70 height 12
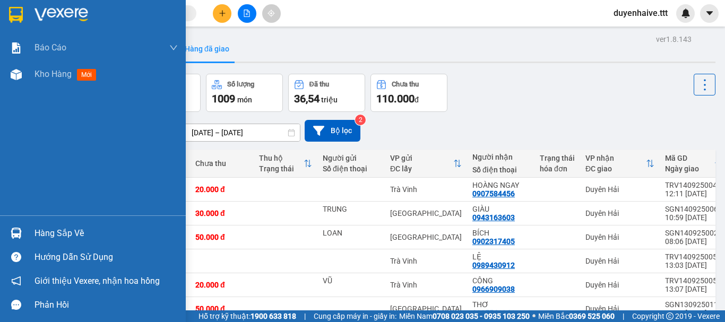
click at [66, 233] on div "Hàng sắp về" at bounding box center [106, 234] width 143 height 16
click at [0, 123] on div "Báo cáo Mẫu 1: Báo cáo dòng tiền theo nhân viên (nhân viên) Mẫu 3: Báo cáo dòng…" at bounding box center [93, 161] width 186 height 322
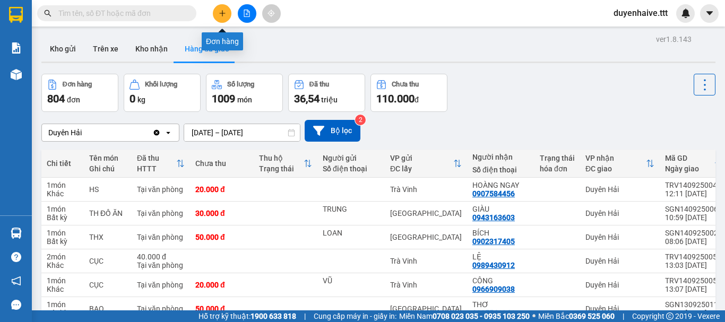
click at [216, 12] on button at bounding box center [222, 13] width 19 height 19
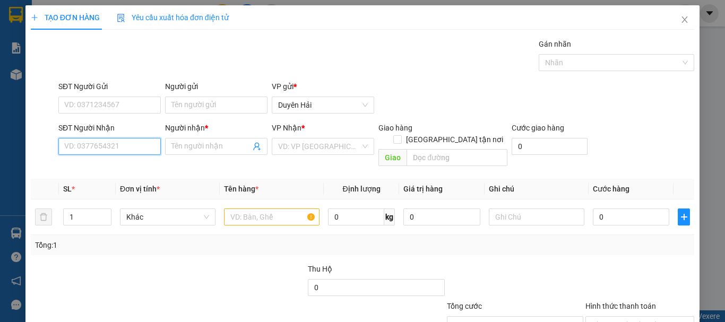
click at [97, 140] on input "SĐT Người Nhận" at bounding box center [109, 146] width 102 height 17
click at [124, 147] on input "SĐT Người Nhận" at bounding box center [109, 146] width 102 height 17
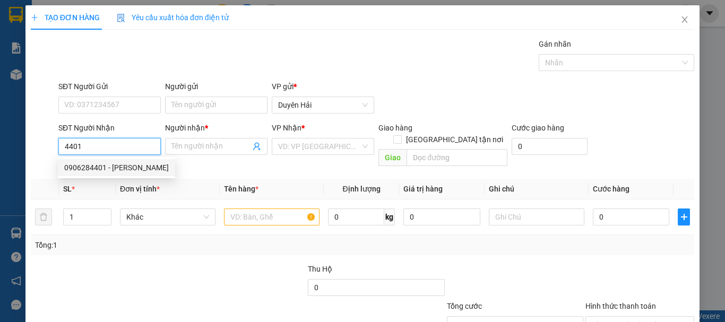
click at [125, 168] on div "0906284401 - CHÍ THANH" at bounding box center [116, 168] width 105 height 12
type input "0906284401"
type input "[PERSON_NAME]"
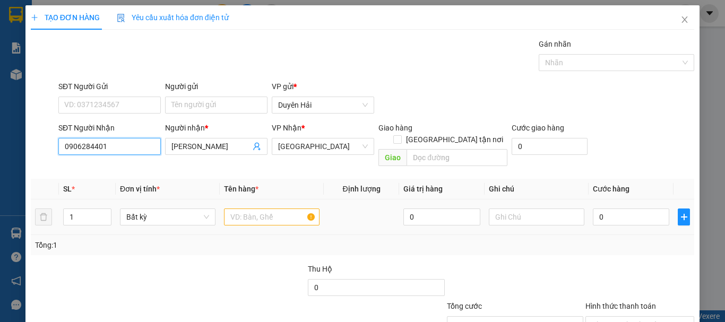
type input "0906284401"
click at [240, 209] on input "text" at bounding box center [272, 217] width 96 height 17
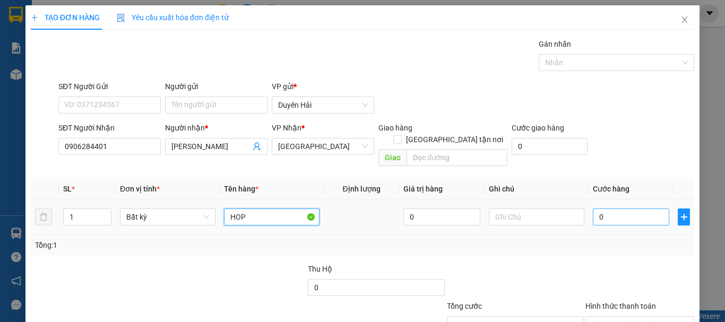
type input "HOP"
click at [610, 209] on input "0" at bounding box center [631, 217] width 76 height 17
type input "3"
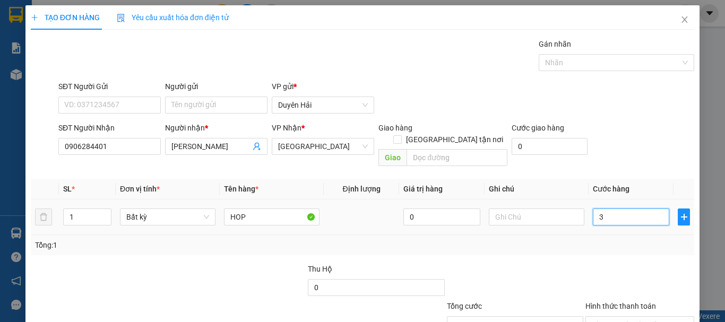
type input "30"
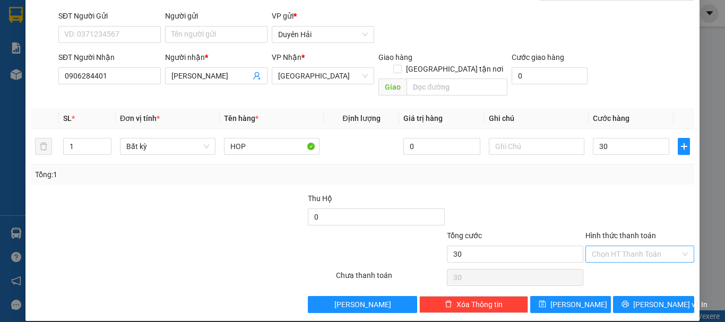
type input "30.000"
click at [614, 246] on input "Hình thức thanh toán" at bounding box center [636, 254] width 89 height 16
click at [613, 266] on div "Tại văn phòng" at bounding box center [633, 264] width 95 height 12
type input "0"
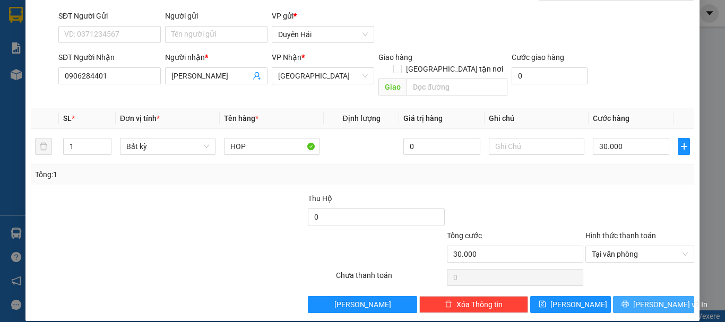
click at [627, 301] on icon "printer" at bounding box center [625, 304] width 7 height 7
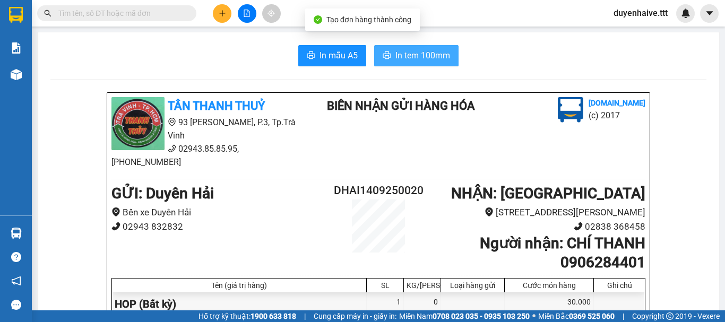
click at [398, 54] on span "In tem 100mm" at bounding box center [423, 55] width 55 height 13
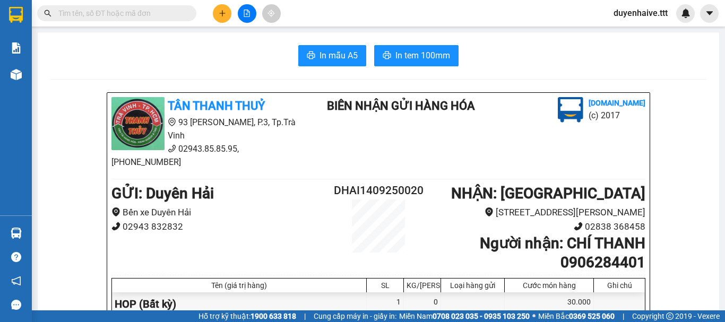
click at [346, 13] on div "Kết quả tìm kiếm ( 309 ) Bộ lọc Mã ĐH Trạng thái Món hàng Thu hộ Tổng cước Chưa…" at bounding box center [362, 13] width 725 height 27
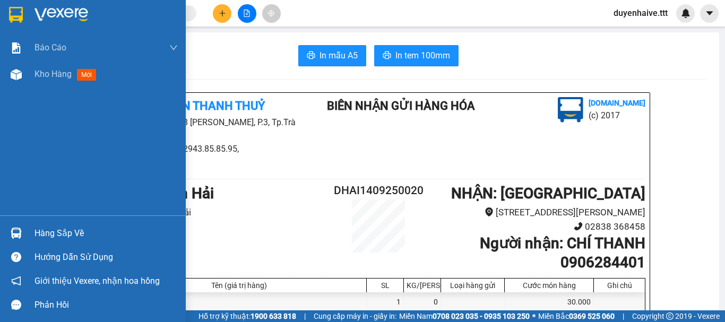
click at [54, 236] on div "Hàng sắp về" at bounding box center [106, 234] width 143 height 16
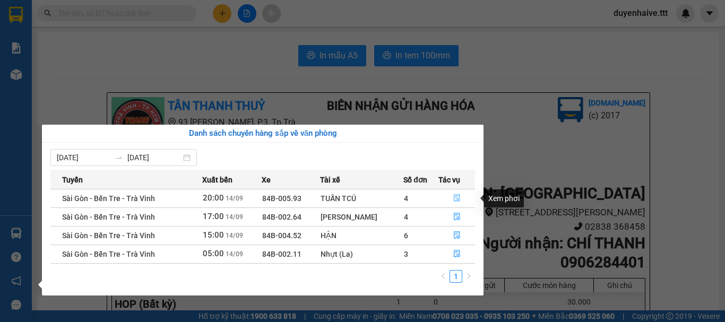
click at [449, 198] on button "button" at bounding box center [457, 198] width 36 height 17
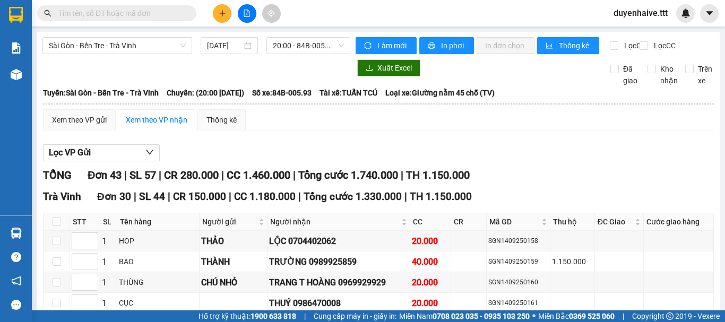
scroll to position [159, 0]
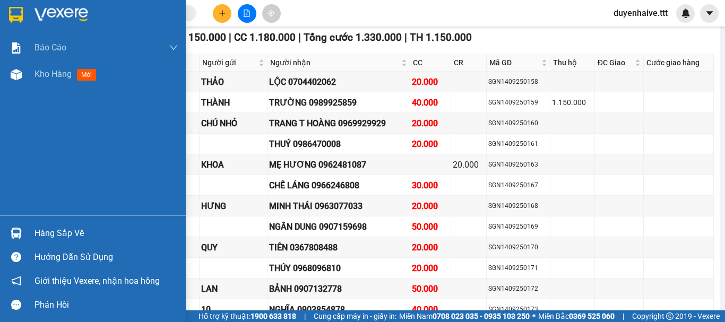
click at [35, 234] on div "Hàng sắp về" at bounding box center [106, 234] width 143 height 16
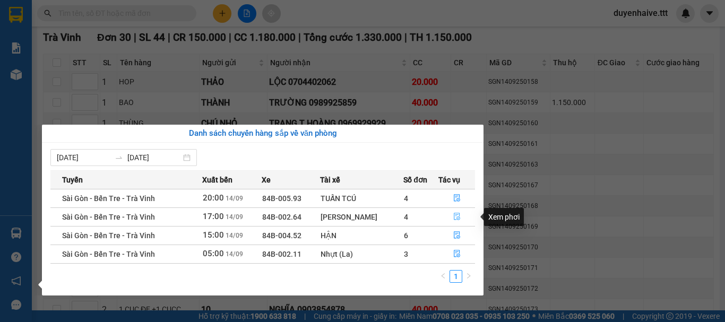
click at [454, 215] on icon "file-done" at bounding box center [457, 216] width 7 height 7
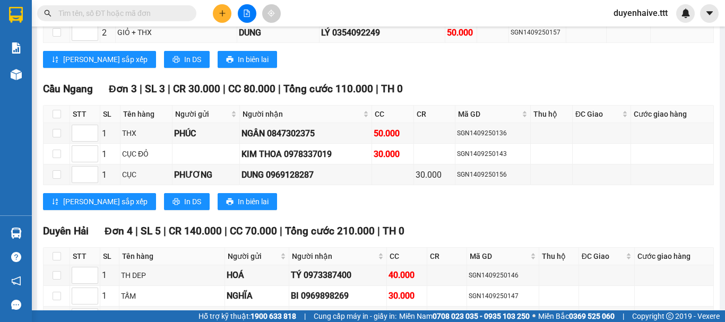
scroll to position [579, 0]
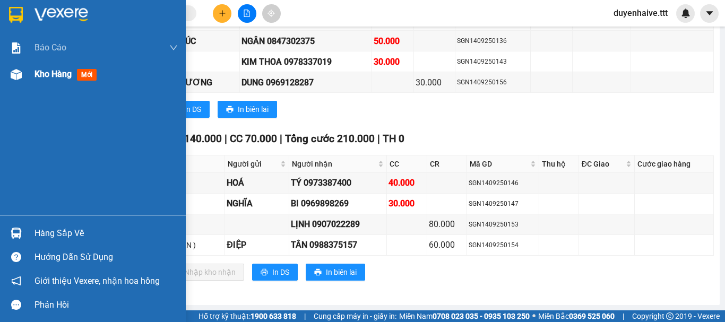
click at [46, 76] on span "Kho hàng" at bounding box center [53, 74] width 37 height 10
click at [381, 18] on div "Kết quả tìm kiếm ( 309 ) Bộ lọc Mã ĐH Trạng thái Món hàng Thu hộ Tổng cước Chưa…" at bounding box center [362, 13] width 725 height 27
click at [310, 8] on div "Kết quả tìm kiếm ( 309 ) Bộ lọc Mã ĐH Trạng thái Món hàng Thu hộ Tổng cước Chưa…" at bounding box center [362, 13] width 725 height 27
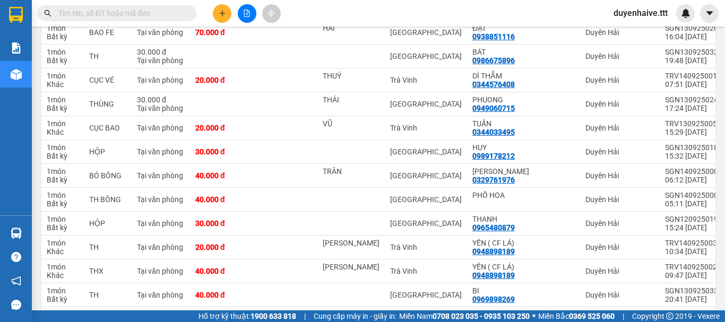
scroll to position [422, 0]
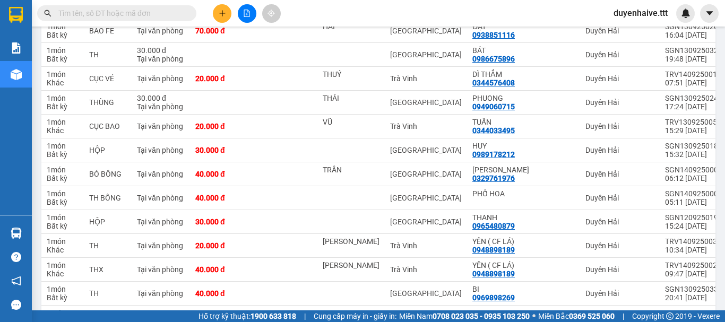
click at [115, 8] on input "text" at bounding box center [120, 13] width 125 height 12
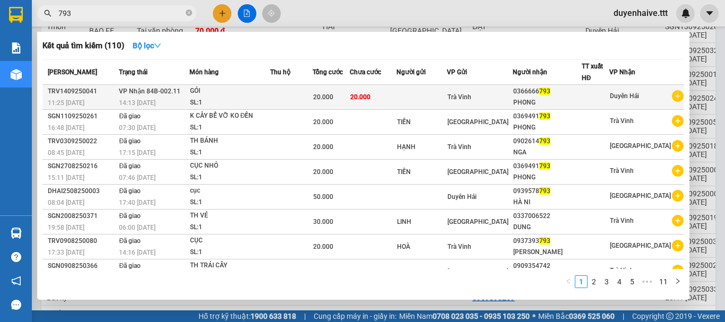
type input "793"
click at [595, 96] on div at bounding box center [596, 97] width 27 height 11
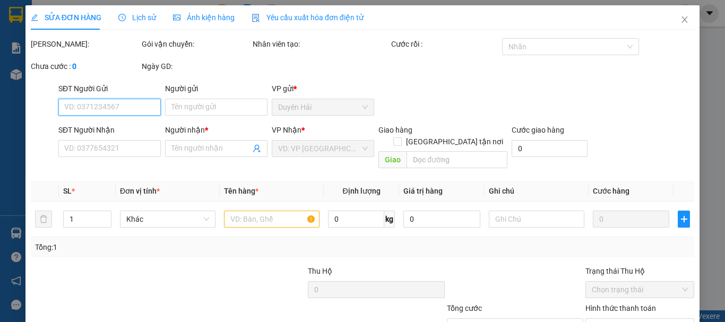
type input "0366666793"
type input "PHONG"
type input "20.000"
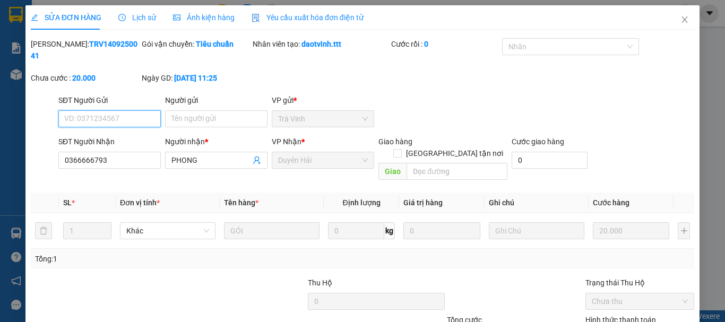
scroll to position [73, 0]
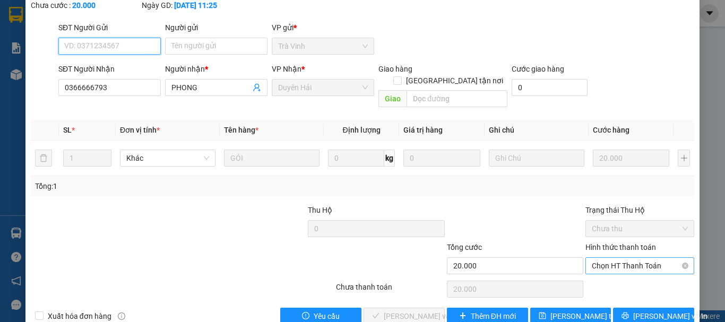
click at [595, 258] on span "Chọn HT Thanh Toán" at bounding box center [640, 266] width 96 height 16
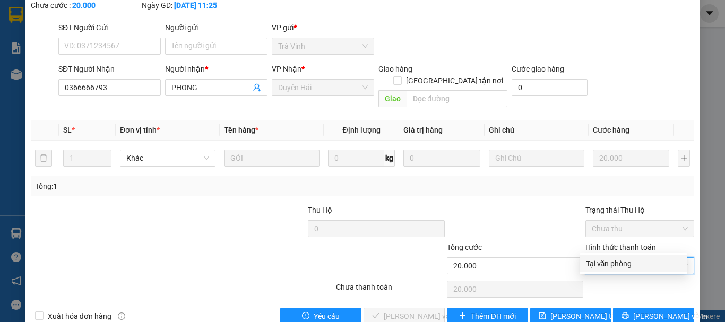
click at [597, 268] on div "Tại văn phòng" at bounding box center [633, 264] width 95 height 12
type input "0"
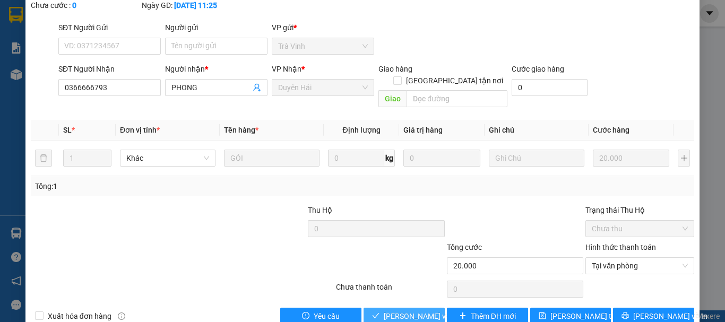
click at [417, 311] on span "Lưu và Giao hàng" at bounding box center [435, 317] width 102 height 12
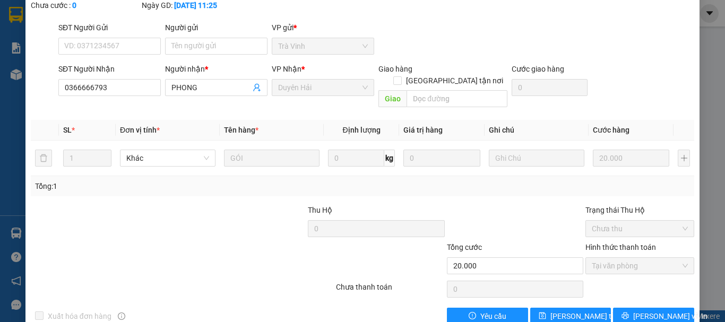
scroll to position [0, 0]
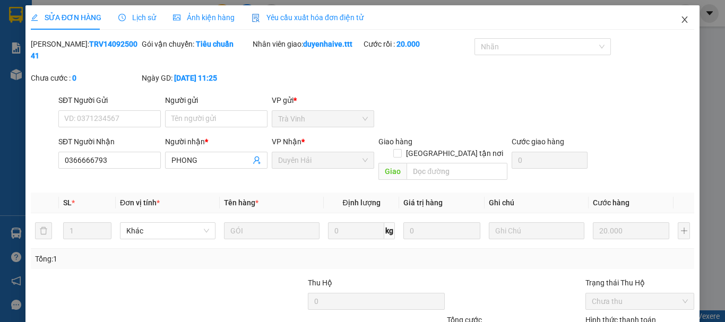
click at [680, 15] on span "Close" at bounding box center [685, 20] width 30 height 30
click at [677, 20] on div "duyenhaive.ttt" at bounding box center [650, 13] width 90 height 19
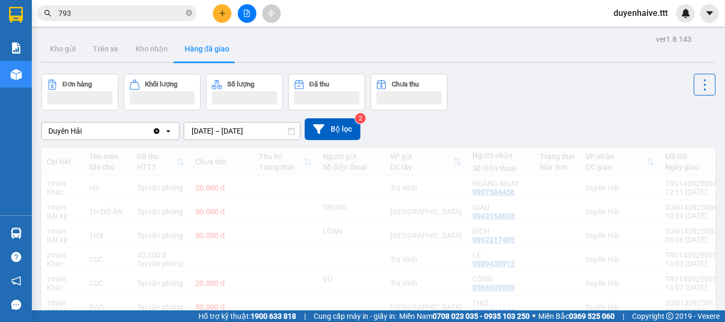
drag, startPoint x: 675, startPoint y: 21, endPoint x: 296, endPoint y: 44, distance: 379.9
click at [643, 21] on div "duyenhaive.ttt" at bounding box center [650, 13] width 90 height 19
click at [188, 12] on icon "close-circle" at bounding box center [189, 13] width 6 height 6
click at [173, 13] on input "text" at bounding box center [120, 13] width 125 height 12
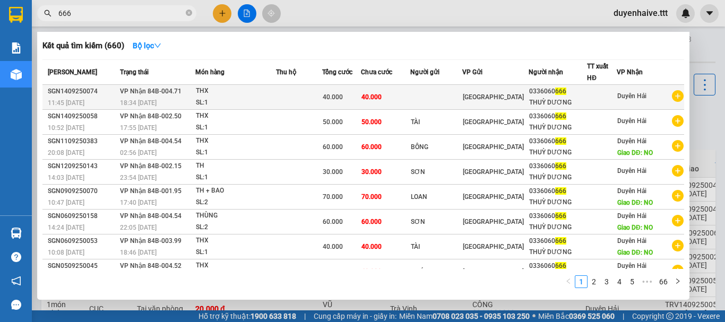
type input "666"
click at [569, 97] on div "0336060 666" at bounding box center [557, 91] width 57 height 11
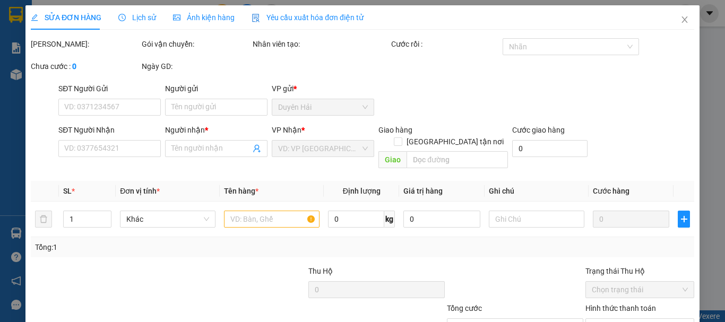
type input "0336060666"
type input "THUỲ DƯƠNG"
type input "40.000"
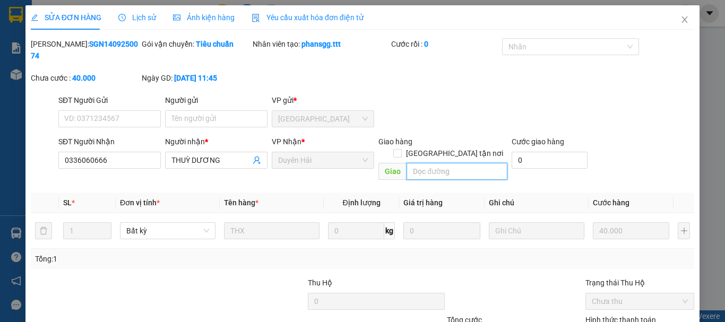
click at [428, 163] on input "text" at bounding box center [457, 171] width 101 height 17
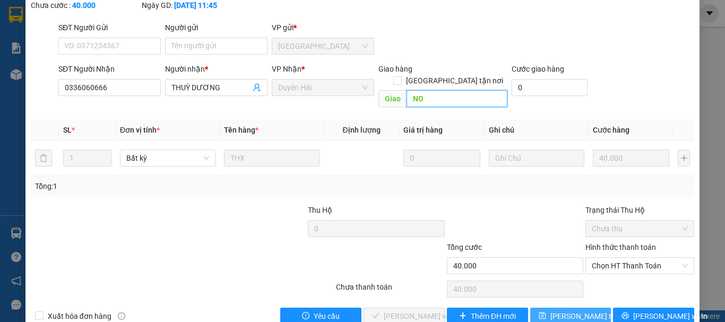
type input "NO"
click at [559, 311] on span "Lưu thay đổi" at bounding box center [593, 317] width 85 height 12
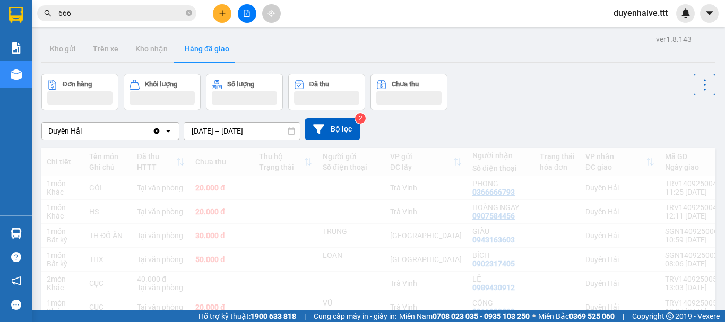
click at [138, 14] on input "666" at bounding box center [120, 13] width 125 height 12
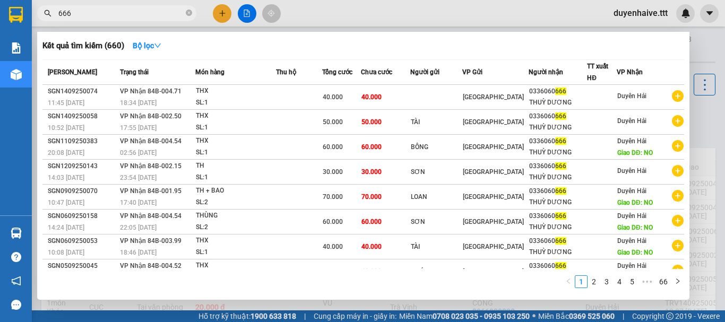
click at [134, 15] on input "666" at bounding box center [120, 13] width 125 height 12
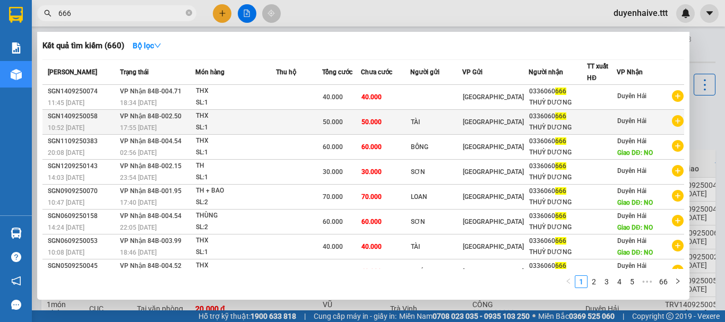
click at [565, 121] on div "0336060 666" at bounding box center [557, 116] width 57 height 11
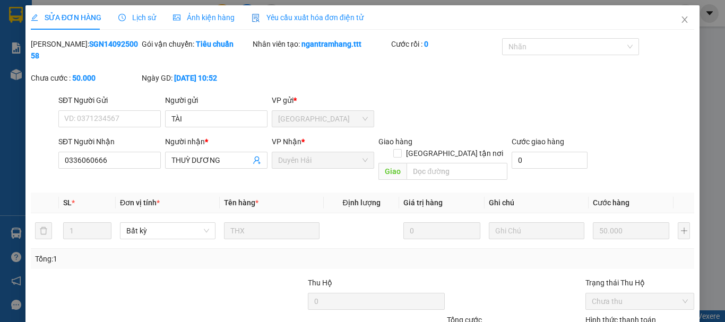
type input "TÀI"
type input "0336060666"
type input "THUỲ DƯƠNG"
type input "50.000"
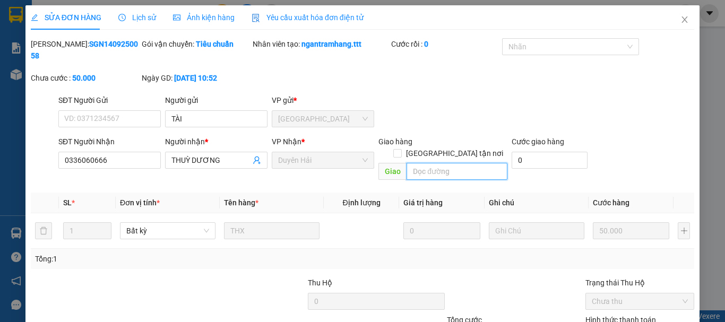
click at [417, 163] on input "text" at bounding box center [457, 171] width 101 height 17
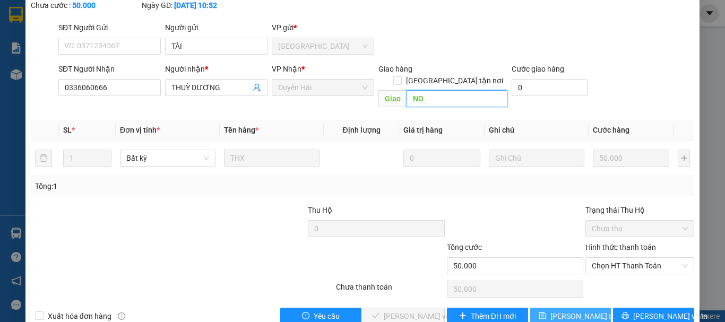
type input "NO"
click at [567, 311] on span "Lưu thay đổi" at bounding box center [593, 317] width 85 height 12
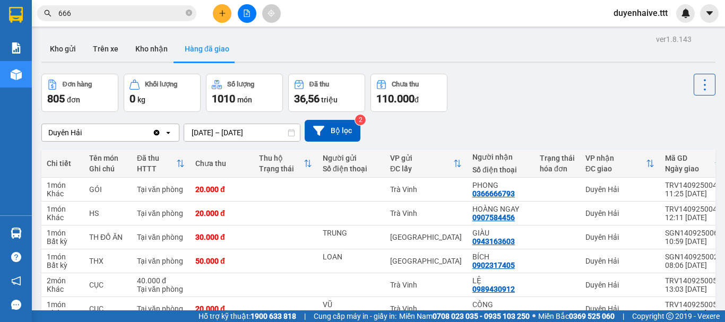
click at [334, 8] on div "Kết quả tìm kiếm ( 660 ) Bộ lọc Mã ĐH Trạng thái Món hàng Thu hộ Tổng cước Chưa…" at bounding box center [362, 13] width 725 height 27
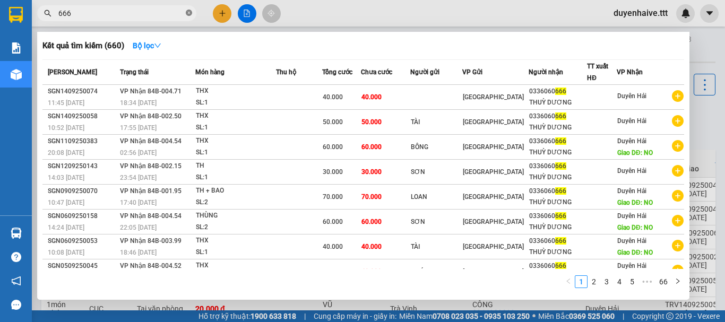
click at [190, 14] on icon "close-circle" at bounding box center [189, 13] width 6 height 6
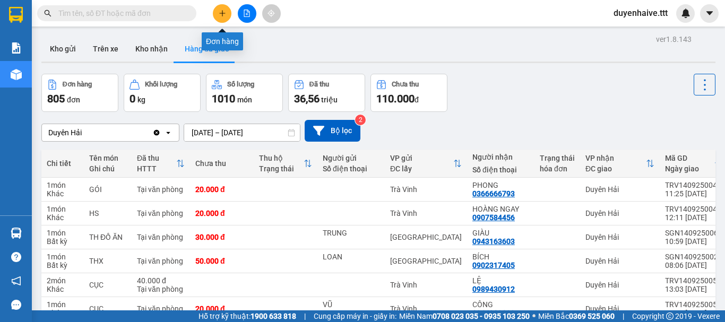
click at [227, 13] on button at bounding box center [222, 13] width 19 height 19
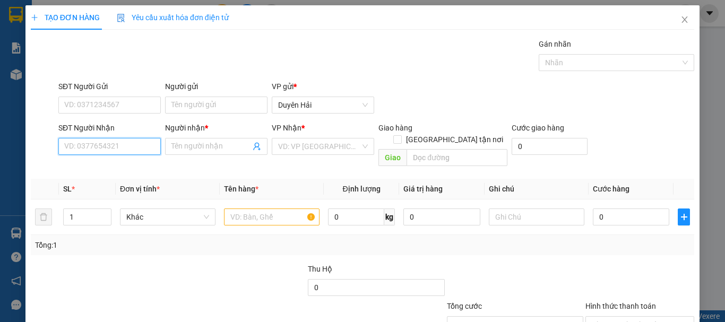
click at [76, 143] on input "SĐT Người Nhận" at bounding box center [109, 146] width 102 height 17
type input "7"
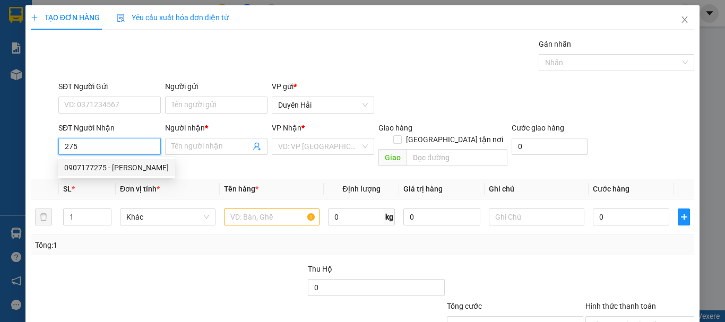
click at [134, 170] on div "0907177275 - [PERSON_NAME]" at bounding box center [116, 168] width 105 height 12
type input "0907177275"
type input "[PERSON_NAME]"
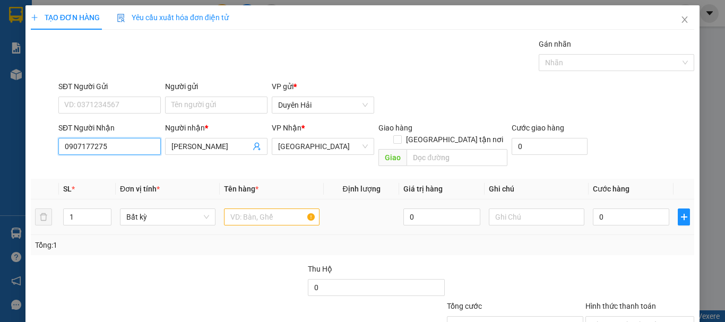
type input "0907177275"
click at [229, 209] on input "text" at bounding box center [272, 217] width 96 height 17
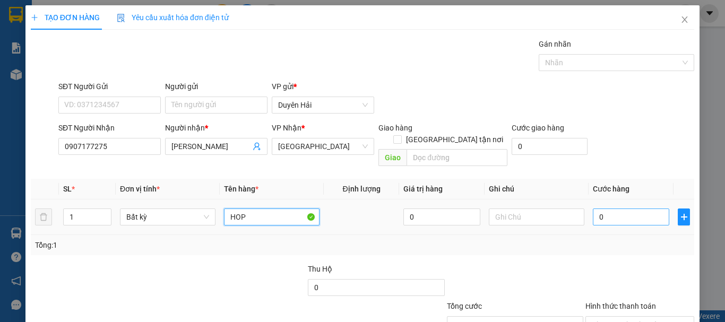
type input "HOP"
click at [603, 209] on input "0" at bounding box center [631, 217] width 76 height 17
type input "3"
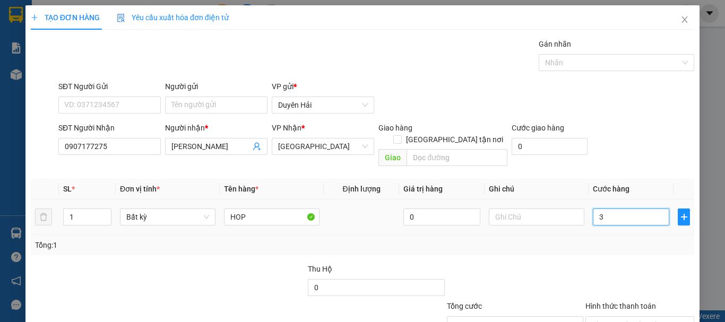
type input "30"
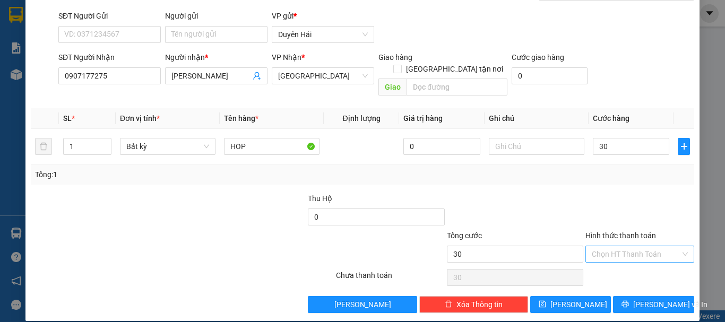
type input "30.000"
click at [623, 246] on input "Hình thức thanh toán" at bounding box center [636, 254] width 89 height 16
click at [621, 261] on div "Tại văn phòng" at bounding box center [633, 264] width 95 height 12
type input "0"
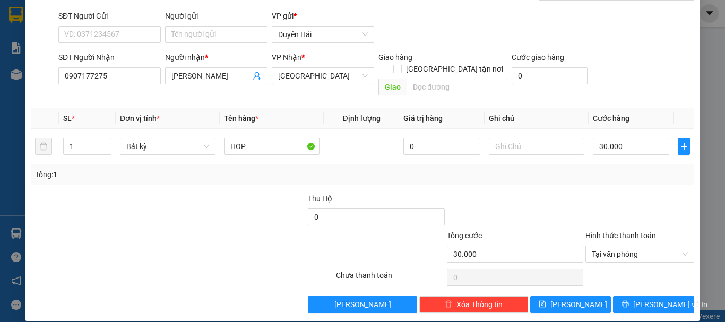
click at [647, 319] on div "TẠO ĐƠN HÀNG Yêu cầu xuất hóa đơn điện tử Transit Pickup Surcharge Ids Transit …" at bounding box center [362, 161] width 725 height 322
click at [640, 299] on span "[PERSON_NAME] và In" at bounding box center [671, 305] width 74 height 12
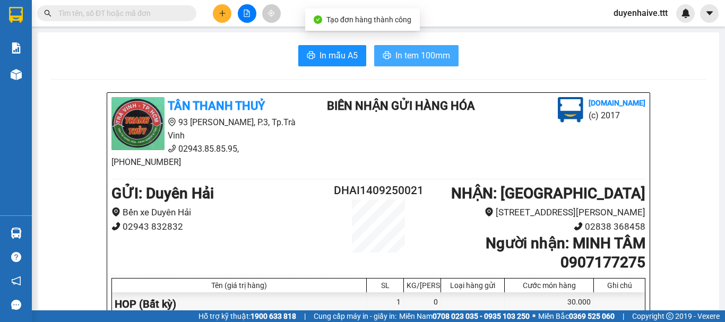
click at [412, 59] on span "In tem 100mm" at bounding box center [423, 55] width 55 height 13
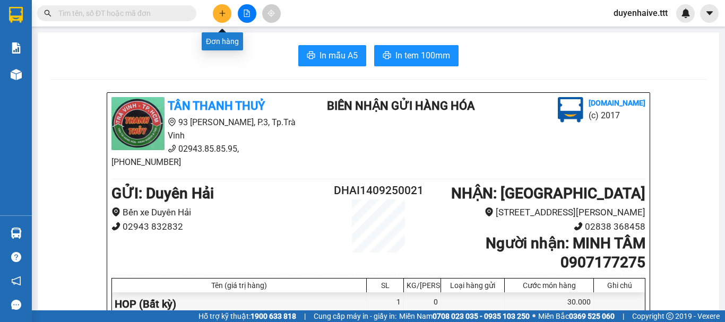
click at [223, 15] on icon "plus" at bounding box center [222, 13] width 7 height 7
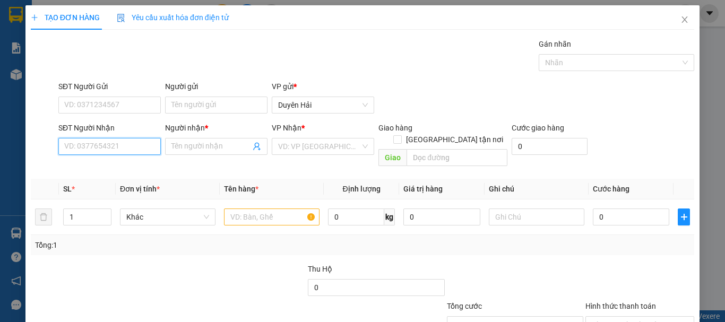
click at [105, 149] on input "SĐT Người Nhận" at bounding box center [109, 146] width 102 height 17
click at [105, 149] on input "5446" at bounding box center [109, 146] width 102 height 17
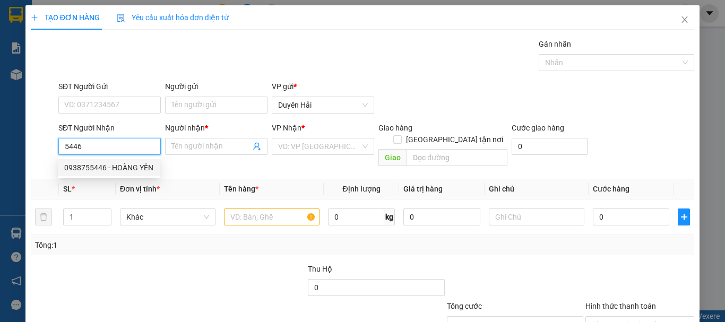
click at [119, 163] on div "0938755446 - HOÀNG YẾN" at bounding box center [108, 168] width 89 height 12
type input "0938755446"
type input "HOÀNG YẾN"
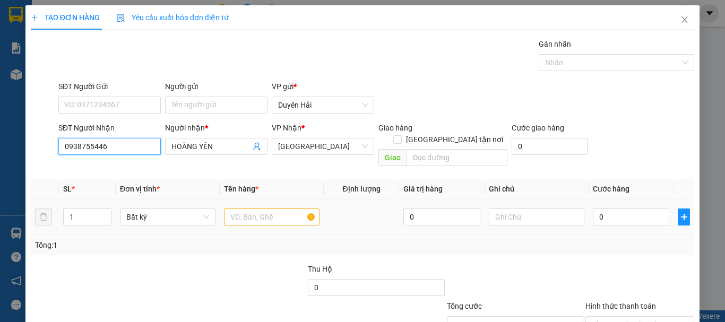
type input "0938755446"
click at [255, 209] on input "text" at bounding box center [272, 217] width 96 height 17
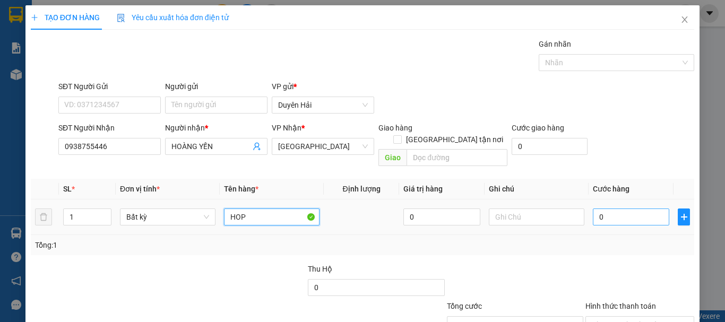
type input "HOP"
click at [603, 209] on input "0" at bounding box center [631, 217] width 76 height 17
type input "3"
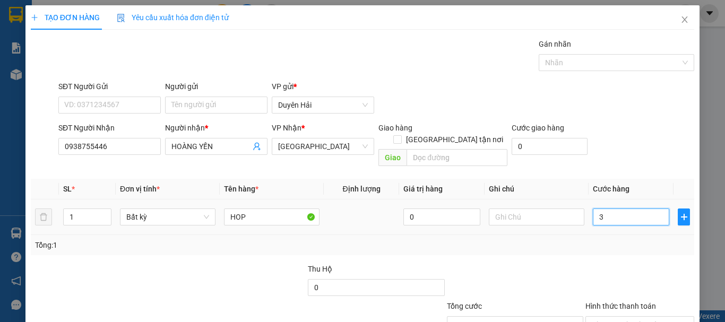
type input "30"
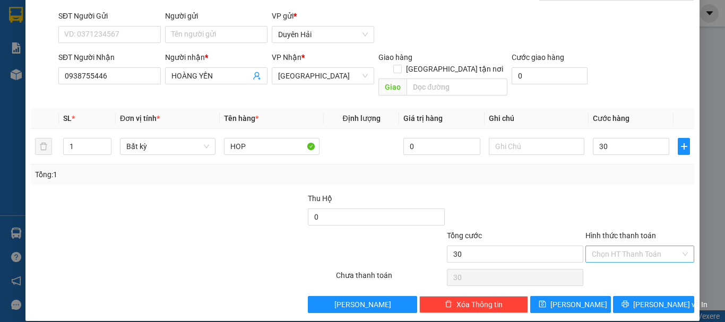
type input "30.000"
click at [601, 246] on input "Hình thức thanh toán" at bounding box center [636, 254] width 89 height 16
click at [607, 263] on div "Tại văn phòng" at bounding box center [633, 264] width 95 height 12
type input "0"
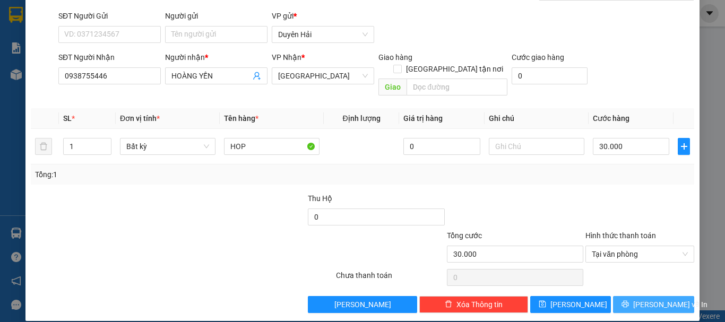
click at [634, 296] on button "[PERSON_NAME] và In" at bounding box center [653, 304] width 81 height 17
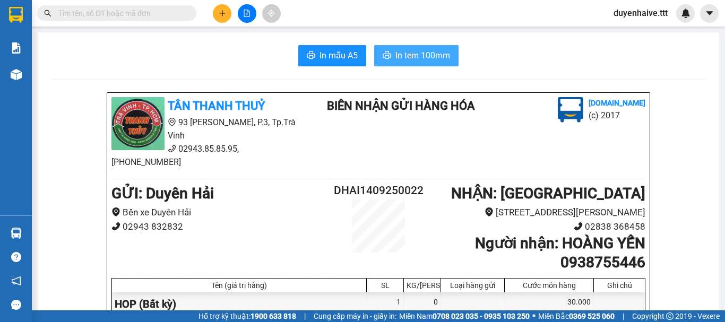
click at [400, 54] on span "In tem 100mm" at bounding box center [423, 55] width 55 height 13
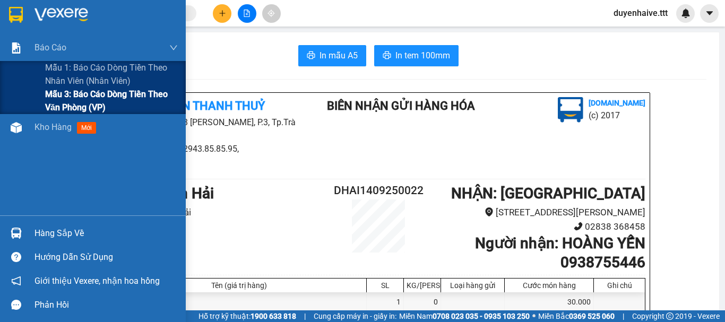
click at [76, 101] on span "Mẫu 3: Báo cáo dòng tiền theo văn phòng (VP)" at bounding box center [111, 101] width 133 height 27
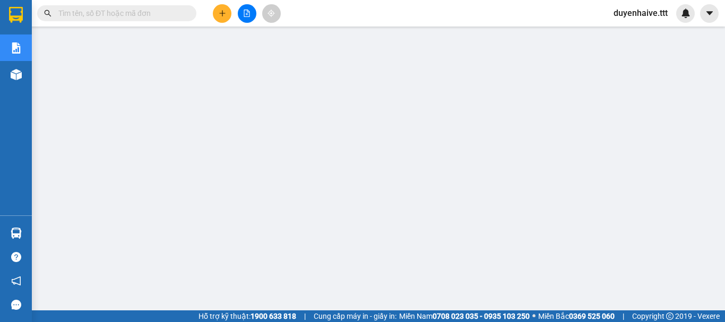
click at [168, 8] on input "text" at bounding box center [120, 13] width 125 height 12
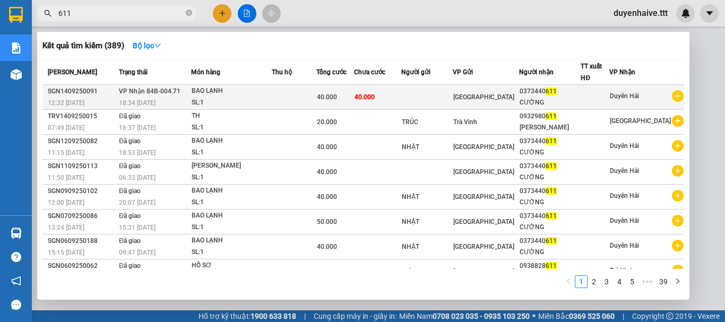
type input "611"
click at [593, 95] on div at bounding box center [596, 97] width 28 height 11
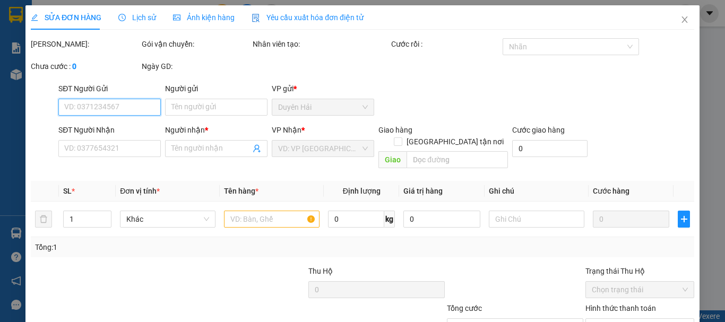
type input "0373440611"
type input "CƯỜNG"
type input "40.000"
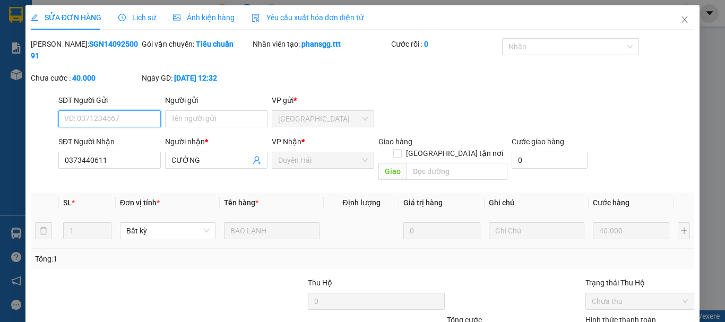
scroll to position [73, 0]
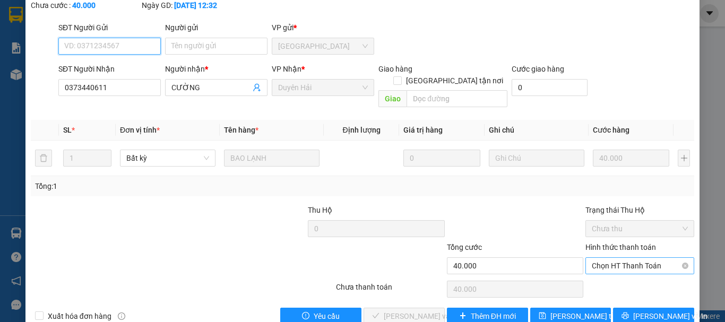
click at [608, 258] on span "Chọn HT Thanh Toán" at bounding box center [640, 266] width 96 height 16
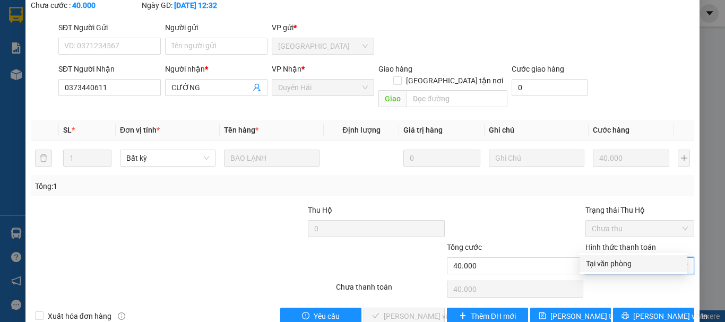
click at [615, 263] on div "Tại văn phòng" at bounding box center [633, 264] width 95 height 12
type input "0"
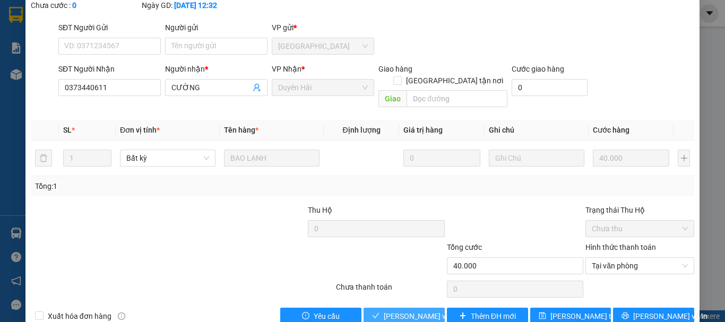
click at [422, 308] on button "[PERSON_NAME] và Giao hàng" at bounding box center [404, 316] width 81 height 17
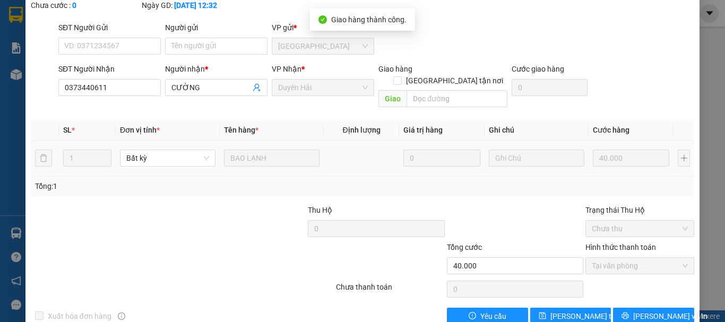
scroll to position [0, 0]
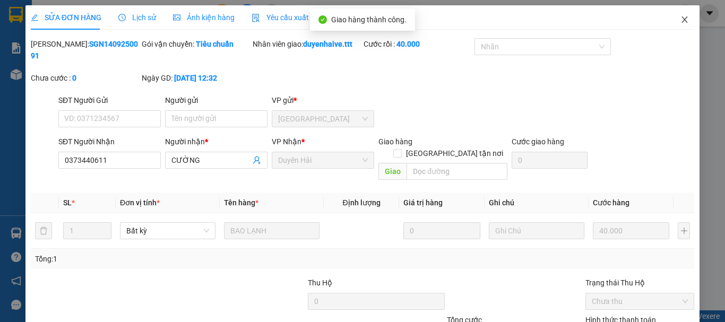
click at [681, 18] on icon "close" at bounding box center [685, 19] width 8 height 8
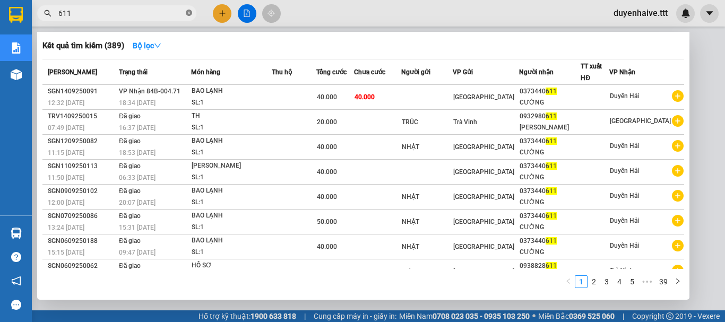
click at [188, 12] on icon "close-circle" at bounding box center [189, 13] width 6 height 6
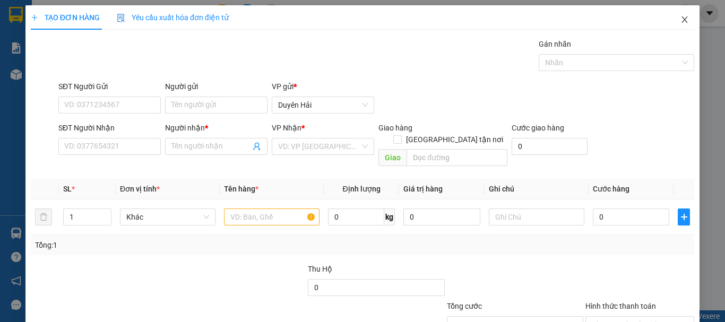
click at [681, 16] on icon "close" at bounding box center [685, 19] width 8 height 8
click at [682, 18] on span "Close" at bounding box center [685, 20] width 30 height 30
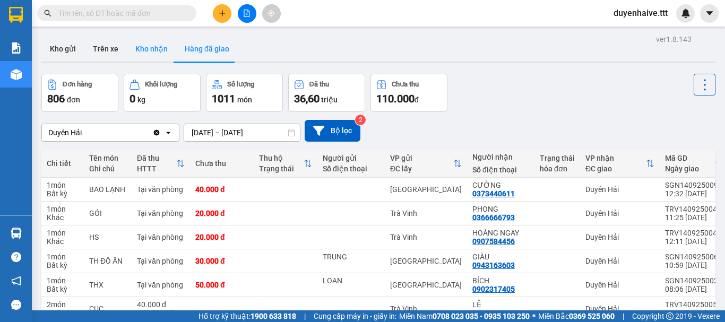
click at [155, 54] on button "Kho nhận" at bounding box center [151, 48] width 49 height 25
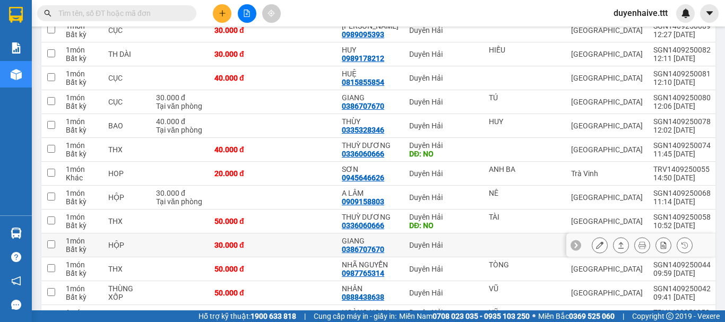
scroll to position [212, 0]
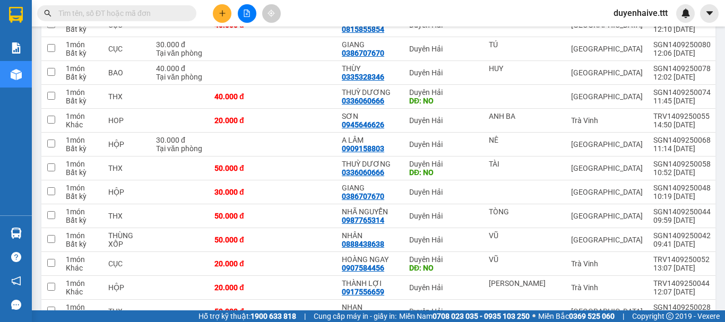
click at [119, 14] on input "text" at bounding box center [120, 13] width 125 height 12
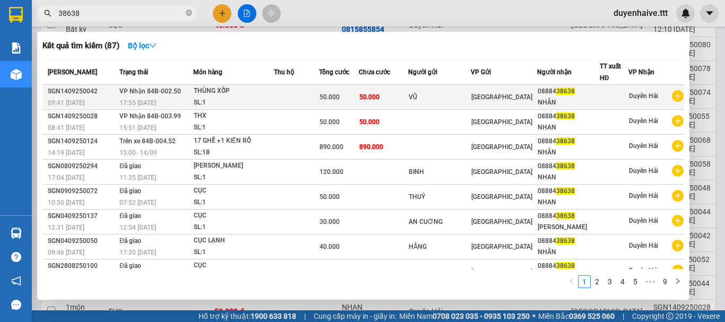
type input "38638"
click at [673, 96] on icon "plus-circle" at bounding box center [678, 96] width 12 height 12
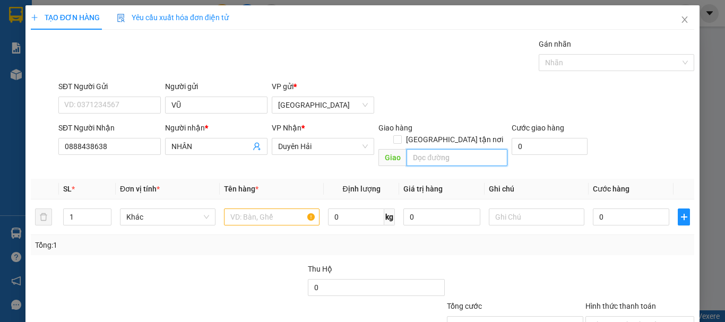
click at [472, 149] on input "text" at bounding box center [457, 157] width 101 height 17
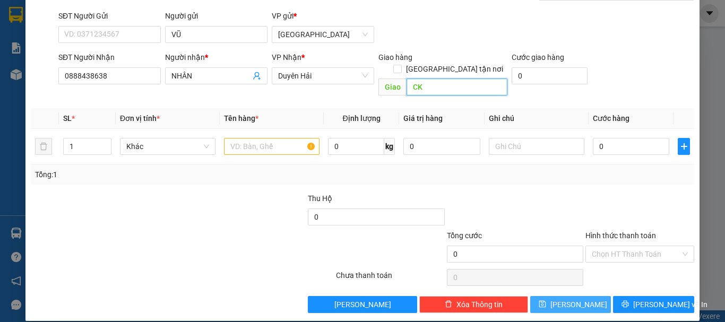
type input "CK"
click at [575, 299] on span "[PERSON_NAME]" at bounding box center [579, 305] width 57 height 12
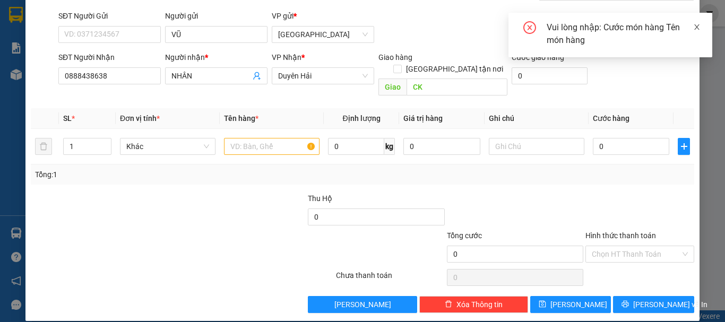
click at [697, 27] on icon "close" at bounding box center [697, 26] width 5 height 5
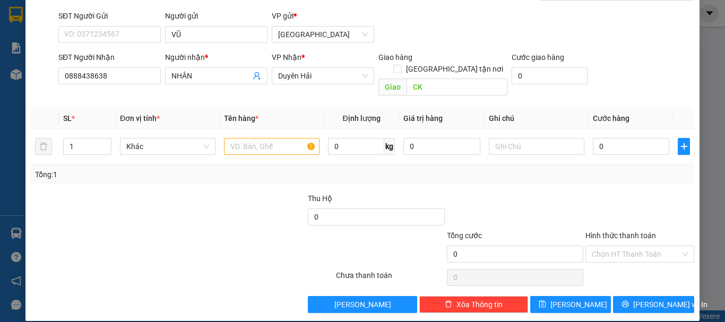
scroll to position [0, 0]
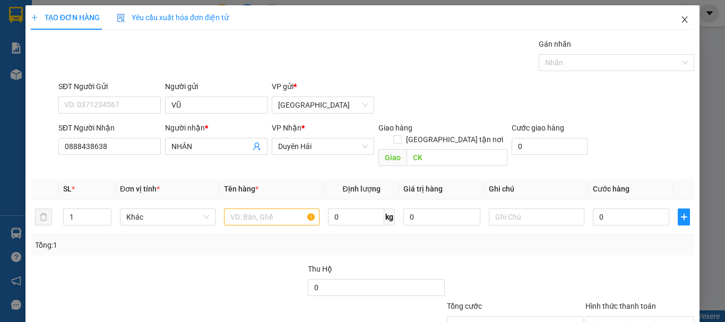
click at [682, 18] on icon "close" at bounding box center [685, 19] width 6 height 6
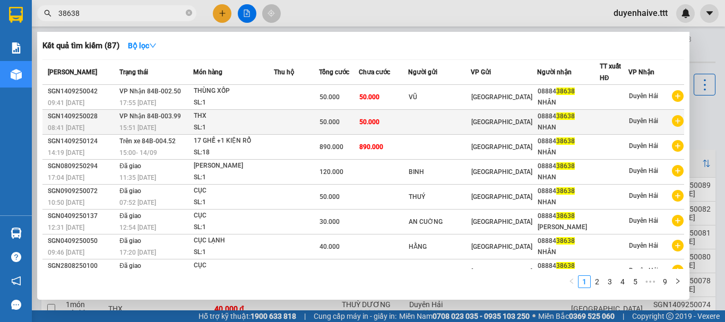
click at [672, 121] on icon "plus-circle" at bounding box center [678, 121] width 12 height 12
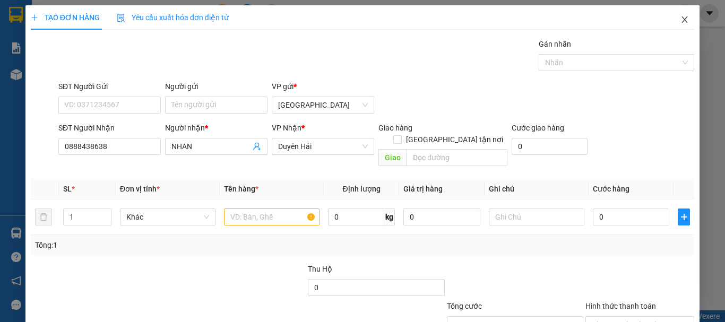
click at [681, 17] on icon "close" at bounding box center [685, 19] width 8 height 8
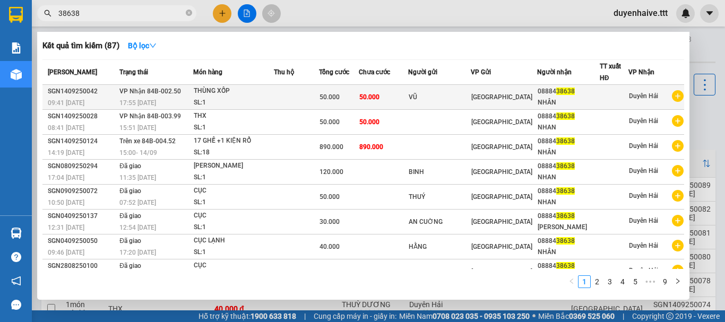
click at [288, 94] on td at bounding box center [296, 97] width 45 height 25
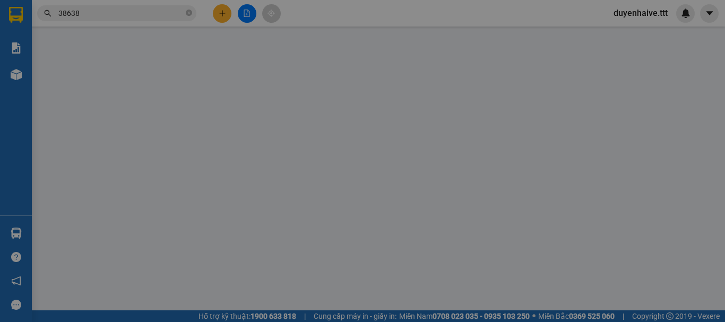
type input "VŨ"
type input "0888438638"
type input "NHÂN"
type input "50.000"
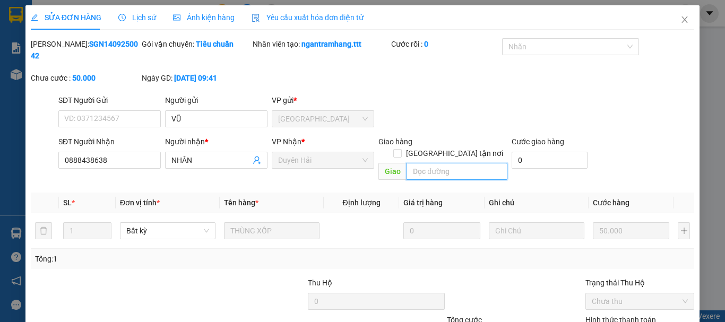
click at [457, 163] on input "text" at bounding box center [457, 171] width 101 height 17
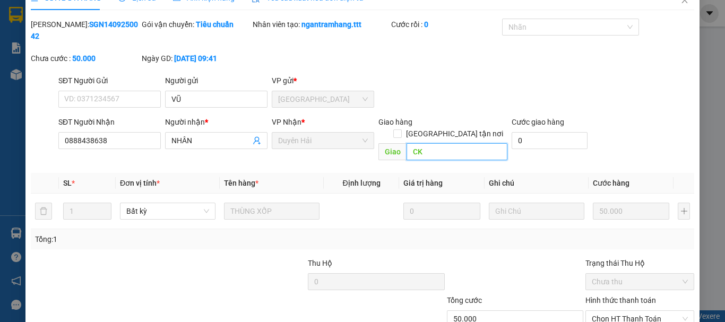
scroll to position [73, 0]
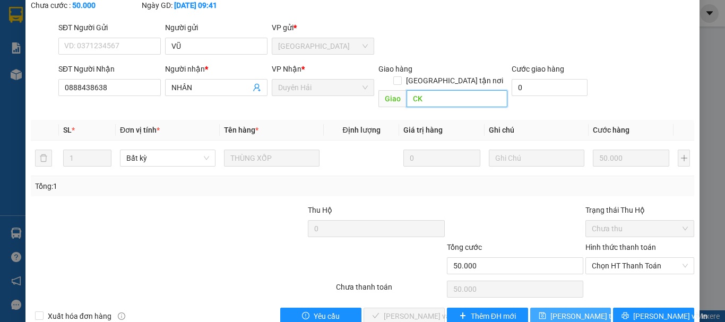
type input "CK"
click at [576, 311] on span "[PERSON_NAME] thay đổi" at bounding box center [593, 317] width 85 height 12
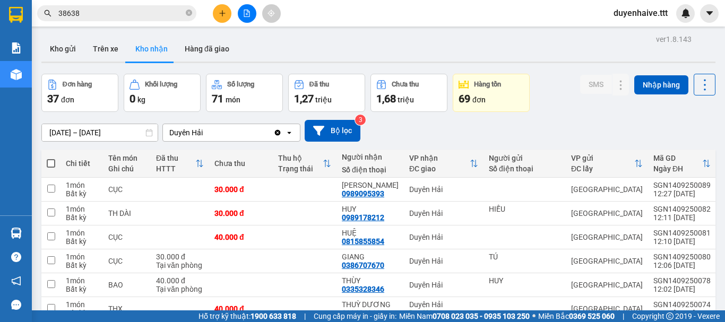
click at [137, 17] on input "38638" at bounding box center [120, 13] width 125 height 12
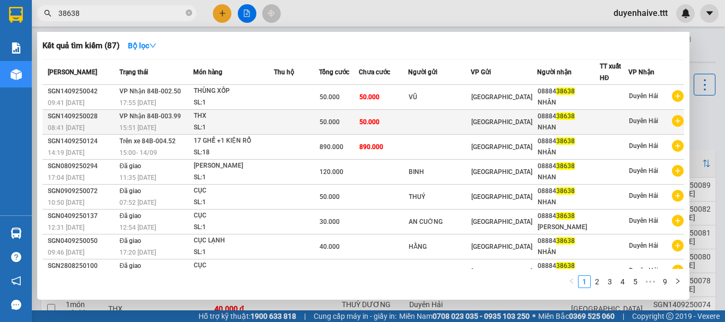
click at [204, 118] on div "THX" at bounding box center [234, 116] width 80 height 12
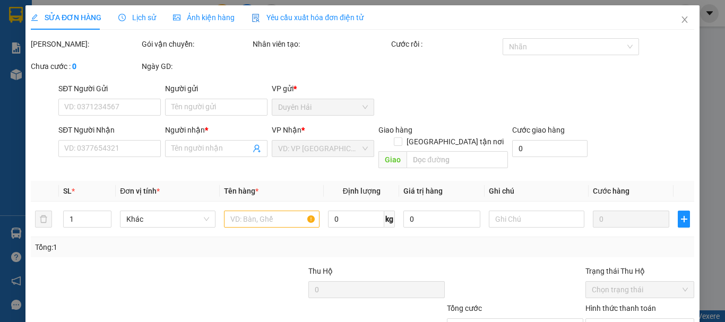
type input "0888438638"
type input "NHAN"
type input "50.000"
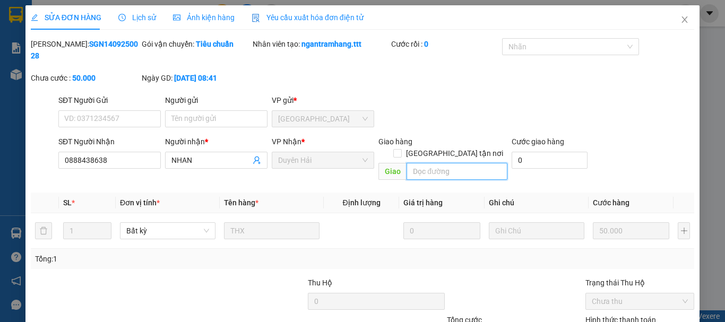
click at [471, 163] on input "text" at bounding box center [457, 171] width 101 height 17
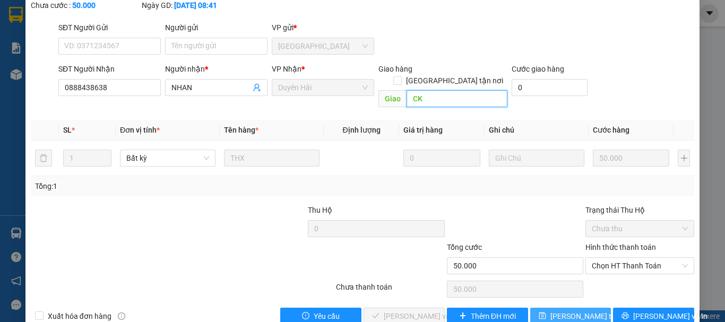
type input "CK"
click at [552, 311] on span "[PERSON_NAME] thay đổi" at bounding box center [593, 317] width 85 height 12
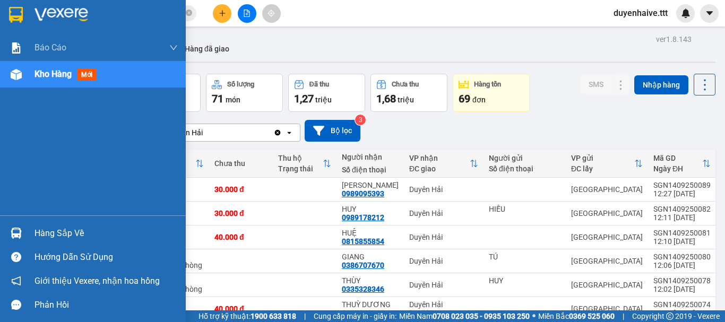
click at [64, 239] on div "Hàng sắp về" at bounding box center [106, 234] width 143 height 16
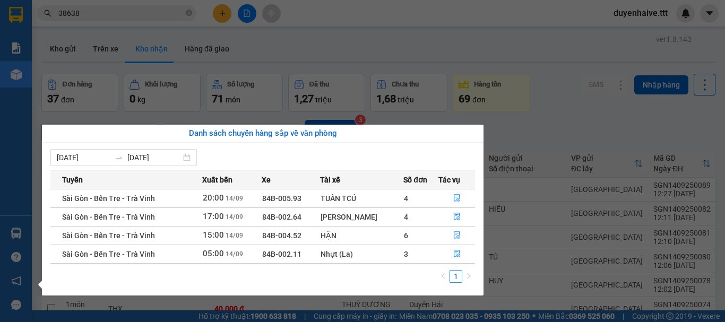
click at [567, 95] on section "Kết quả tìm kiếm ( 87 ) Bộ lọc Mã ĐH Trạng thái Món hàng Thu hộ Tổng cước Chưa …" at bounding box center [362, 161] width 725 height 322
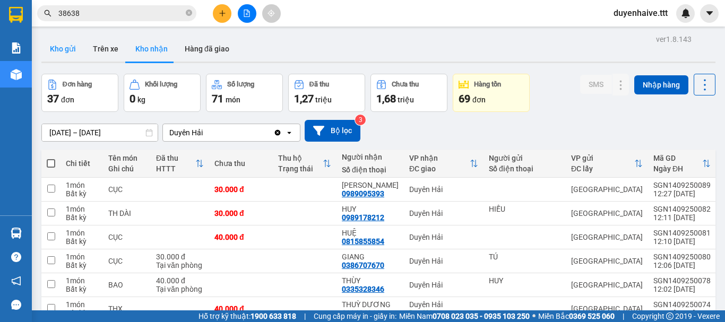
click at [63, 52] on button "Kho gửi" at bounding box center [62, 48] width 43 height 25
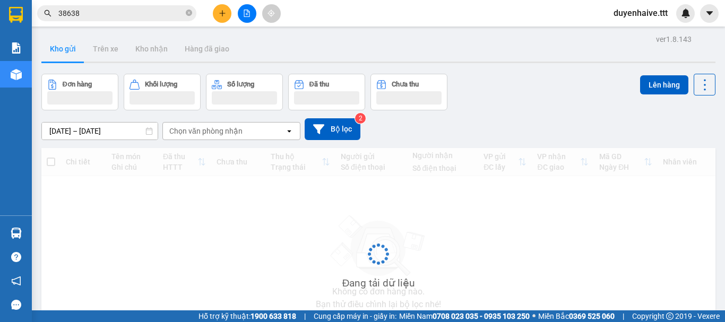
click at [88, 11] on input "38638" at bounding box center [120, 13] width 125 height 12
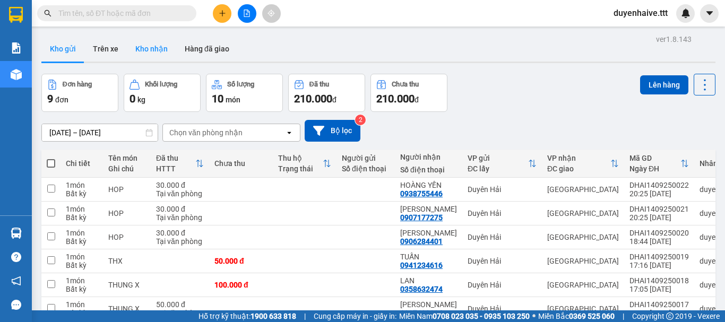
click at [149, 49] on button "Kho nhận" at bounding box center [151, 48] width 49 height 25
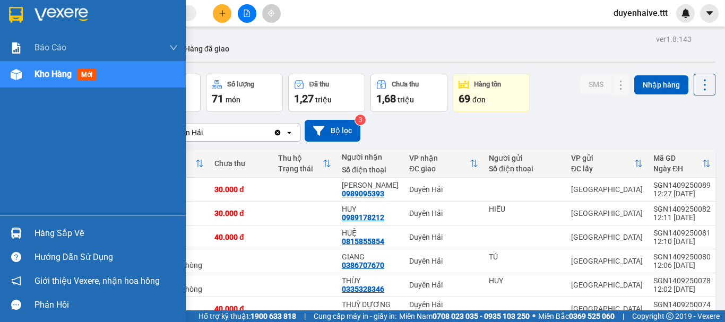
click at [59, 234] on div "Hàng sắp về" at bounding box center [106, 234] width 143 height 16
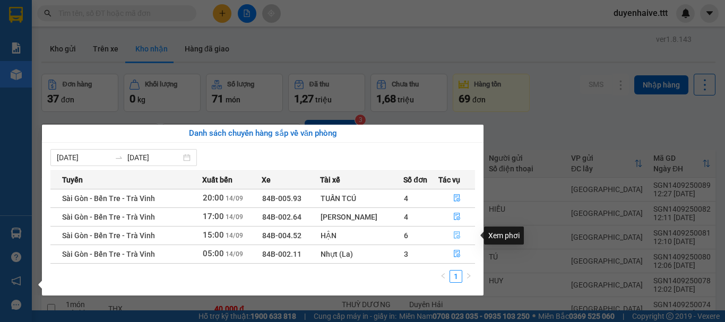
click at [455, 235] on icon "file-done" at bounding box center [457, 235] width 7 height 7
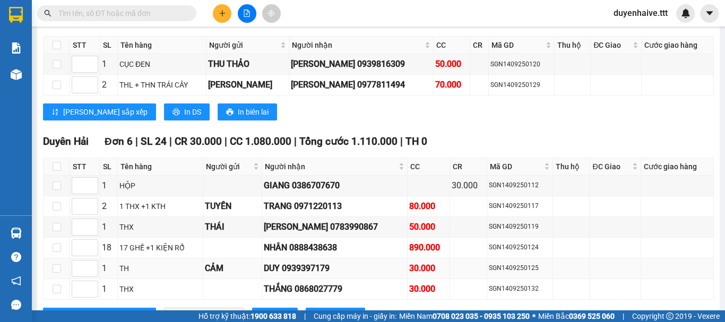
scroll to position [887, 0]
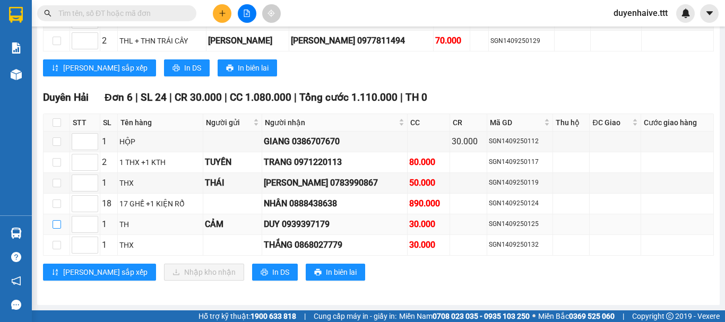
drag, startPoint x: 55, startPoint y: 223, endPoint x: 55, endPoint y: 245, distance: 22.3
click at [56, 224] on input "checkbox" at bounding box center [57, 224] width 8 height 8
checkbox input "true"
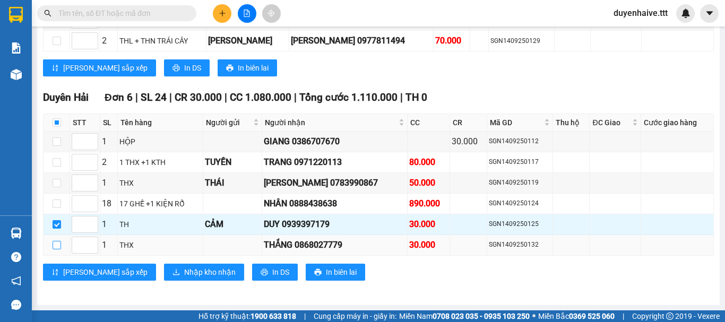
click at [55, 245] on input "checkbox" at bounding box center [57, 245] width 8 height 8
checkbox input "true"
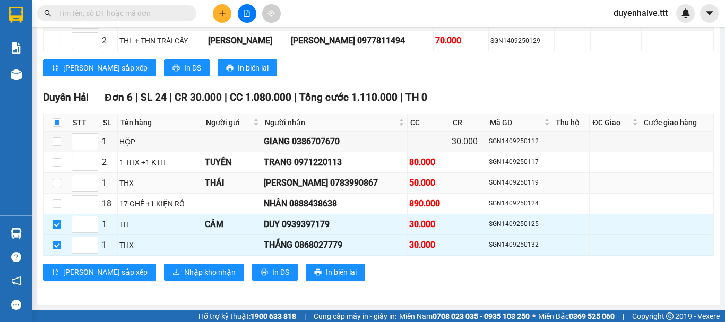
click at [54, 183] on input "checkbox" at bounding box center [57, 183] width 8 height 8
checkbox input "true"
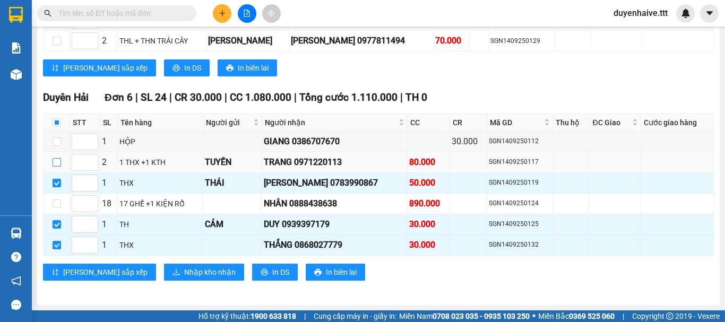
click at [56, 161] on input "checkbox" at bounding box center [57, 162] width 8 height 8
checkbox input "true"
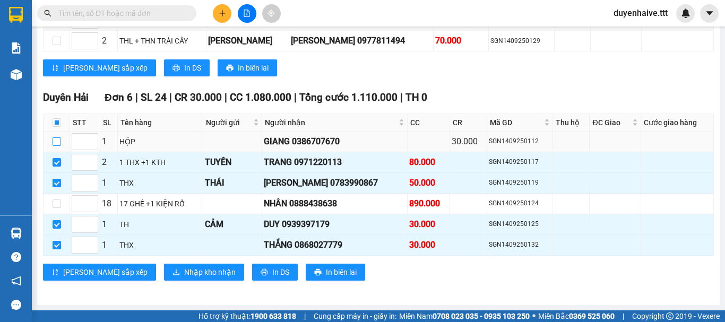
click at [56, 142] on input "checkbox" at bounding box center [57, 142] width 8 height 8
checkbox input "true"
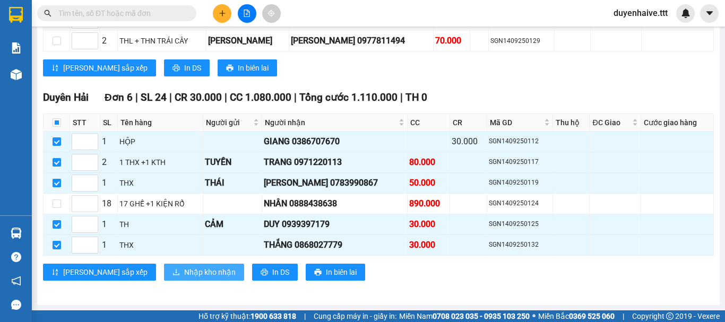
drag, startPoint x: 152, startPoint y: 262, endPoint x: 152, endPoint y: 268, distance: 5.9
click at [152, 267] on div "[GEOGRAPHIC_DATA] 6 | SL 24 | CR 30.000 | CC 1.080.000 | Tổng cước 1.110.000 | …" at bounding box center [378, 189] width 671 height 199
click at [184, 268] on span "Nhập kho nhận" at bounding box center [210, 273] width 52 height 12
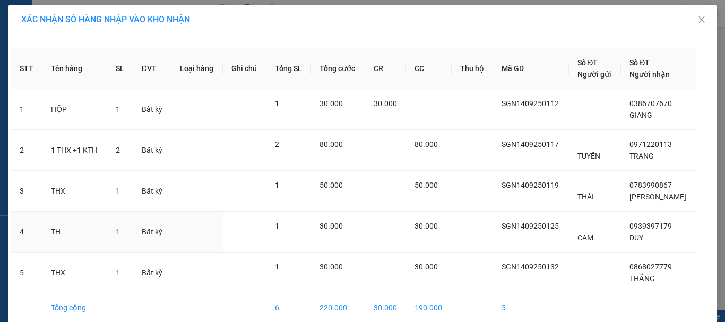
scroll to position [49, 0]
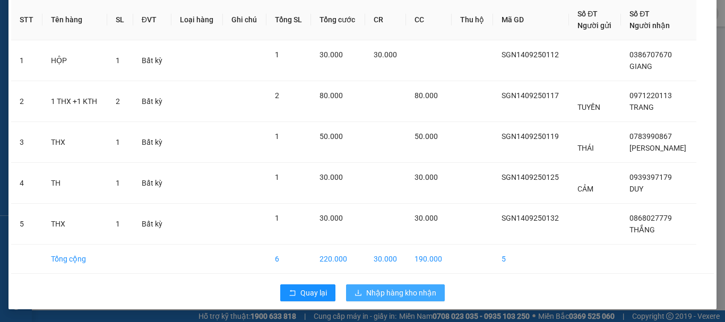
click at [390, 294] on span "Nhập hàng kho nhận" at bounding box center [401, 293] width 70 height 12
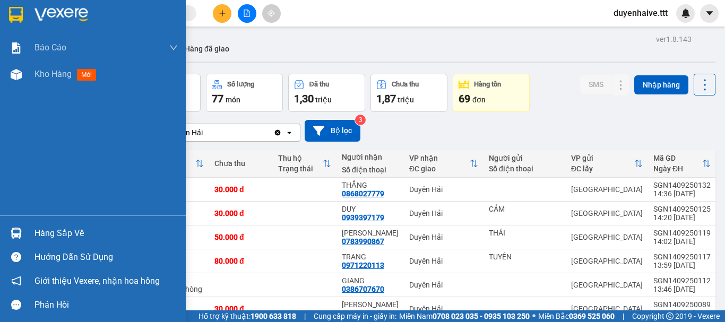
click at [65, 235] on div "Hàng sắp về" at bounding box center [106, 234] width 143 height 16
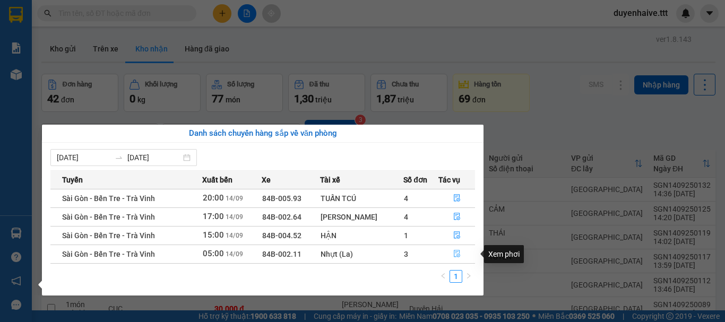
click at [454, 253] on icon "file-done" at bounding box center [457, 253] width 7 height 7
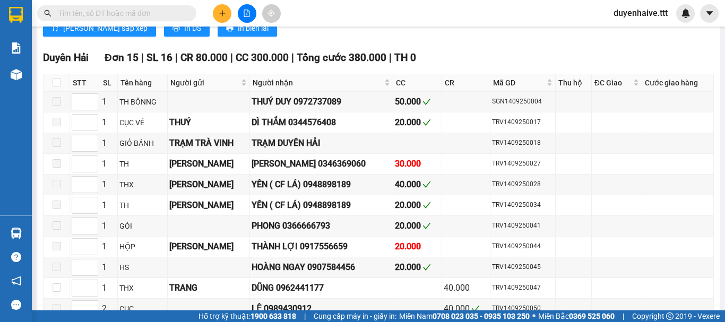
scroll to position [740, 0]
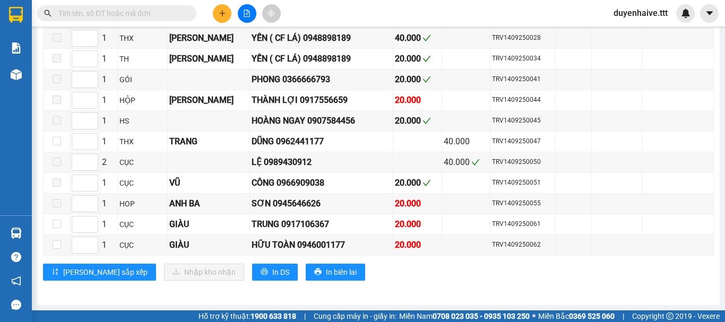
click at [144, 10] on input "text" at bounding box center [120, 13] width 125 height 12
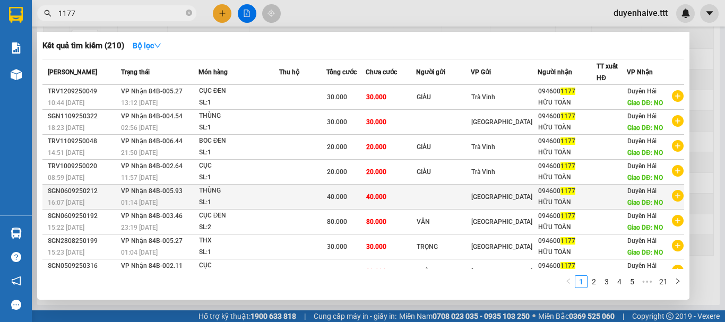
scroll to position [65, 0]
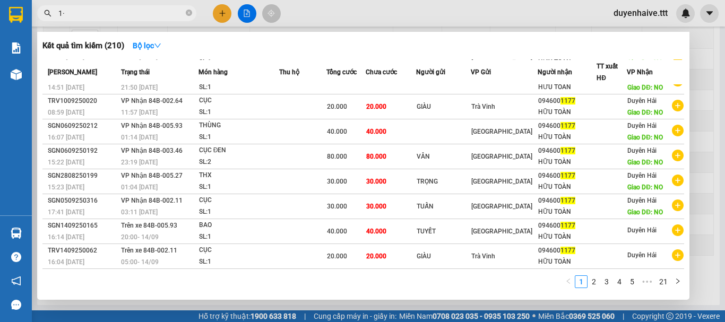
type input "1"
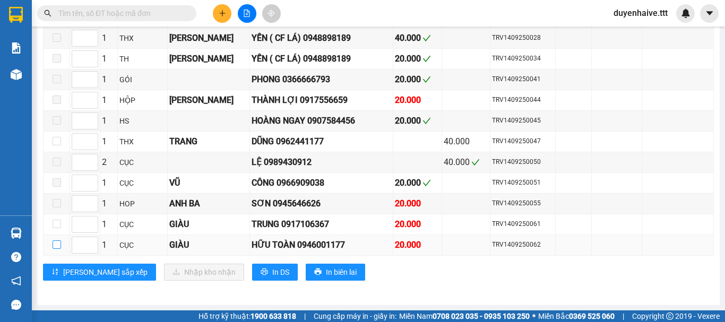
click at [57, 245] on input "checkbox" at bounding box center [57, 245] width 8 height 8
checkbox input "true"
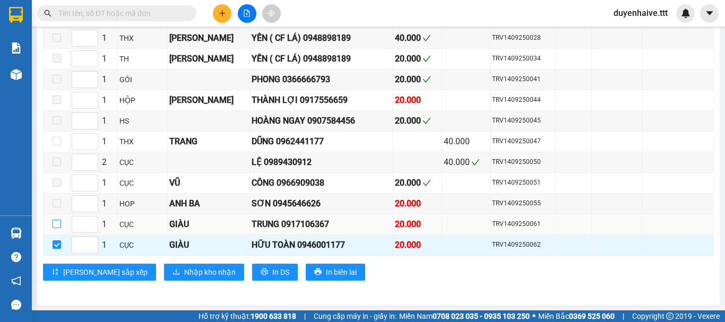
click at [55, 224] on input "checkbox" at bounding box center [57, 224] width 8 height 8
checkbox input "true"
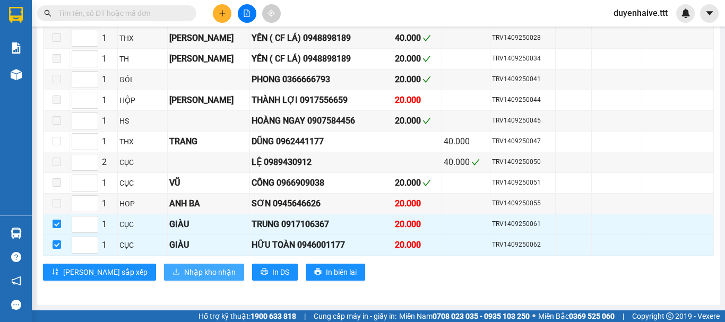
click at [184, 268] on span "Nhập kho nhận" at bounding box center [210, 273] width 52 height 12
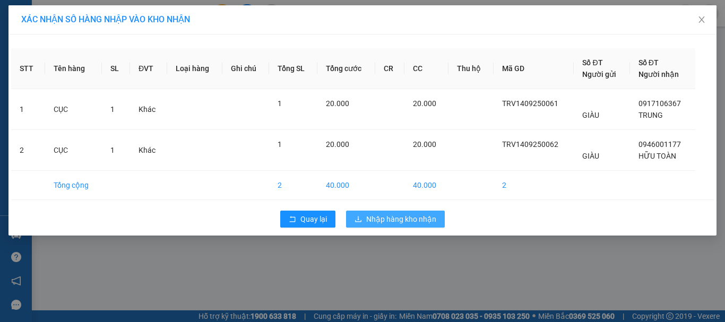
click at [414, 220] on span "Nhập hàng kho nhận" at bounding box center [401, 219] width 70 height 12
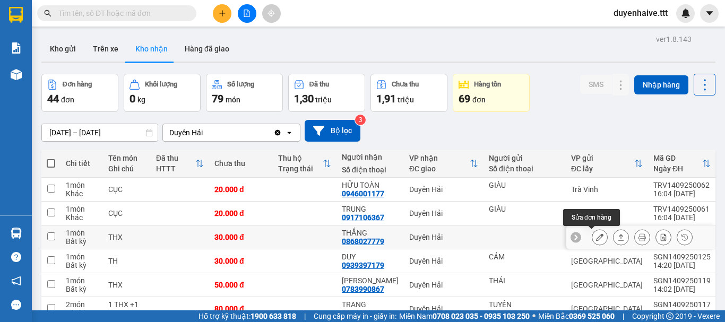
click at [596, 239] on icon at bounding box center [599, 237] width 7 height 7
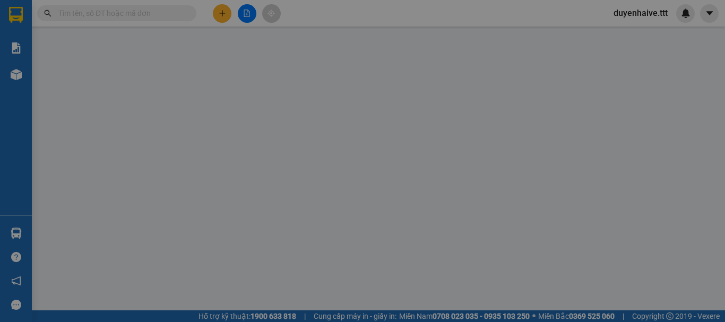
type input "0868027779"
type input "THẮNG"
type input "30.000"
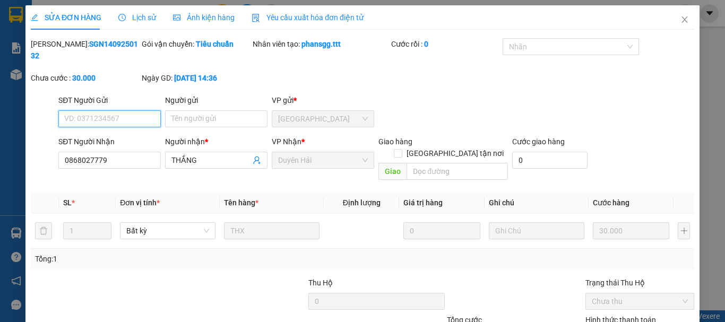
scroll to position [67, 0]
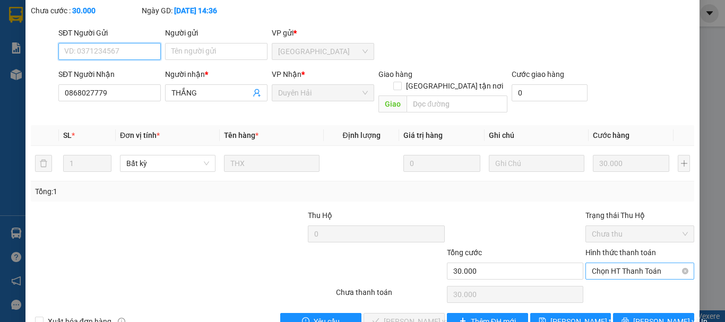
click at [643, 263] on span "Chọn HT Thanh Toán" at bounding box center [640, 271] width 96 height 16
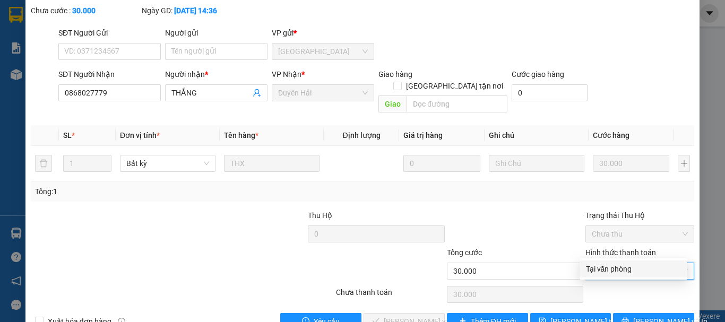
click at [633, 272] on div "Tại văn phòng" at bounding box center [633, 269] width 95 height 12
type input "0"
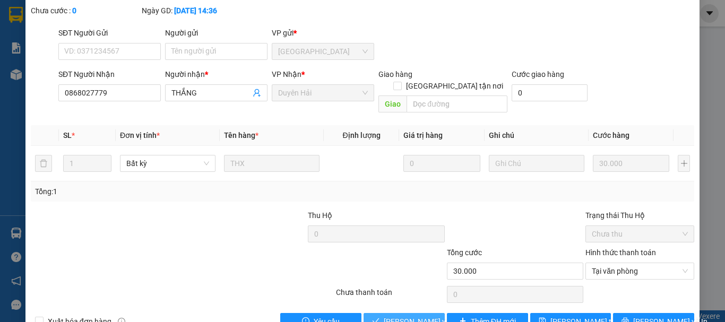
click at [415, 316] on span "[PERSON_NAME] và Giao hàng" at bounding box center [435, 322] width 102 height 12
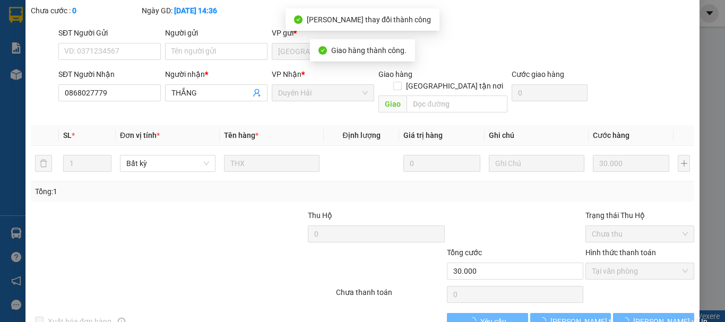
scroll to position [0, 0]
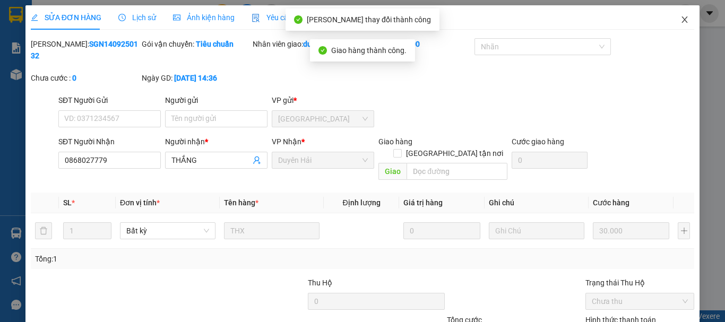
click at [681, 20] on icon "close" at bounding box center [685, 19] width 8 height 8
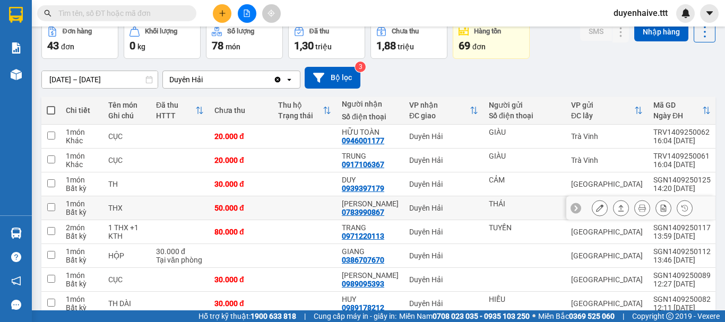
scroll to position [106, 0]
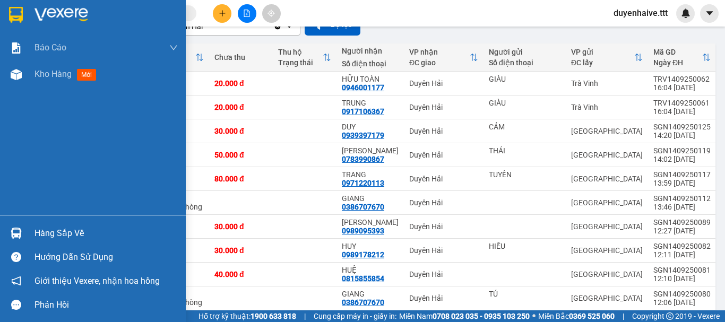
click at [72, 234] on div "Hàng sắp về" at bounding box center [106, 234] width 143 height 16
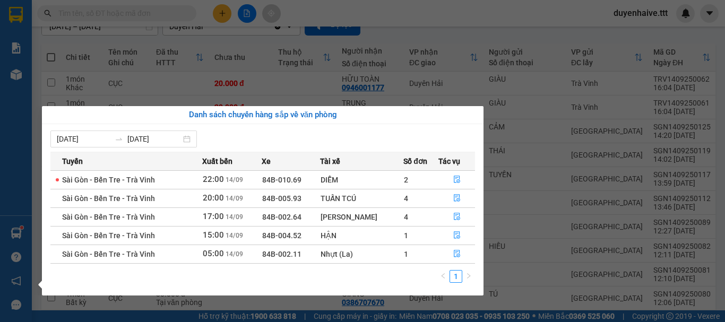
click at [515, 200] on section "Kết quả tìm kiếm ( 210 ) Bộ lọc Mã ĐH Trạng thái Món hàng Thu hộ Tổng cước Chưa…" at bounding box center [362, 161] width 725 height 322
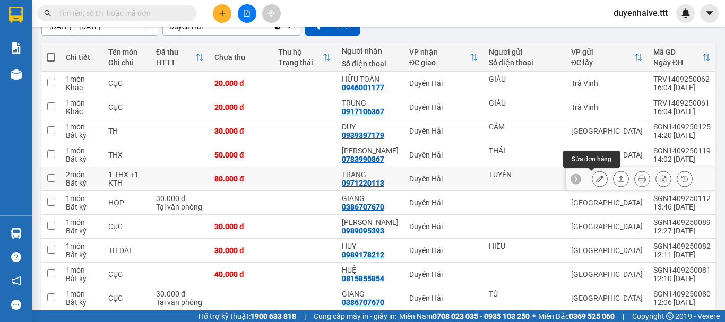
click at [596, 180] on icon at bounding box center [599, 178] width 7 height 7
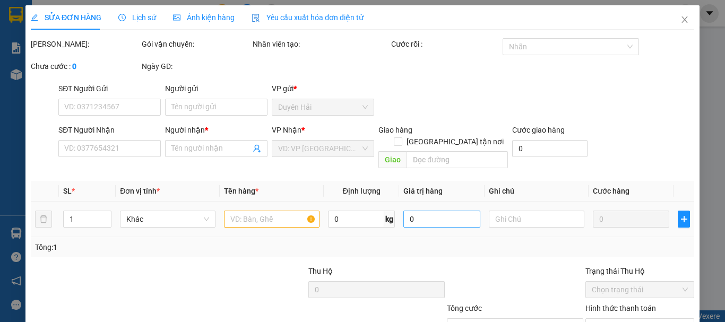
type input "TUYỀN"
type input "0971220113"
type input "TRANG"
type input "80.000"
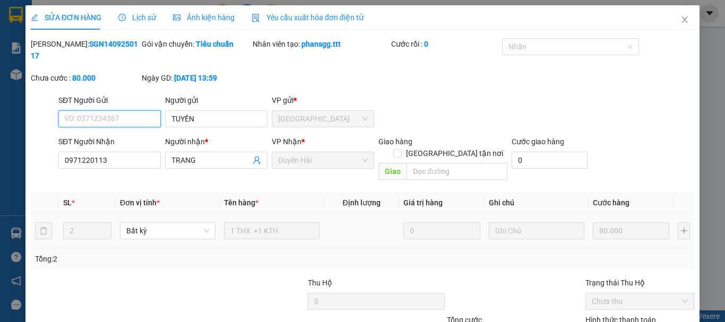
scroll to position [73, 0]
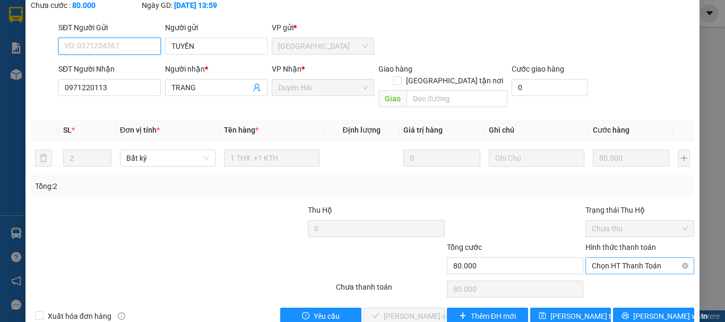
click at [643, 258] on span "Chọn HT Thanh Toán" at bounding box center [640, 266] width 96 height 16
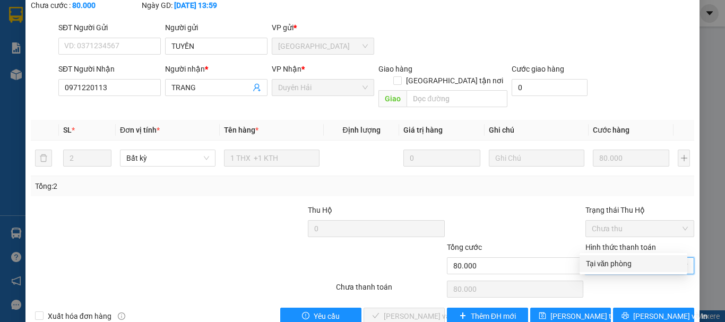
click at [628, 263] on div "Tại văn phòng" at bounding box center [633, 264] width 95 height 12
type input "0"
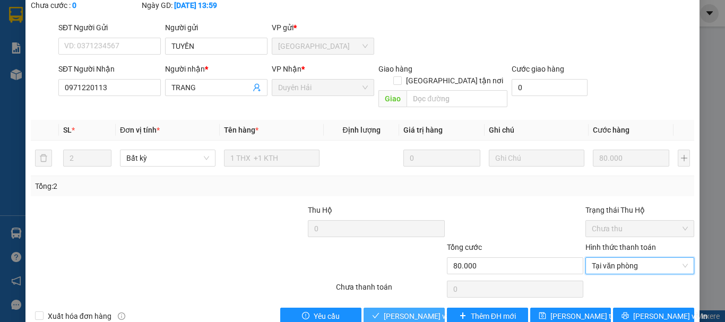
click at [397, 311] on span "[PERSON_NAME] và Giao hàng" at bounding box center [435, 317] width 102 height 12
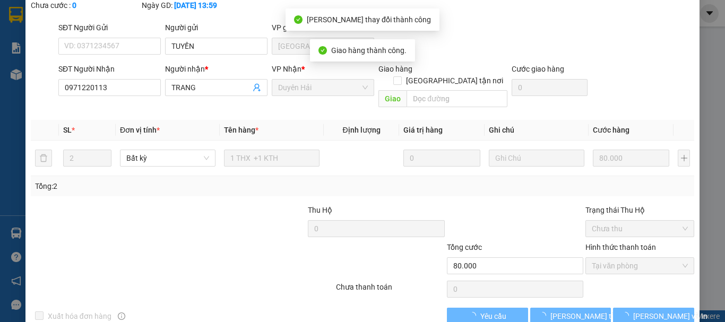
scroll to position [0, 0]
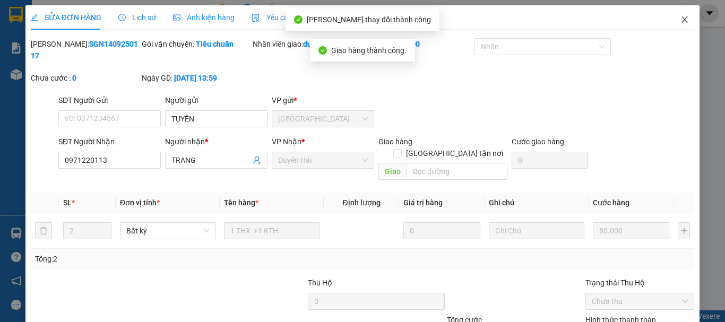
click at [681, 17] on icon "close" at bounding box center [685, 19] width 8 height 8
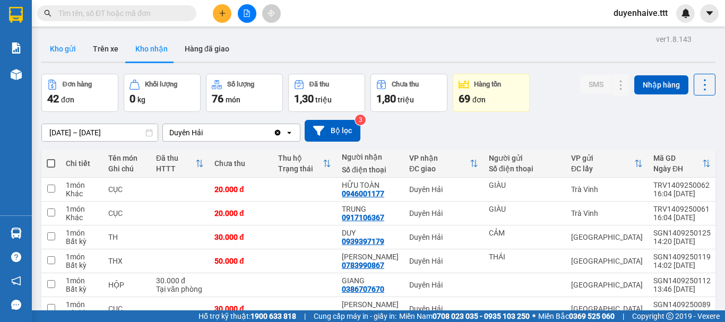
click at [71, 49] on button "Kho gửi" at bounding box center [62, 48] width 43 height 25
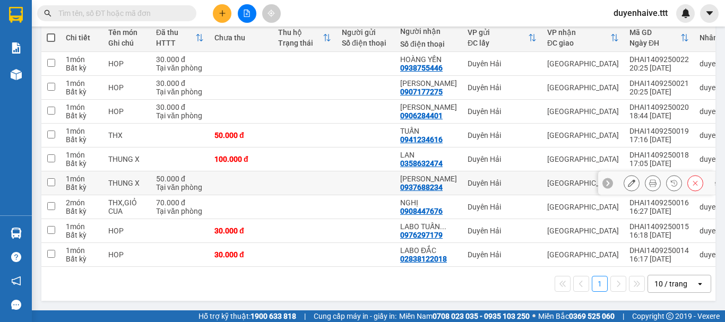
scroll to position [24, 0]
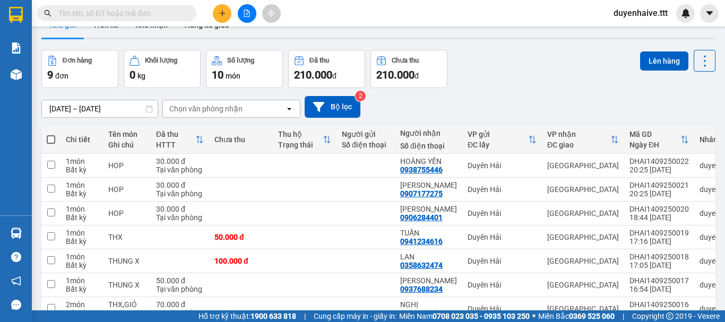
click at [52, 138] on span at bounding box center [51, 139] width 8 height 8
click at [51, 134] on input "checkbox" at bounding box center [51, 134] width 0 height 0
checkbox input "true"
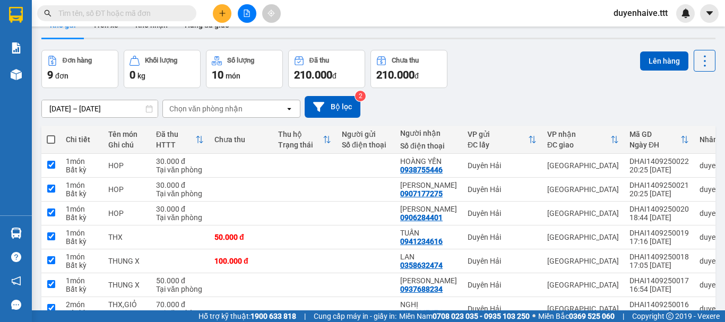
checkbox input "true"
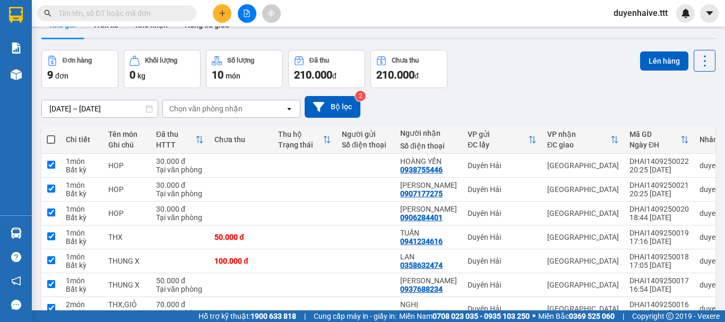
checkbox input "true"
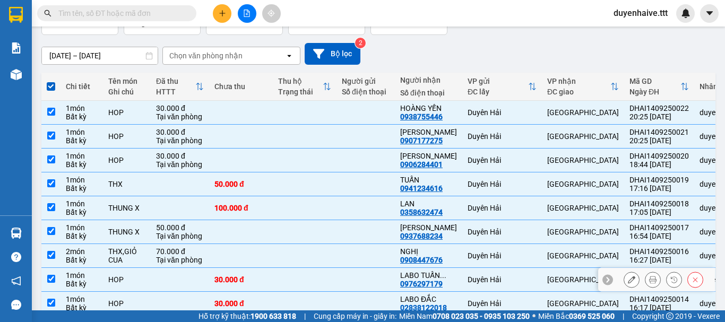
scroll to position [130, 0]
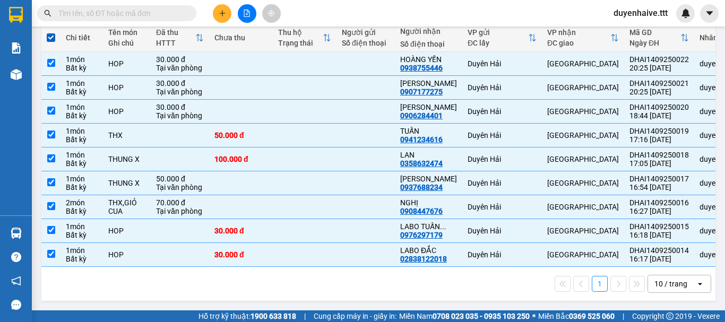
click at [658, 281] on div "10 / trang" at bounding box center [671, 284] width 33 height 11
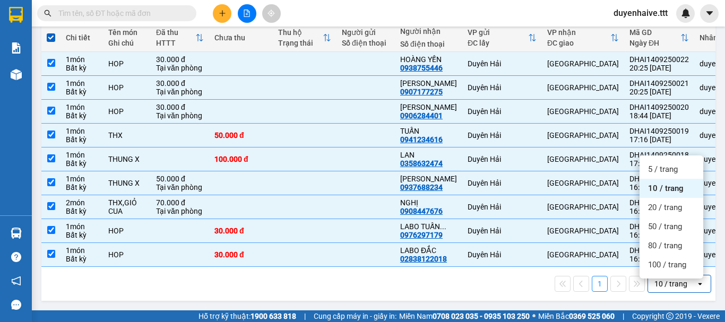
click at [661, 264] on span "100 / trang" at bounding box center [667, 265] width 38 height 11
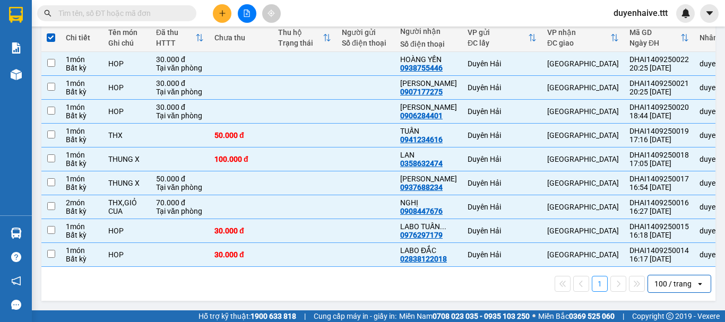
checkbox input "false"
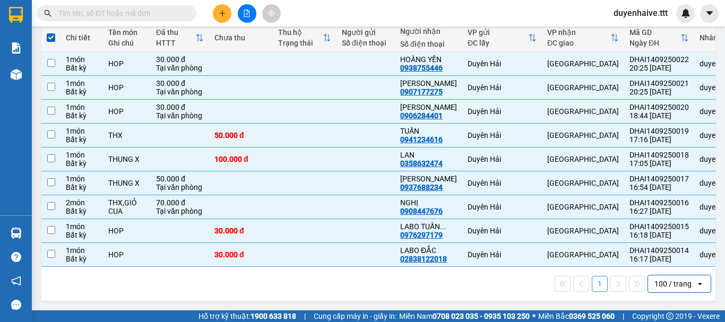
checkbox input "false"
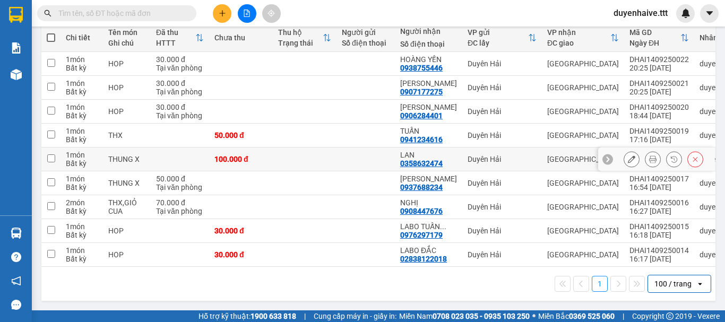
scroll to position [24, 0]
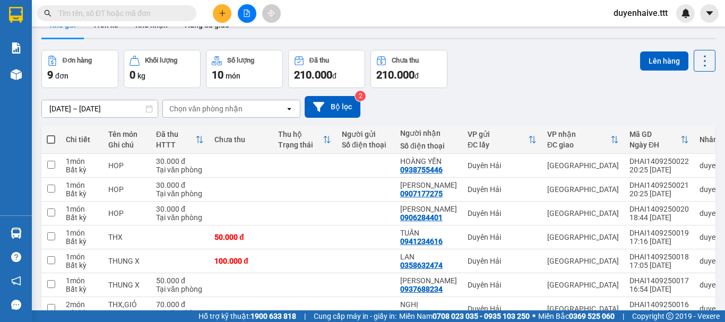
click at [52, 140] on span at bounding box center [51, 139] width 8 height 8
click at [51, 134] on input "checkbox" at bounding box center [51, 134] width 0 height 0
checkbox input "true"
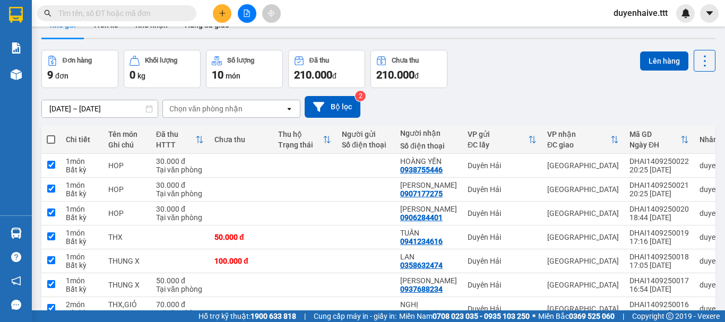
checkbox input "true"
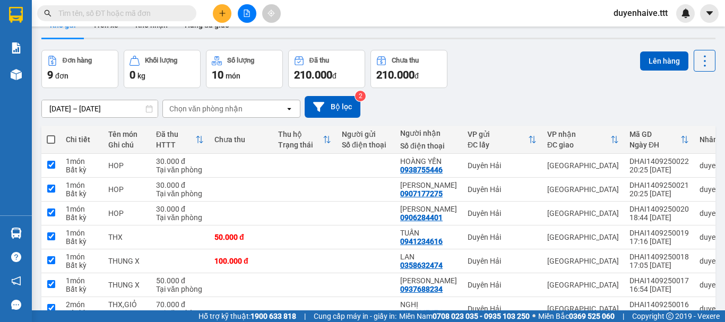
checkbox input "true"
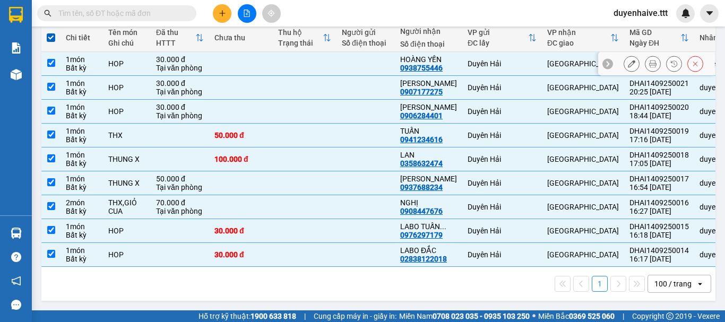
scroll to position [0, 0]
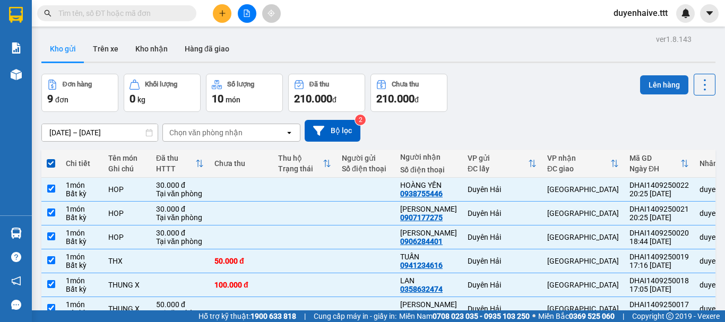
click at [662, 80] on button "Lên hàng" at bounding box center [664, 84] width 48 height 19
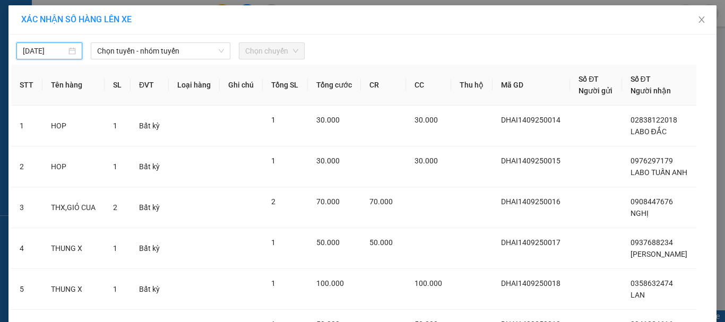
click at [23, 47] on input "[DATE]" at bounding box center [45, 51] width 44 height 12
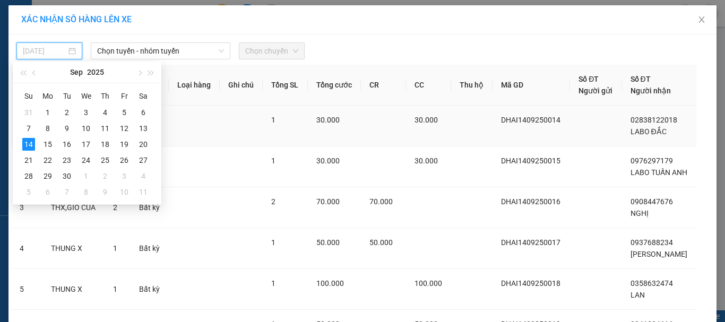
drag, startPoint x: 50, startPoint y: 143, endPoint x: 56, endPoint y: 107, distance: 36.1
click at [50, 143] on div "15" at bounding box center [47, 144] width 13 height 13
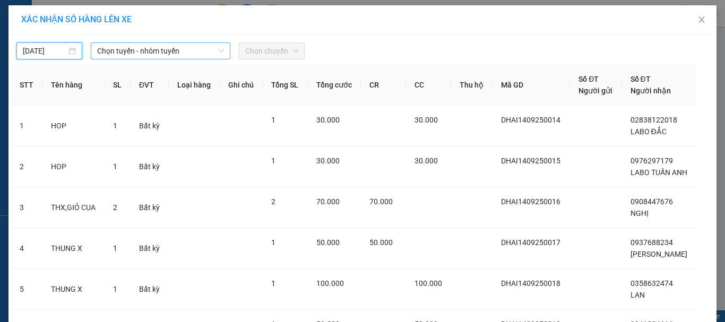
type input "[DATE]"
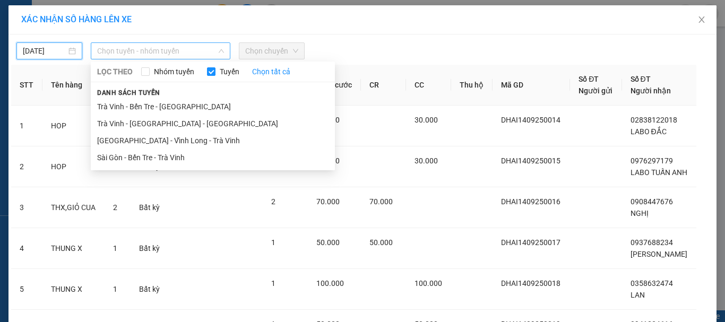
click at [122, 52] on span "Chọn tuyến - nhóm tuyến" at bounding box center [160, 51] width 127 height 16
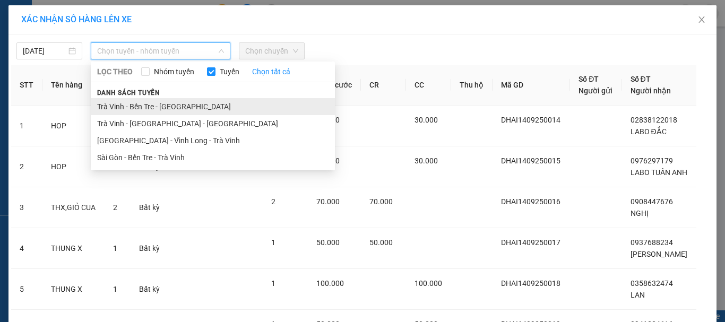
click at [135, 107] on li "Trà Vinh - Bến Tre - [GEOGRAPHIC_DATA]" at bounding box center [213, 106] width 244 height 17
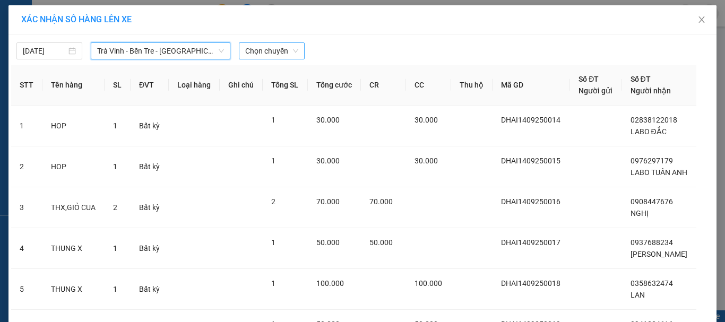
click at [264, 49] on span "Chọn chuyến" at bounding box center [271, 51] width 53 height 16
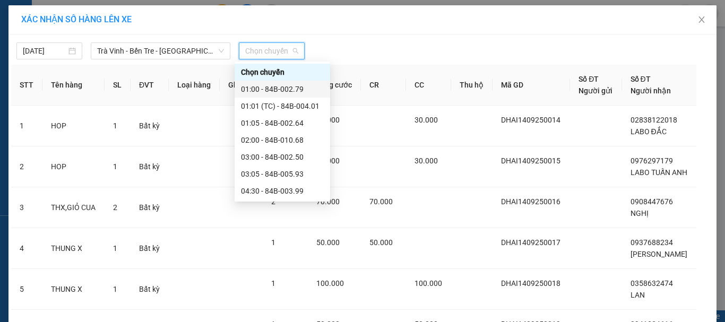
click at [276, 88] on div "01:00 - 84B-002.79" at bounding box center [282, 89] width 83 height 12
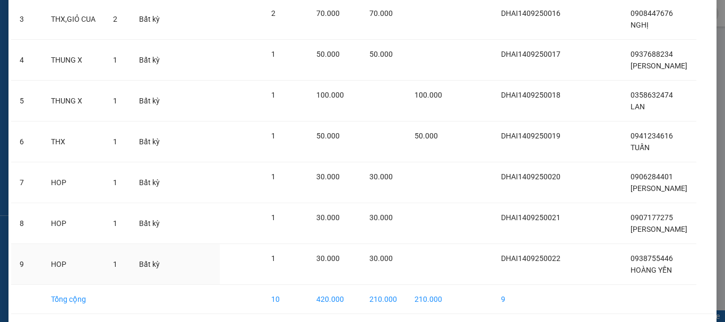
scroll to position [253, 0]
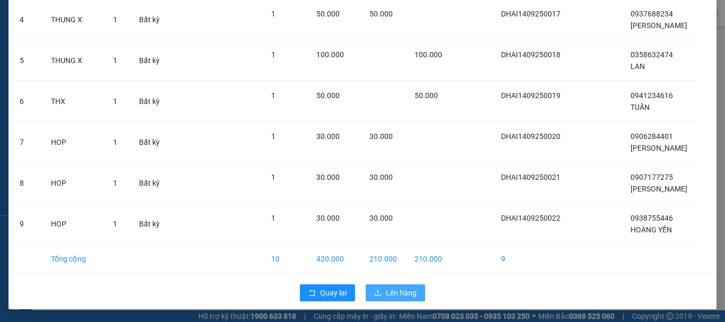
click at [386, 293] on span "Lên hàng" at bounding box center [401, 293] width 31 height 12
